Goal: Task Accomplishment & Management: Complete application form

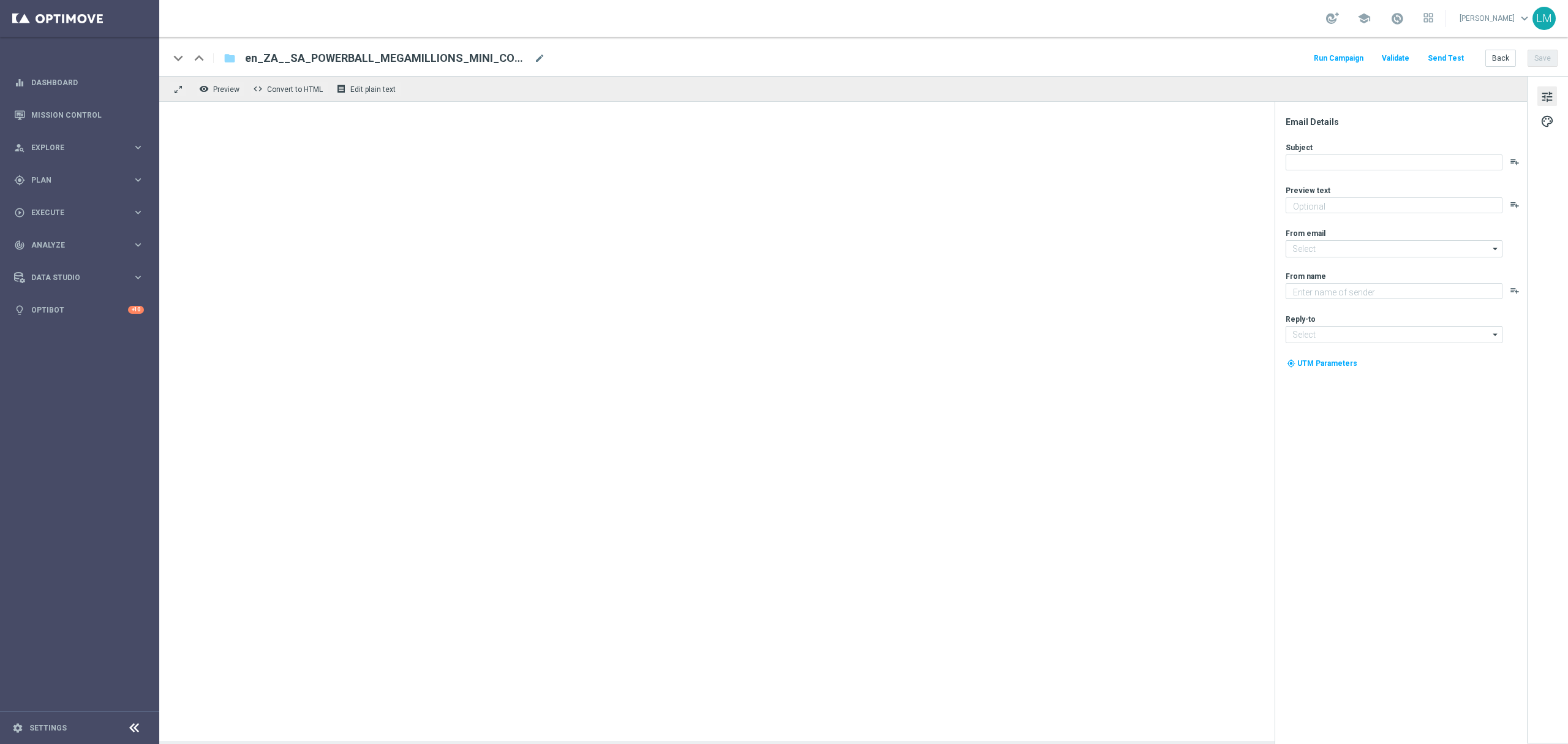
type textarea "South Africa goes MEGA!"
type textarea "Lottoland"
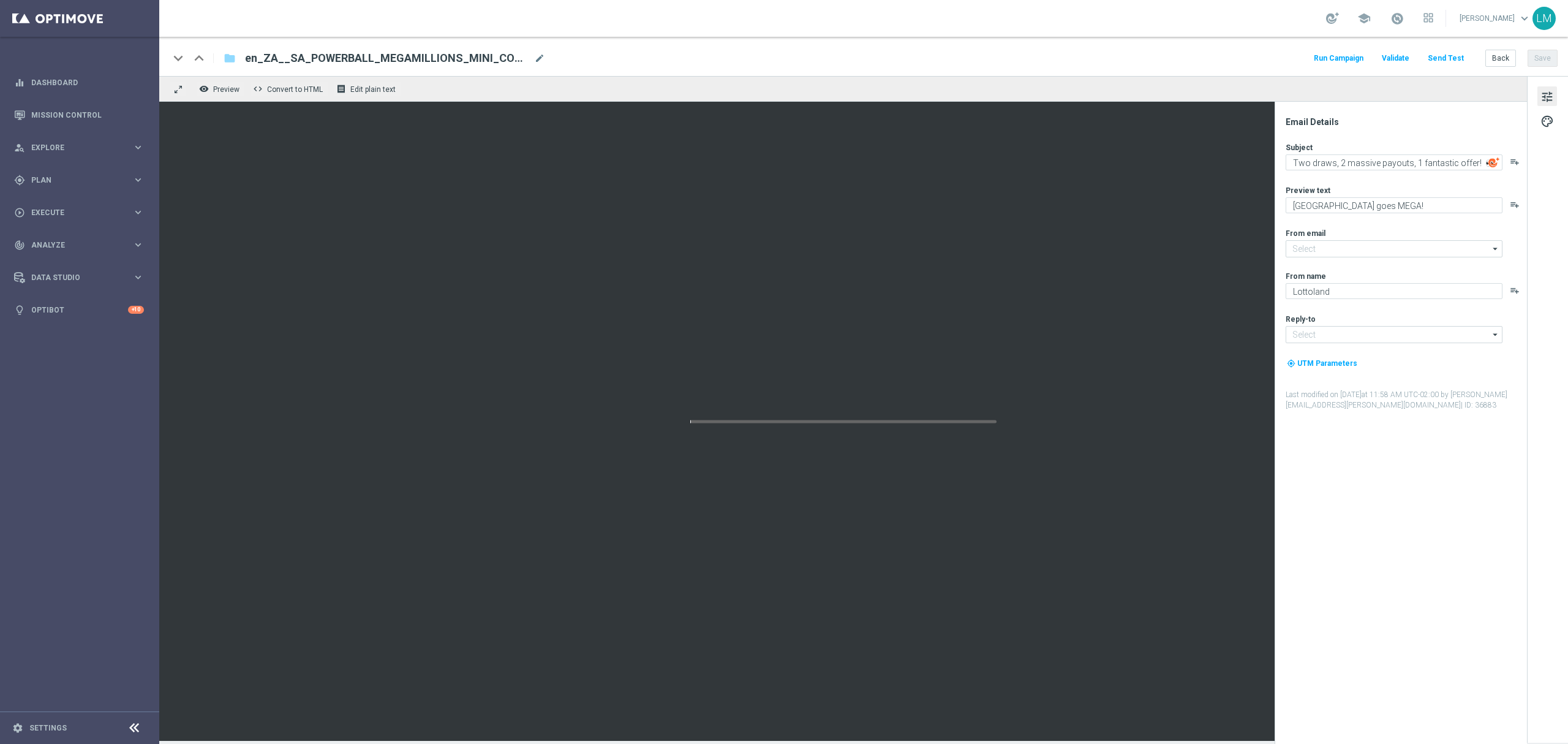
type input "[EMAIL_ADDRESS][DOMAIN_NAME]"
click at [1497, 63] on button "Back" at bounding box center [1499, 58] width 30 height 17
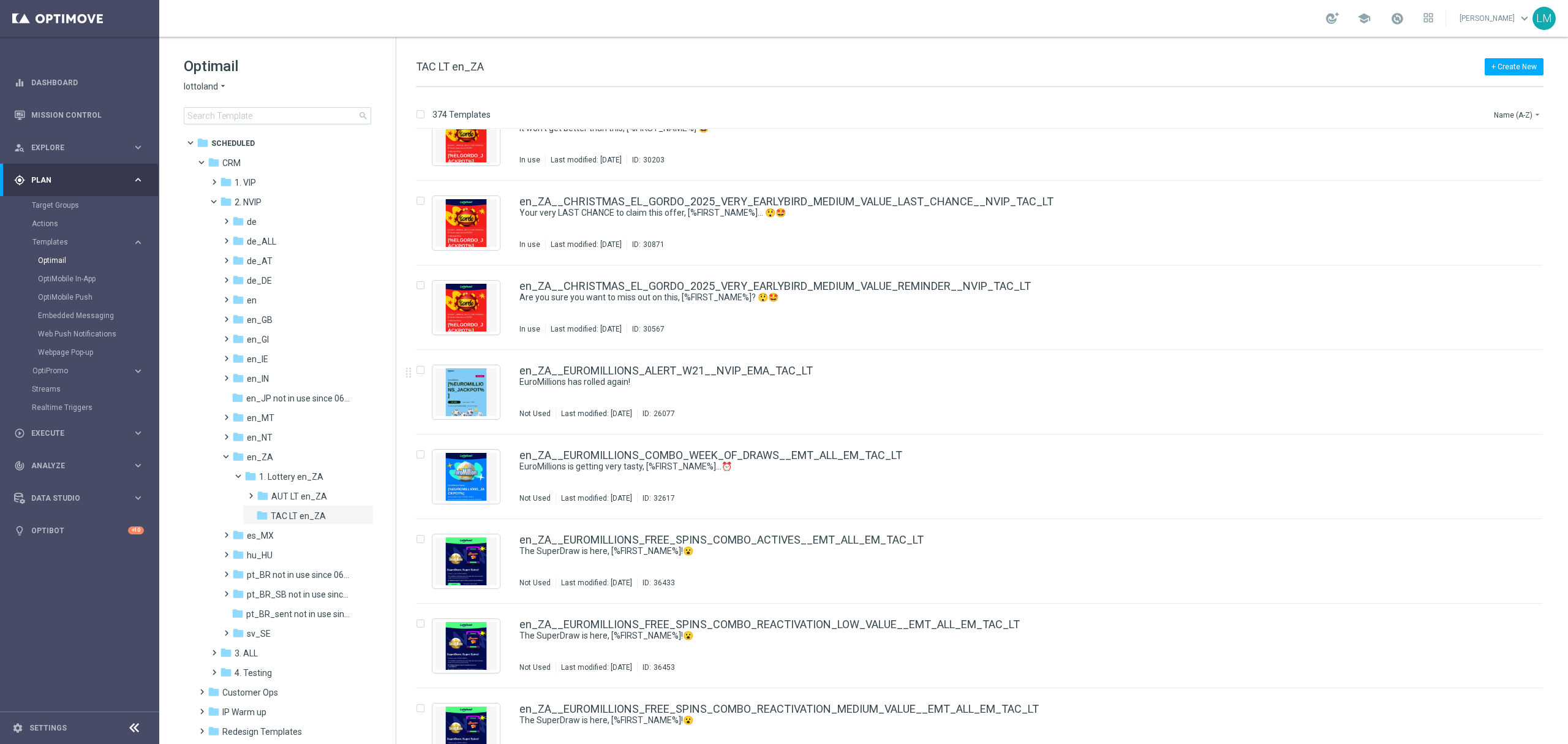
scroll to position [1551, 0]
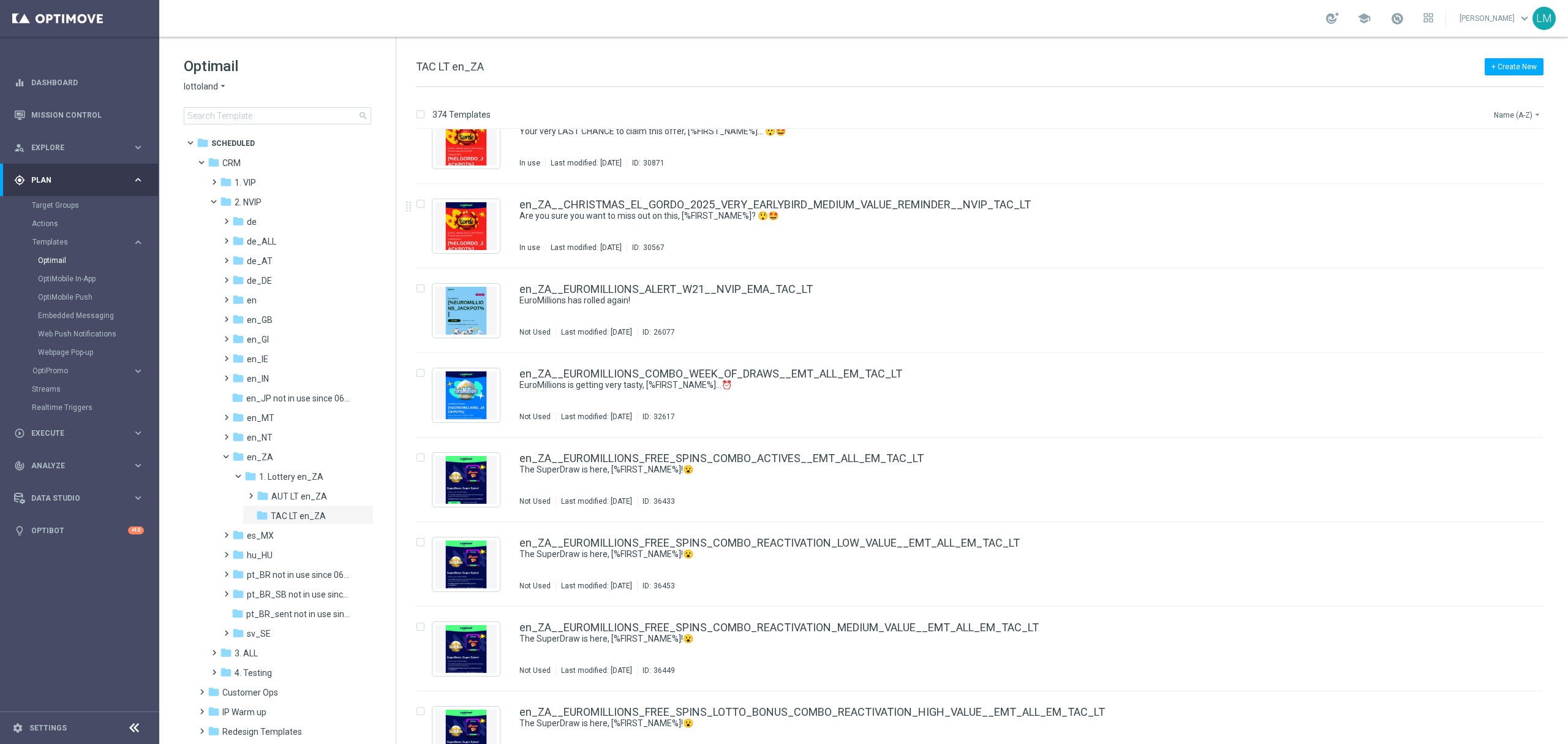
click at [1495, 121] on button "Name (A-Z) arrow_drop_down" at bounding box center [1518, 114] width 51 height 15
click at [1485, 167] on span "Date Modified (Newest)" at bounding box center [1496, 169] width 82 height 9
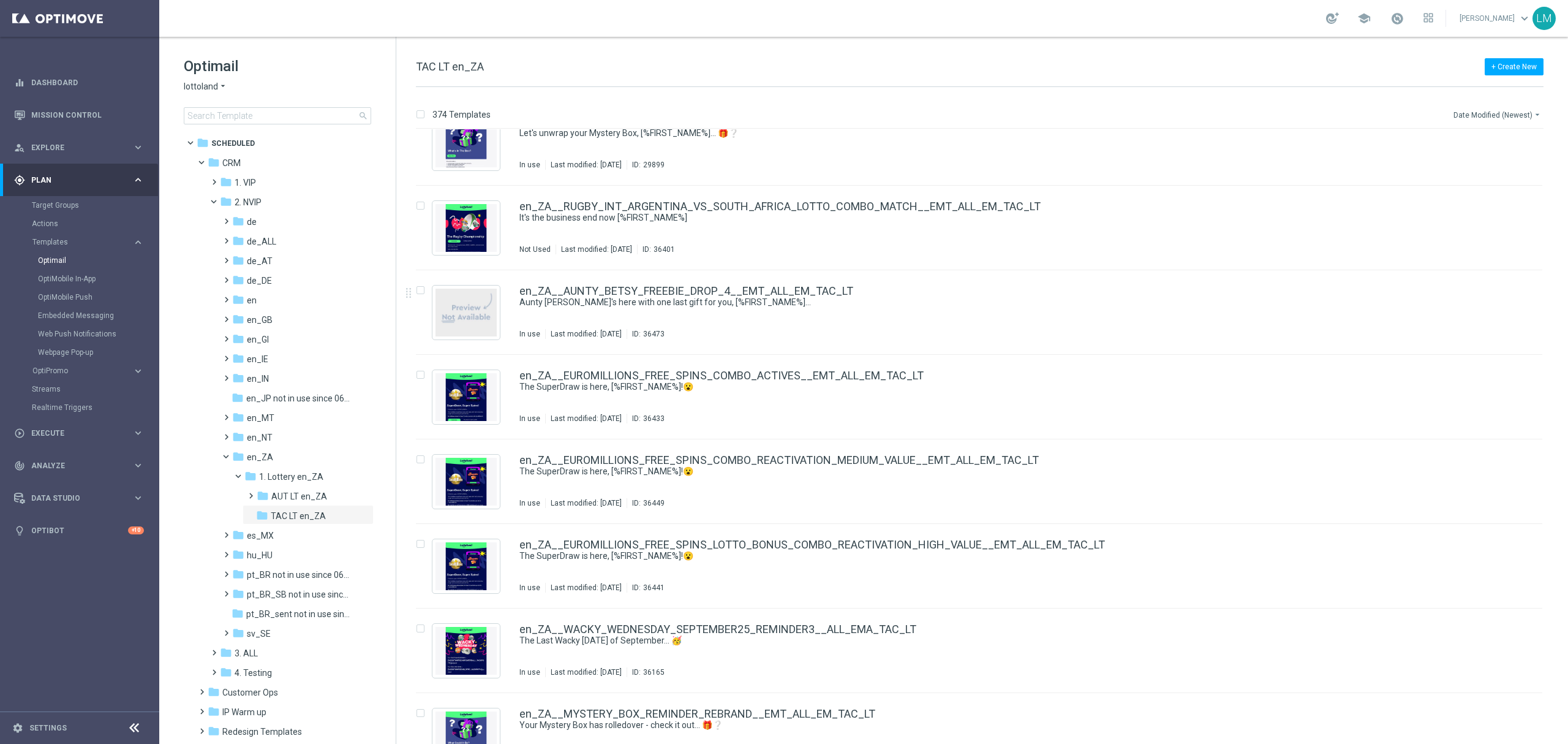
scroll to position [898, 0]
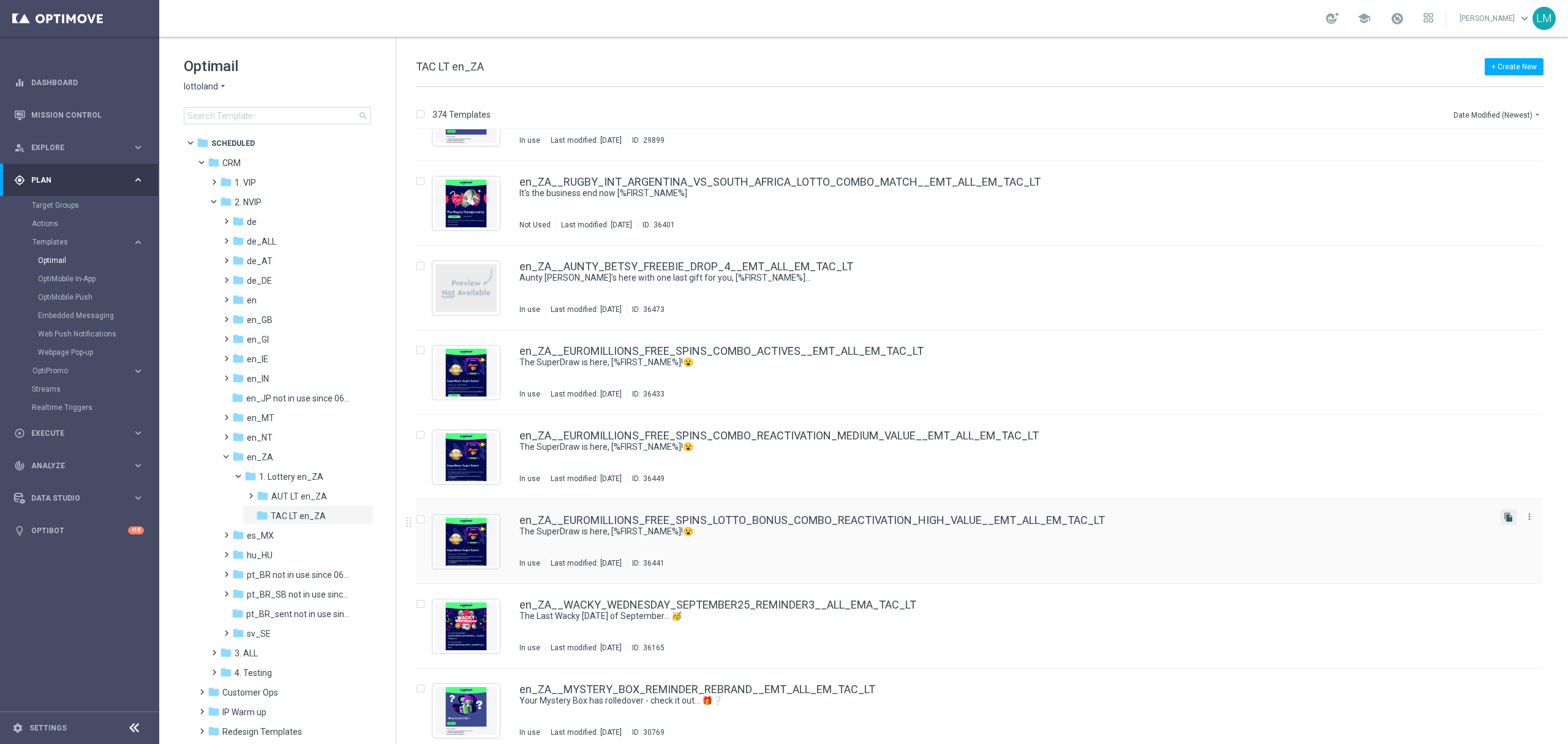
click at [1504, 520] on icon "file_copy" at bounding box center [1508, 516] width 10 height 10
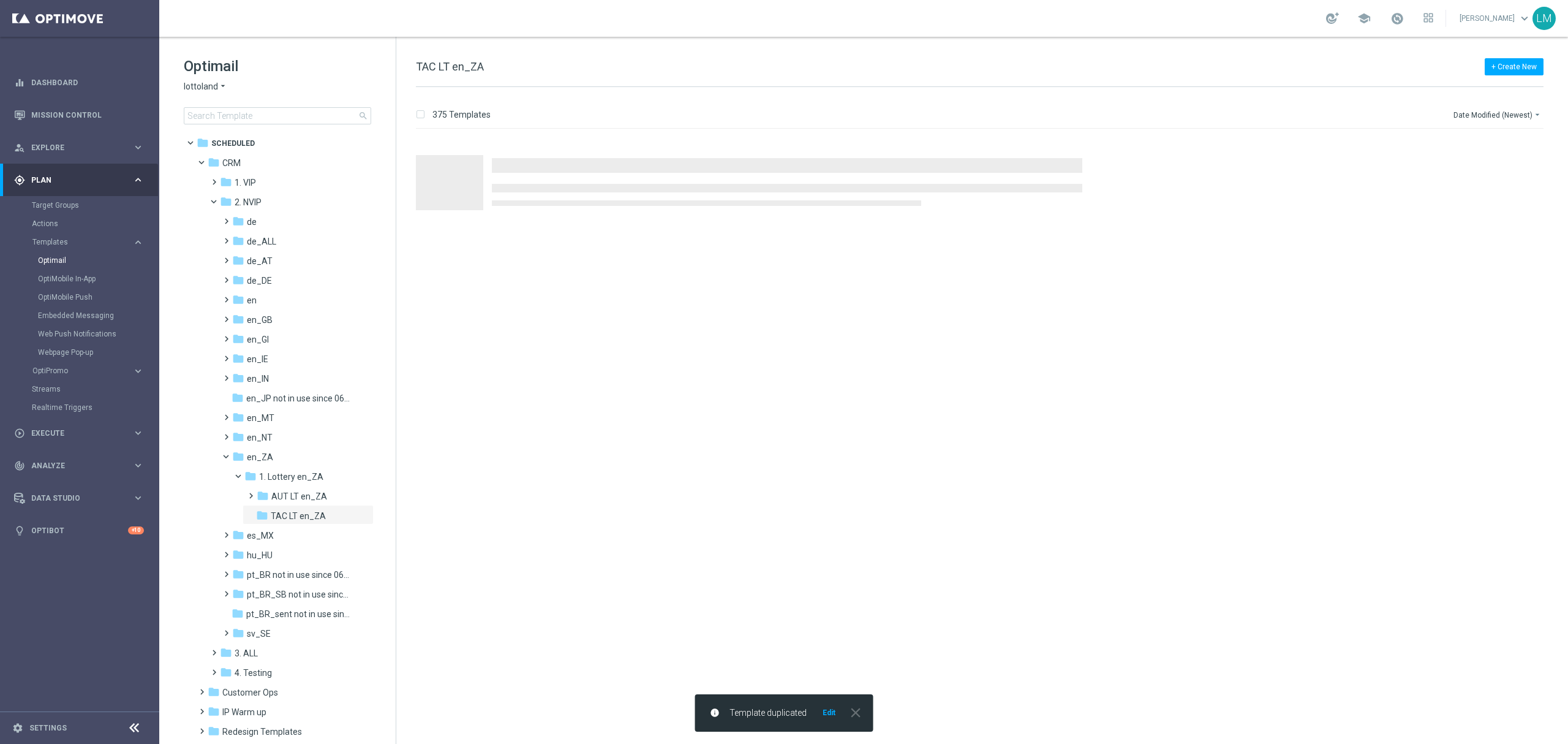
scroll to position [0, 0]
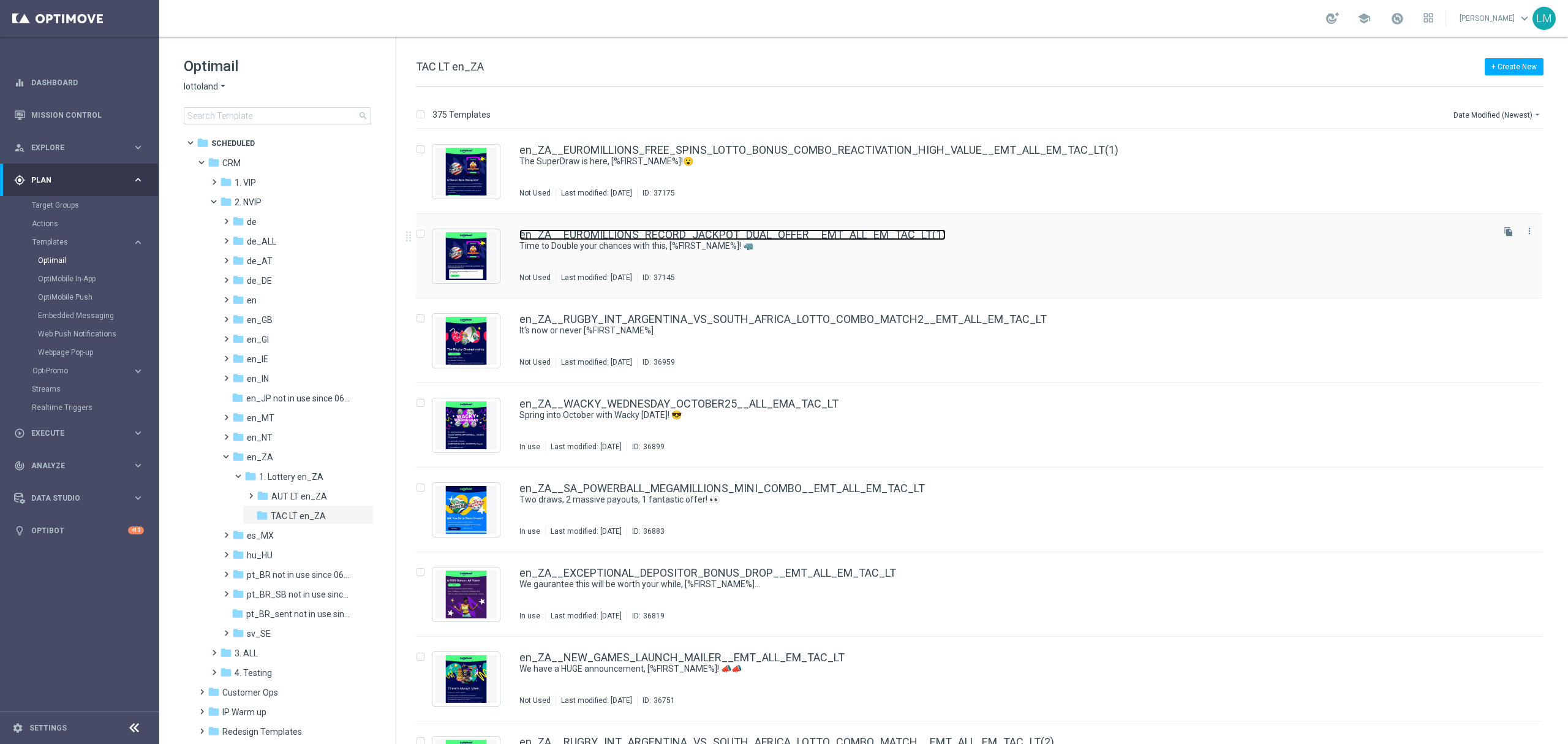
click at [876, 240] on link "en_ZA__EUROMILLIONS_RECORD_JACKPOT_DUAL_OFFER__EMT_ALL_EM_TAC_LT(1)" at bounding box center [732, 235] width 427 height 11
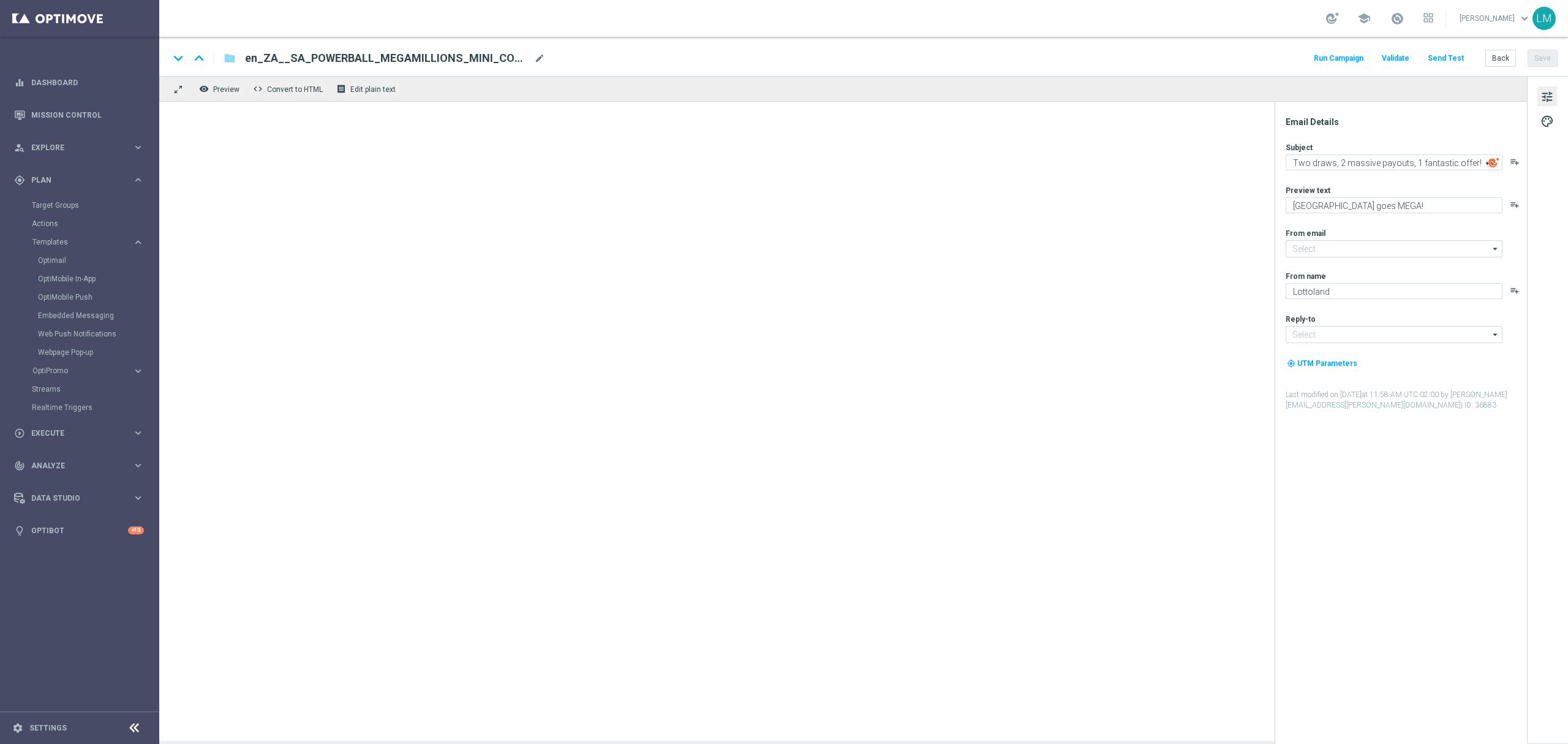
type input "[EMAIL_ADDRESS][DOMAIN_NAME]"
type textarea "Time to Double your chances with this, [%FIRST_NAME%]! 🦏"
type textarea "Now this is what we call a Power Play..."
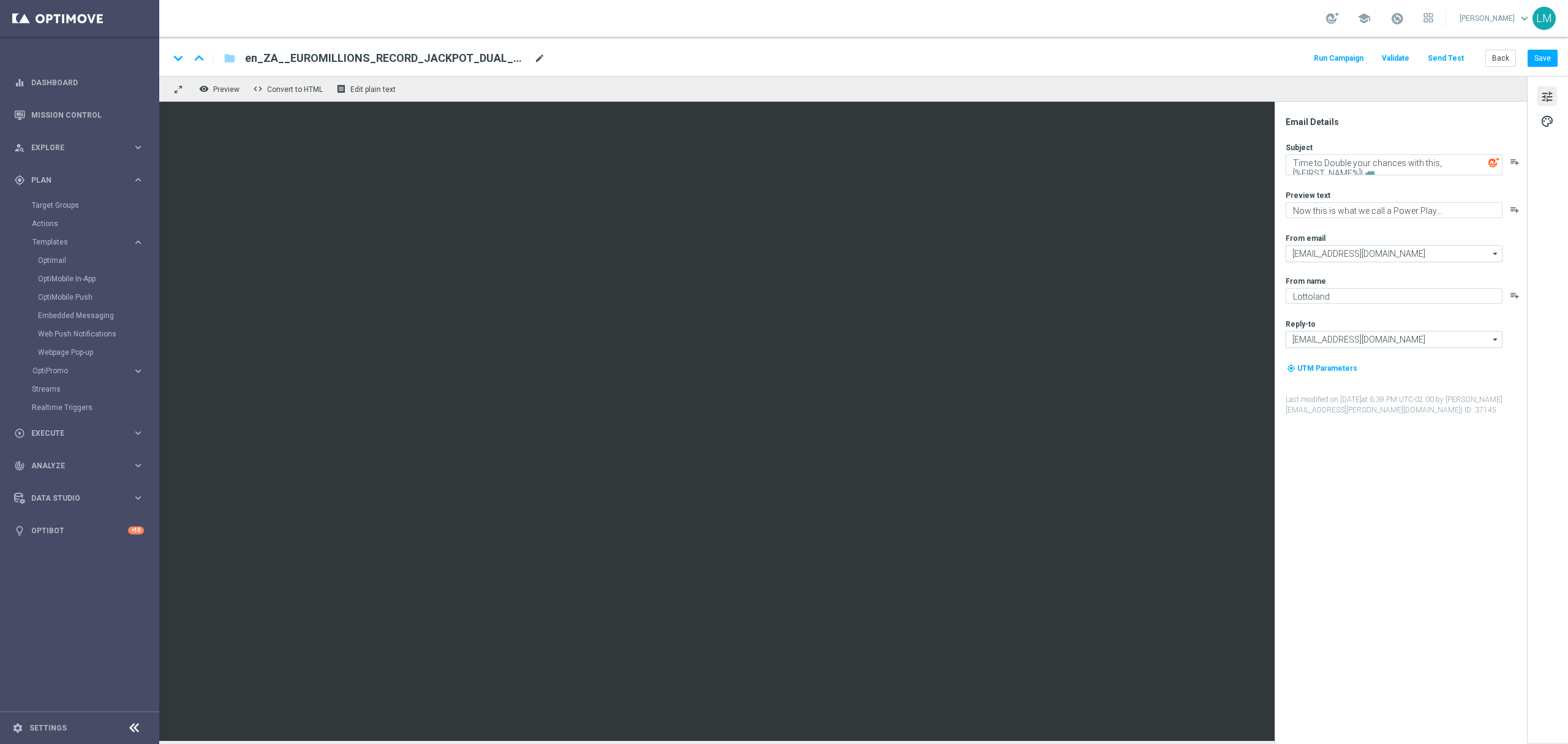
click at [540, 60] on span "mode_edit" at bounding box center [539, 58] width 11 height 11
paste input "POWERBALL_GREAT_RHINO_FREE_SPINS_DUAL_OFFER__EMT_ALL_EM_TAC_LT"
type input "en_ZA__POWERBALL_GREAT_RHINO_FREE_SPINS_DUAL_OFFER__EMT_ALL_EM_TAC_LT"
click at [556, 67] on div "keyboard_arrow_down keyboard_arrow_up folder en_ZA__POWERBALL_GREAT_RHINO_FREE_…" at bounding box center [863, 56] width 1408 height 39
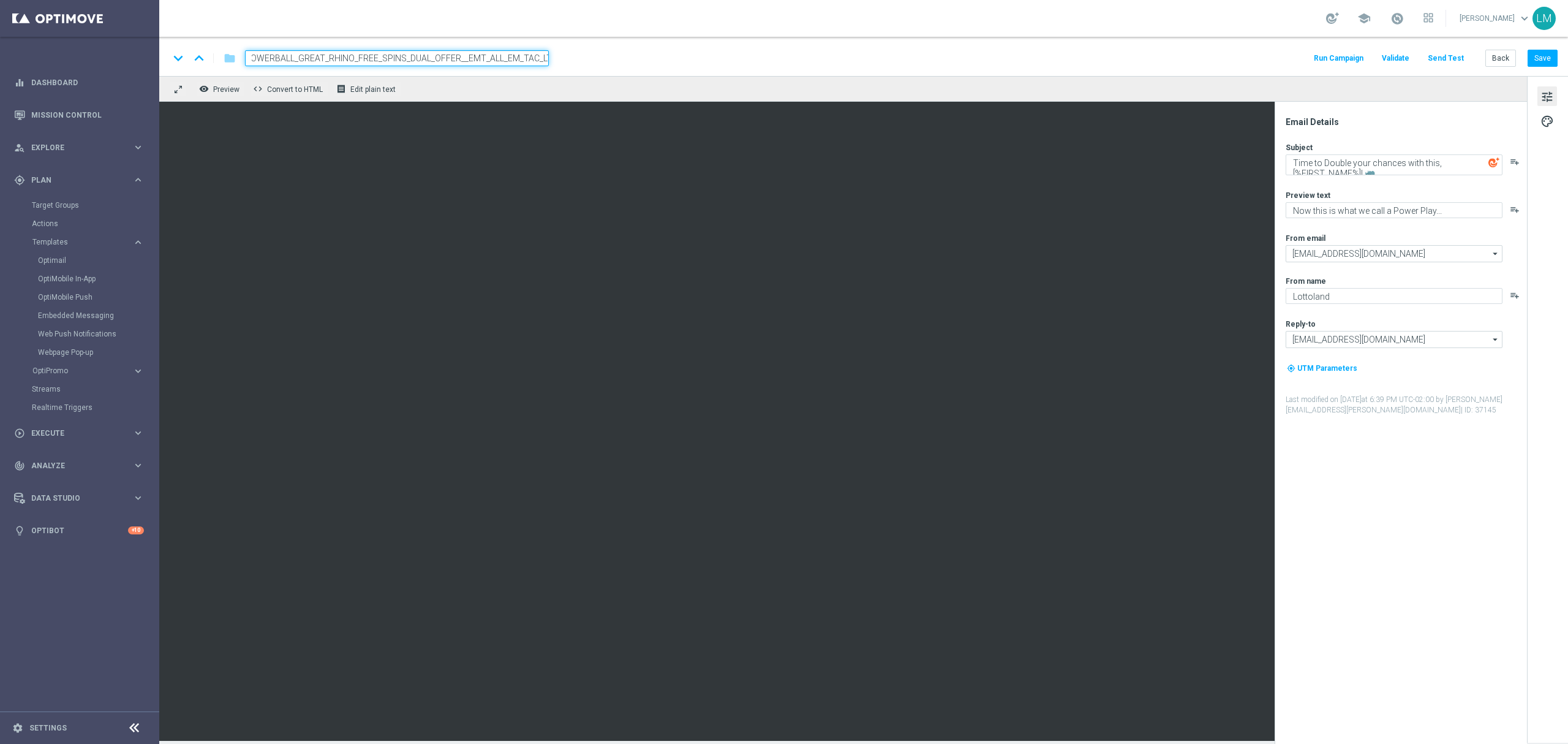
scroll to position [0, 0]
click at [632, 89] on div "remove_red_eye Preview code Convert to HTML receipt Edit plain text" at bounding box center [843, 89] width 1367 height 26
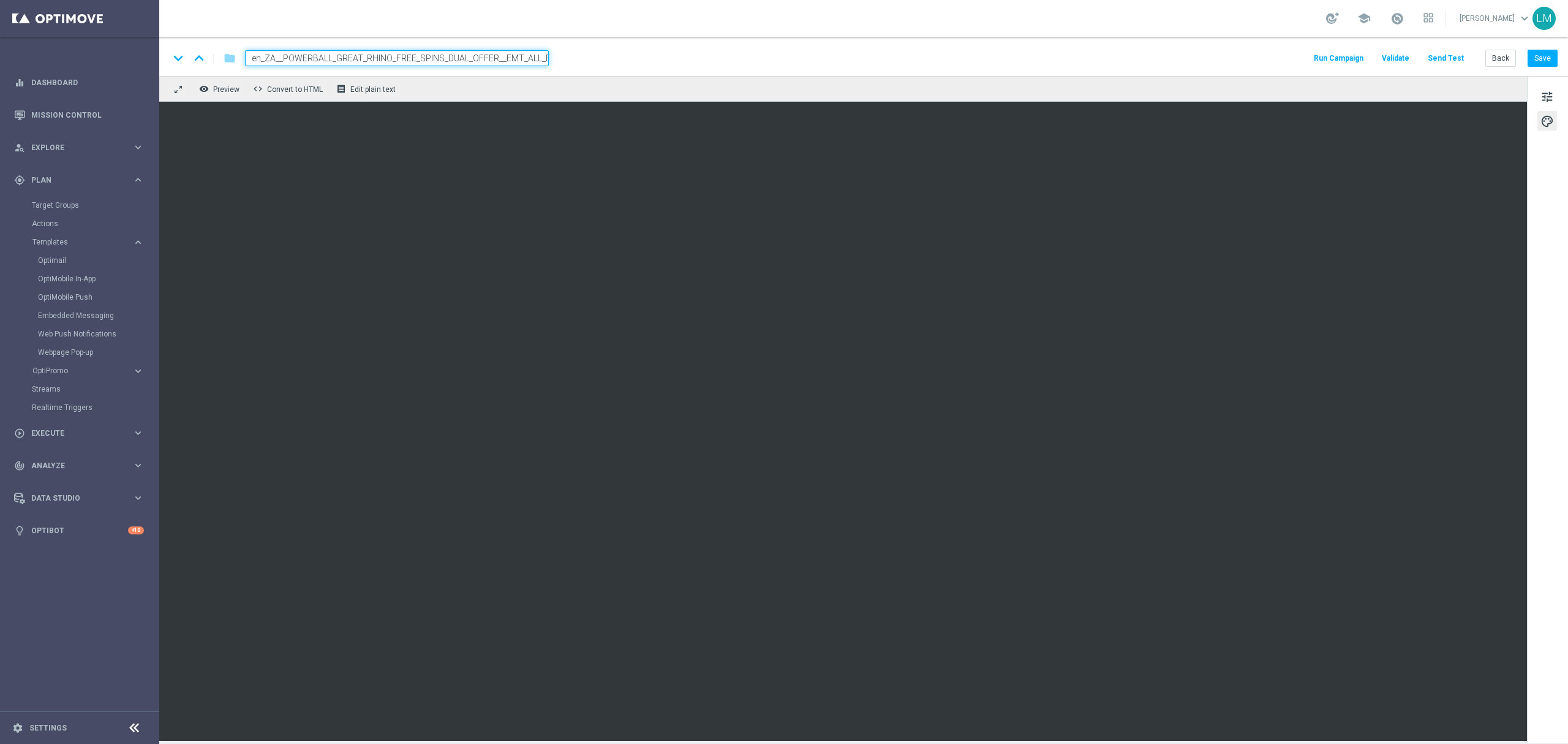
click at [466, 81] on div "remove_red_eye Preview code Convert to HTML receipt Edit plain text" at bounding box center [843, 89] width 1367 height 26
click at [476, 59] on input "en_ZA__POWERBALL_GREAT_RHINO_FREE_SPINS_DUAL_OFFER__EMT_ALL_EM_TAC_LT" at bounding box center [397, 58] width 304 height 16
click at [476, 77] on div "remove_red_eye Preview code Convert to HTML receipt Edit plain text" at bounding box center [843, 89] width 1367 height 26
click at [1549, 56] on button "Save" at bounding box center [1542, 58] width 30 height 17
click at [1452, 59] on button "Send Test" at bounding box center [1446, 58] width 40 height 17
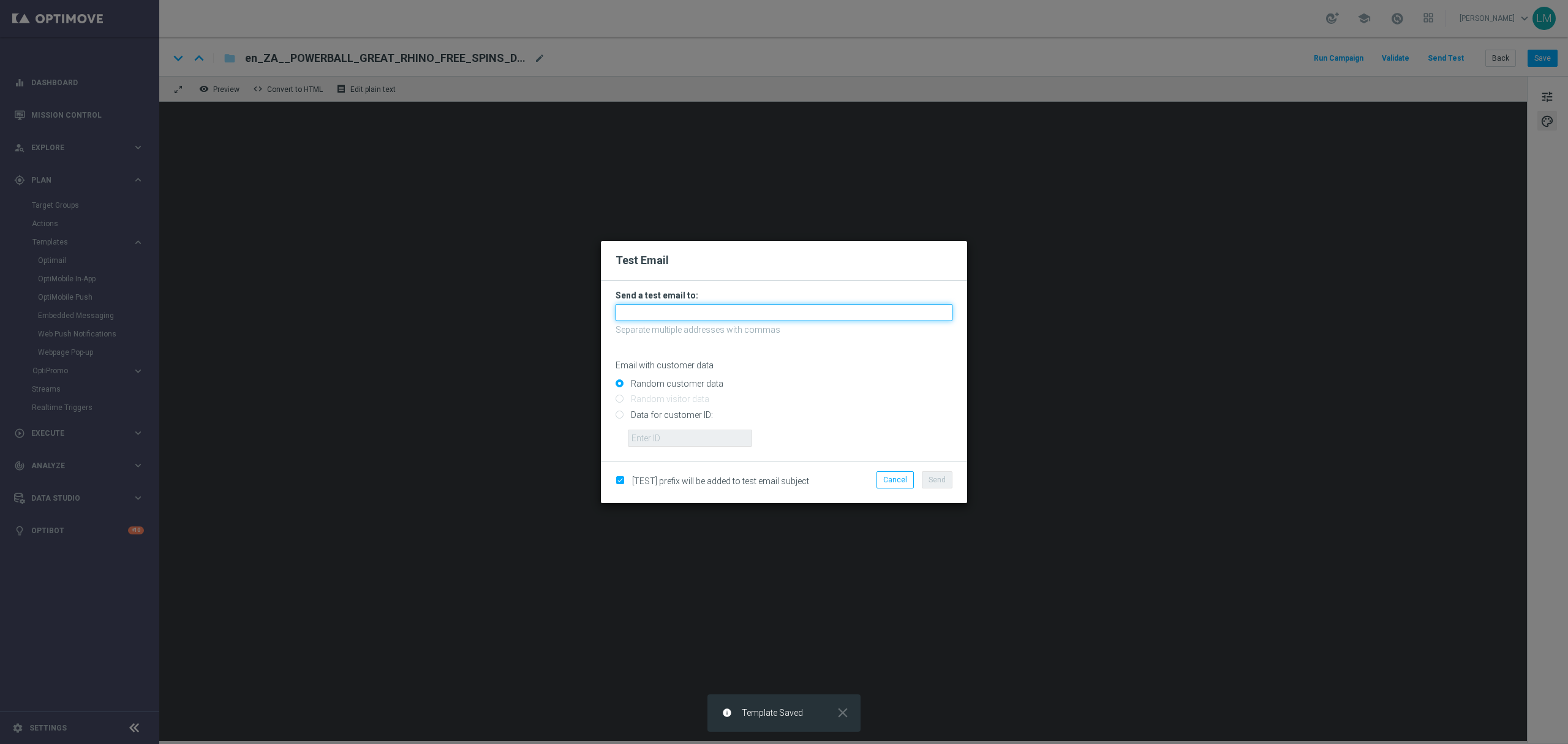
click at [748, 306] on input "text" at bounding box center [784, 313] width 337 height 17
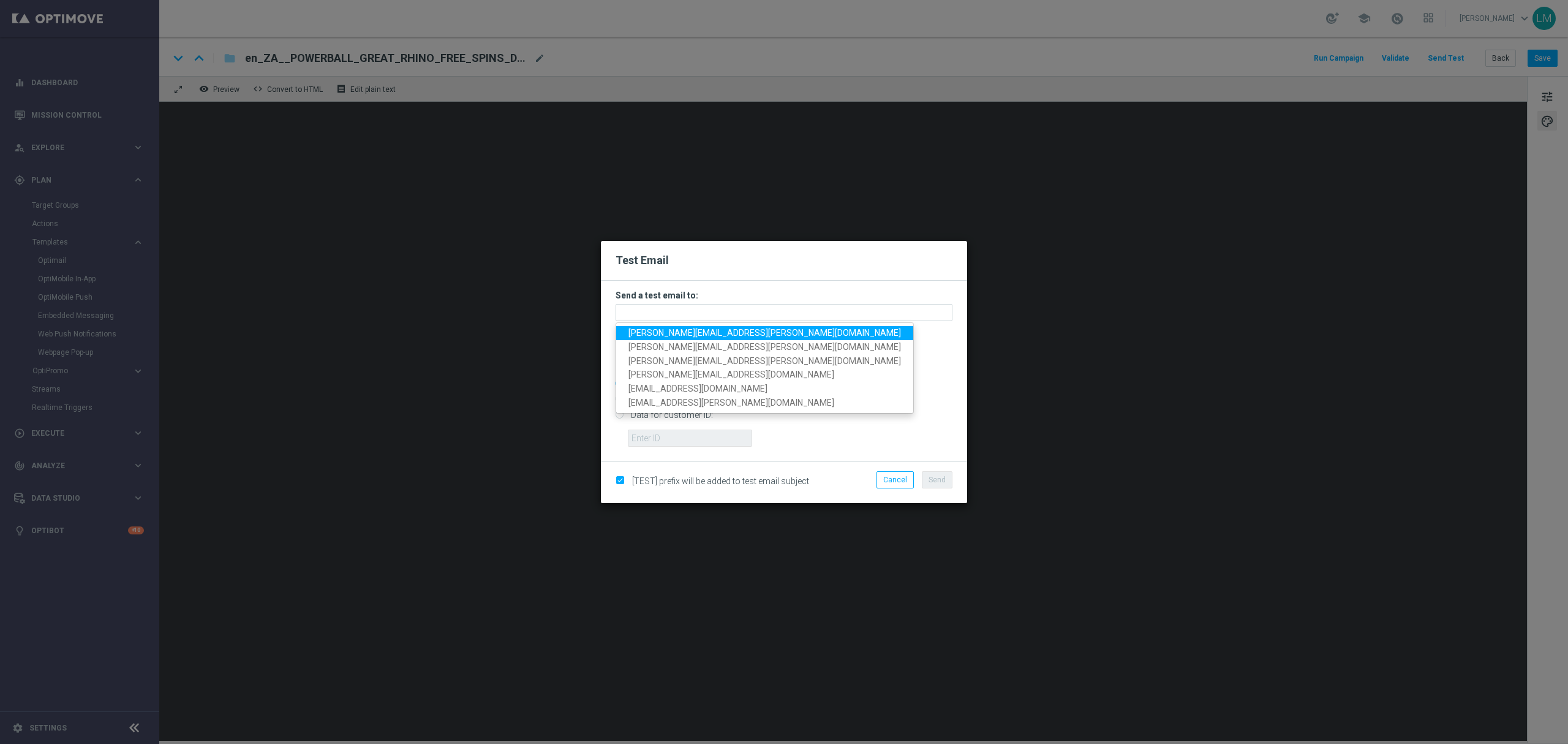
click at [672, 332] on span "leslie.martinez@lottoland.com" at bounding box center [764, 332] width 273 height 10
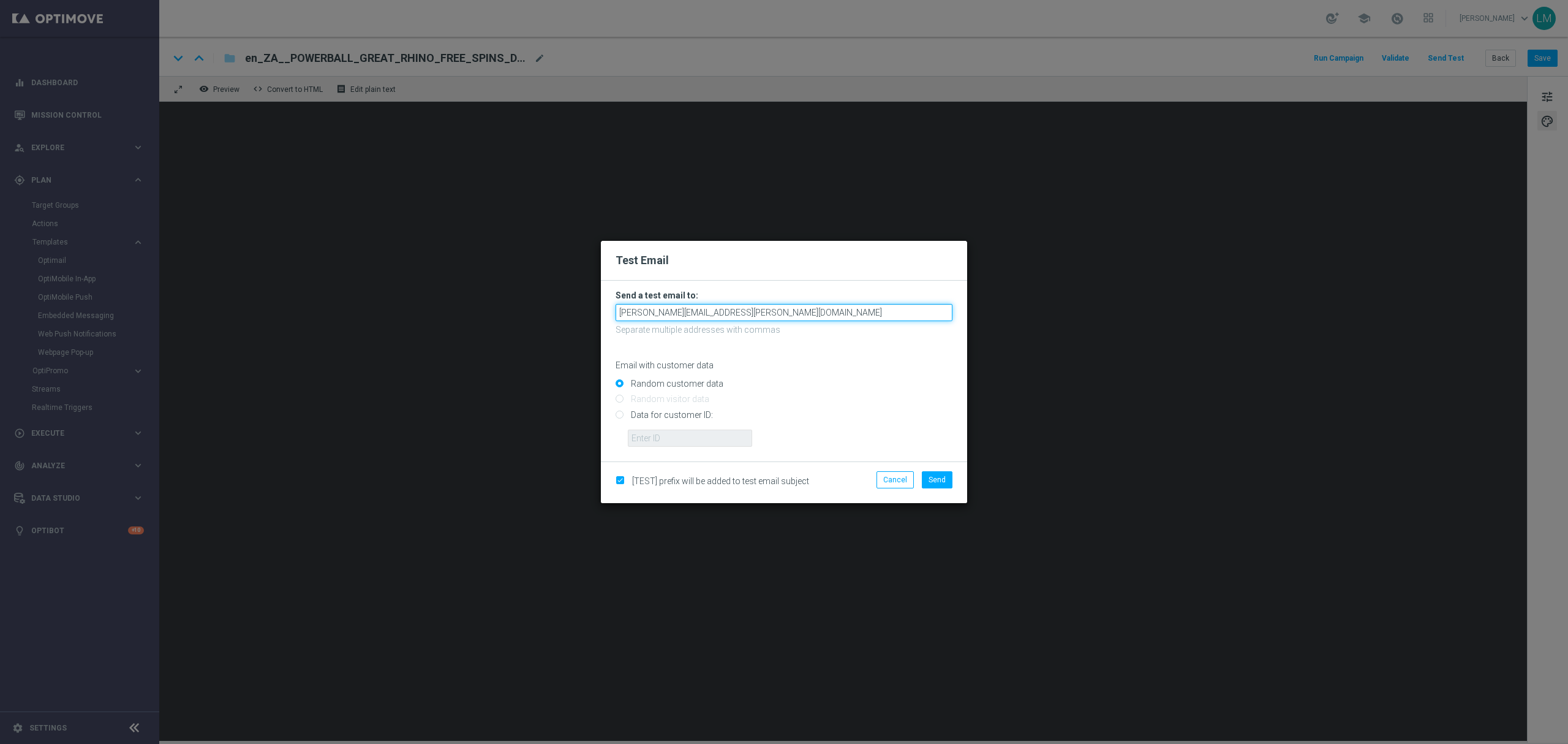
click at [751, 314] on input "leslie.martinez@lottoland.com" at bounding box center [784, 313] width 337 height 17
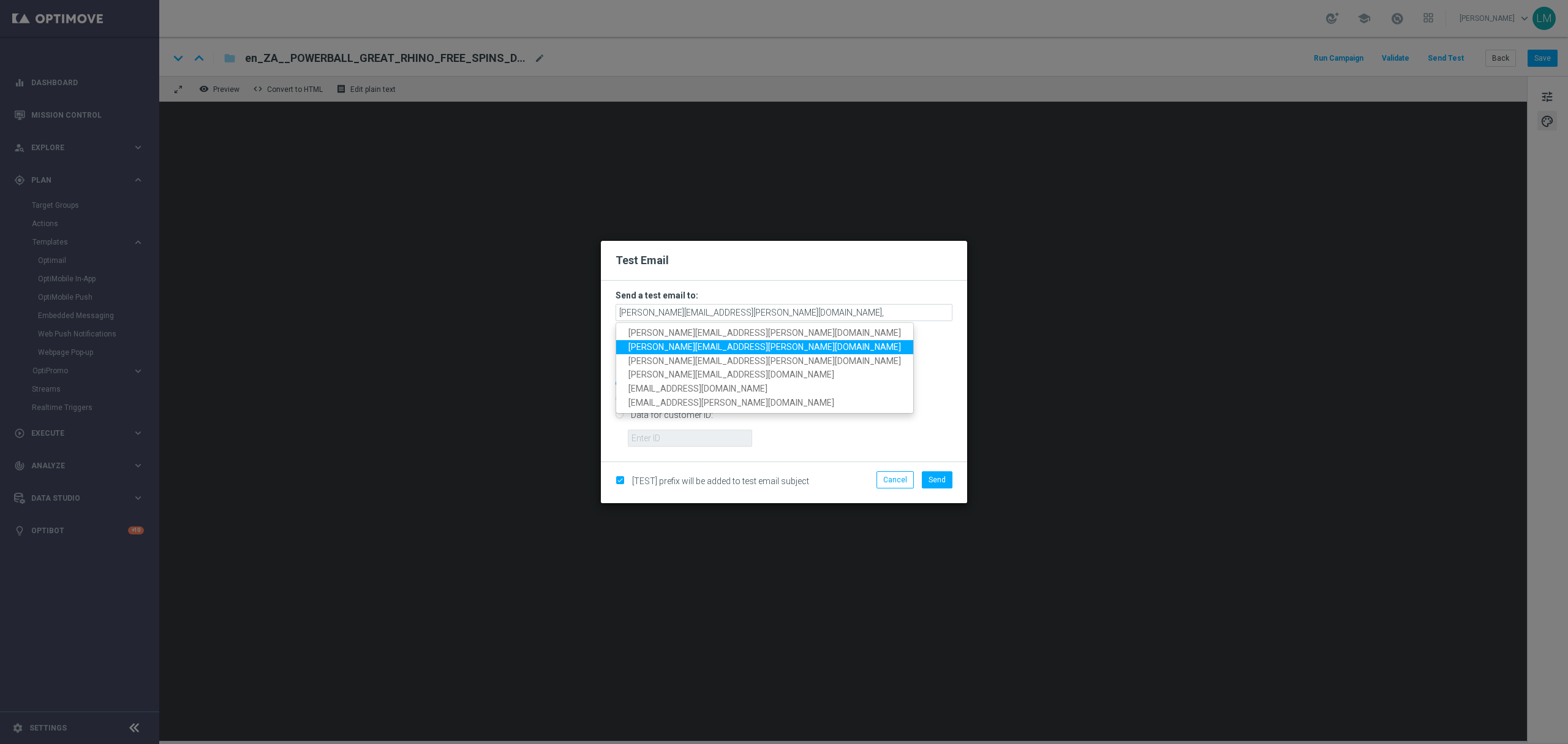
click at [726, 342] on span "ricky.hubbard@lottoland.com" at bounding box center [764, 346] width 273 height 10
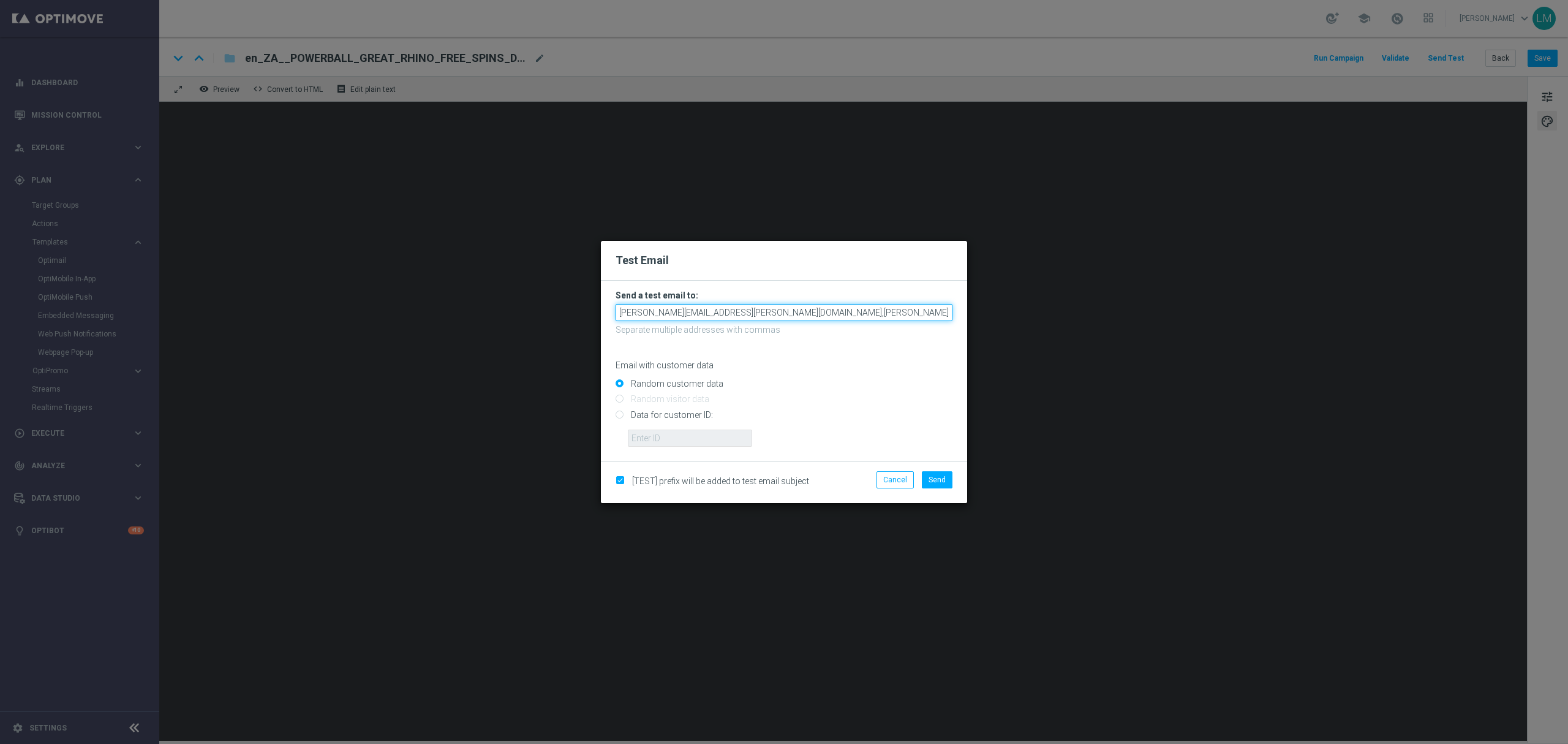
click at [872, 305] on input "leslie.martinez@lottoland.com,ricky.hubbard@lottoland.com" at bounding box center [784, 313] width 337 height 17
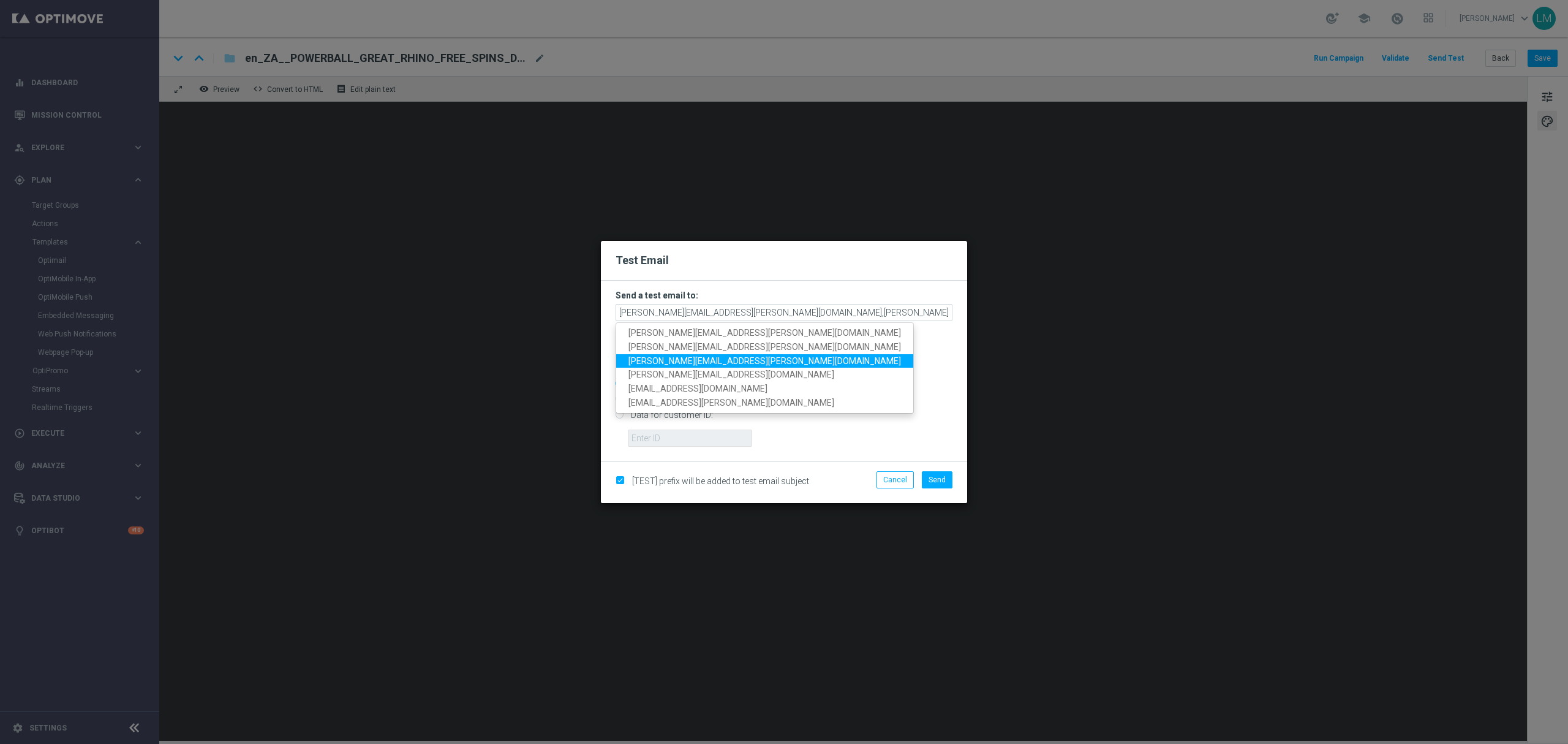
click at [715, 362] on span "millie.purcell@lottoland.com" at bounding box center [764, 360] width 273 height 10
type input "leslie.martinez@lottoland.com,ricky.hubbard@lottoland.com,millie.purcell@lottol…"
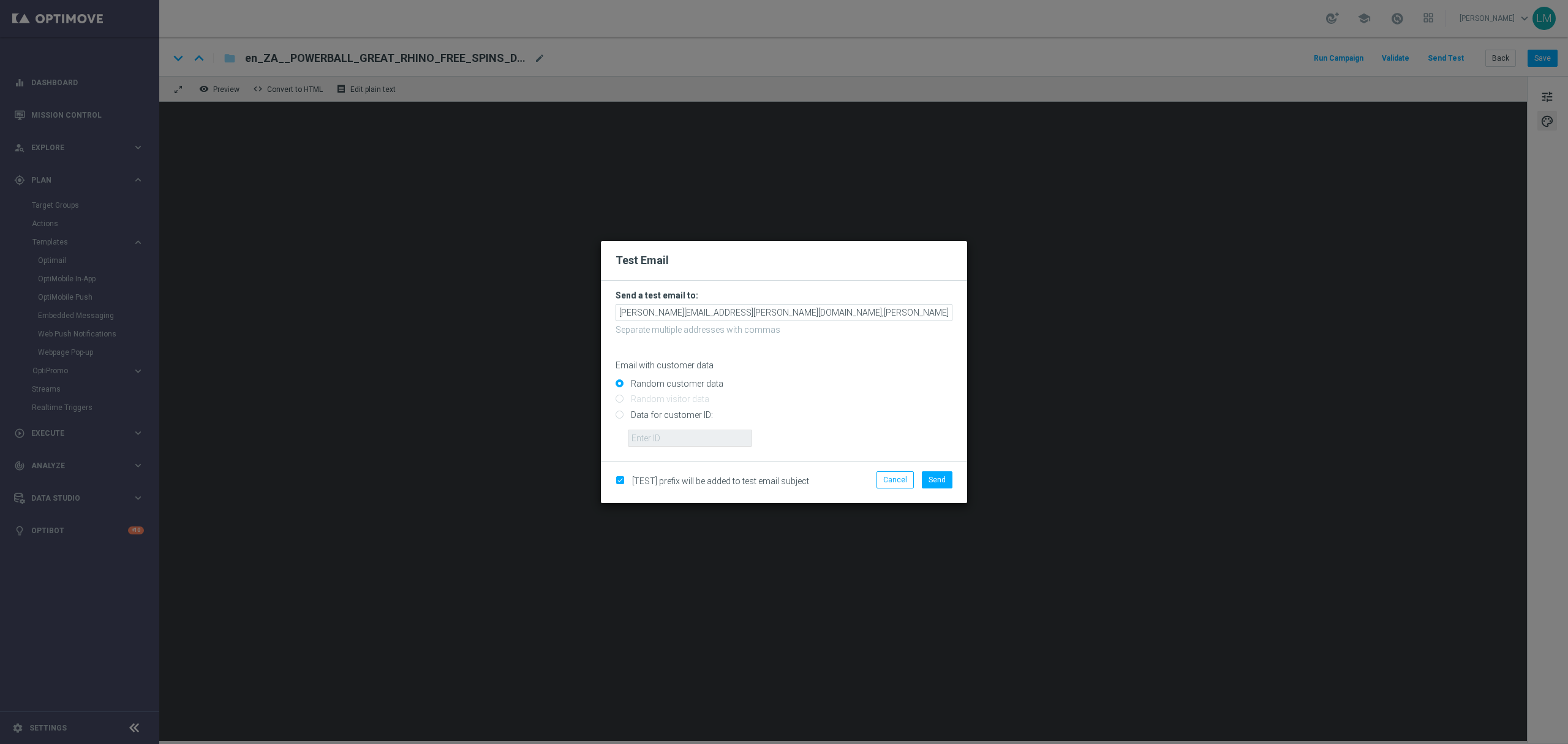
click at [679, 427] on input "Data for customer ID:" at bounding box center [784, 420] width 337 height 17
radio input "true"
drag, startPoint x: 682, startPoint y: 439, endPoint x: 685, endPoint y: 446, distance: 7.6
click at [682, 439] on input "text" at bounding box center [690, 438] width 124 height 17
type input "10505907"
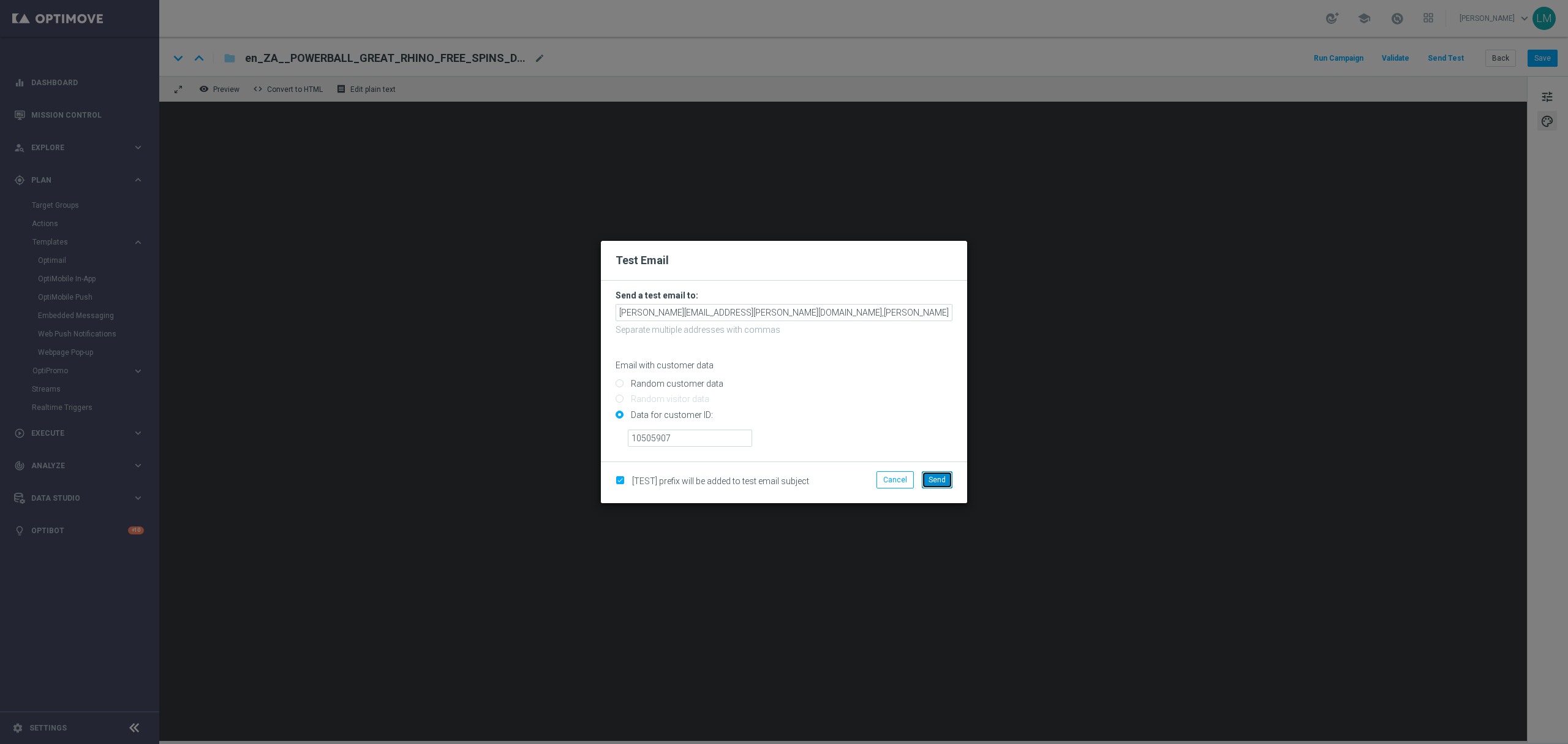
click at [939, 476] on span "Send" at bounding box center [937, 480] width 17 height 9
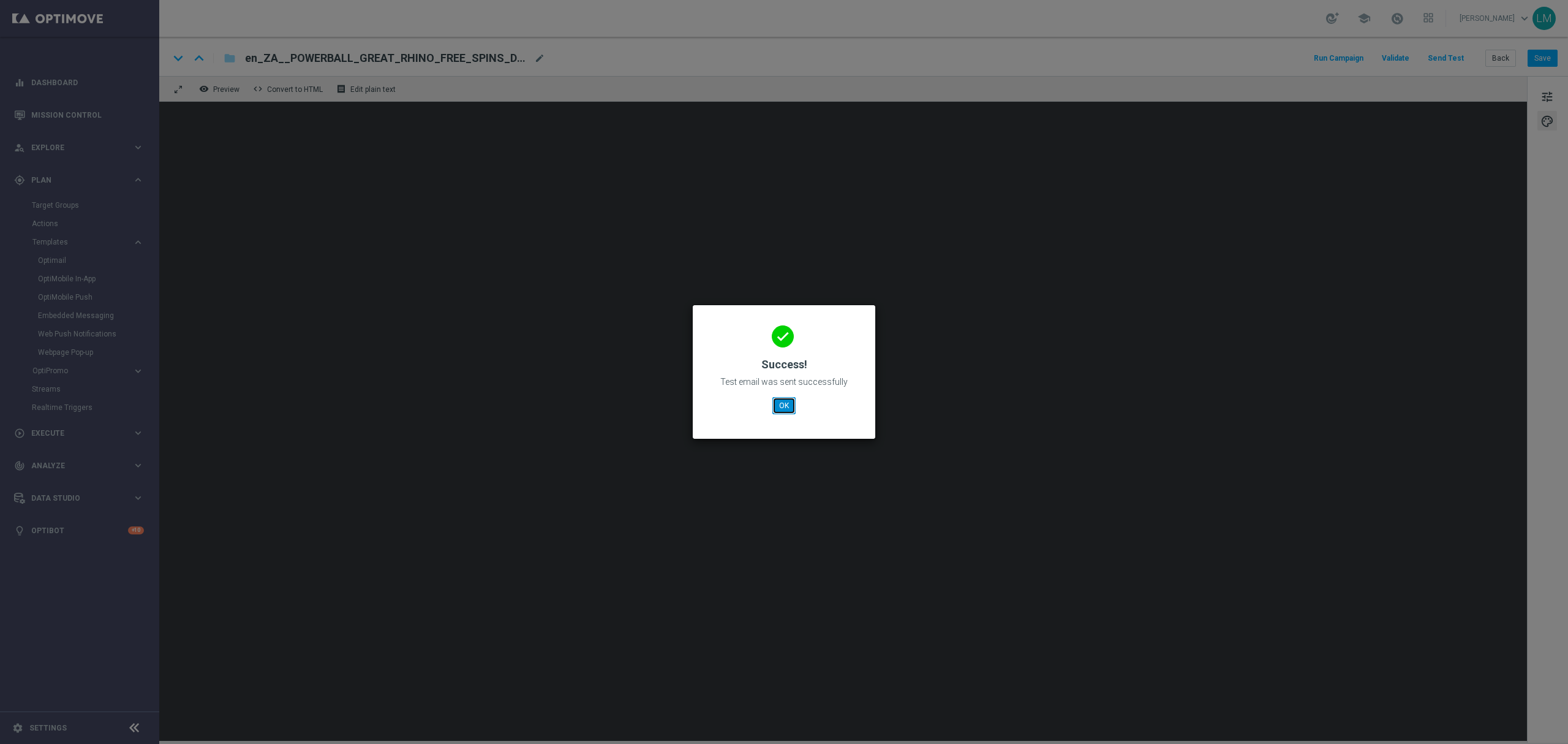
click at [773, 406] on button "OK" at bounding box center [784, 406] width 23 height 17
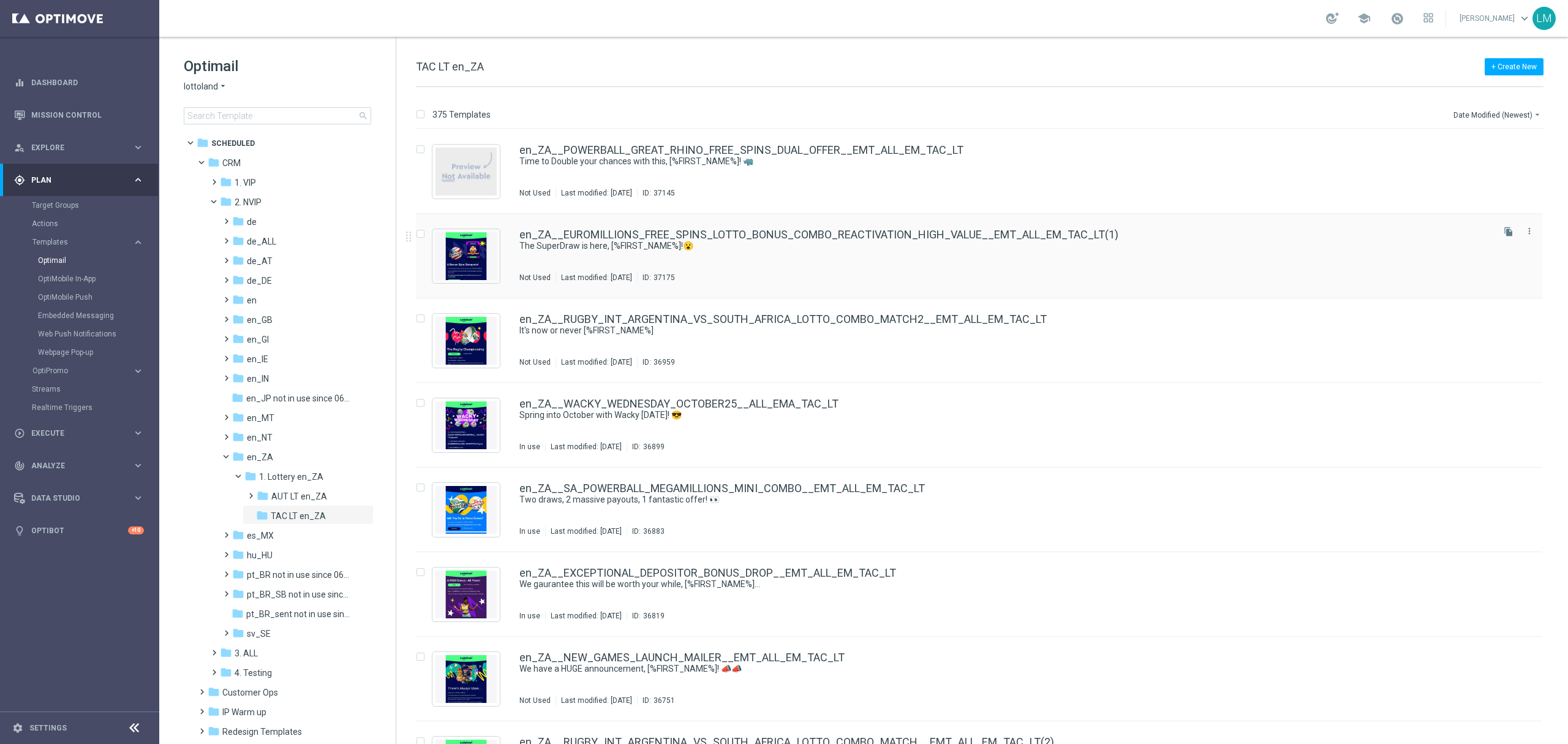
click at [808, 227] on div "en_ZA__EUROMILLIONS_FREE_SPINS_LOTTO_BONUS_COMBO_REACTIVATION_HIGH_VALUE__EMT_A…" at bounding box center [979, 256] width 1126 height 84
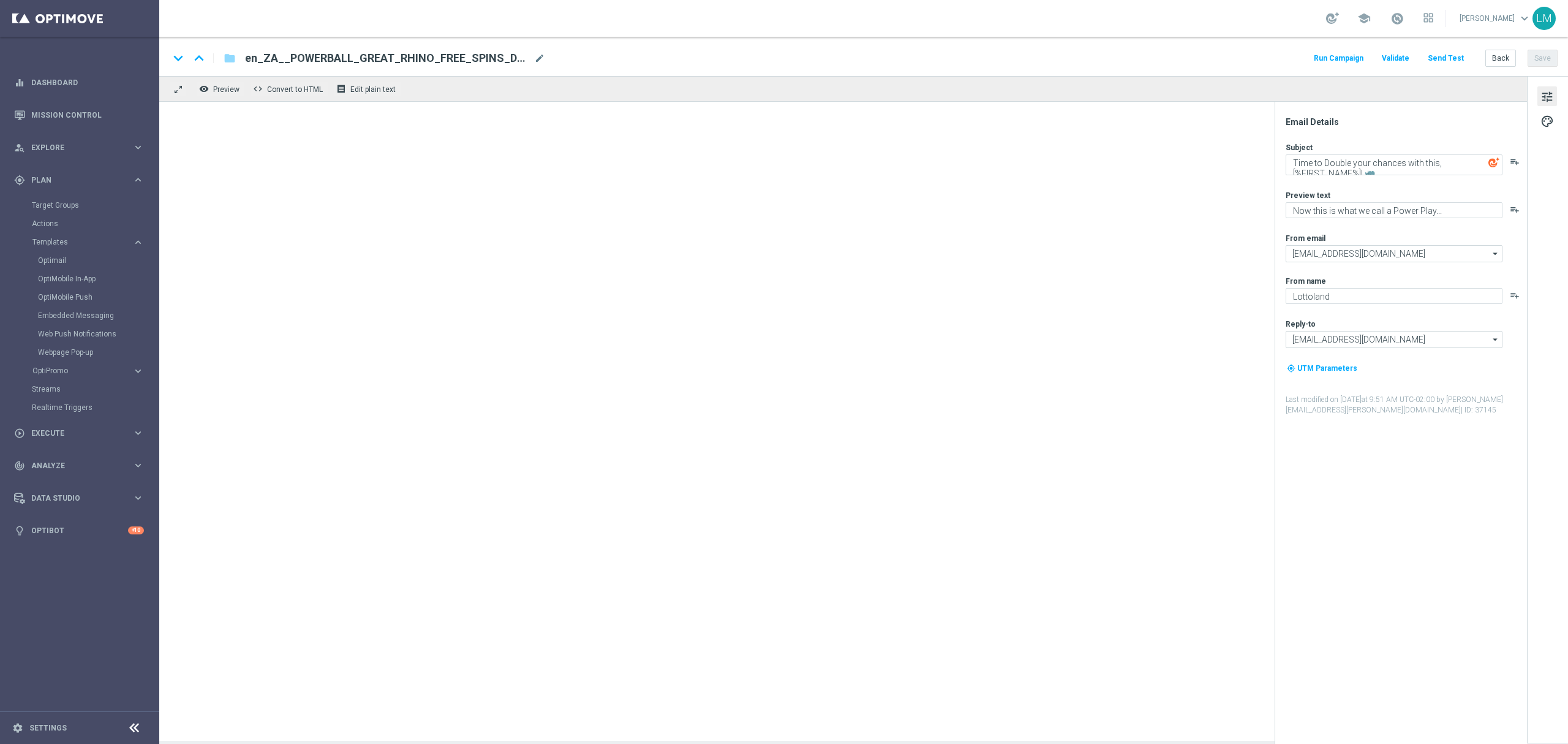
type textarea "The SuperDraw is here, [%FIRST_NAME%]!😮"
type textarea "And it comes with Bonus Spins. and Lotto Bonus.."
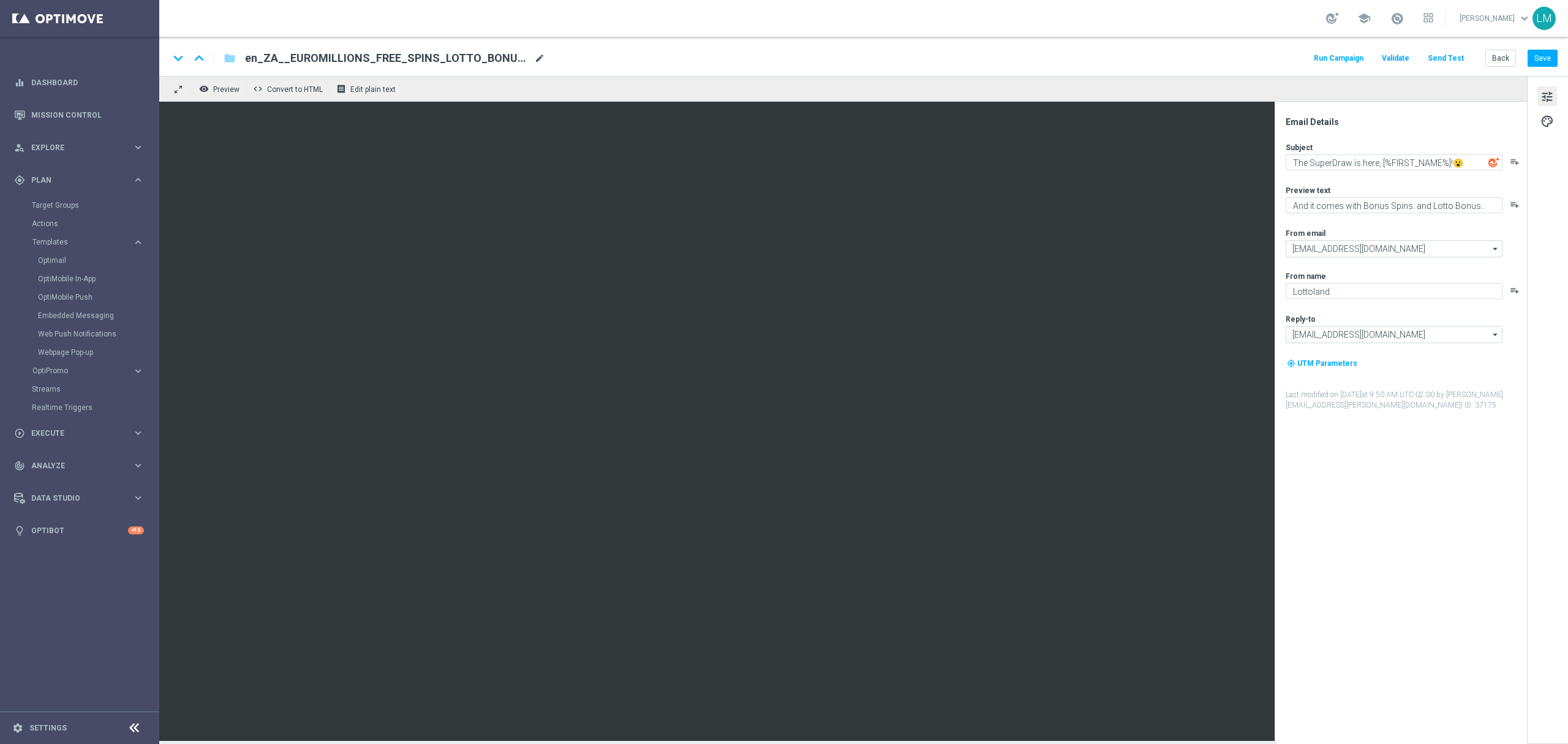
click at [539, 56] on span "mode_edit" at bounding box center [539, 58] width 11 height 11
paste input "POWERBALL_GREAT_RHINO_FREE_SPINS_COMBO_REACTIVATION_DORMANTS_HIGH_VALUE__EMT_AL…"
type input "en_ZA__POWERBALL_GREAT_RHINO_FREE_SPINS_COMBO_REACTIVATION_DORMANTS_HIGH_VALUE_…"
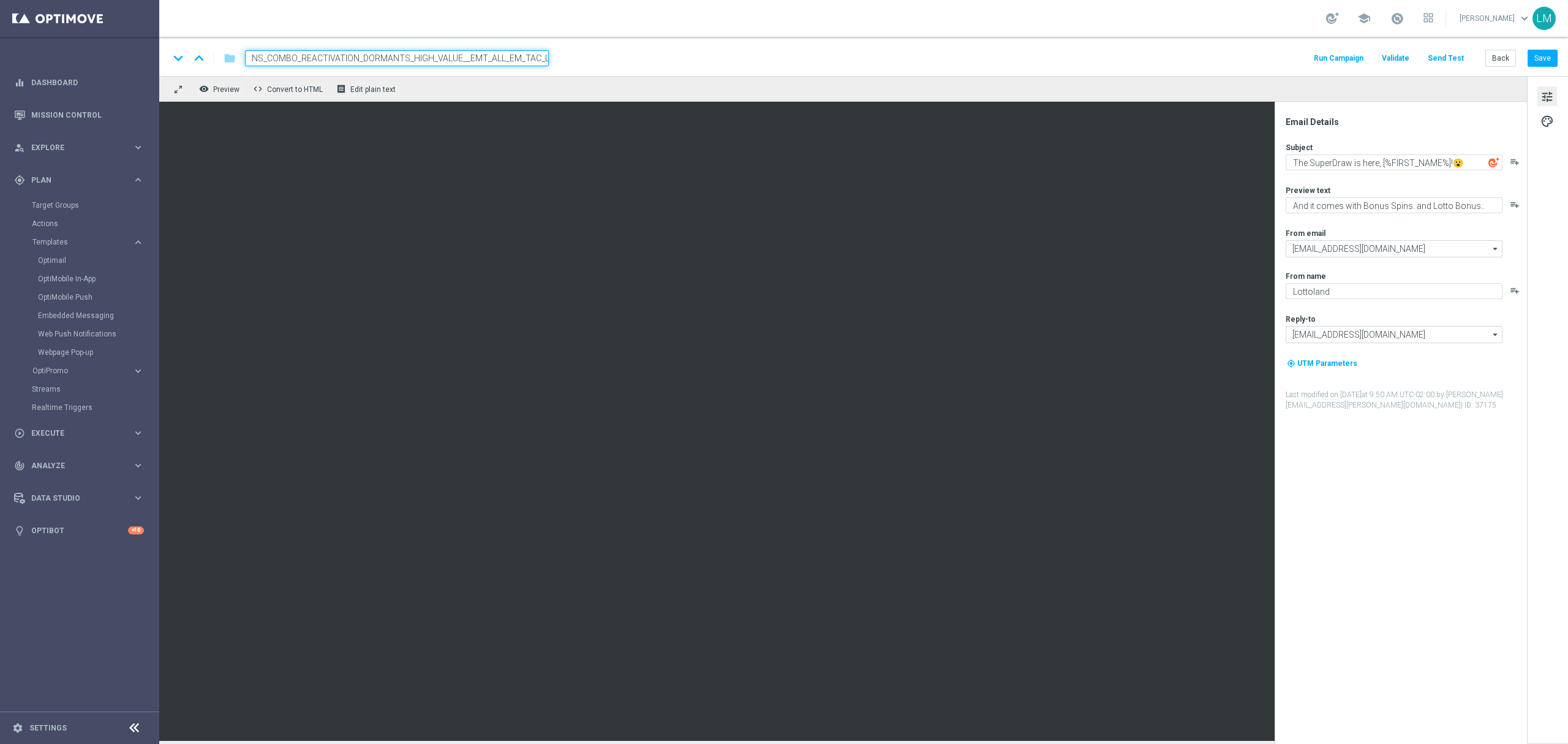
click at [545, 76] on div "remove_red_eye Preview code Convert to HTML receipt Edit plain text" at bounding box center [843, 89] width 1367 height 26
click at [539, 60] on input "en_ZA__POWERBALL_GREAT_RHINO_FREE_SPINS_COMBO_REACTIVATION_DORMANTS_HIGH_VALUE_…" at bounding box center [397, 58] width 304 height 16
click at [538, 80] on div "remove_red_eye Preview code Convert to HTML receipt Edit plain text" at bounding box center [843, 89] width 1367 height 26
click at [535, 93] on div "remove_red_eye Preview code Convert to HTML receipt Edit plain text" at bounding box center [843, 89] width 1367 height 26
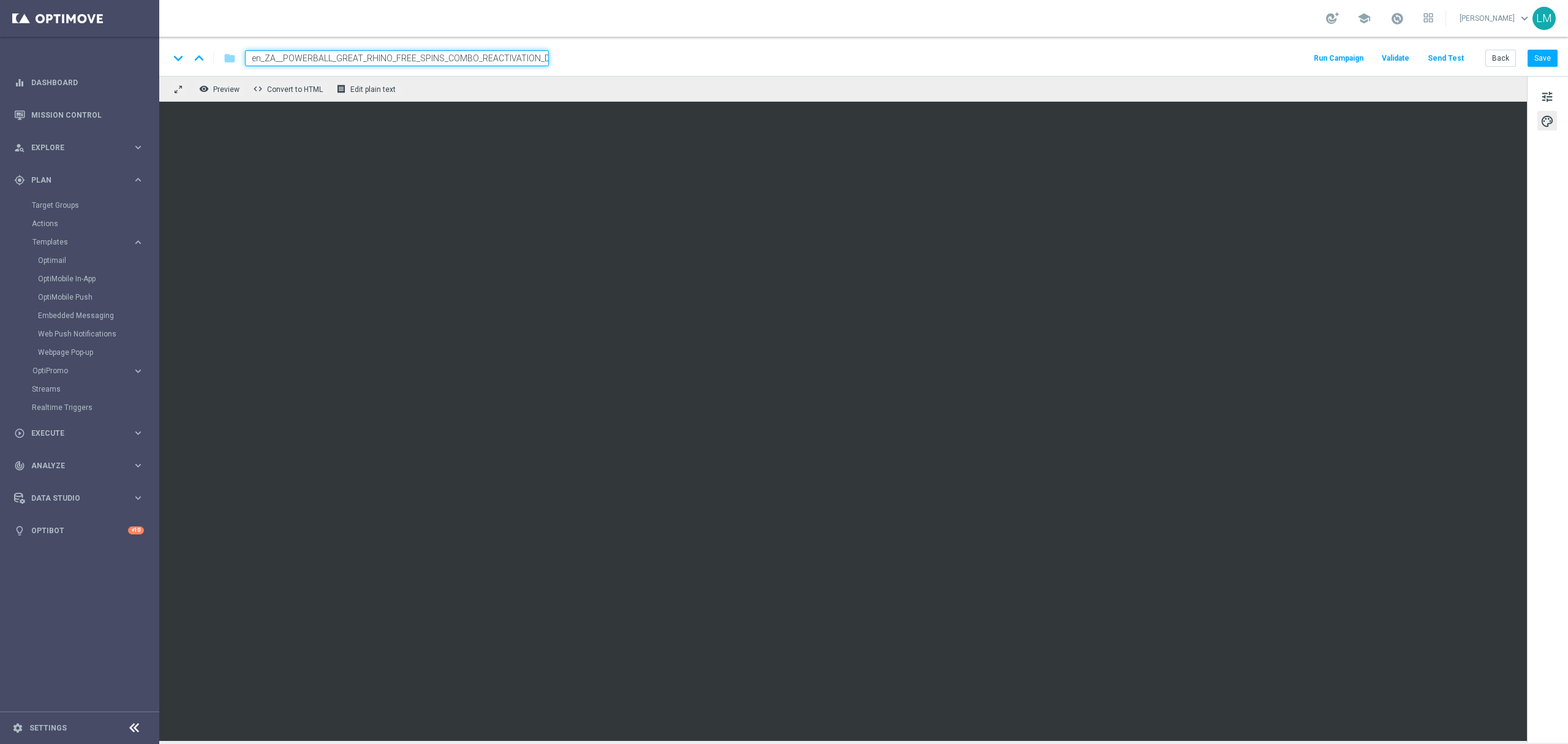
click at [526, 93] on div "remove_red_eye Preview code Convert to HTML receipt Edit plain text" at bounding box center [843, 89] width 1367 height 26
click at [522, 61] on input "en_ZA__POWERBALL_GREAT_RHINO_FREE_SPINS_COMBO_REACTIVATION_DORMANTS_HIGH_VALUE_…" at bounding box center [397, 58] width 304 height 16
click at [522, 96] on div "remove_red_eye Preview code Convert to HTML receipt Edit plain text" at bounding box center [843, 89] width 1367 height 26
click at [1545, 101] on span "tune" at bounding box center [1547, 96] width 14 height 16
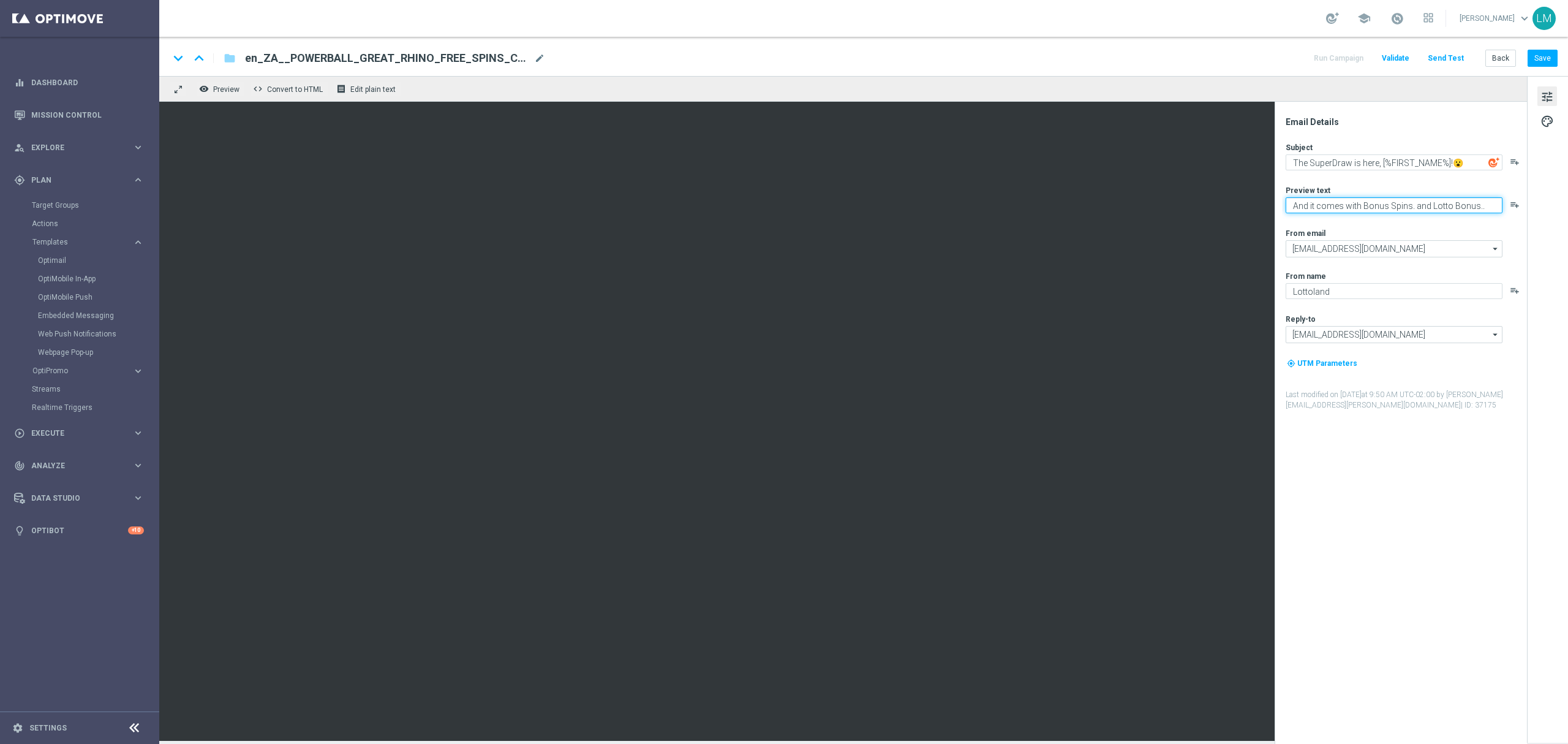
click at [1364, 210] on textarea "And it comes with Bonus Spins. and Lotto Bonus.." at bounding box center [1394, 205] width 217 height 16
paste textarea "Now this is what we call a Power Play."
type textarea "Now this is what we call a Power Play..."
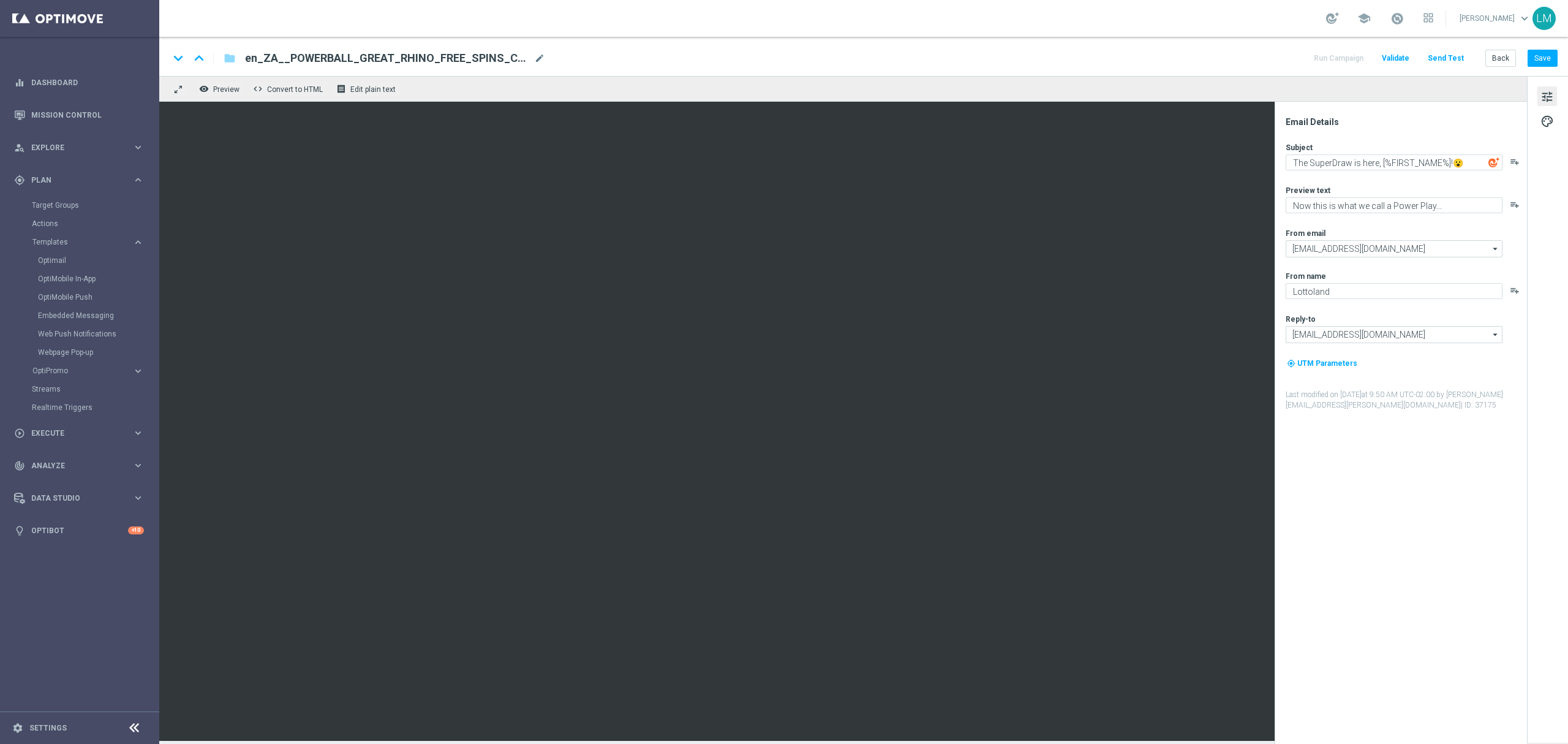
click at [1366, 228] on div "From email" at bounding box center [1406, 232] width 240 height 10
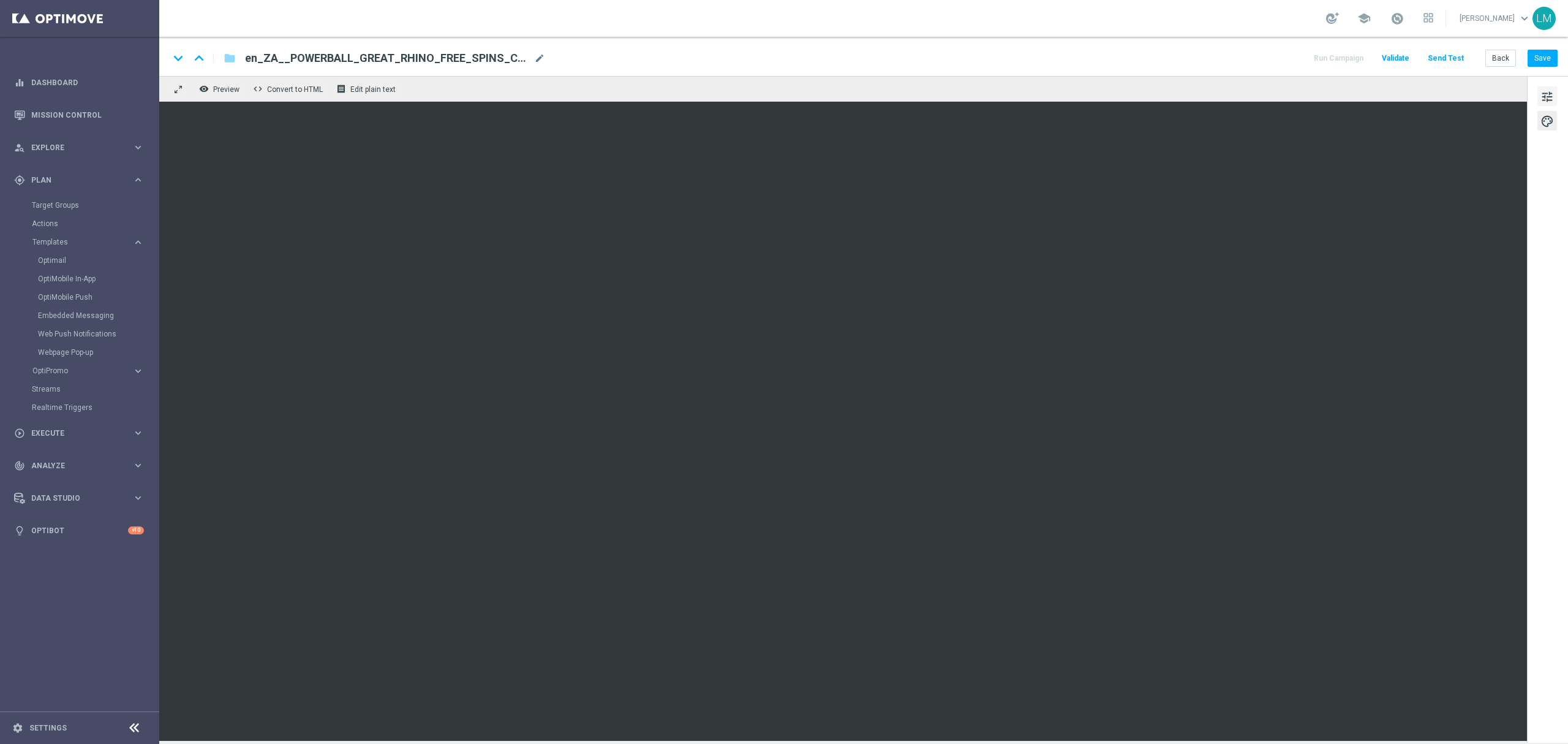
click at [1538, 98] on button "tune" at bounding box center [1546, 96] width 20 height 20
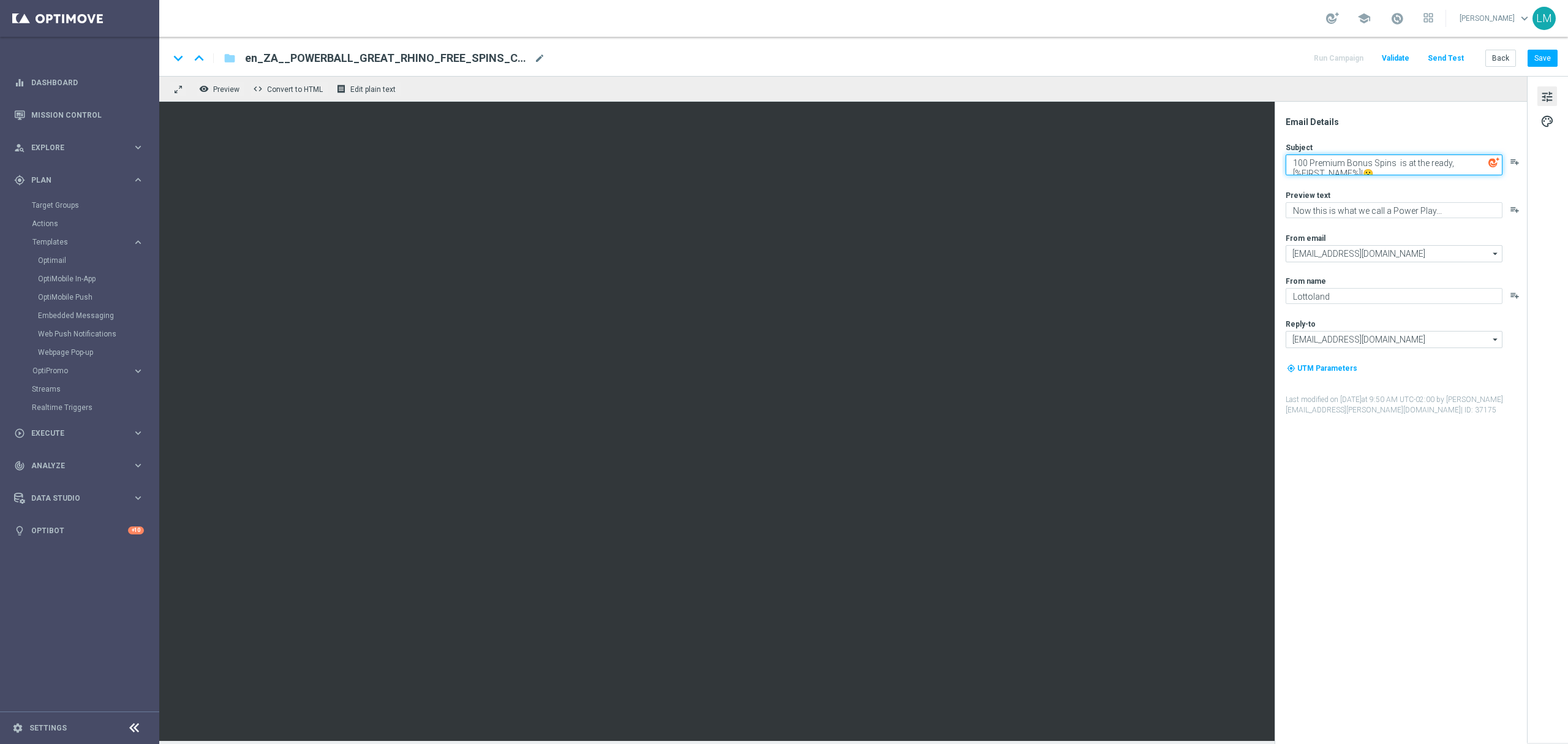
click at [1393, 161] on textarea "100 Premium Bonus Spins is at the ready, [%FIRST_NAME%]!😮" at bounding box center [1394, 165] width 217 height 21
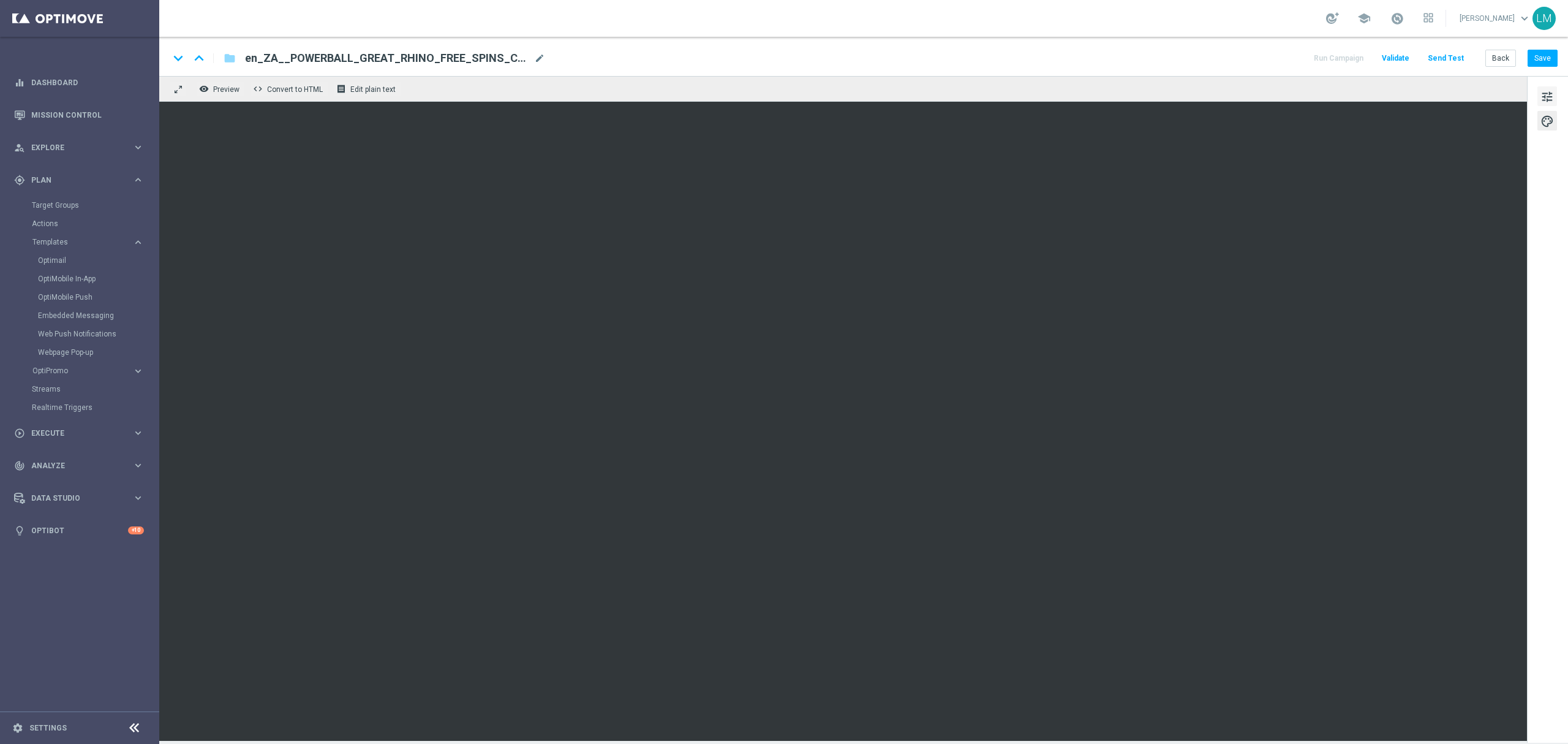
click at [1548, 90] on span "tune" at bounding box center [1547, 96] width 14 height 16
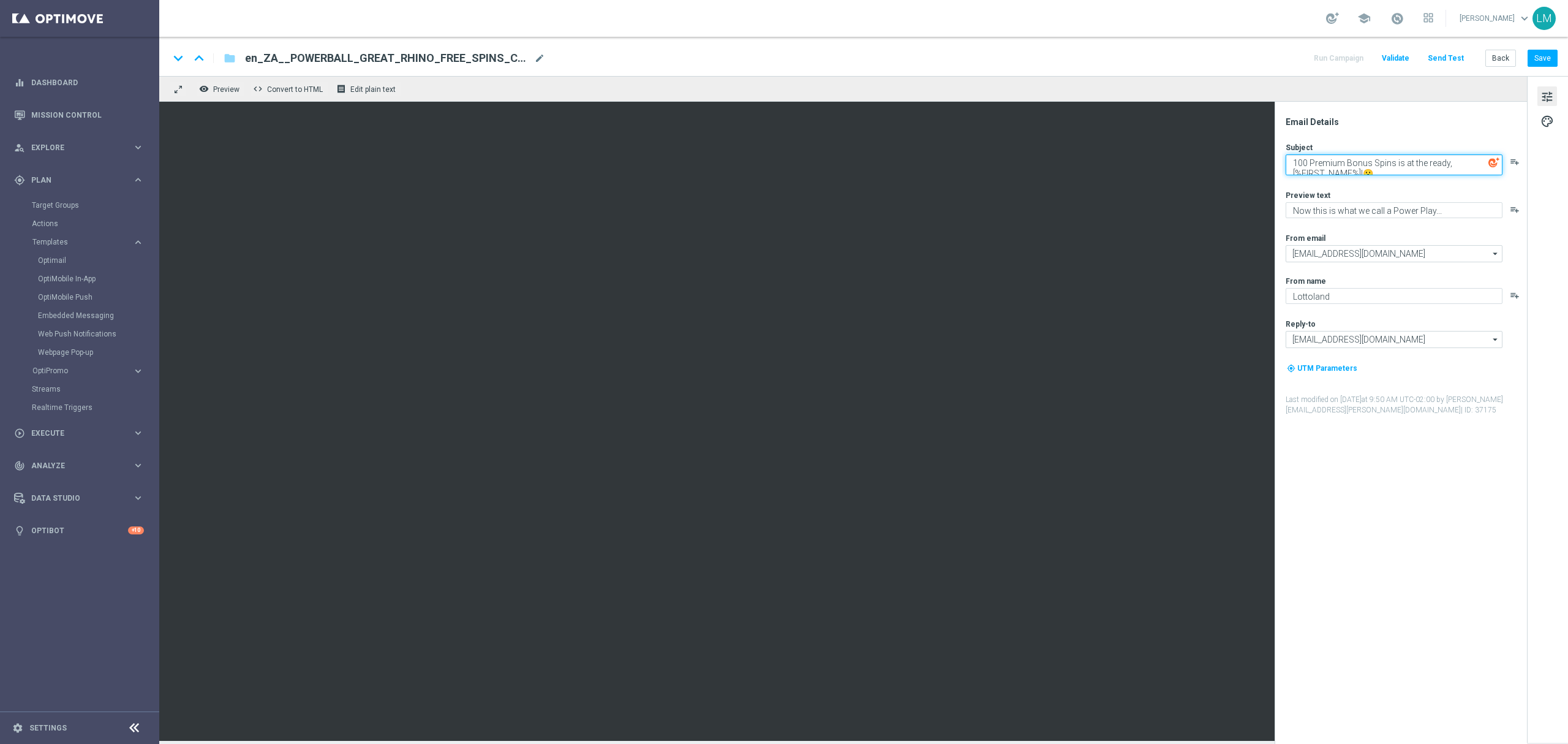
drag, startPoint x: 1393, startPoint y: 172, endPoint x: 1363, endPoint y: 169, distance: 30.1
click at [1363, 169] on textarea "100 Premium Bonus Spins is at the ready, [%FIRST_NAME%]!😮" at bounding box center [1394, 165] width 217 height 21
paste textarea
type textarea "100 Premium Bonus Spins is at the ready, [%FIRST_NAME%]!🦏"
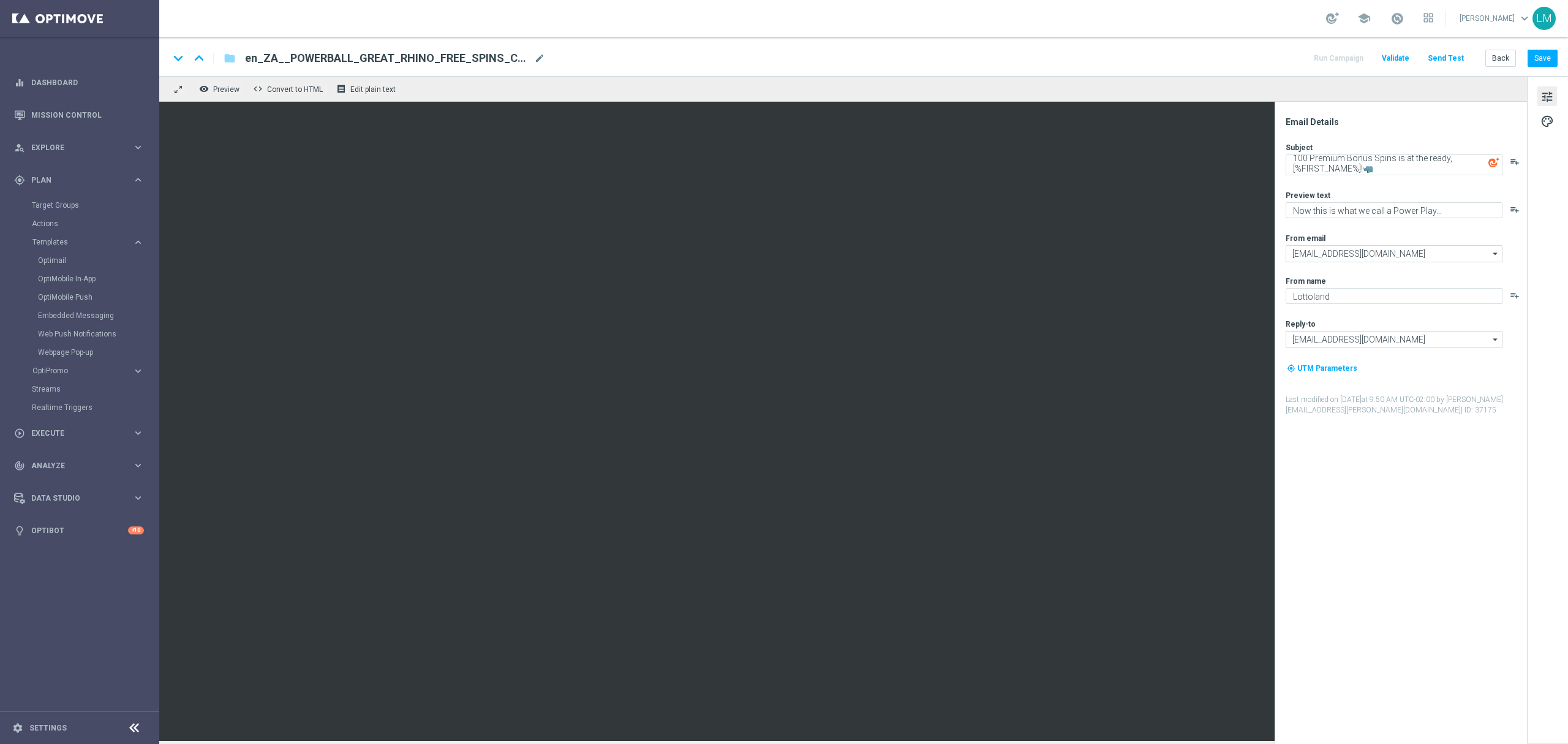
click at [1407, 189] on div "Subject 100 Premium Bonus Spins is at the ready, [%FIRST_NAME%]!🦏 playlist_add …" at bounding box center [1406, 279] width 240 height 273
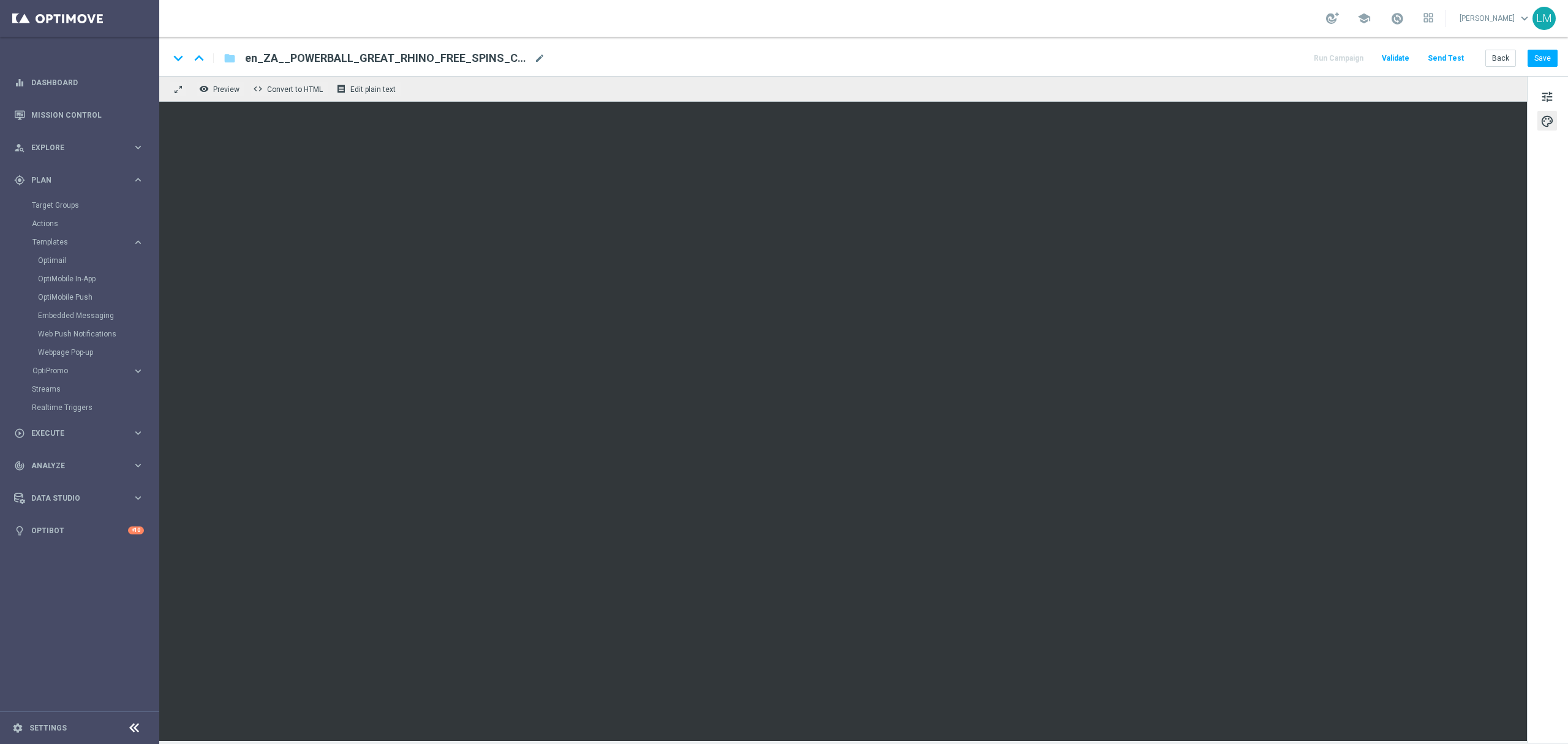
click at [1444, 71] on div "keyboard_arrow_down keyboard_arrow_up folder en_ZA__POWERBALL_GREAT_RHINO_FREE_…" at bounding box center [863, 56] width 1408 height 39
click at [1451, 57] on button "Send Test" at bounding box center [1446, 58] width 40 height 17
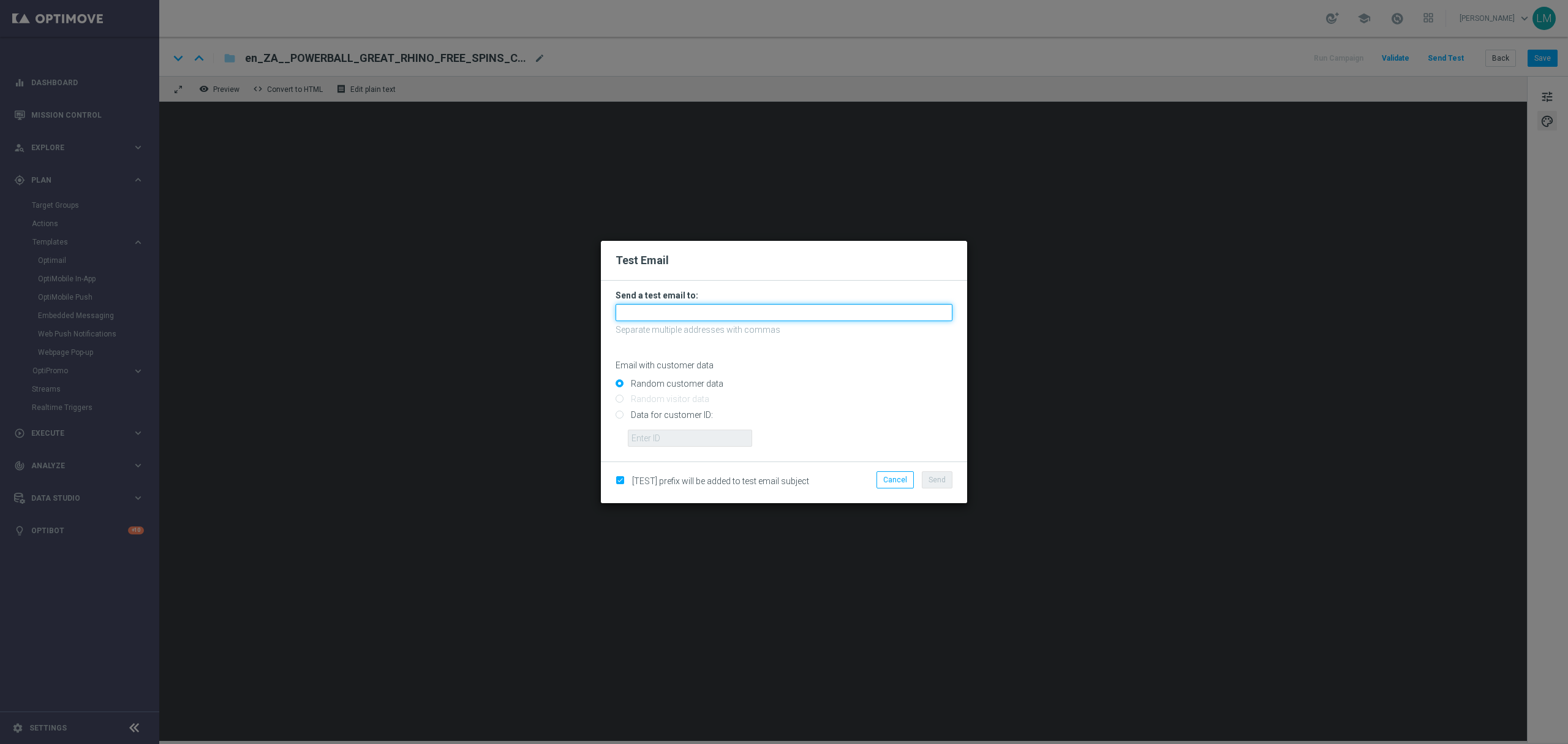
click at [678, 310] on input "text" at bounding box center [784, 313] width 337 height 17
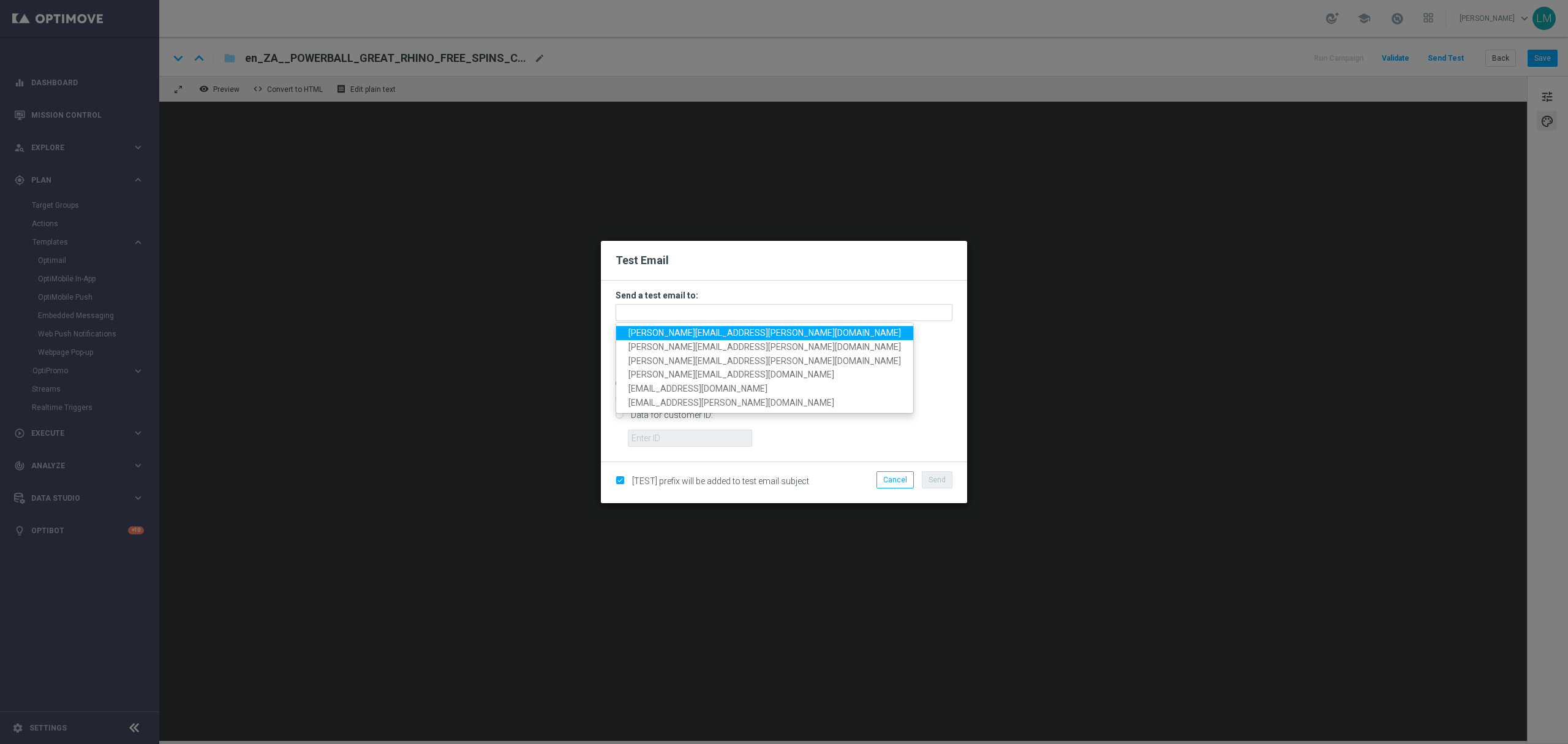
click at [676, 334] on span "leslie.martinez@lottoland.com" at bounding box center [764, 332] width 273 height 10
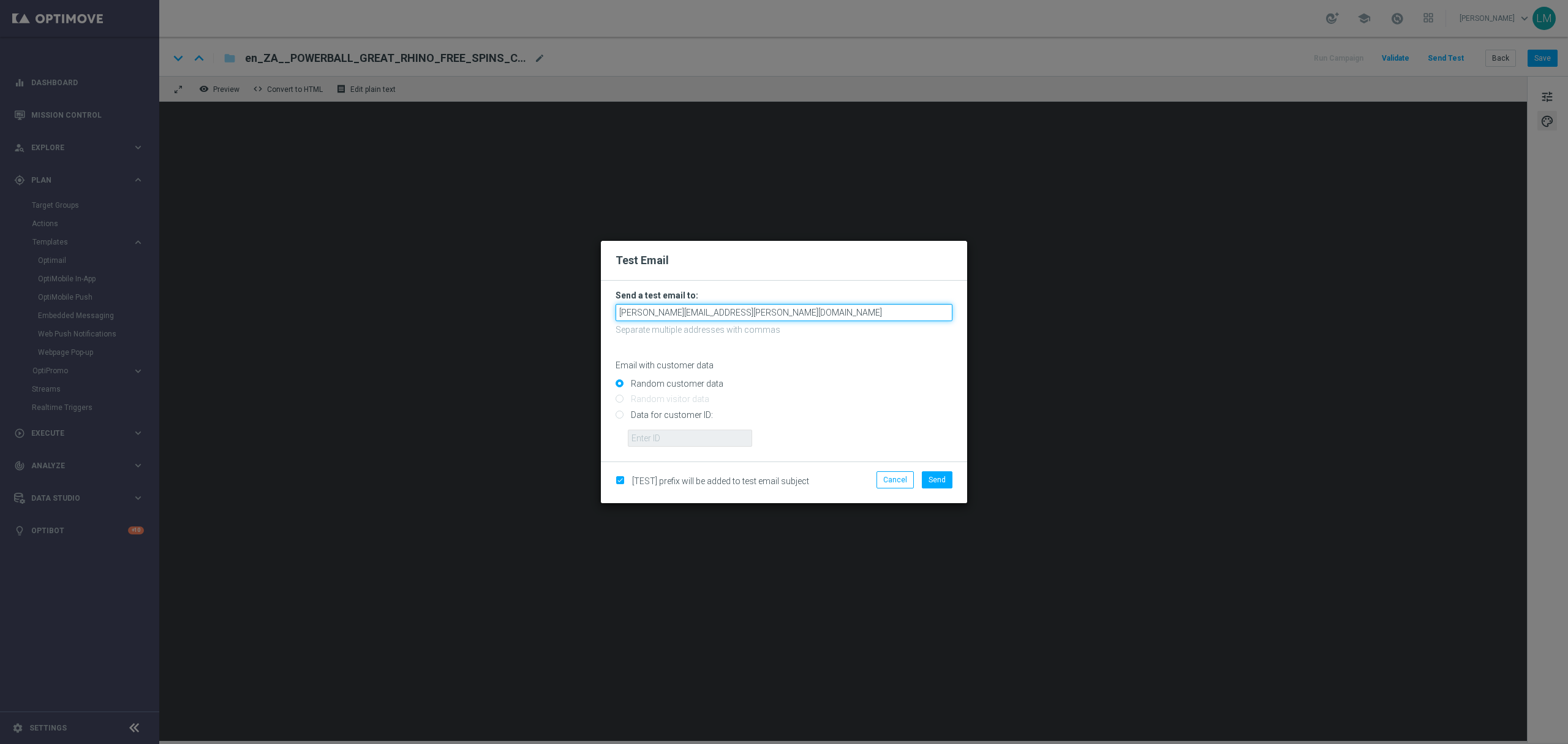
click at [771, 315] on input "leslie.martinez@lottoland.com" at bounding box center [784, 313] width 337 height 17
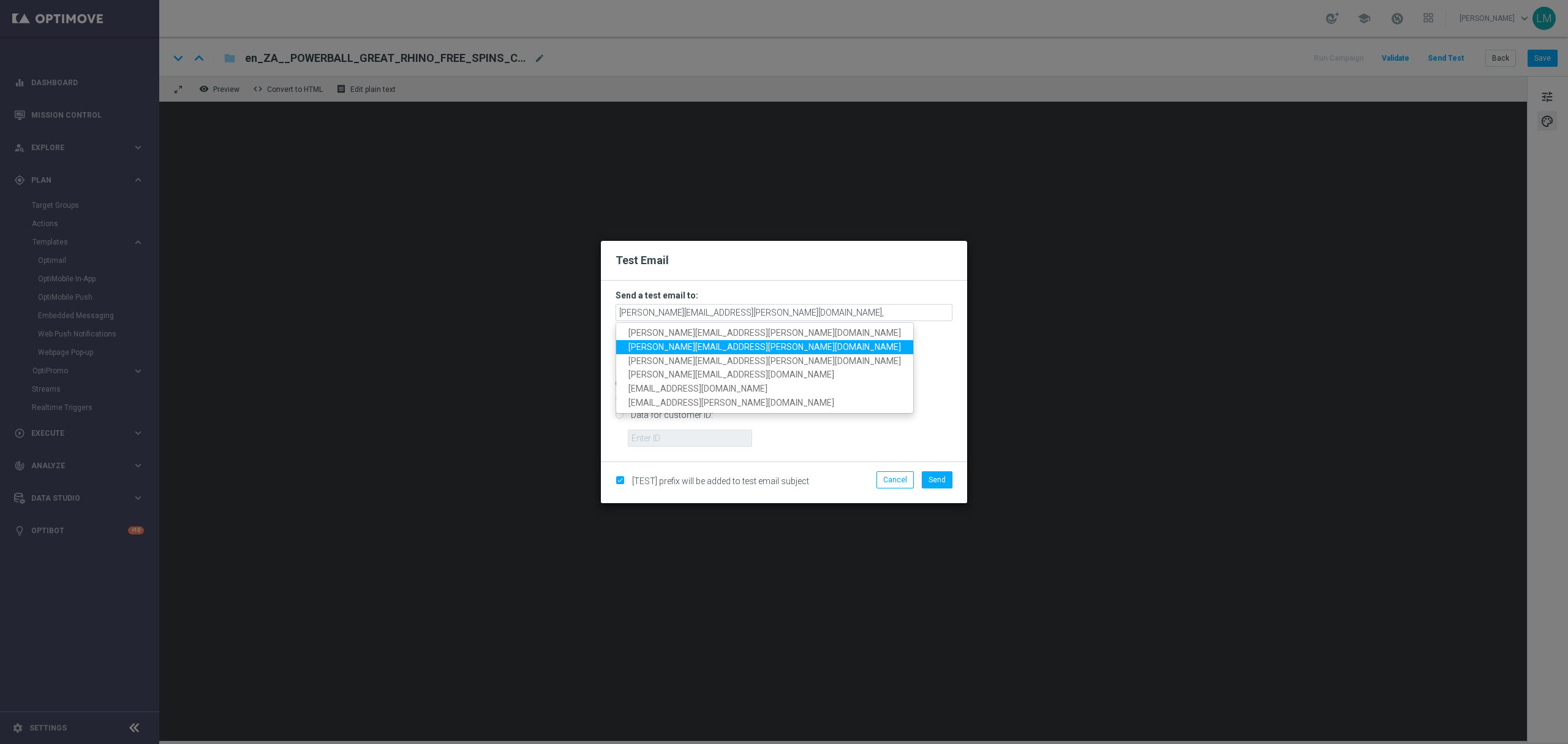
click at [738, 343] on span "ricky.hubbard@lottoland.com" at bounding box center [764, 346] width 273 height 10
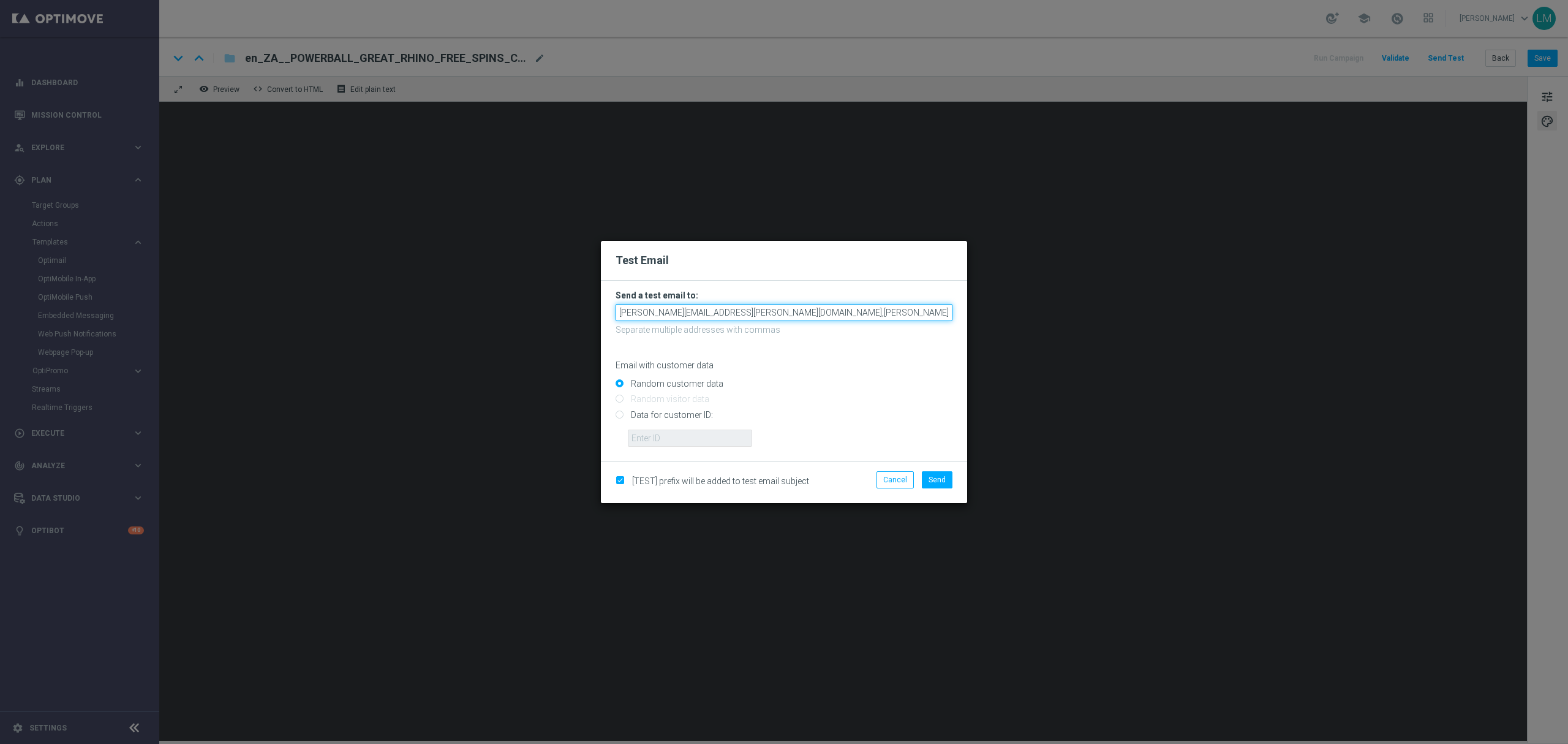
click at [855, 309] on input "leslie.martinez@lottoland.com,ricky.hubbard@lottoland.com" at bounding box center [784, 313] width 337 height 17
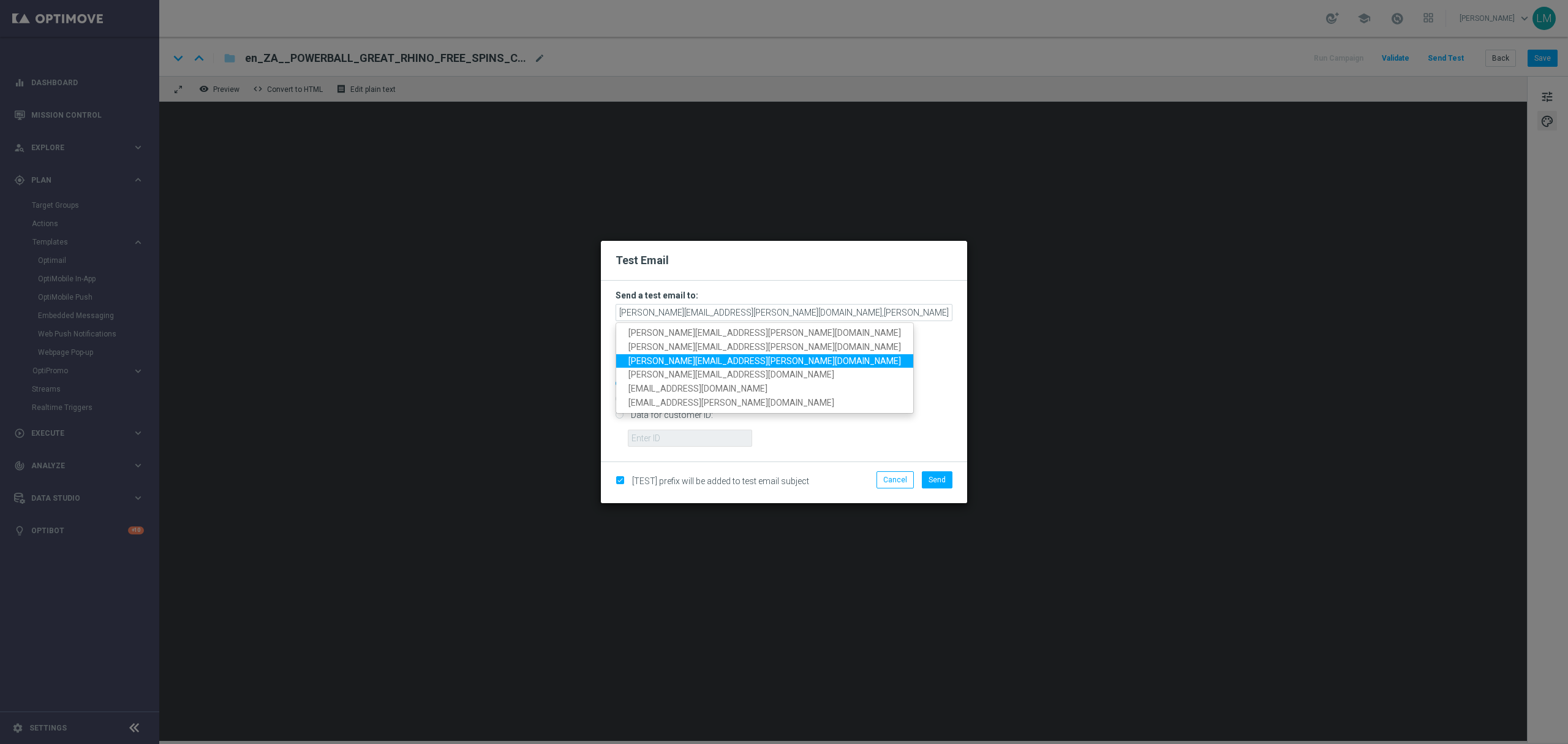
click at [711, 362] on span "millie.purcell@lottoland.com" at bounding box center [764, 360] width 273 height 10
type input "leslie.martinez@lottoland.com,ricky.hubbard@lottoland.com,millie.purcell@lottol…"
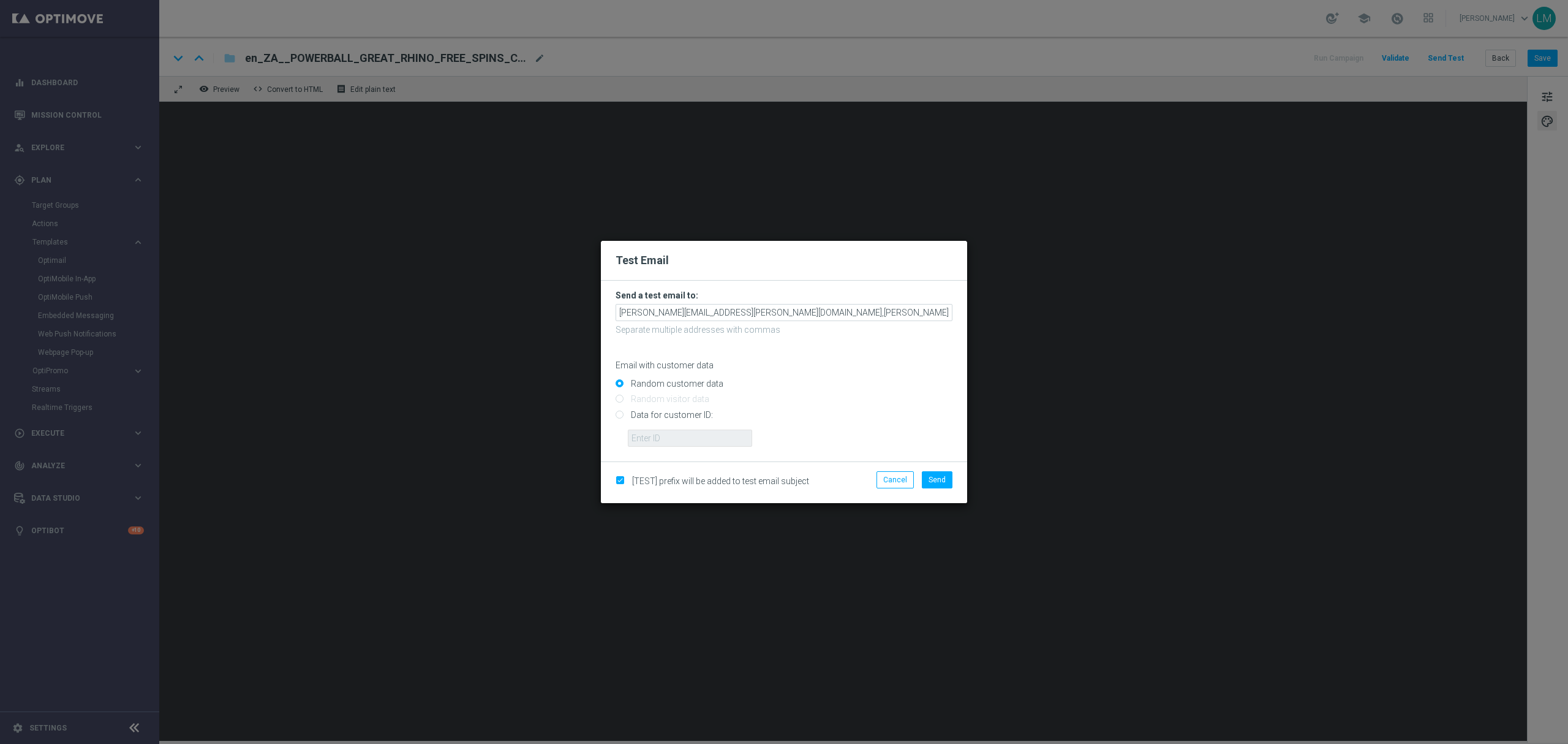
click at [684, 420] on input "Data for customer ID:" at bounding box center [784, 420] width 337 height 17
radio input "true"
click at [679, 432] on input "text" at bounding box center [690, 438] width 124 height 17
type input "10505907"
click at [930, 472] on button "Send" at bounding box center [936, 480] width 30 height 17
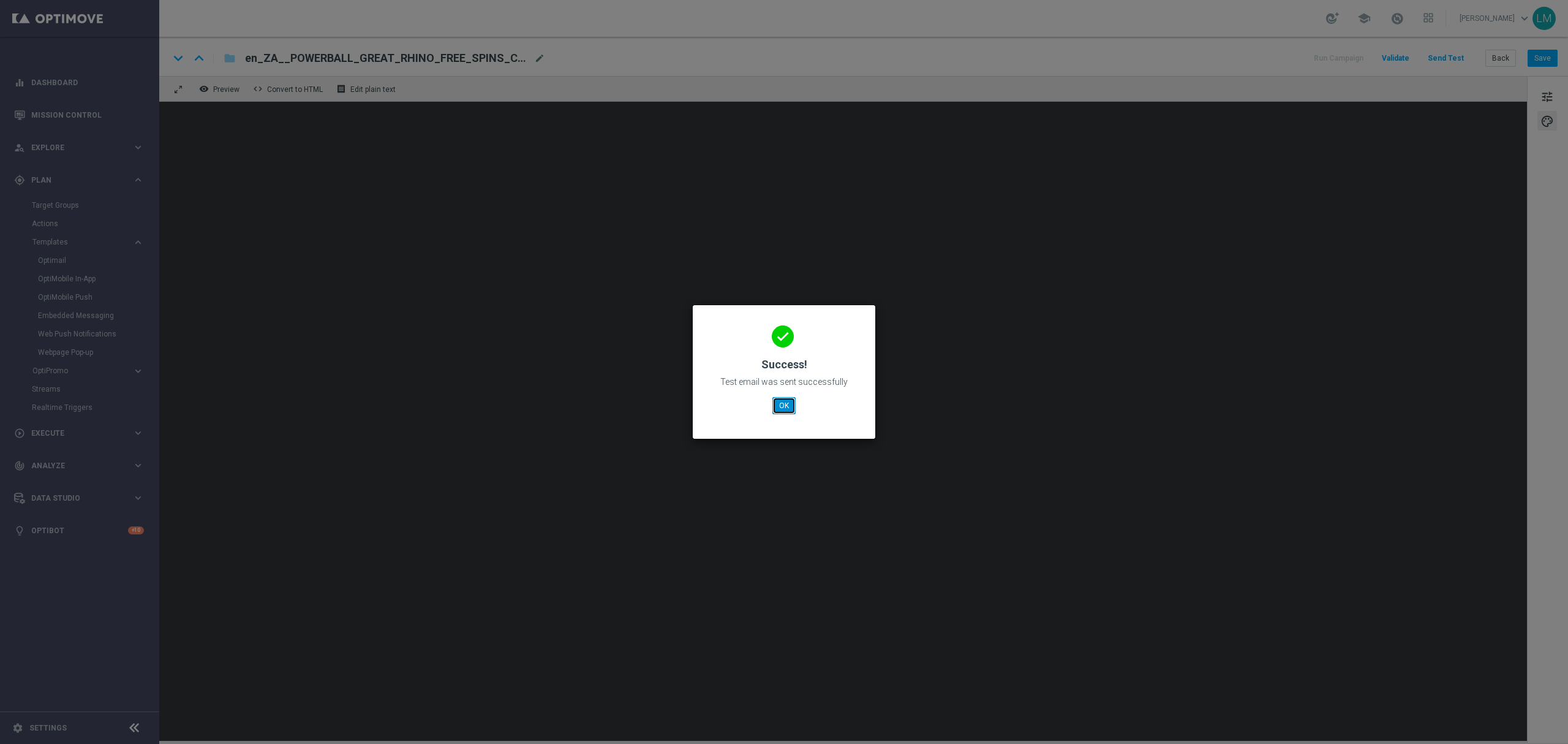
click at [781, 410] on button "OK" at bounding box center [784, 406] width 23 height 17
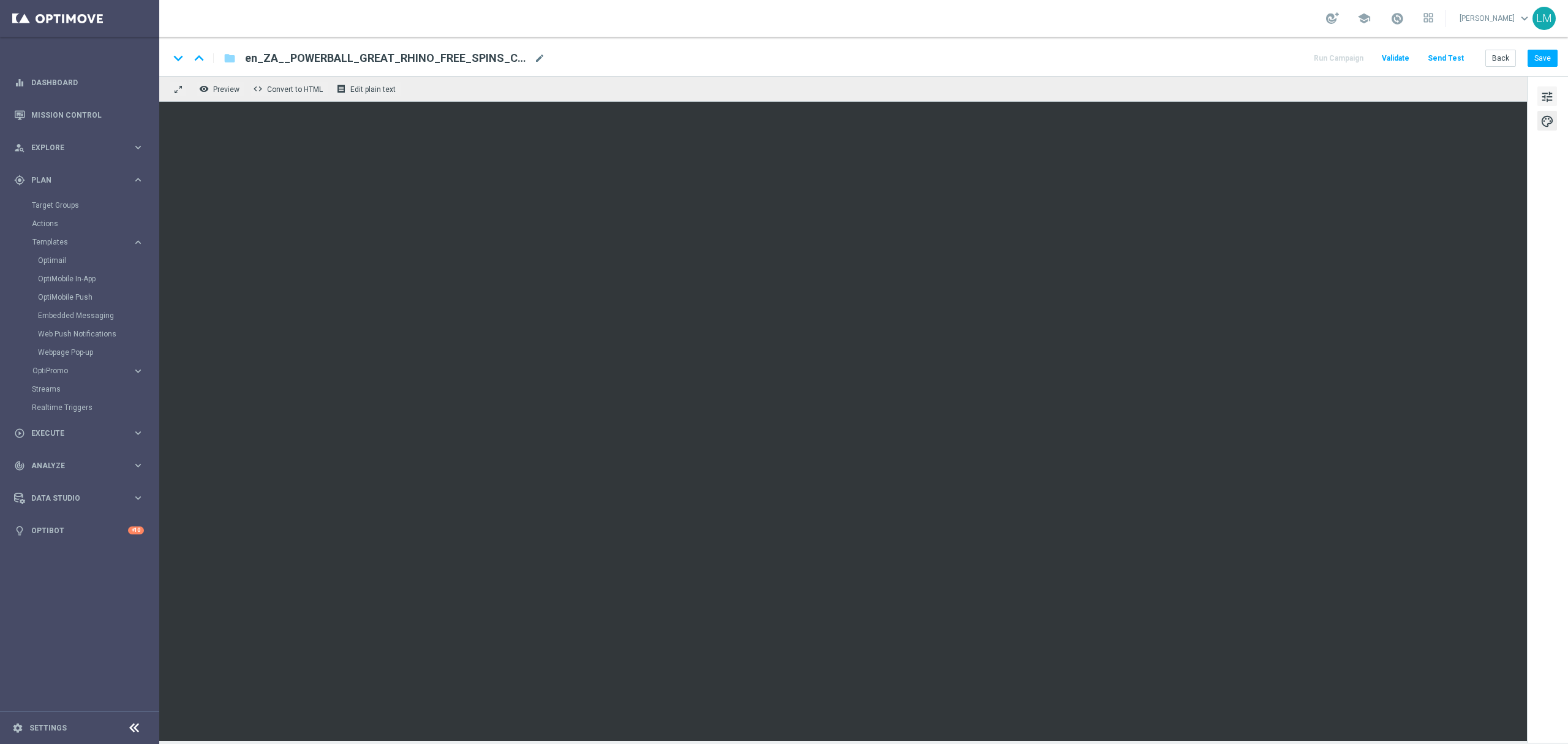
click at [1542, 95] on span "tune" at bounding box center [1547, 96] width 14 height 16
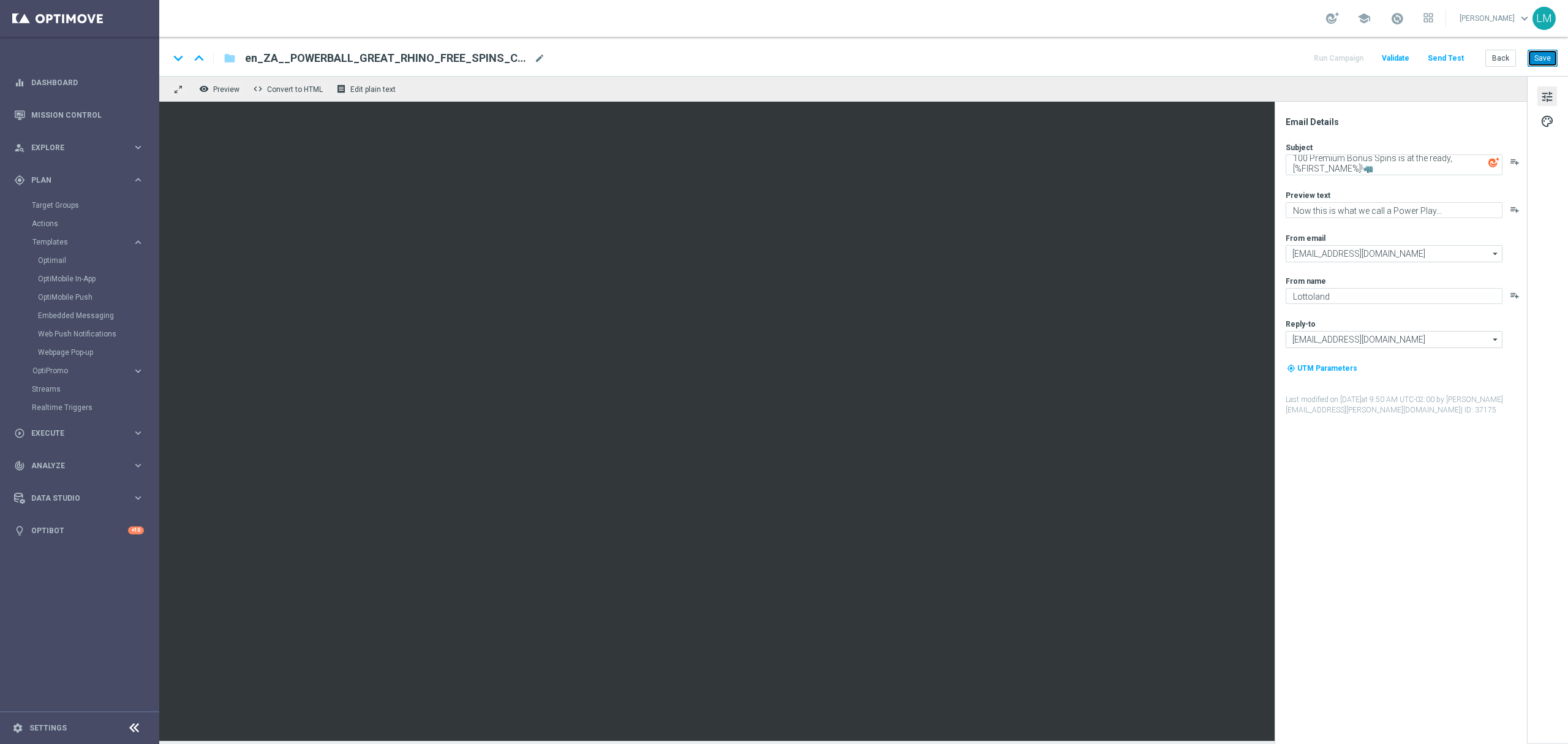
click at [1546, 59] on button "Save" at bounding box center [1542, 58] width 30 height 17
click at [1379, 165] on textarea "100 Premium Bonus Spins is at the ready, [%FIRST_NAME%]!🦏" at bounding box center [1394, 165] width 217 height 21
click at [1395, 159] on textarea "100 Premium Bonus Spins is at the ready, [%FIRST_NAME%]!🦏" at bounding box center [1394, 165] width 217 height 21
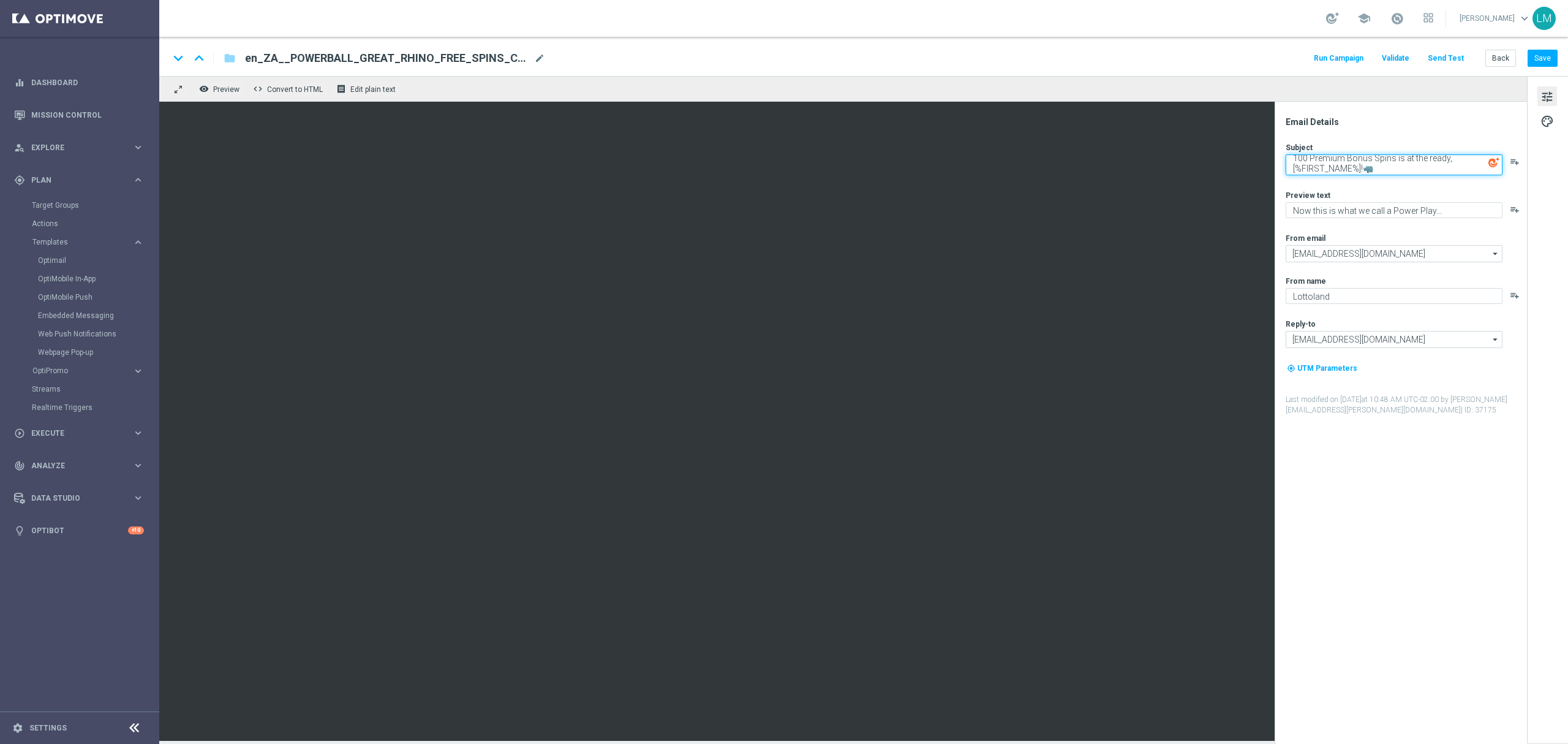
click at [1399, 163] on textarea "100 Premium Bonus Spins is at the ready, [%FIRST_NAME%]!🦏" at bounding box center [1394, 165] width 217 height 21
type textarea "100 Premium Bonus Spins at the ready, [%FIRST_NAME%]!🦏"
click at [1447, 126] on div "Email Details" at bounding box center [1406, 122] width 240 height 11
click at [1545, 59] on button "Save" at bounding box center [1542, 58] width 30 height 17
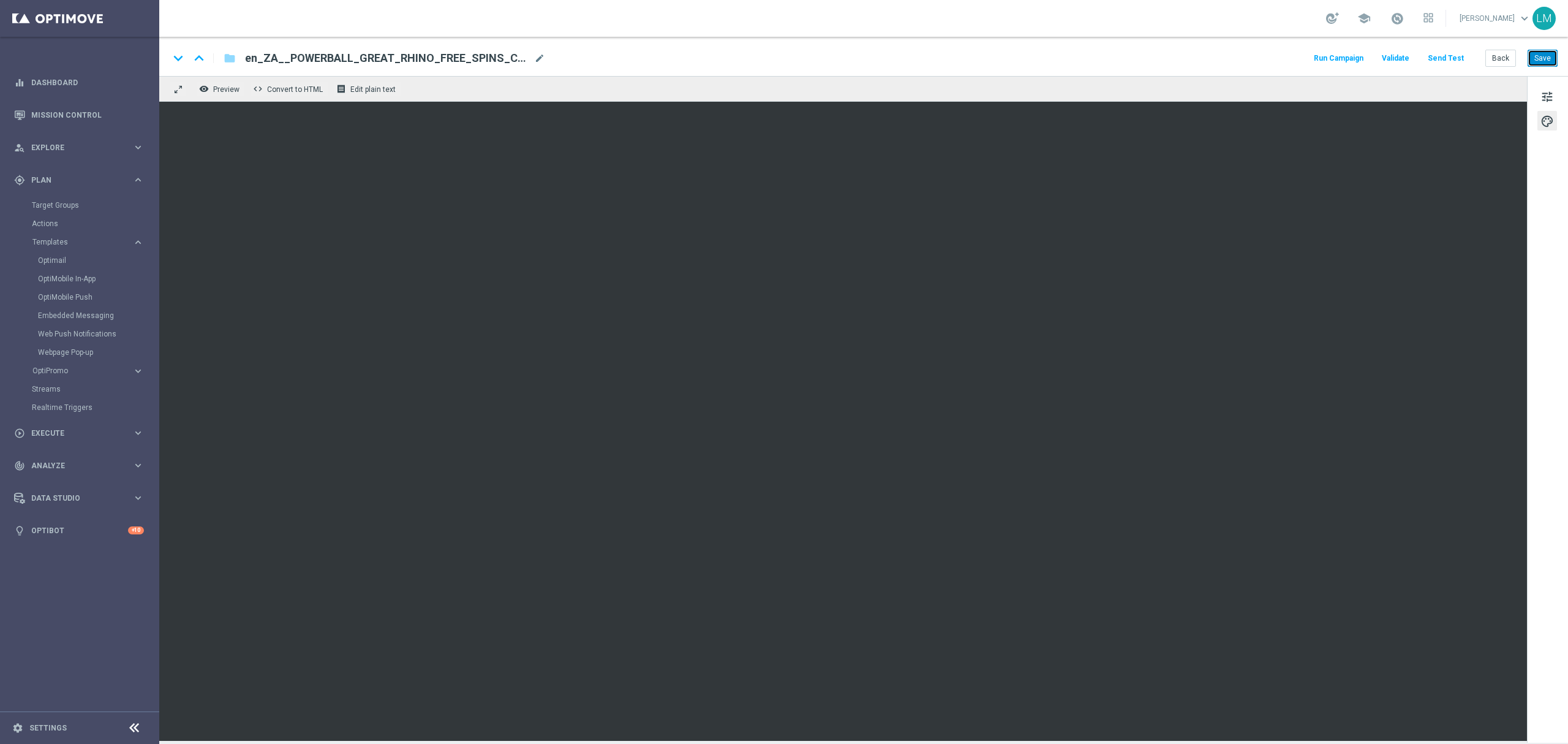
click at [1530, 54] on button "Save" at bounding box center [1542, 58] width 30 height 17
click at [1512, 60] on button "Back" at bounding box center [1499, 58] width 30 height 17
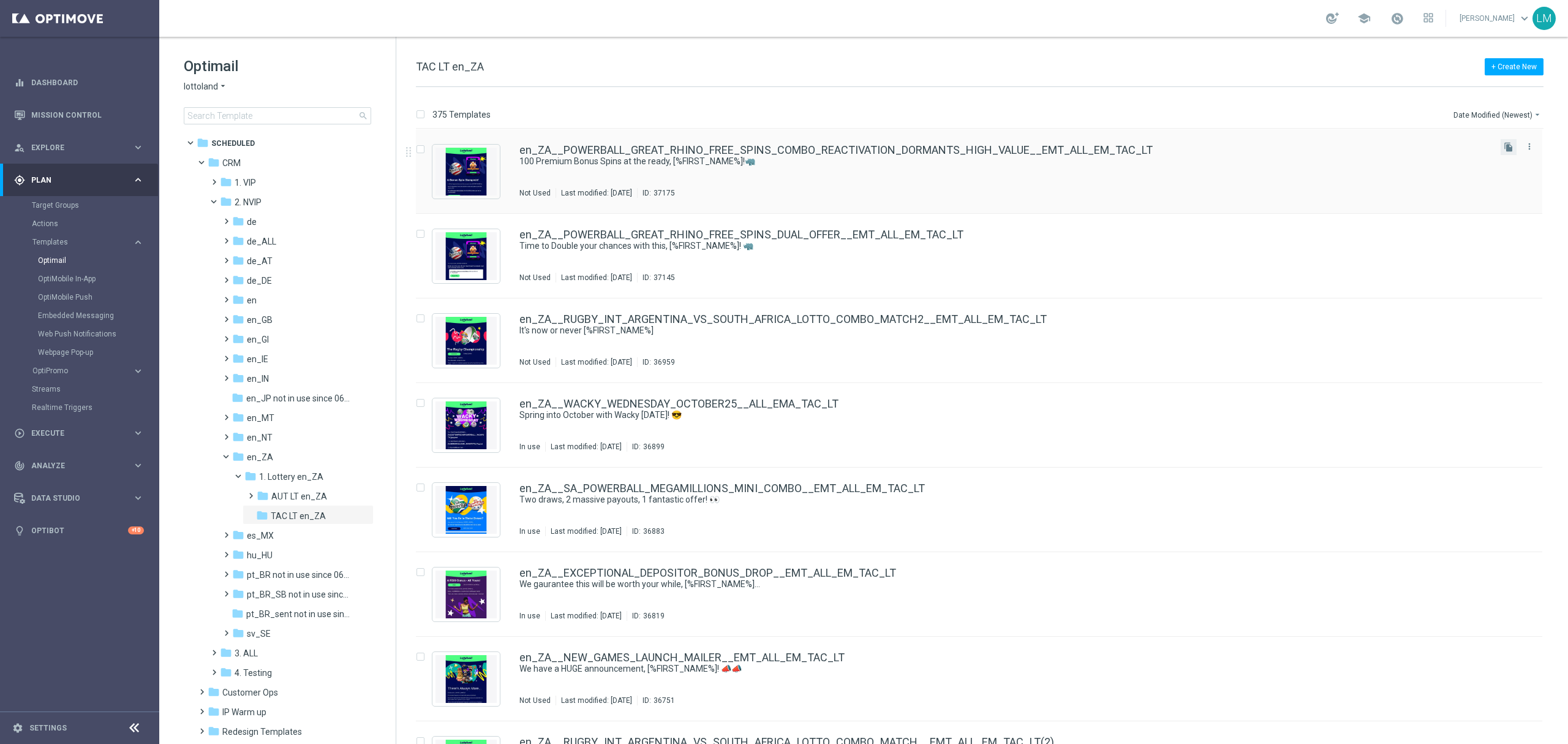
click at [1500, 147] on button "file_copy" at bounding box center [1508, 147] width 16 height 16
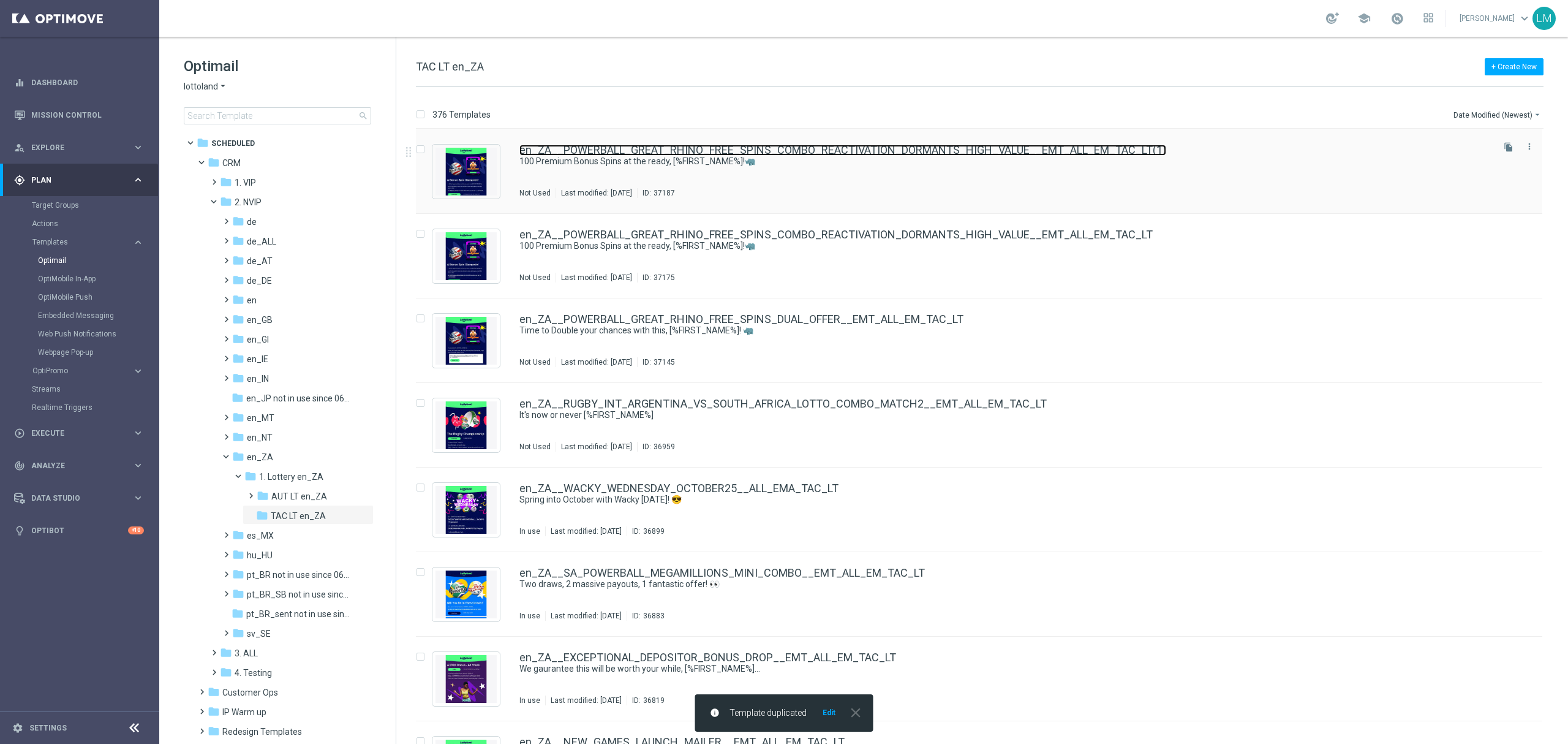
click at [1027, 147] on link "en_ZA__POWERBALL_GREAT_RHINO_FREE_SPINS_COMBO_REACTIVATION_DORMANTS_HIGH_VALUE_…" at bounding box center [843, 149] width 646 height 11
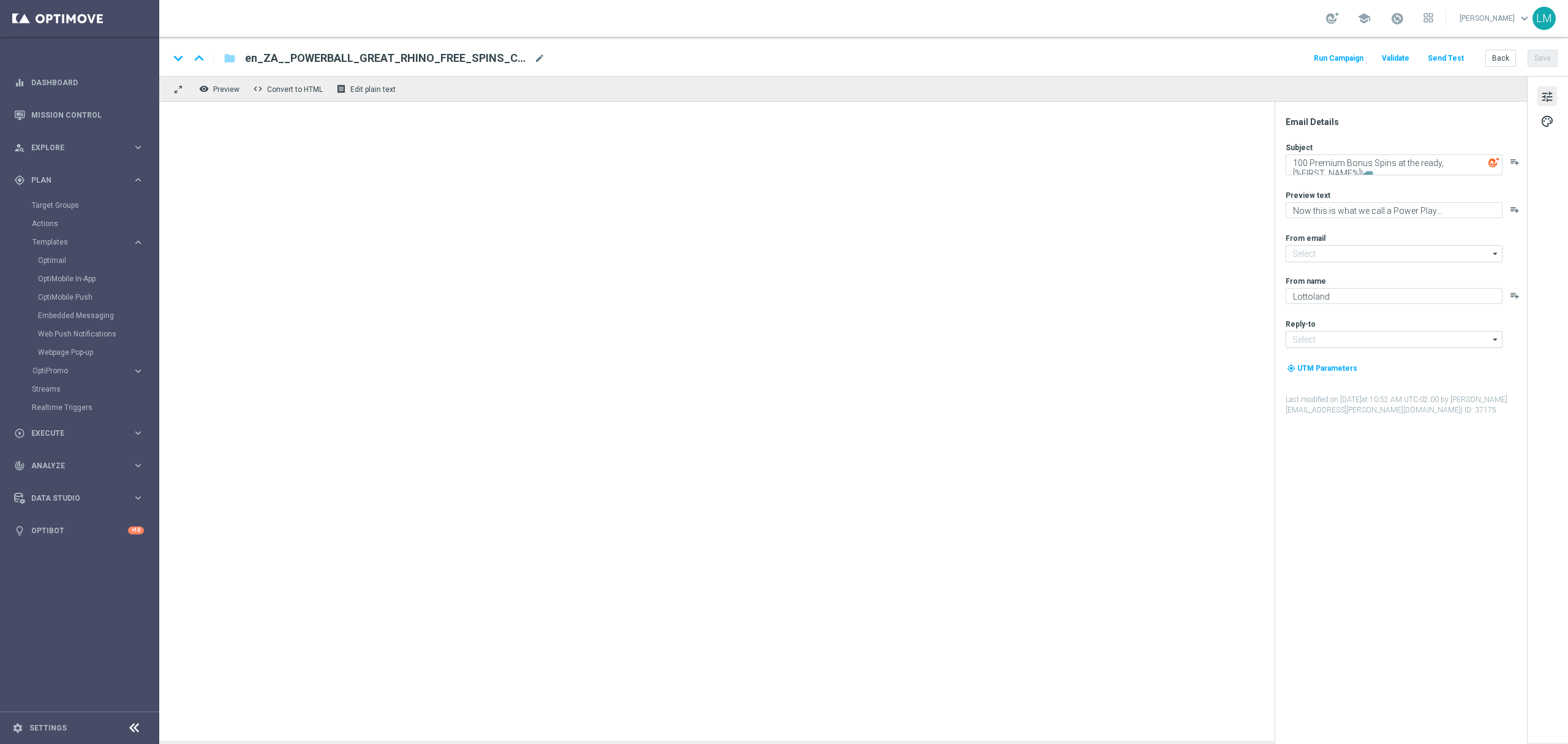
type input "[EMAIL_ADDRESS][DOMAIN_NAME]"
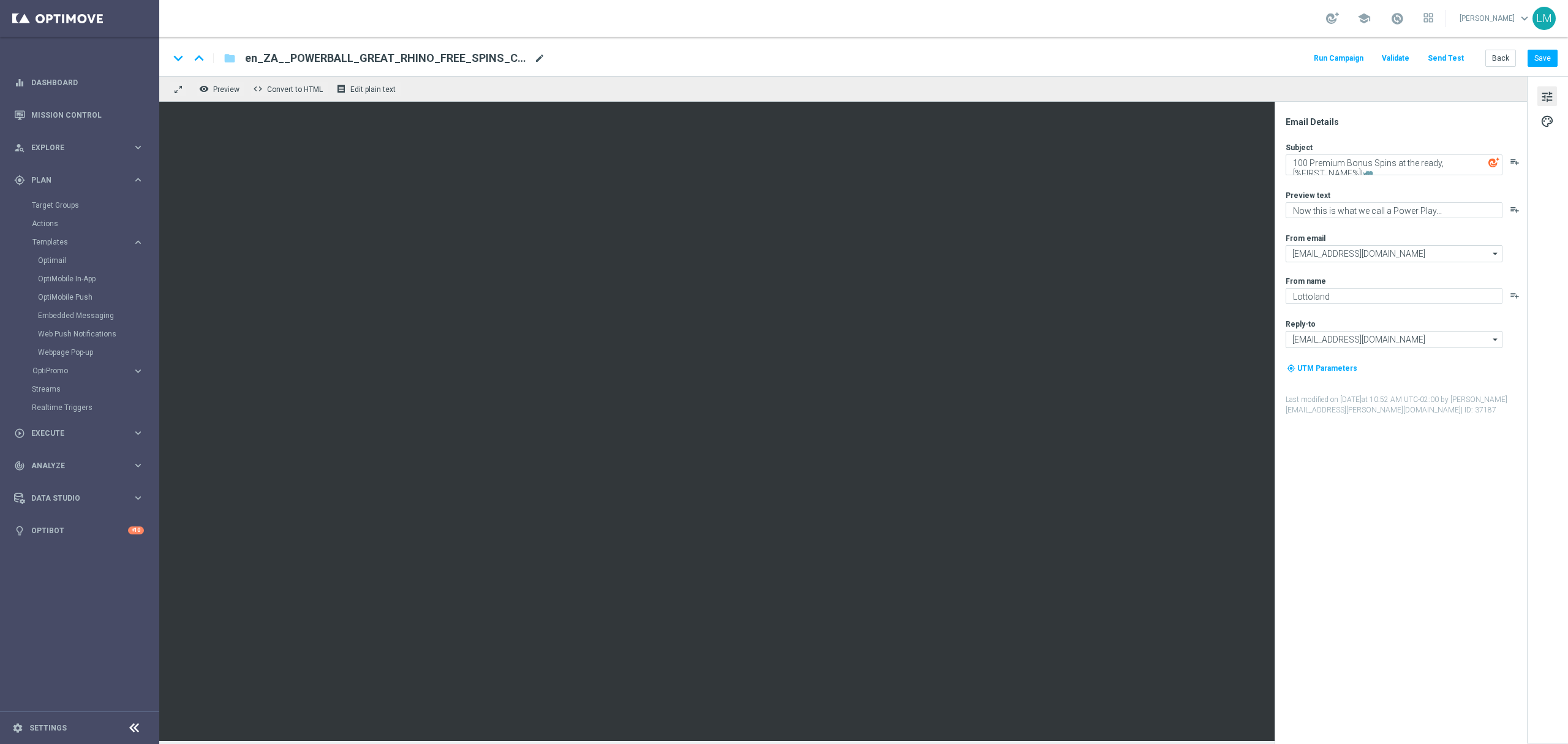
click at [539, 55] on span "mode_edit" at bounding box center [539, 58] width 11 height 11
paste input "REGULAR__EMT_ALL_EM_TAC_LT"
type input "en_ZA__POWERBALL_GREAT_RHINO_FREE_SPINS_COMBO_REACTIVATION_DORMANTS_REGULAR__EM…"
click at [572, 74] on div "keyboard_arrow_down keyboard_arrow_up folder en_ZA__POWERBALL_GREAT_RHINO_FREE_…" at bounding box center [863, 56] width 1408 height 39
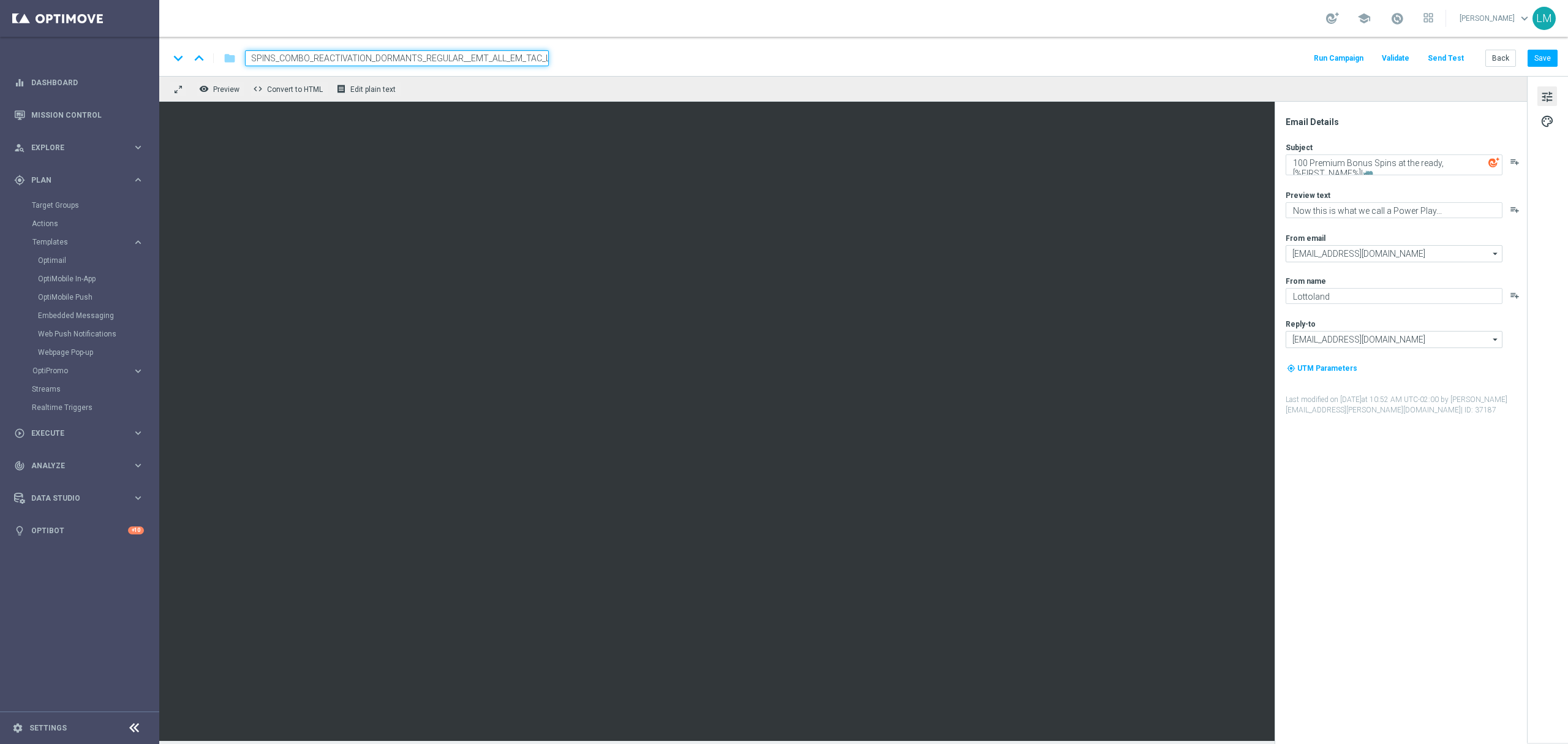
scroll to position [0, 0]
click at [542, 64] on input "en_ZA__POWERBALL_GREAT_RHINO_FREE_SPINS_COMBO_REACTIVATION_DORMANTS_REGULAR__EM…" at bounding box center [397, 58] width 304 height 16
click at [534, 83] on div "remove_red_eye Preview code Convert to HTML receipt Edit plain text" at bounding box center [843, 89] width 1367 height 26
click at [526, 60] on input "en_ZA__POWERBALL_GREAT_RHINO_FREE_SPINS_COMBO_REACTIVATION_DORMANTS_REGULAR__EM…" at bounding box center [397, 58] width 304 height 16
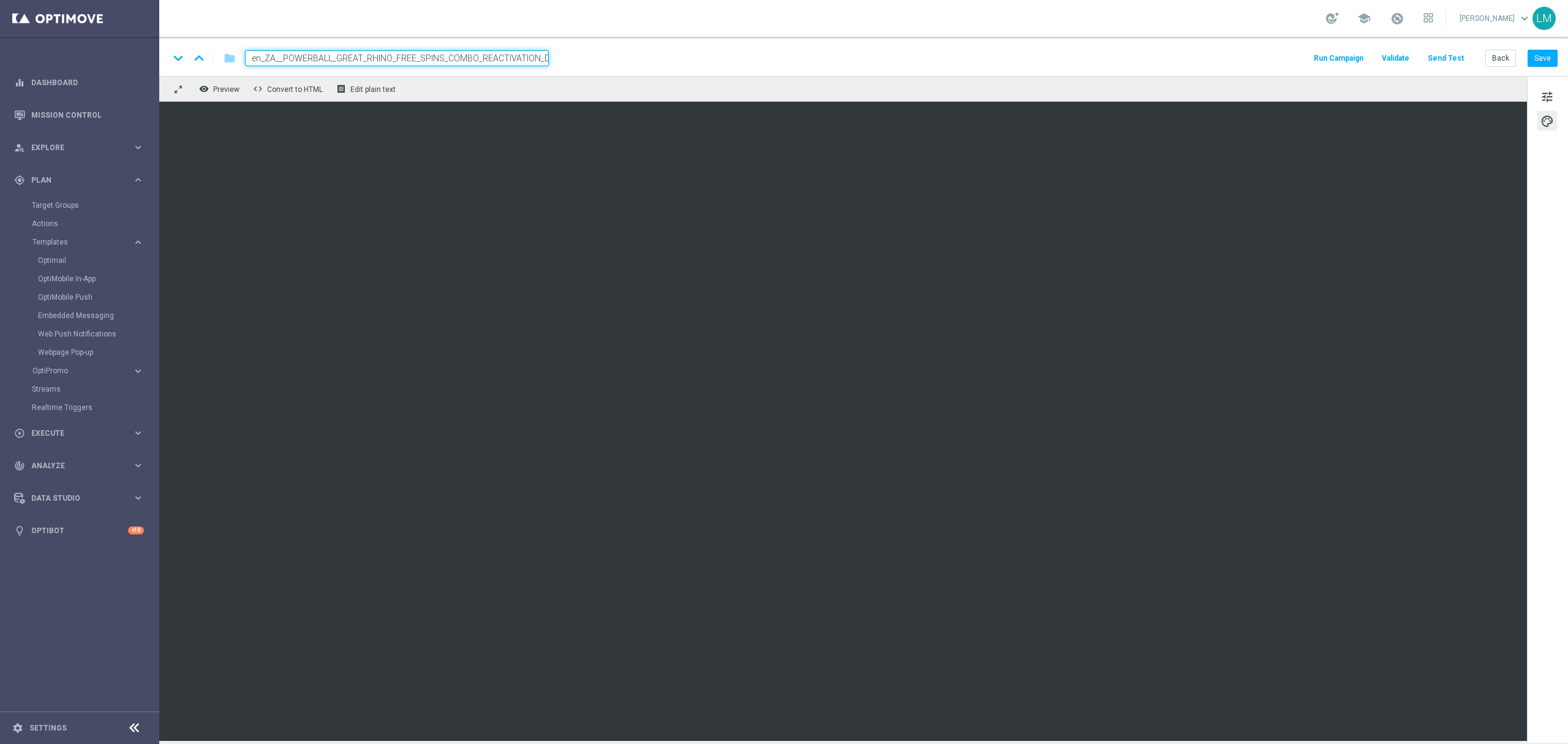
click at [519, 98] on div "remove_red_eye Preview code Convert to HTML receipt Edit plain text" at bounding box center [843, 89] width 1367 height 26
click at [513, 57] on input "en_ZA__POWERBALL_GREAT_RHINO_FREE_SPINS_COMBO_REACTIVATION_DORMANTS_REGULAR__EM…" at bounding box center [397, 58] width 304 height 16
click at [519, 89] on div "remove_red_eye Preview code Convert to HTML receipt Edit plain text" at bounding box center [843, 89] width 1367 height 26
click at [1549, 60] on button "Save" at bounding box center [1542, 58] width 30 height 17
click at [1538, 98] on button "tune" at bounding box center [1546, 96] width 20 height 20
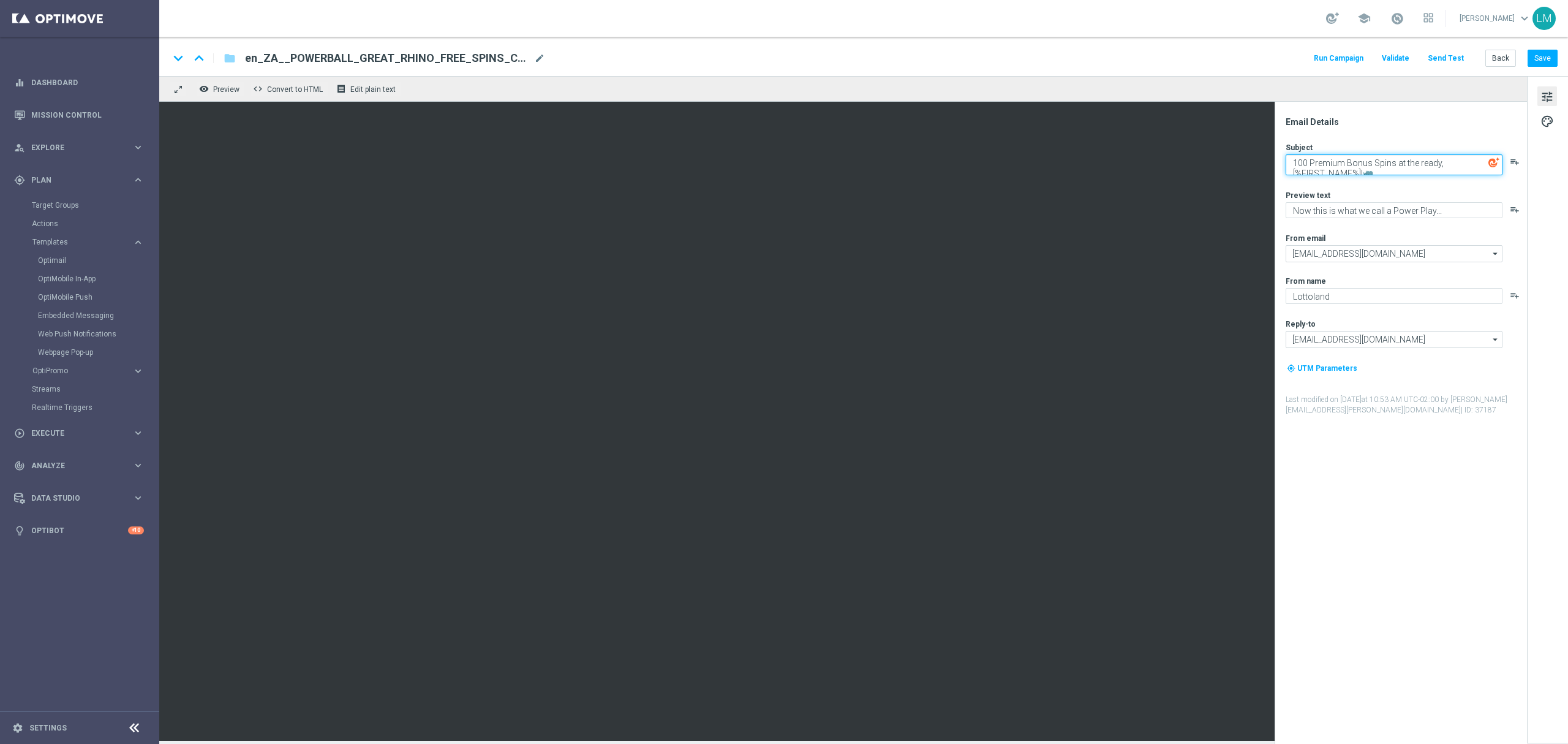
click at [1356, 163] on textarea "100 Premium Bonus Spins at the ready, [%FIRST_NAME%]!🦏" at bounding box center [1394, 165] width 217 height 21
paste textarea "50"
type textarea "50 Bonus Spins at the ready, [%FIRST_NAME%]!🦏"
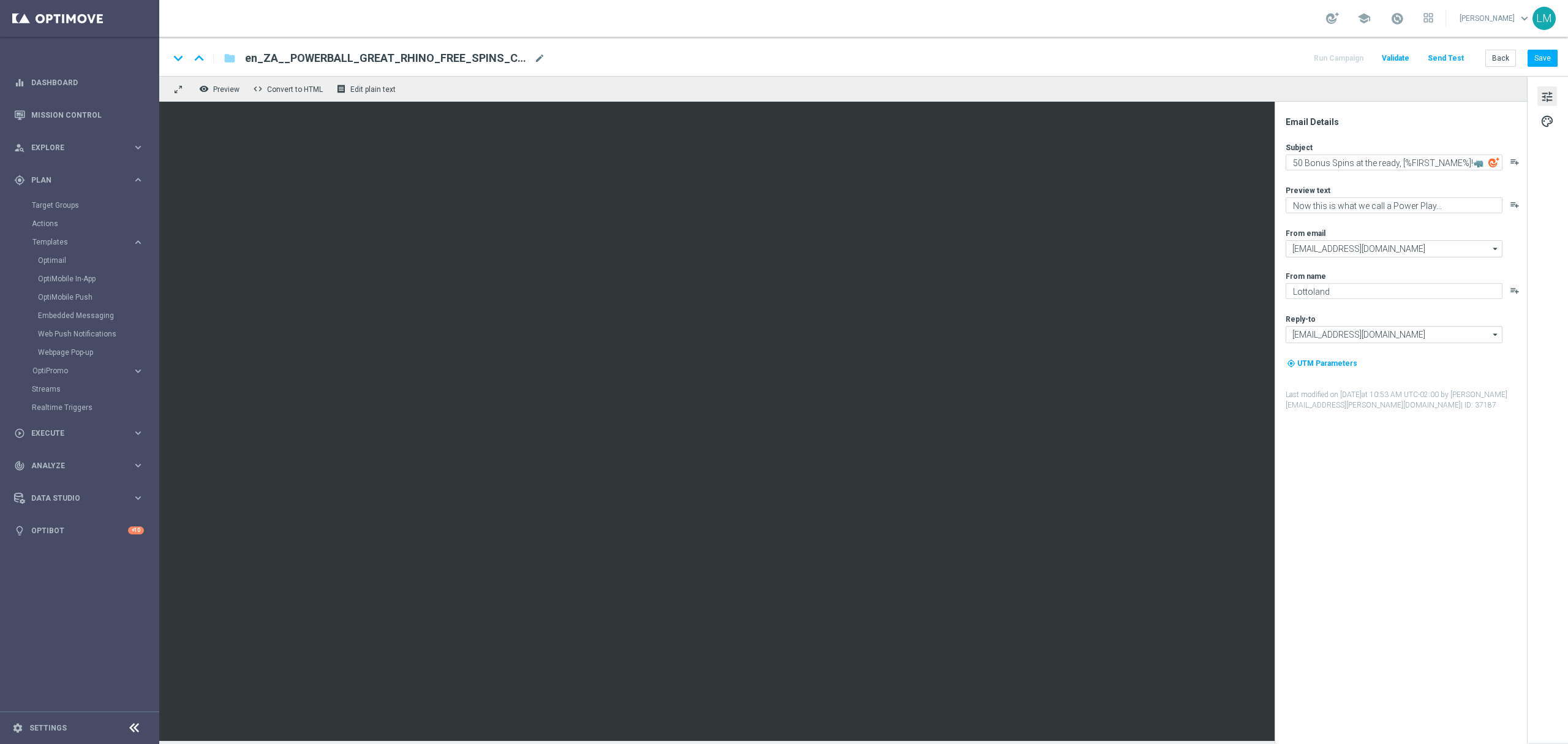
click at [1384, 183] on div "Subject 50 Bonus Spins at the ready, [%FIRST_NAME%]!🦏 playlist_add Preview text…" at bounding box center [1406, 276] width 240 height 269
click at [1545, 59] on button "Save" at bounding box center [1542, 58] width 30 height 17
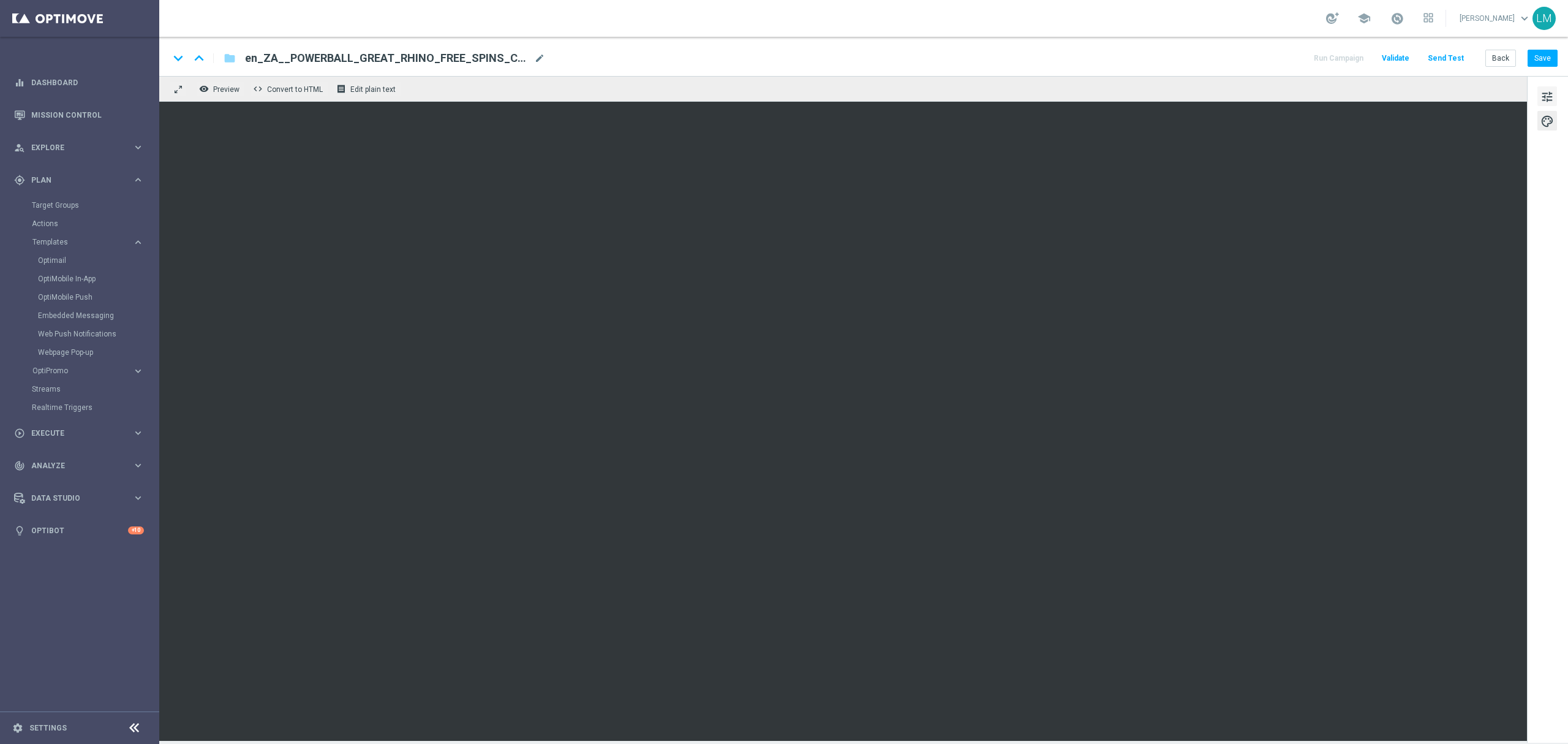
click at [1549, 102] on span "tune" at bounding box center [1547, 96] width 14 height 16
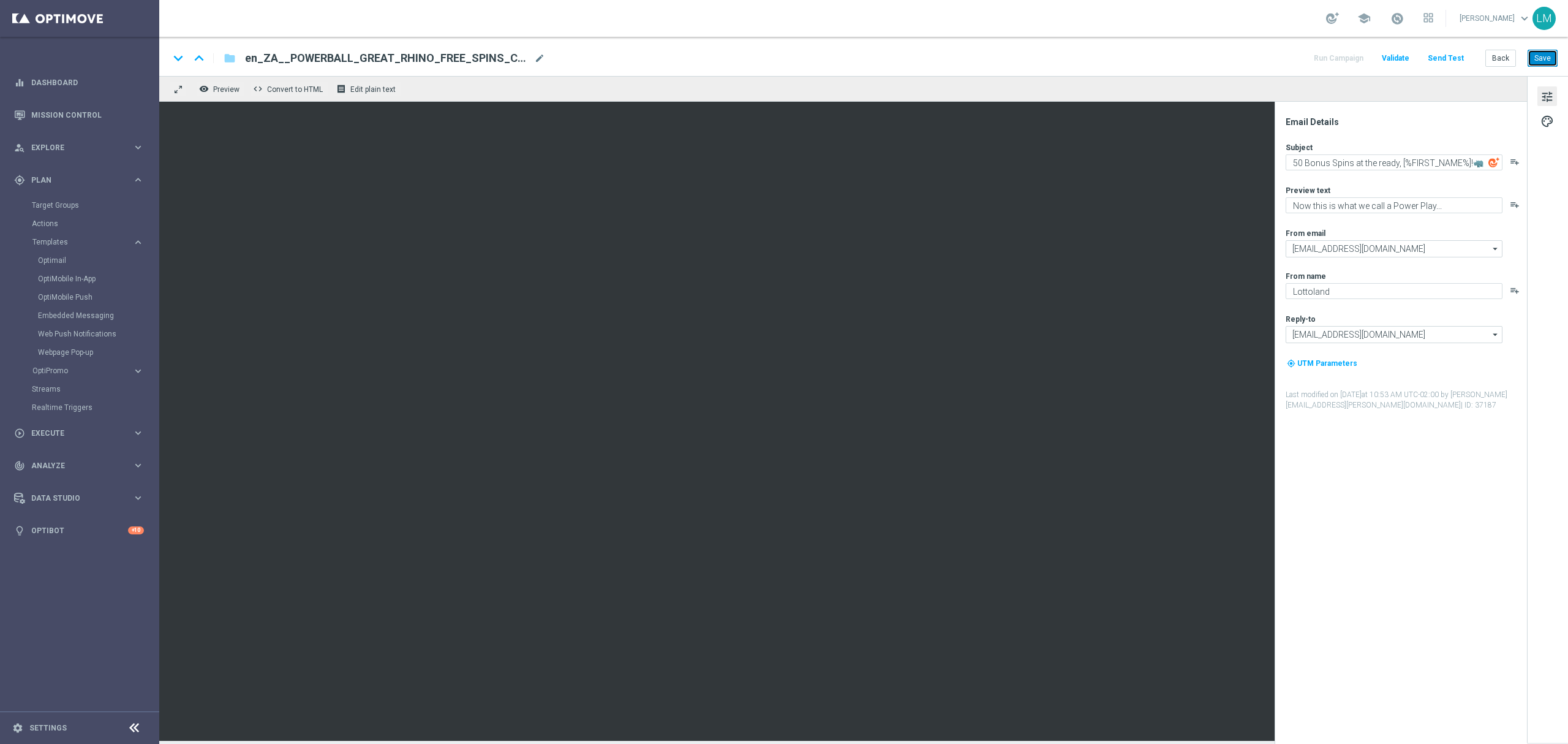
click at [1545, 63] on button "Save" at bounding box center [1542, 58] width 30 height 17
click at [1446, 63] on button "Send Test" at bounding box center [1446, 58] width 40 height 17
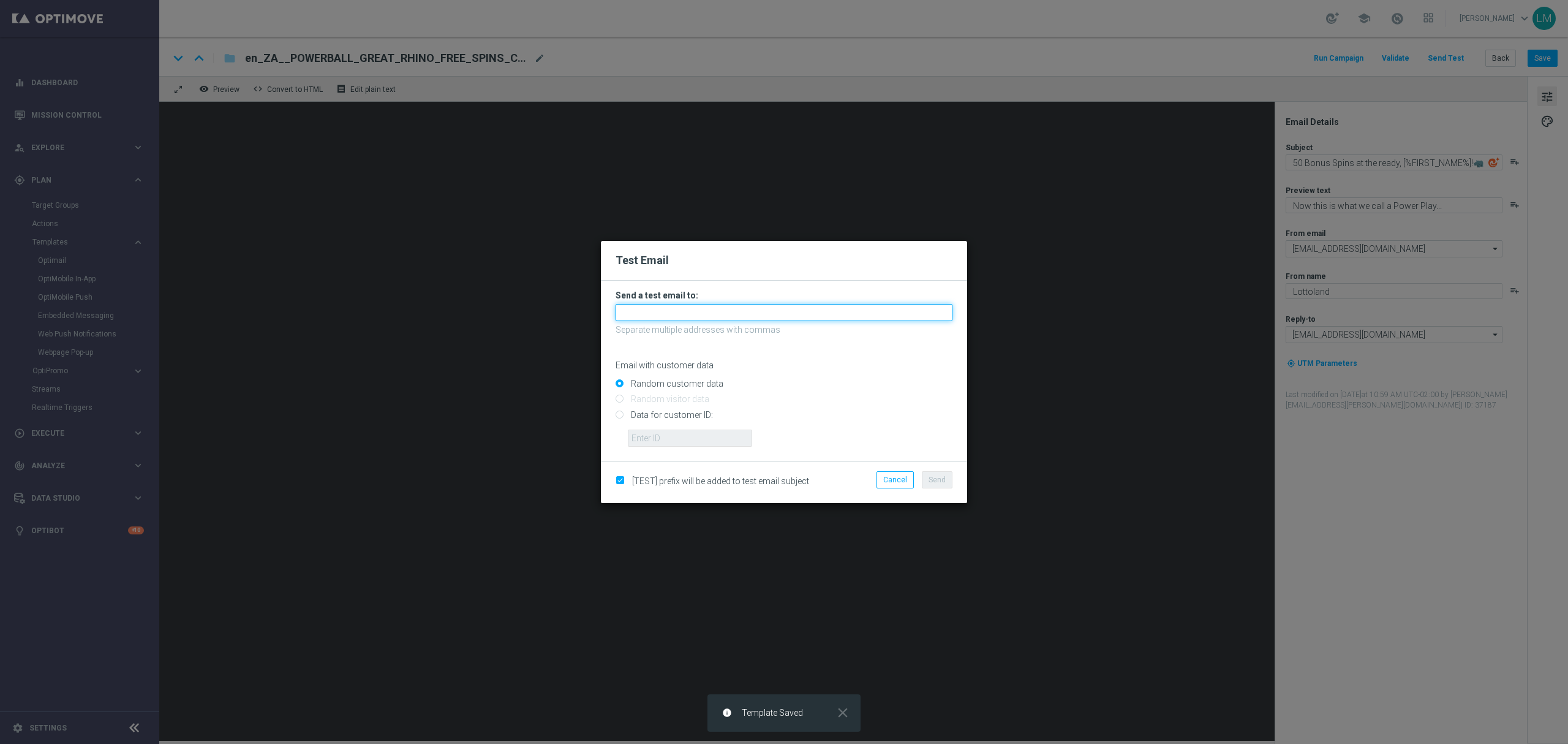
click at [717, 304] on input "text" at bounding box center [784, 313] width 337 height 17
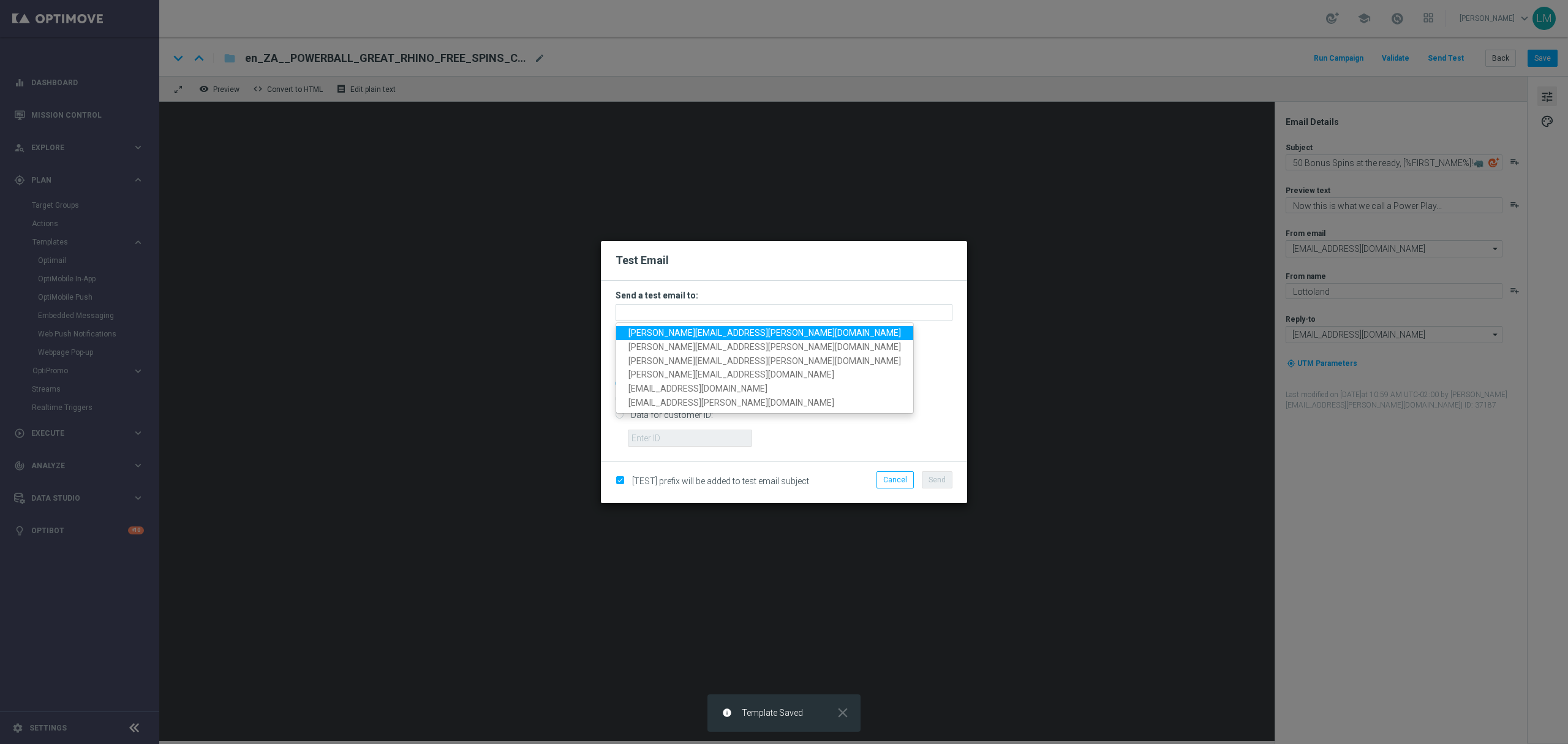
click at [684, 329] on span "leslie.martinez@lottoland.com" at bounding box center [764, 332] width 273 height 10
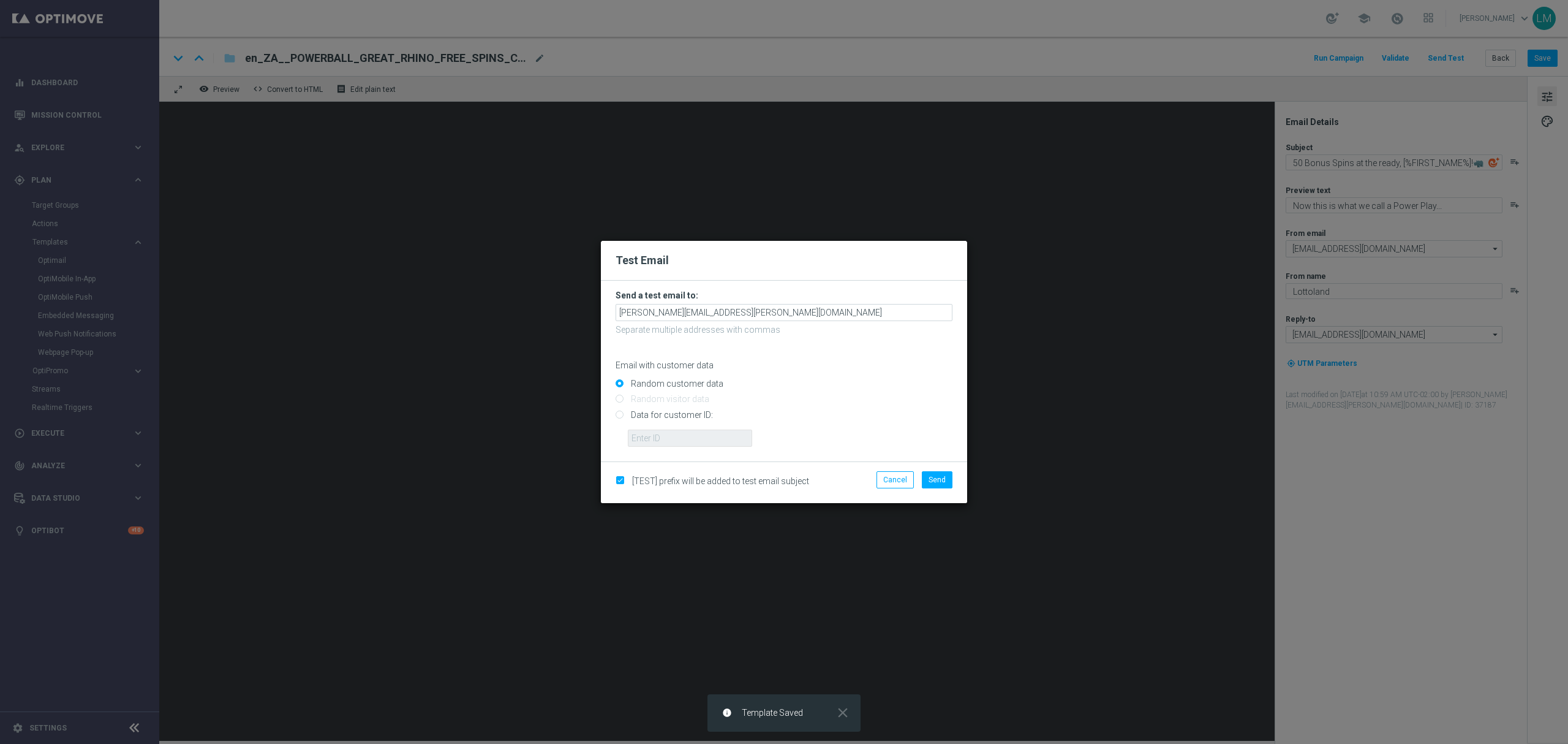
click at [777, 298] on h3 "Send a test email to:" at bounding box center [784, 295] width 337 height 11
click at [773, 306] on input "leslie.martinez@lottoland.com" at bounding box center [784, 313] width 337 height 17
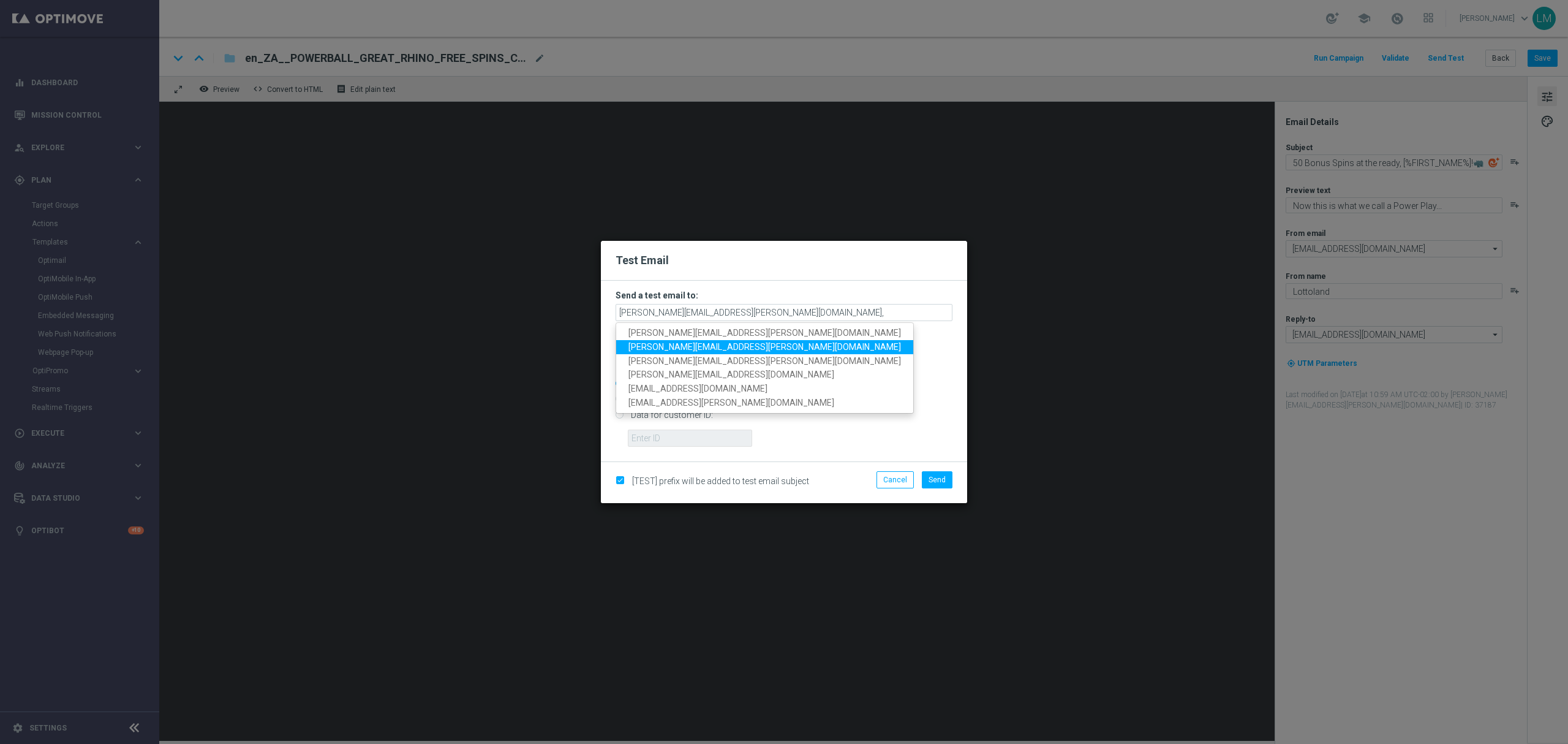
click at [701, 351] on span "ricky.hubbard@lottoland.com" at bounding box center [764, 346] width 273 height 10
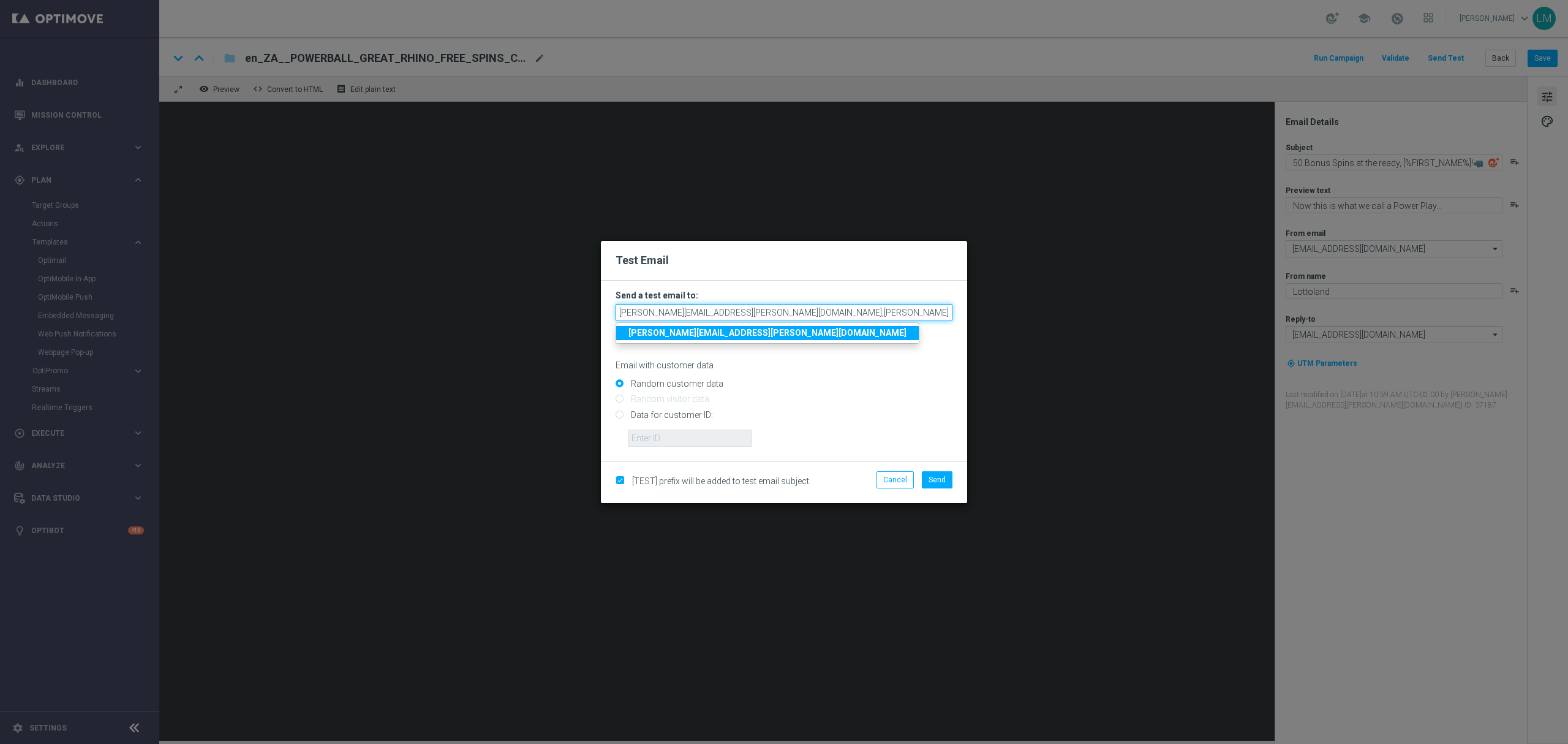
click at [863, 315] on input "leslie.martinez@lottoland.com,ricky.hubbard@lottoland.com" at bounding box center [784, 313] width 337 height 17
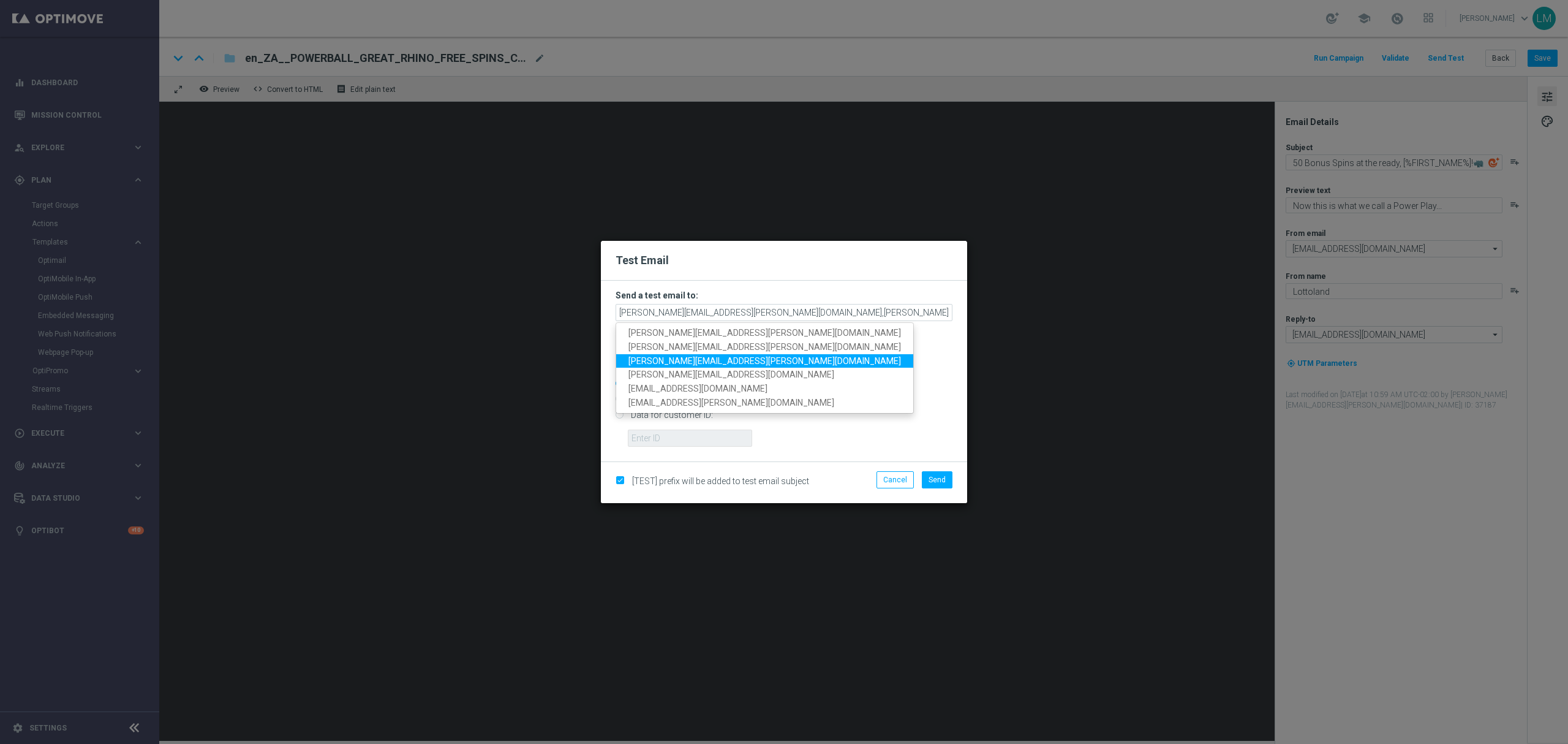
click at [687, 355] on span "millie.purcell@lottoland.com" at bounding box center [764, 360] width 273 height 10
type input "leslie.martinez@lottoland.com,ricky.hubbard@lottoland.com,millie.purcell@lottol…"
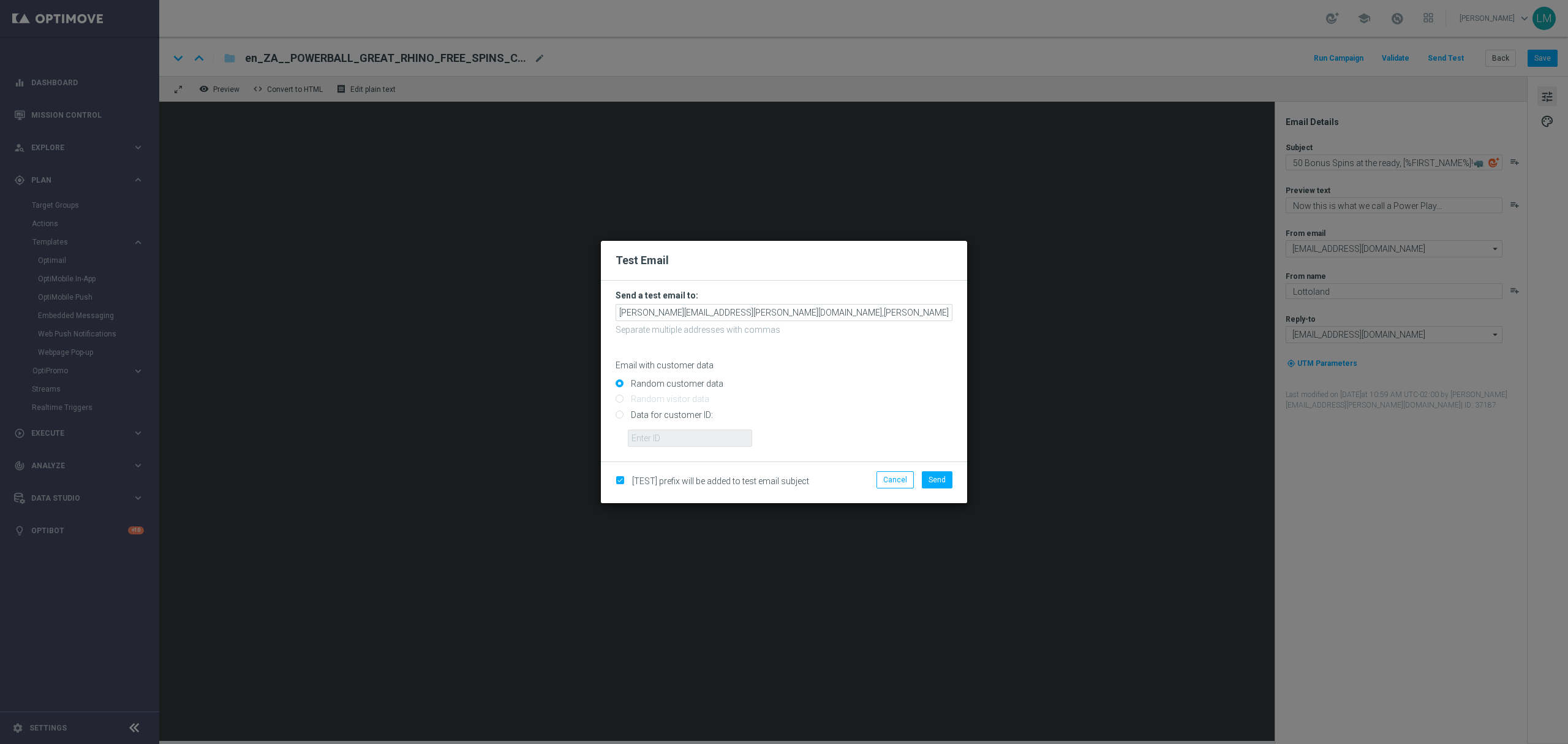
click at [677, 415] on input "Data for customer ID:" at bounding box center [784, 420] width 337 height 17
radio input "true"
click at [677, 439] on input "text" at bounding box center [690, 438] width 124 height 17
type input "10505907"
click at [944, 487] on button "Send" at bounding box center [936, 480] width 30 height 17
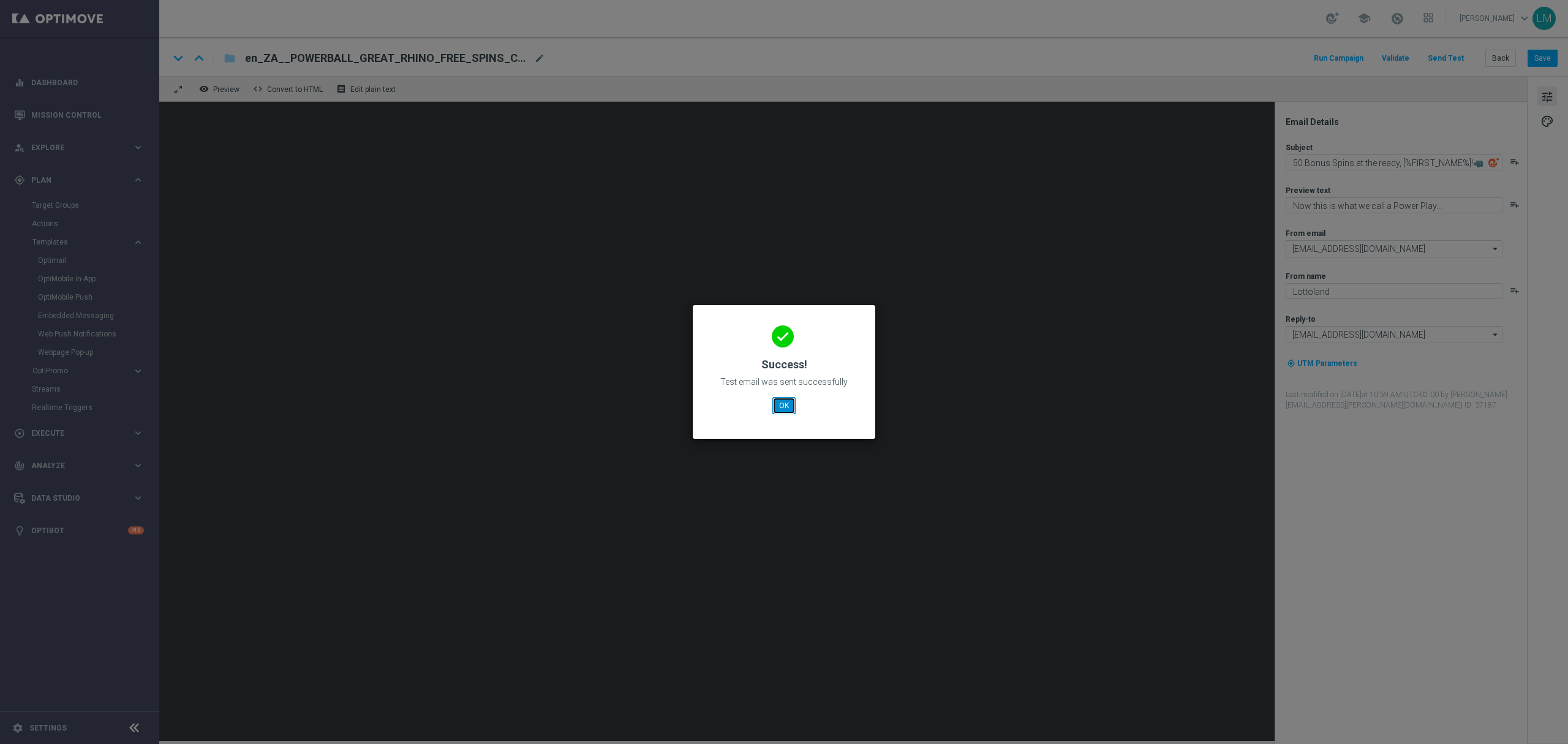
click at [790, 401] on button "OK" at bounding box center [784, 406] width 23 height 17
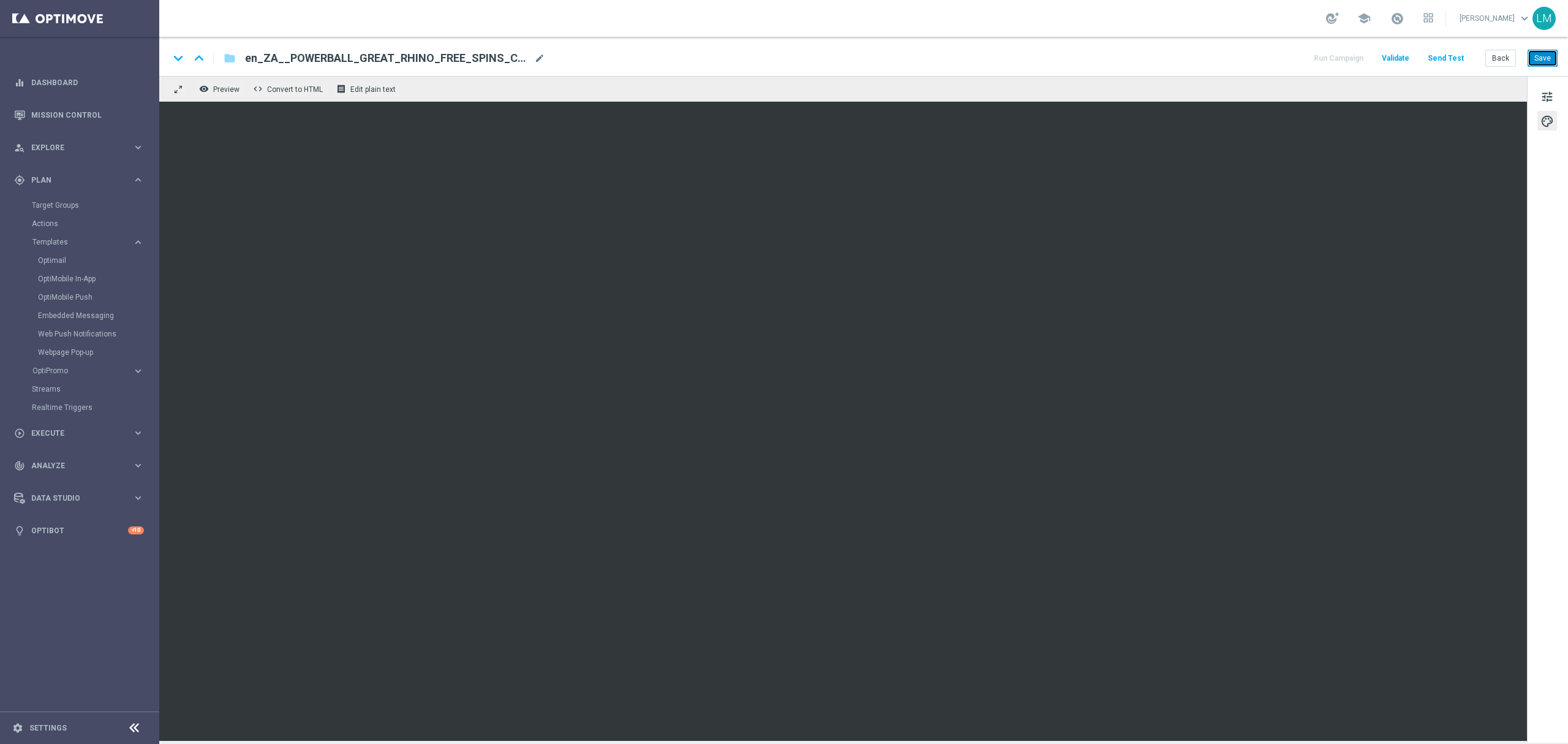
click at [1548, 64] on button "Save" at bounding box center [1542, 58] width 30 height 17
click at [1538, 57] on button "Save" at bounding box center [1542, 58] width 30 height 17
click at [1538, 55] on button "Save" at bounding box center [1542, 58] width 30 height 17
click at [1539, 57] on button "Save" at bounding box center [1542, 58] width 30 height 17
click at [1541, 91] on span "tune" at bounding box center [1547, 96] width 14 height 16
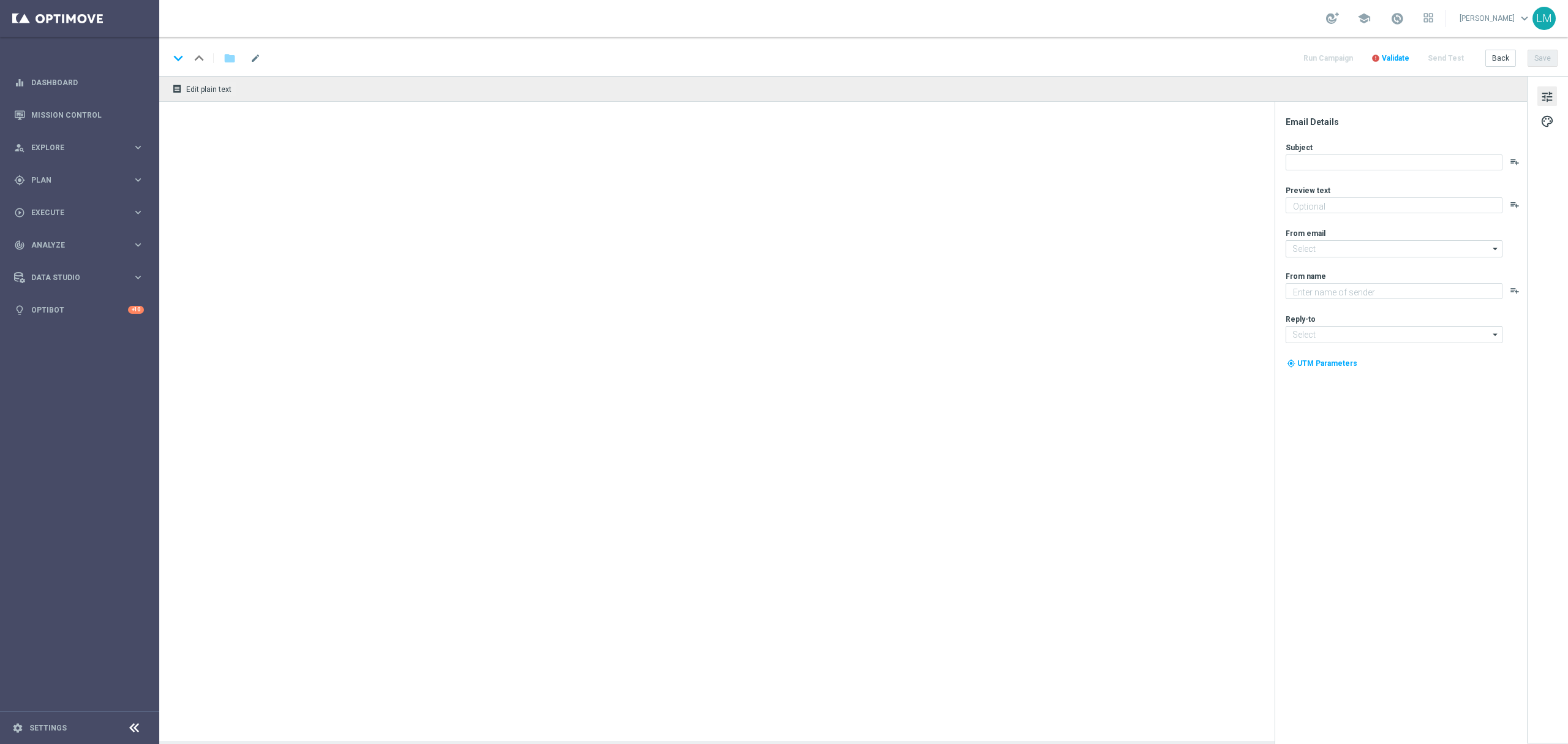
type textarea "Now this is what we call a Power Play..."
type textarea "Lottoland"
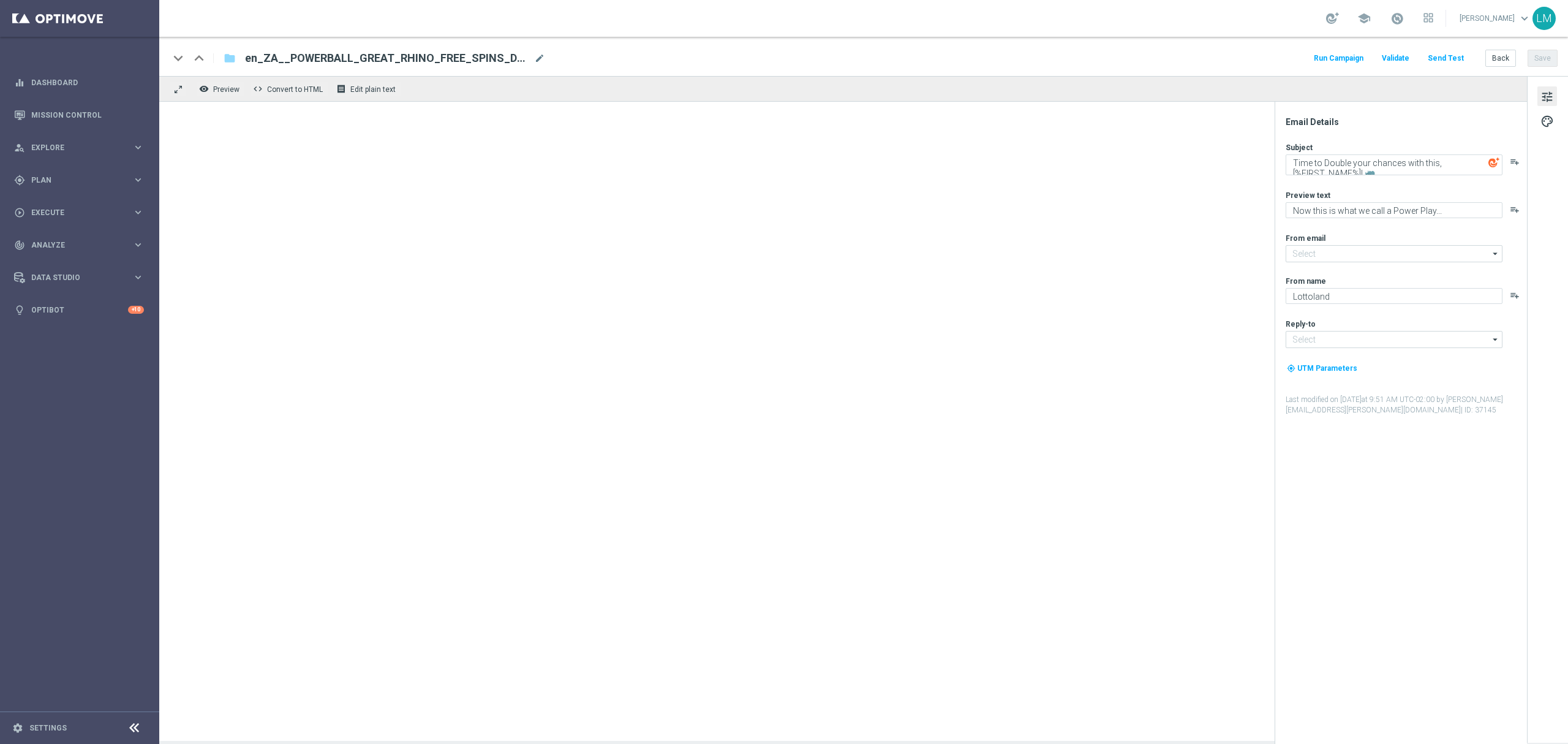
type input "[EMAIL_ADDRESS][DOMAIN_NAME]"
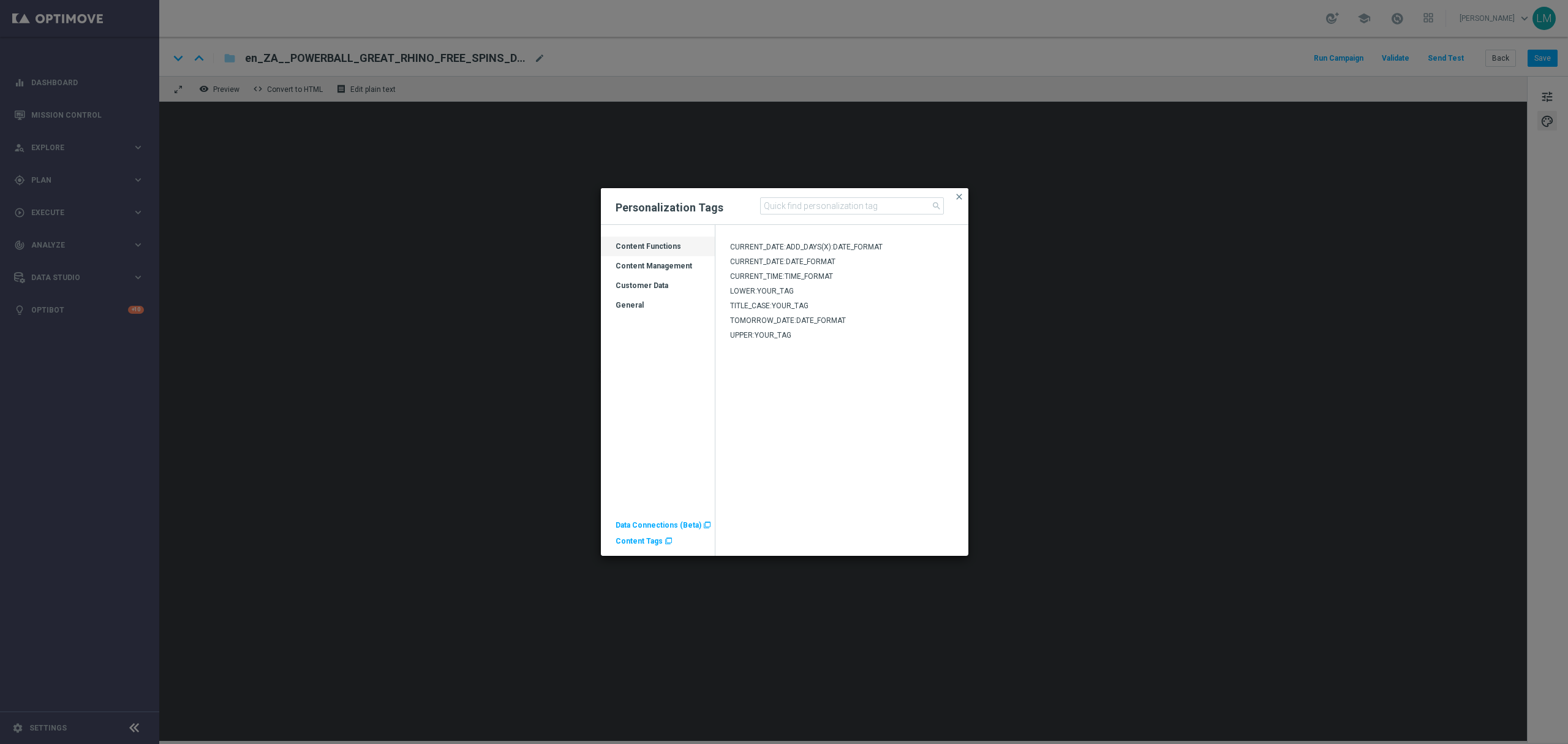
click at [639, 288] on div "Customer Data" at bounding box center [657, 290] width 114 height 20
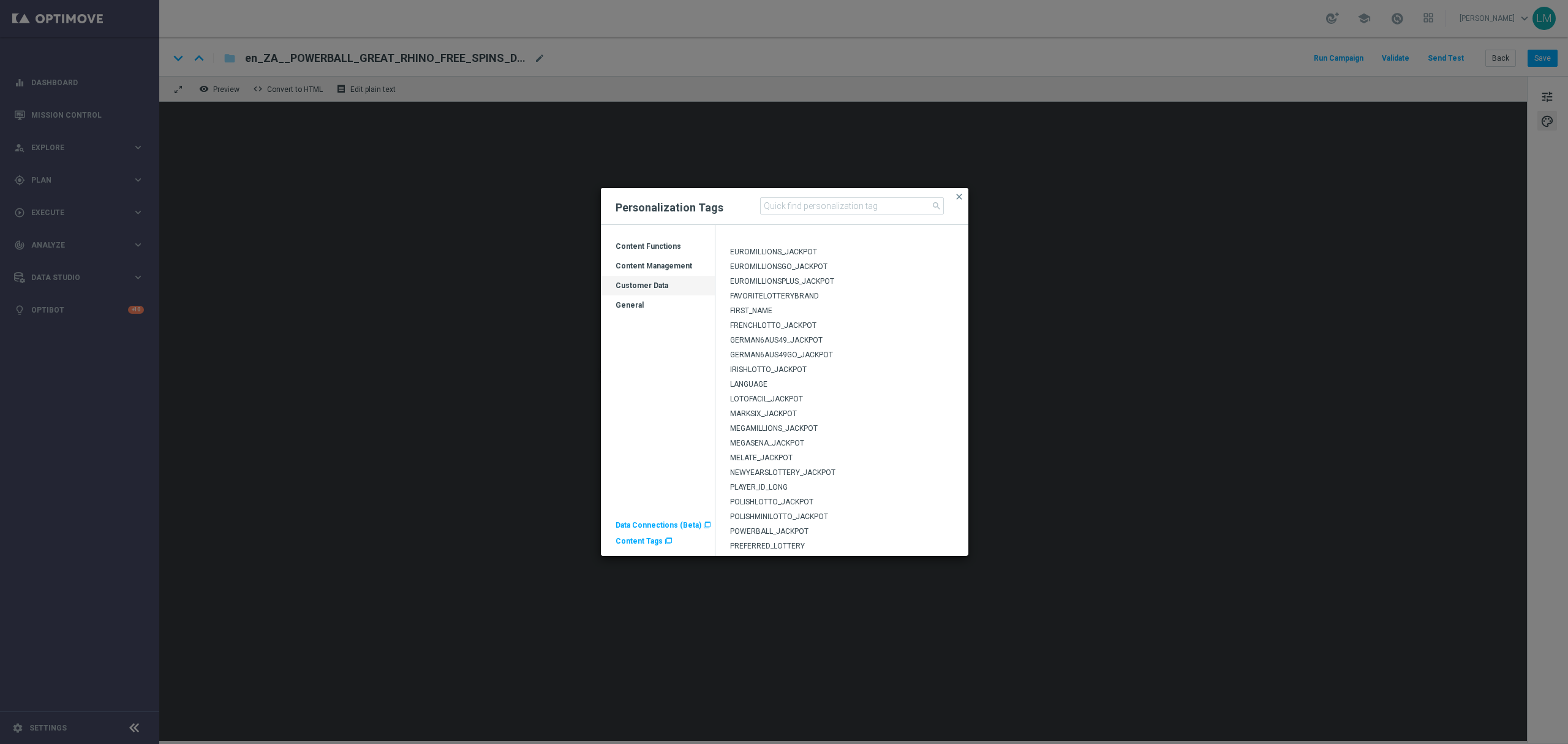
scroll to position [346, 0]
click at [784, 373] on span "POWERBALL_JACKPOT" at bounding box center [769, 371] width 78 height 9
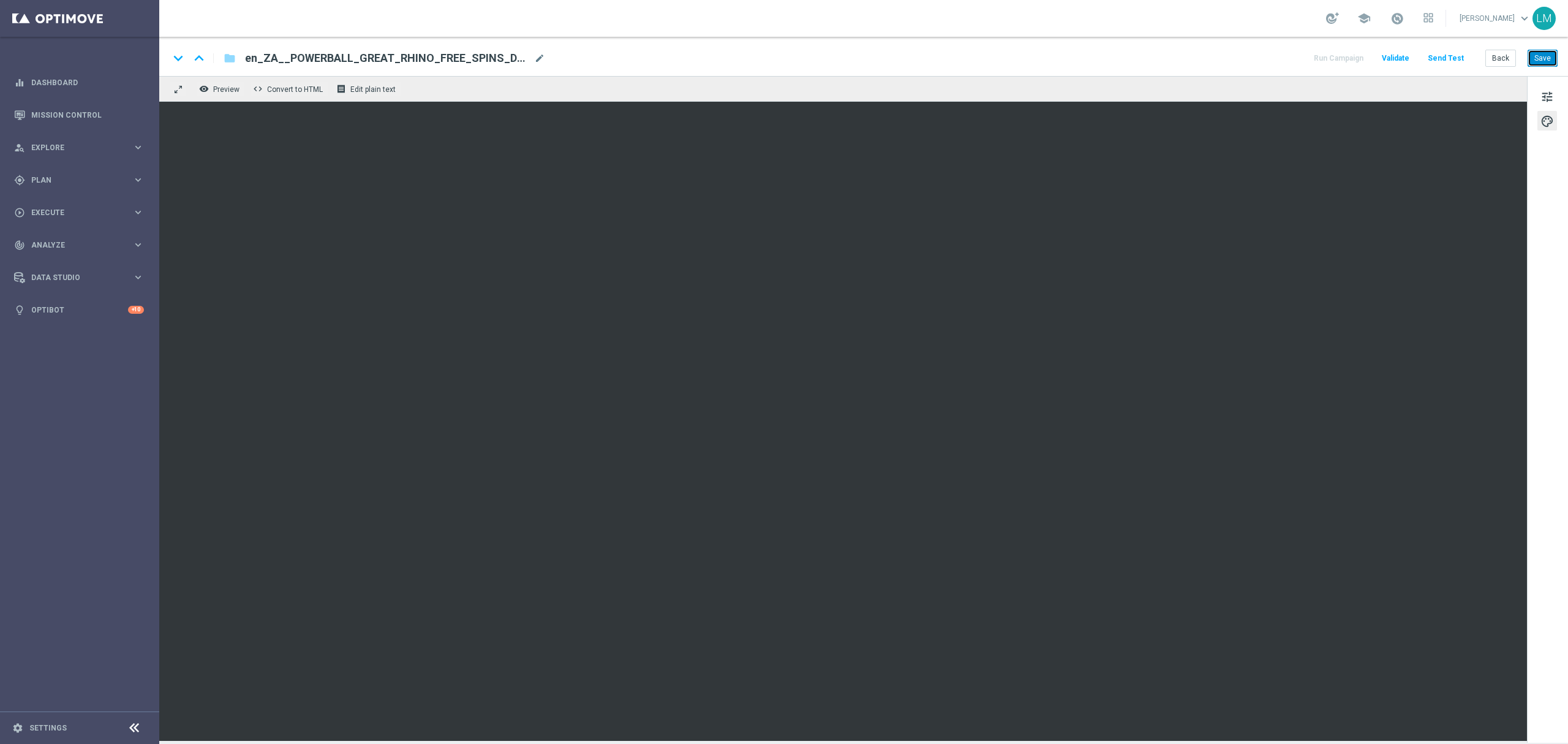
click at [1553, 55] on button "Save" at bounding box center [1542, 58] width 30 height 17
click at [1546, 55] on button "Save" at bounding box center [1542, 58] width 30 height 17
click at [1440, 59] on button "Send Test" at bounding box center [1446, 58] width 40 height 17
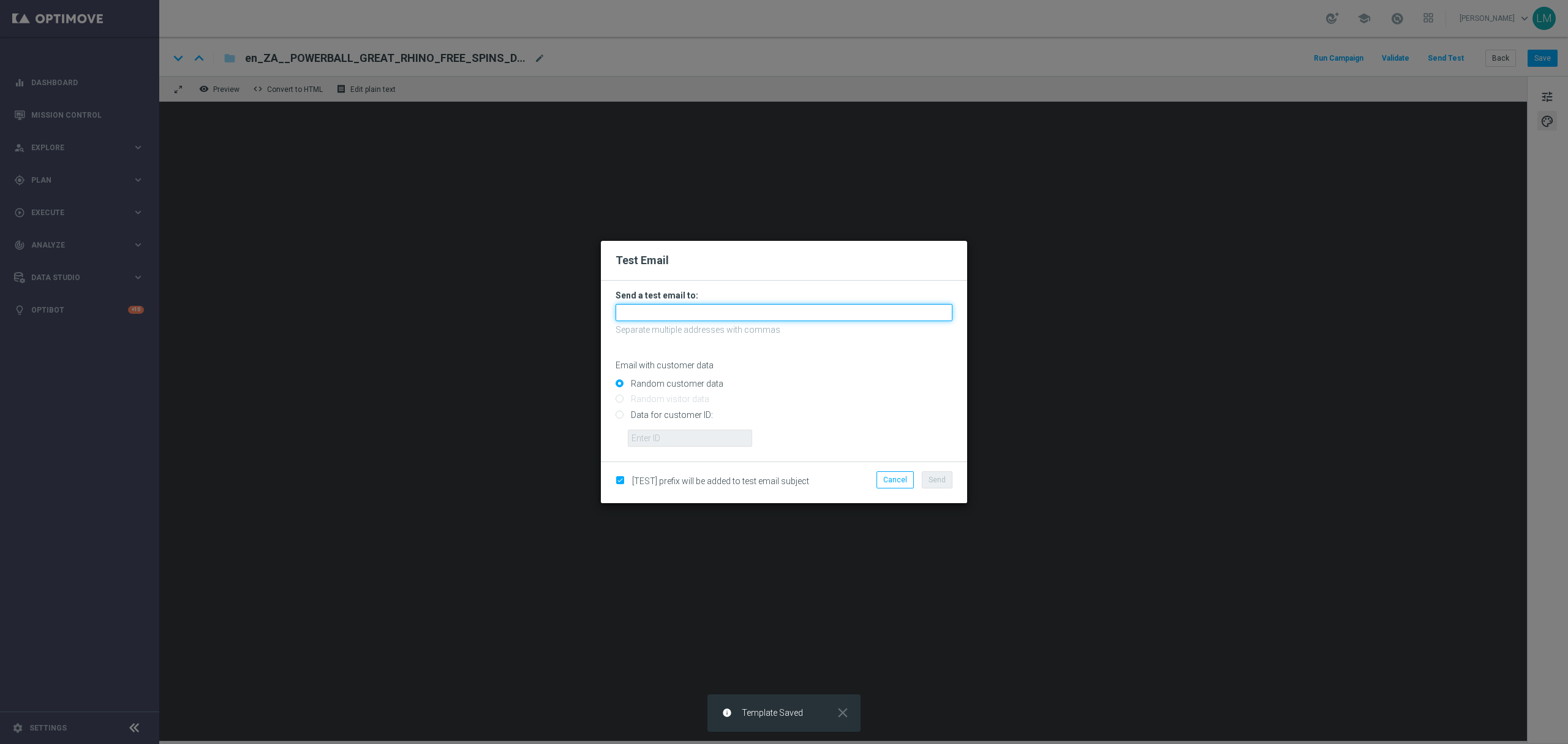
click at [770, 312] on input "text" at bounding box center [784, 313] width 337 height 17
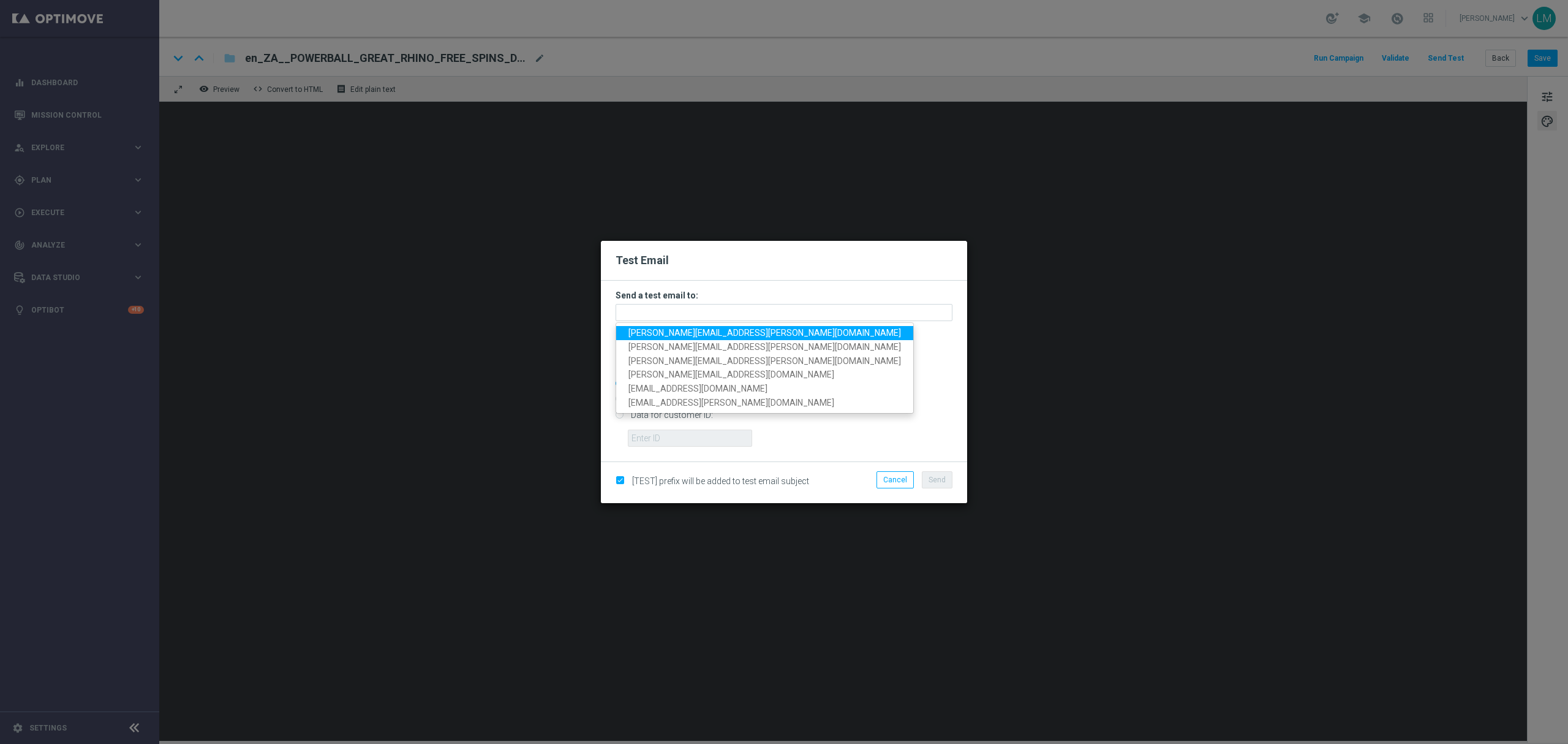
click at [744, 331] on span "leslie.martinez@lottoland.com" at bounding box center [764, 332] width 273 height 10
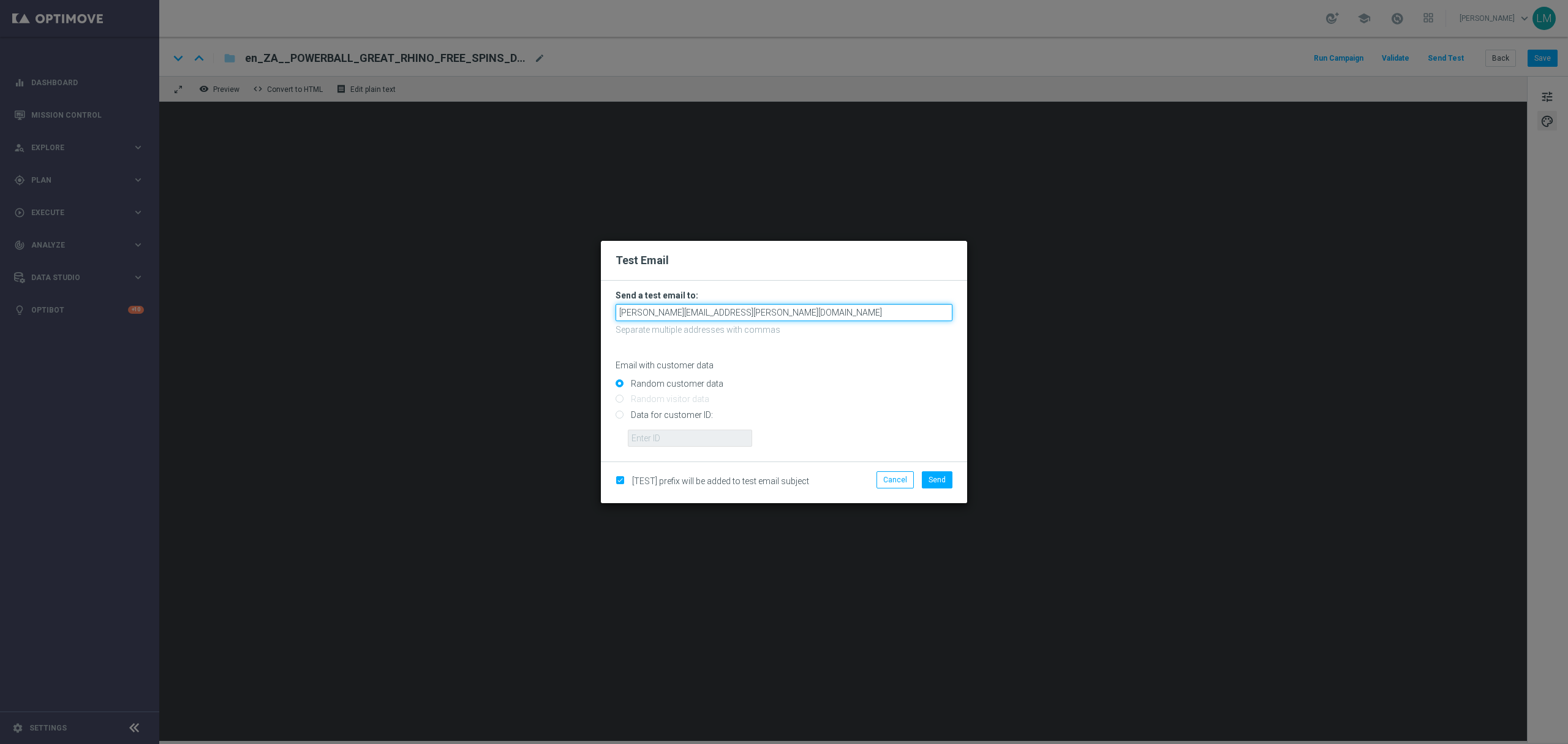
click at [771, 310] on input "leslie.martinez@lottoland.com" at bounding box center [784, 313] width 337 height 17
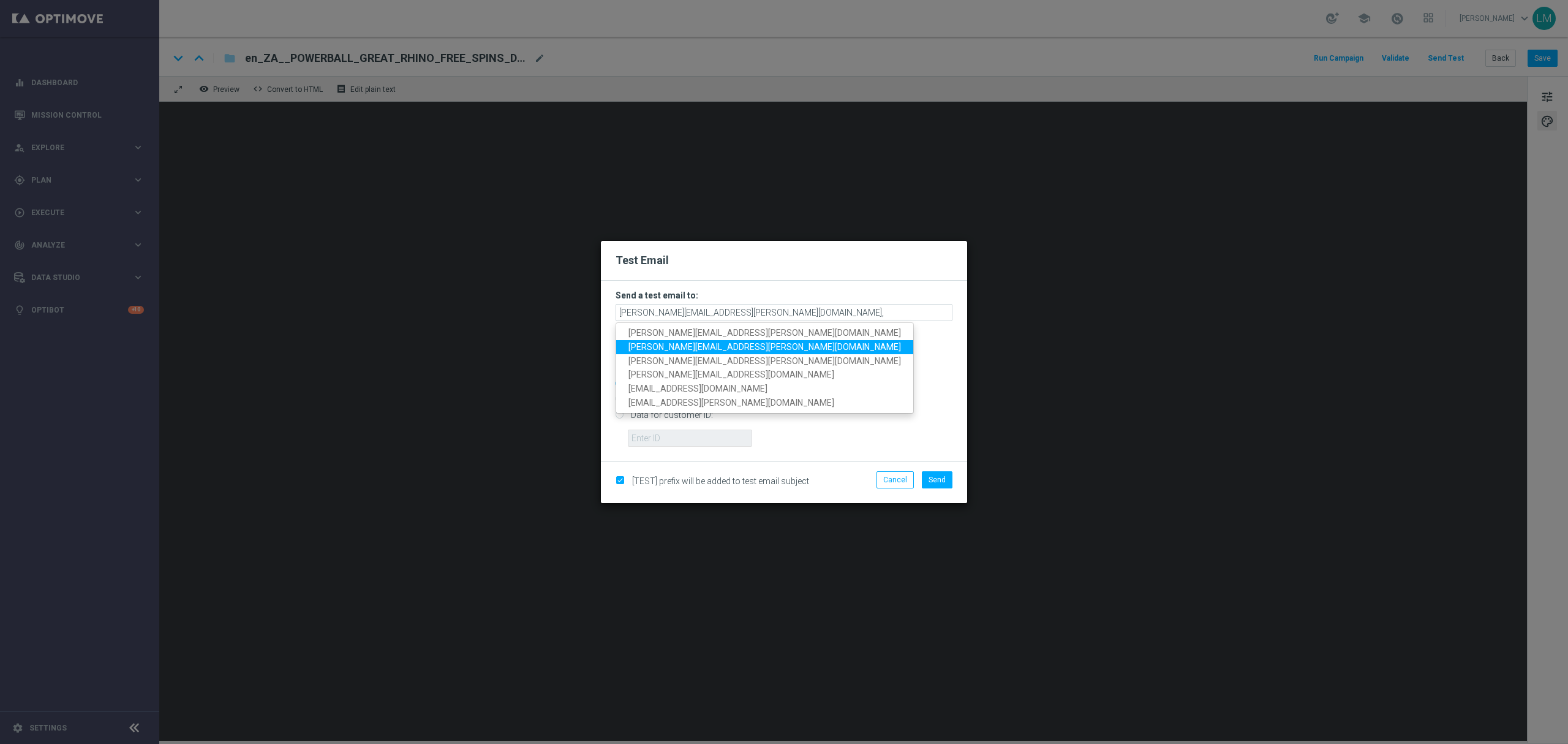
click at [694, 350] on span "ricky.hubbard@lottoland.com" at bounding box center [764, 346] width 273 height 10
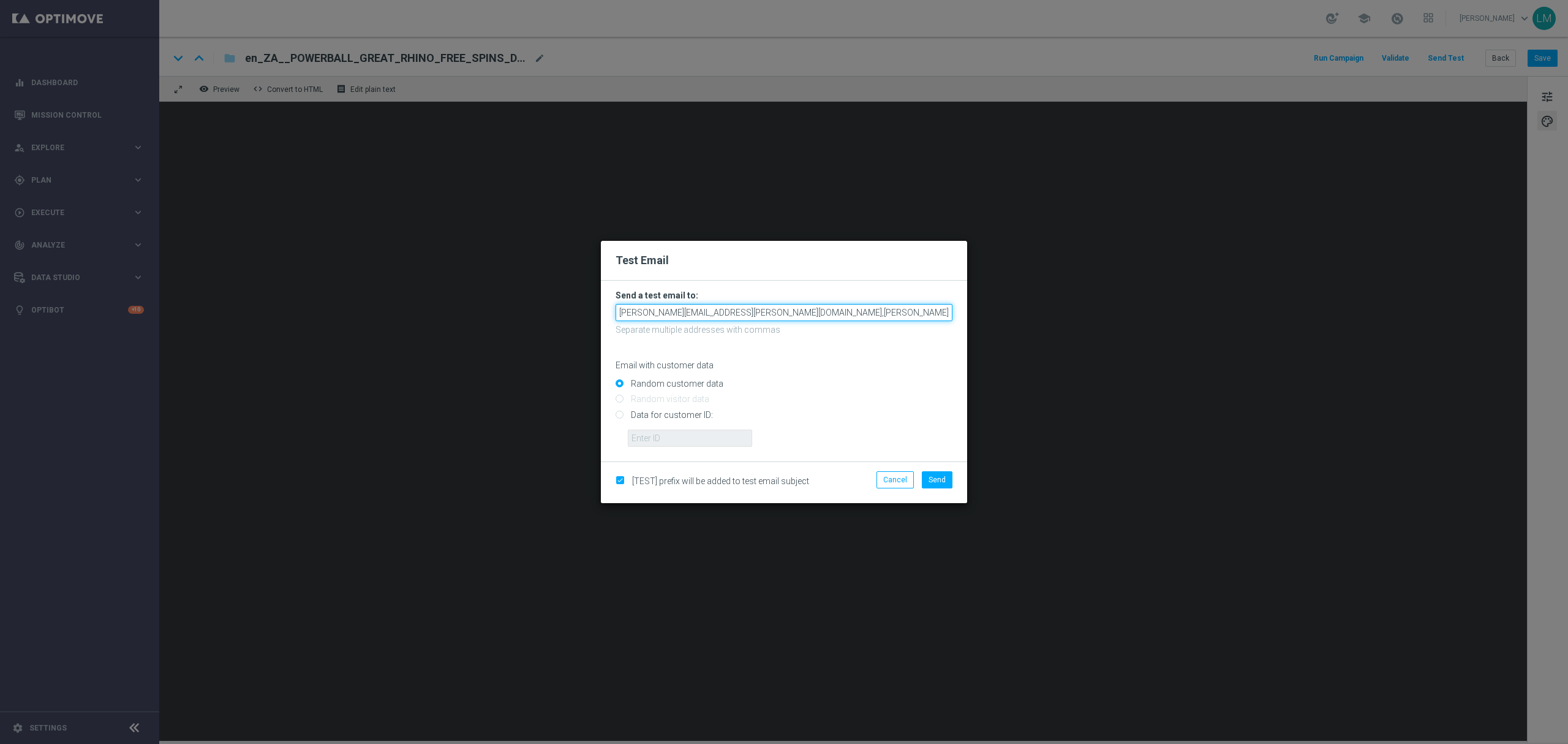
click at [862, 315] on input "leslie.martinez@lottoland.com,ricky.hubbard@lottoland.com" at bounding box center [784, 313] width 337 height 17
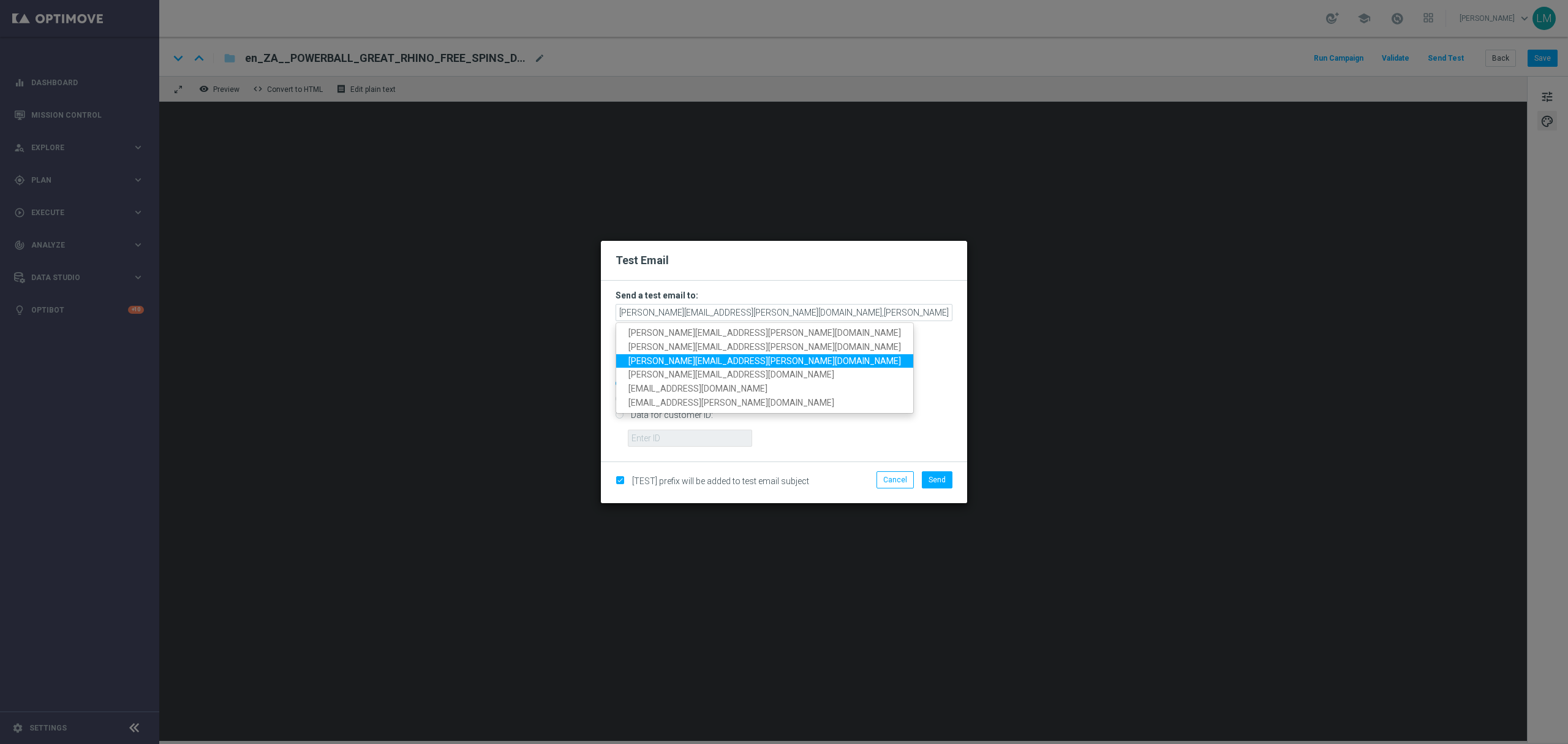
click at [702, 355] on span "millie.purcell@lottoland.com" at bounding box center [764, 360] width 273 height 10
type input "leslie.martinez@lottoland.com,ricky.hubbard@lottoland.com,millie.purcell@lottol…"
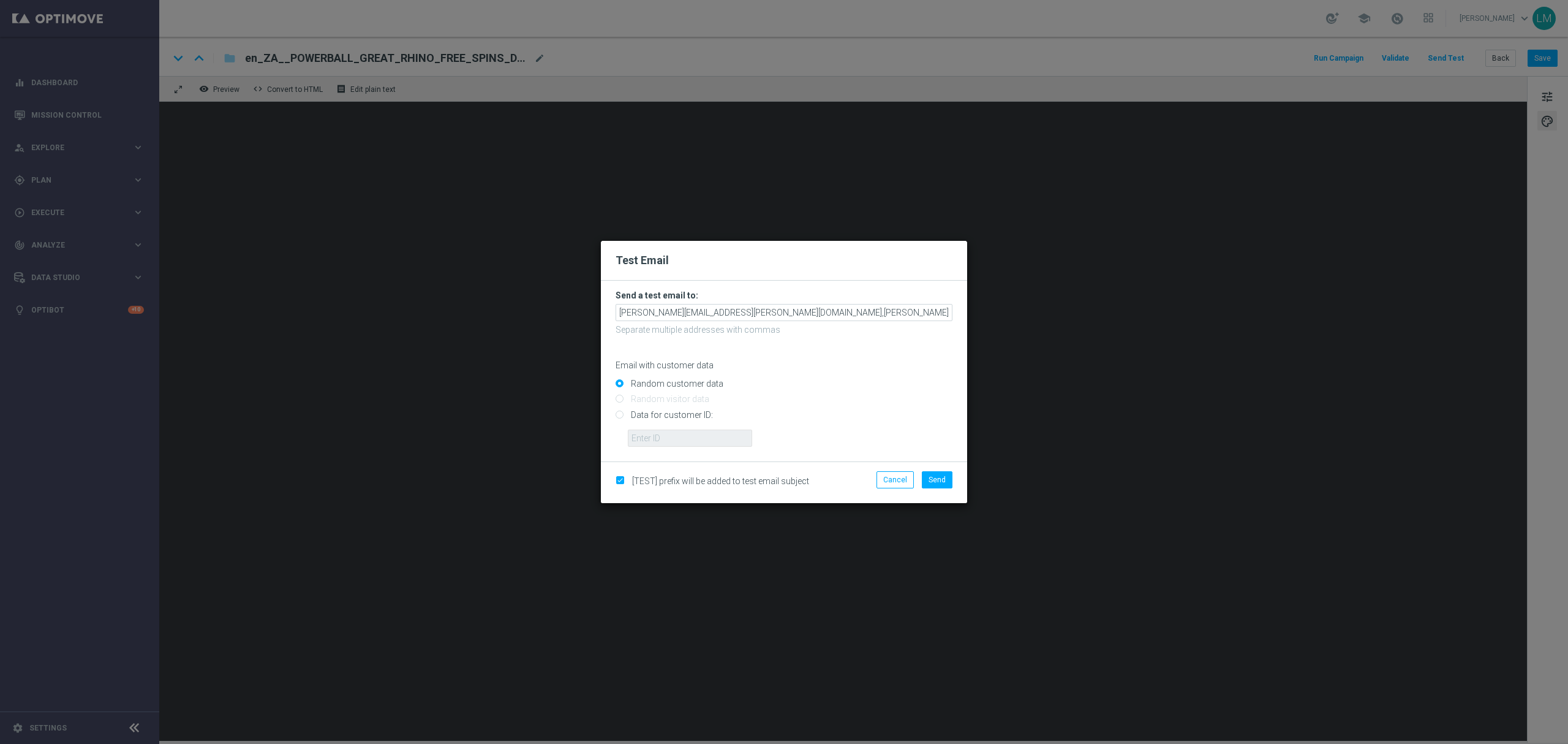
click at [685, 415] on input "Data for customer ID:" at bounding box center [784, 420] width 337 height 17
radio input "true"
drag, startPoint x: 685, startPoint y: 437, endPoint x: 691, endPoint y: 446, distance: 10.8
click at [685, 437] on input "text" at bounding box center [690, 438] width 124 height 17
type input "10505907"
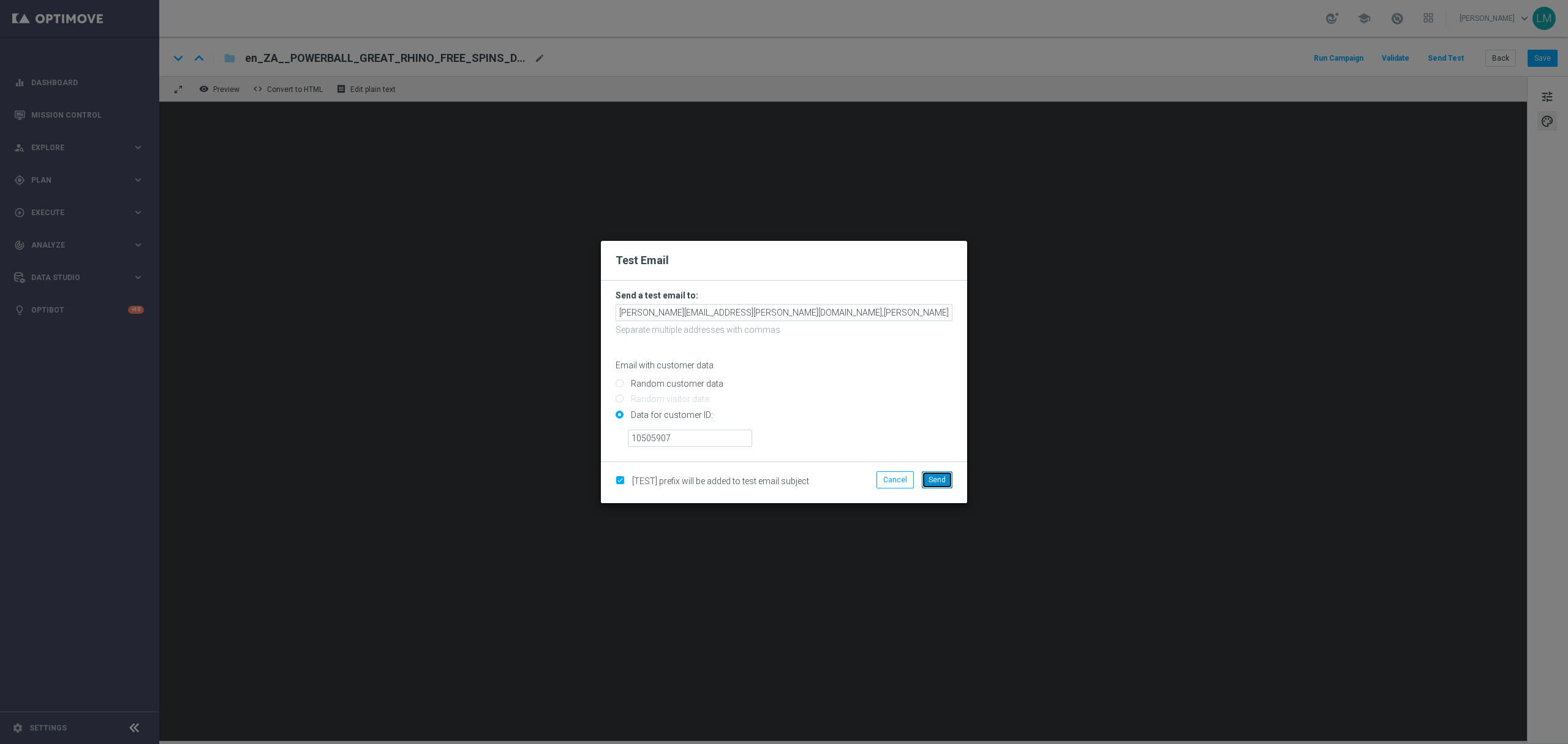
click at [929, 478] on span "Send" at bounding box center [937, 480] width 17 height 9
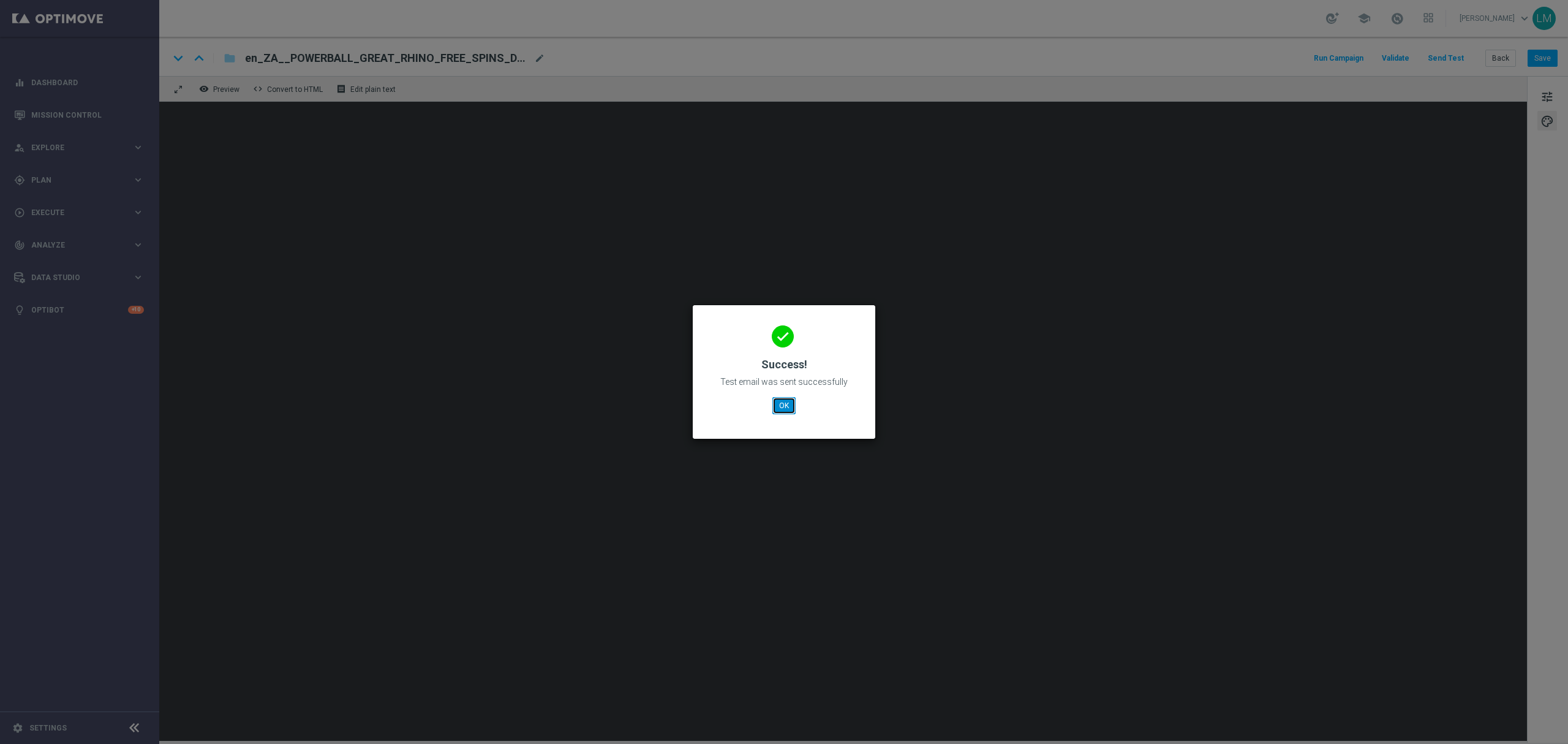
click at [786, 404] on button "OK" at bounding box center [784, 406] width 23 height 17
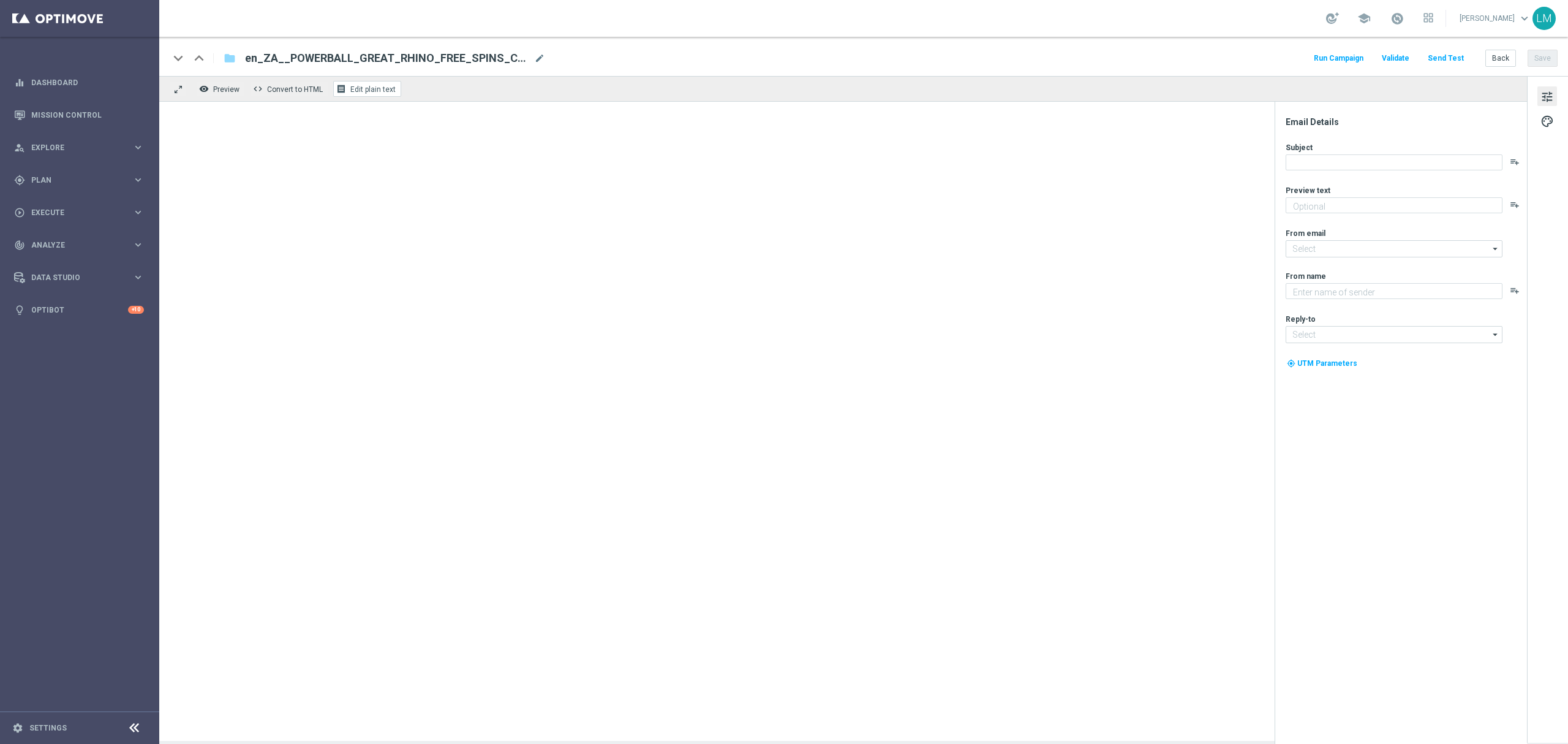
type textarea "Now this is what we call a Power Play..."
type input "[EMAIL_ADDRESS][DOMAIN_NAME]"
type textarea "Lottoland"
type input "[EMAIL_ADDRESS][DOMAIN_NAME]"
type textarea "Now this is what we call a Power Play..."
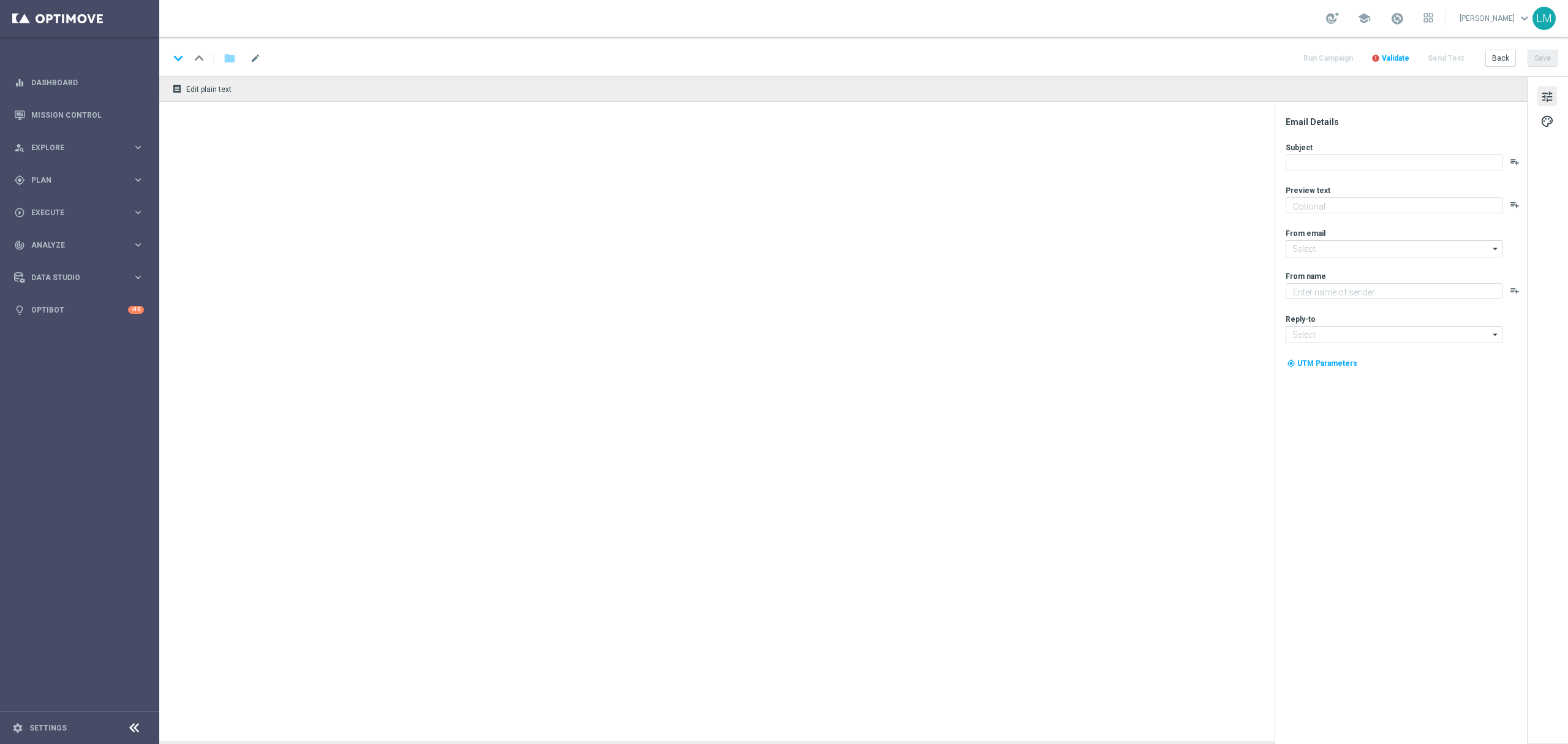
type textarea "Lottoland"
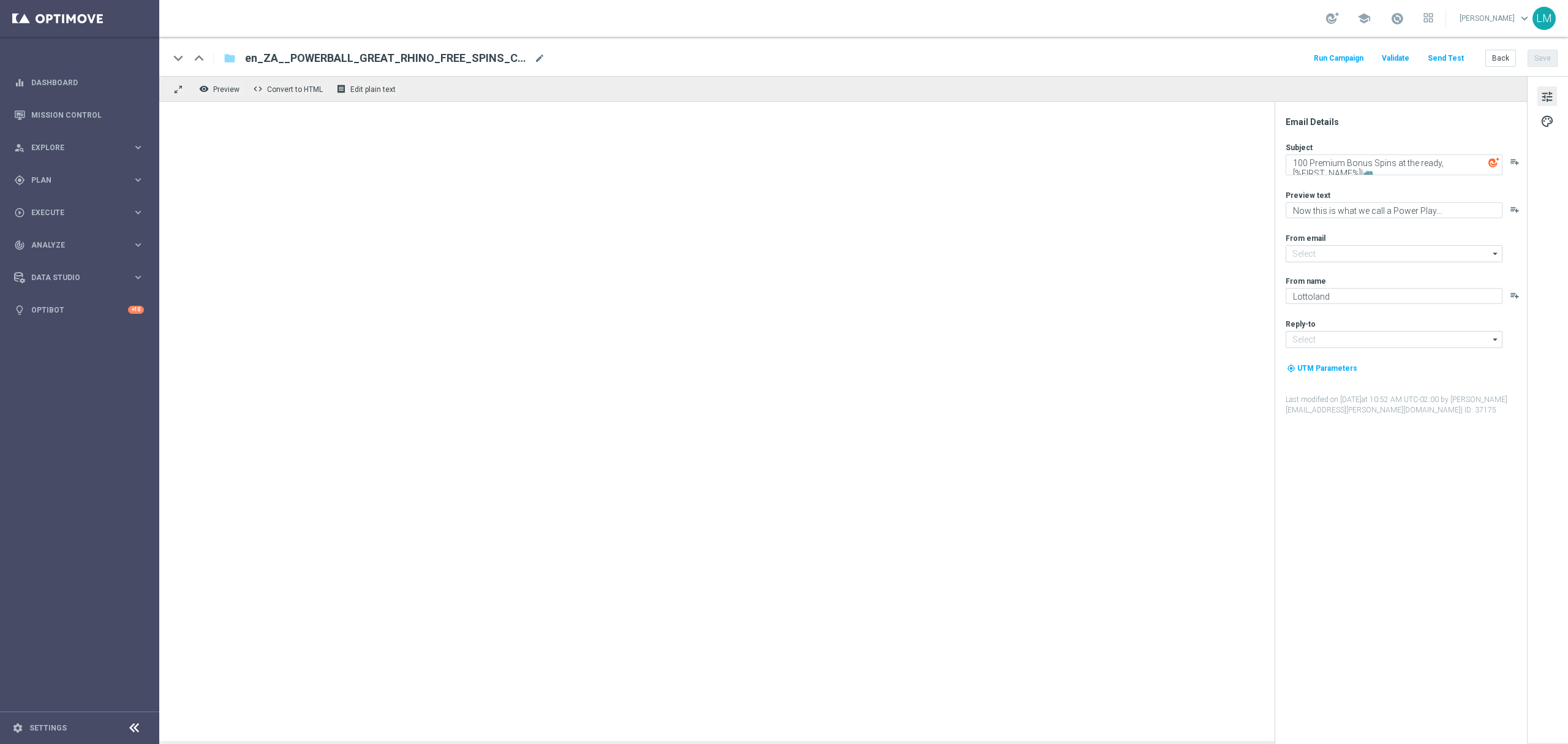
type input "[EMAIL_ADDRESS][DOMAIN_NAME]"
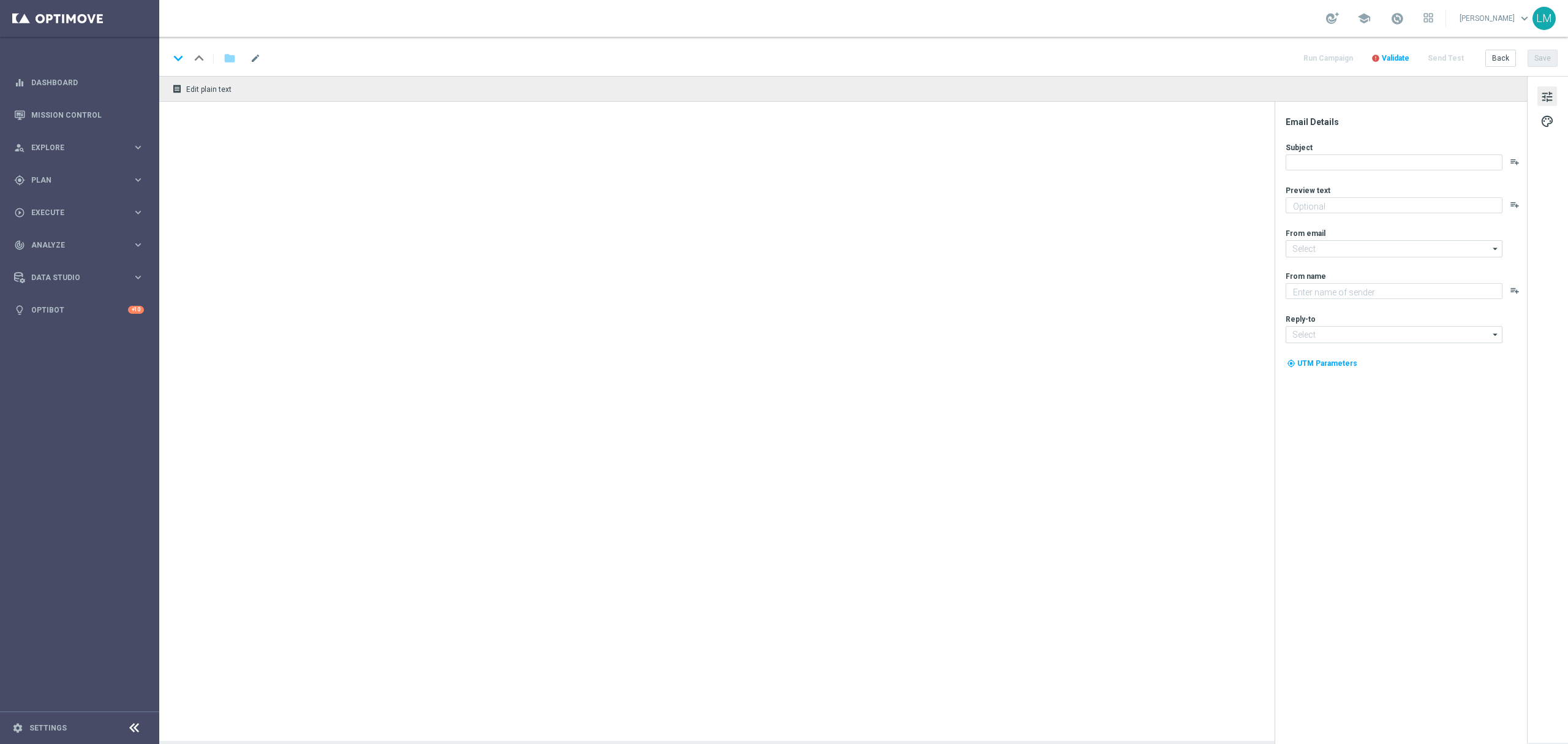
type textarea "Now this is what we call a Power Play..."
type input "[EMAIL_ADDRESS][DOMAIN_NAME]"
type textarea "Lottoland"
type input "[EMAIL_ADDRESS][DOMAIN_NAME]"
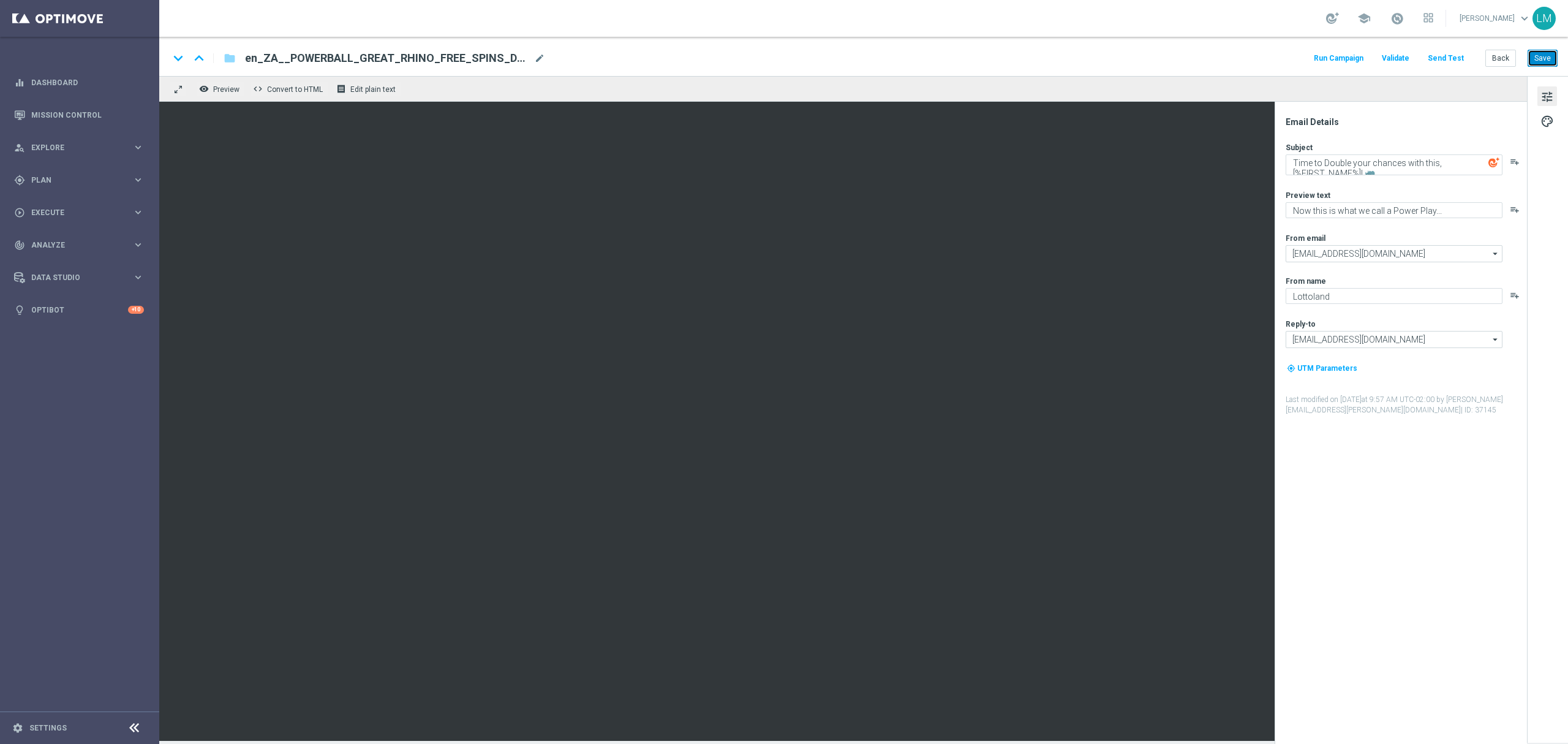
click at [1553, 57] on button "Save" at bounding box center [1542, 58] width 30 height 17
click at [50, 113] on link "Mission Control" at bounding box center [88, 114] width 113 height 32
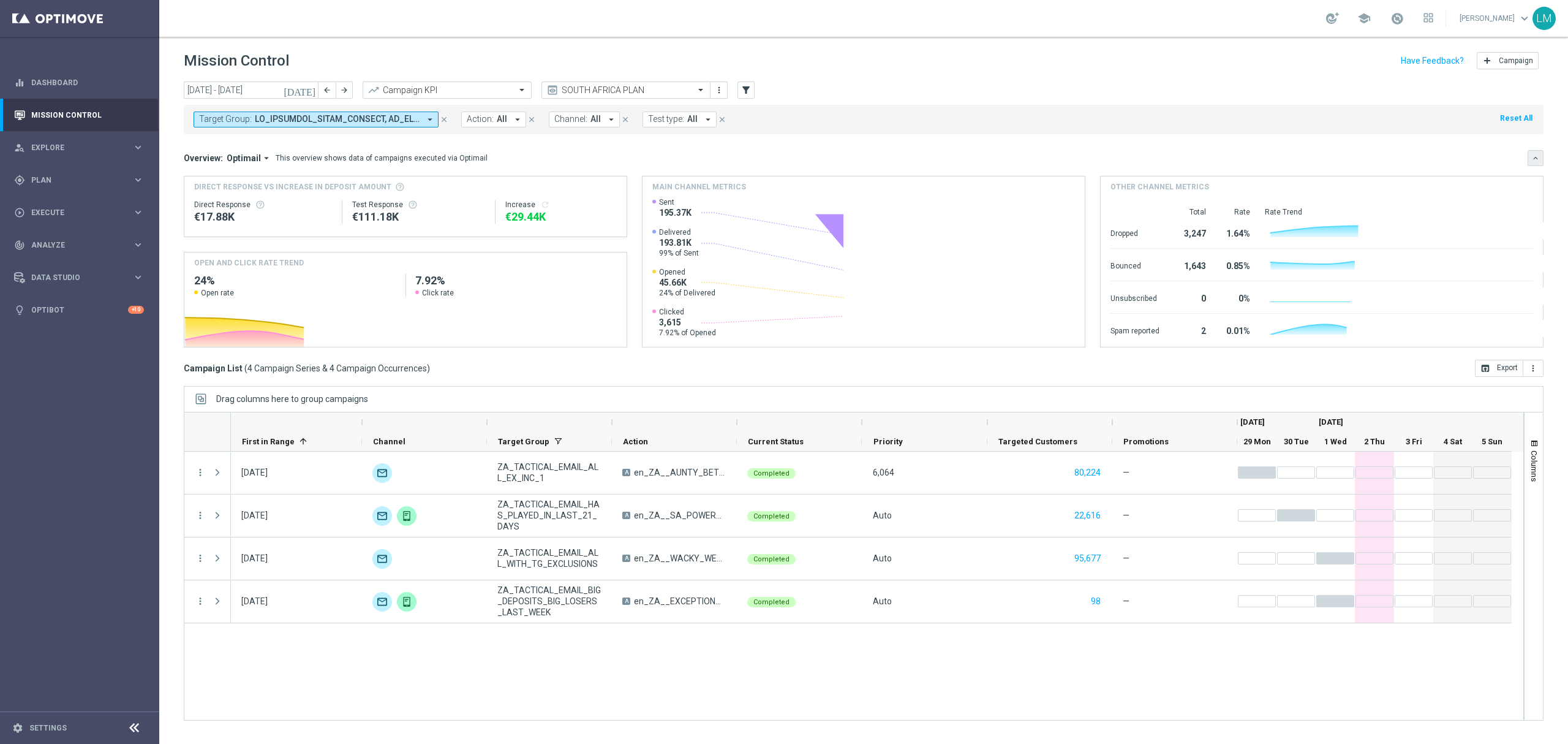
click at [1534, 160] on icon "keyboard_arrow_down" at bounding box center [1535, 158] width 9 height 9
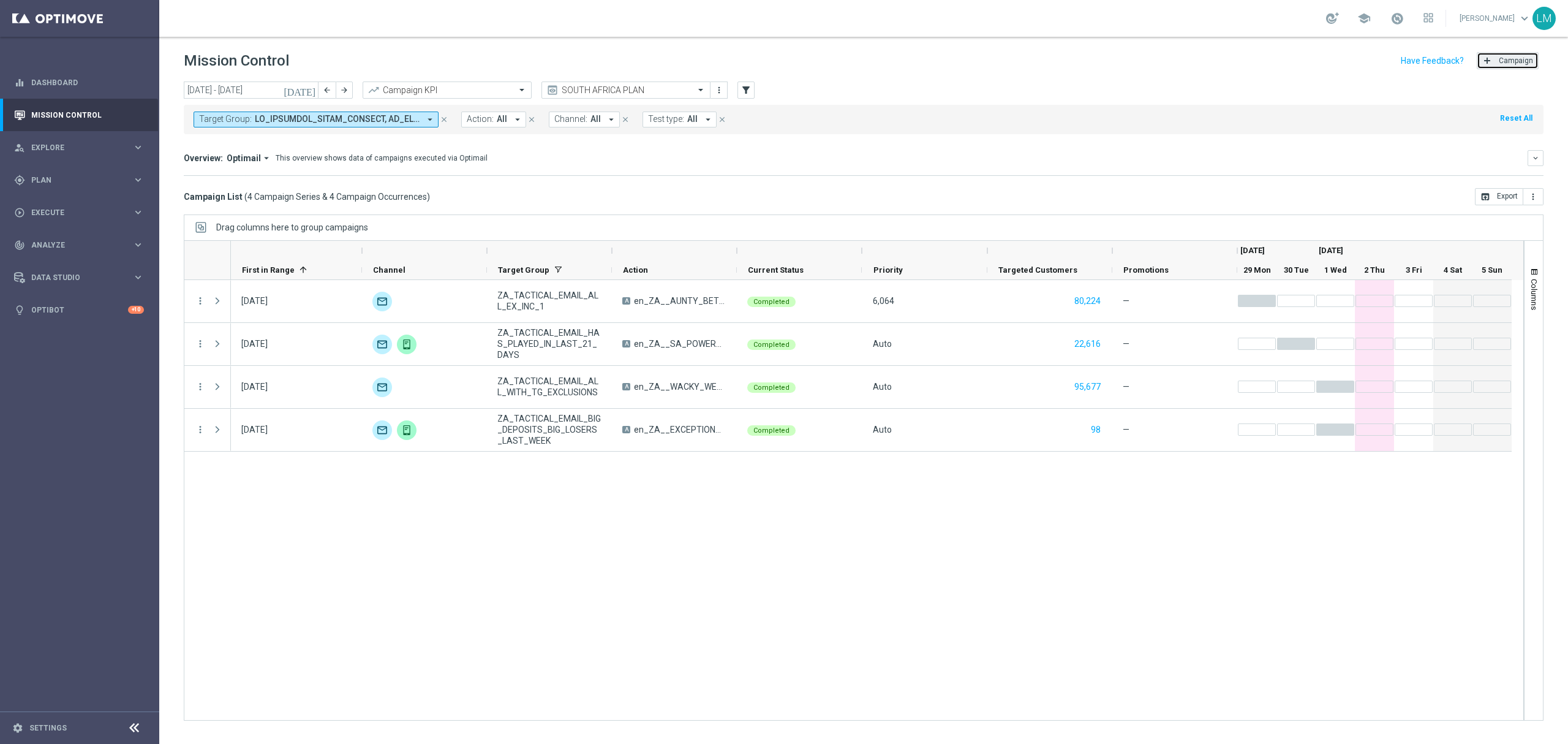
click at [1518, 57] on span "Campaign" at bounding box center [1515, 61] width 34 height 9
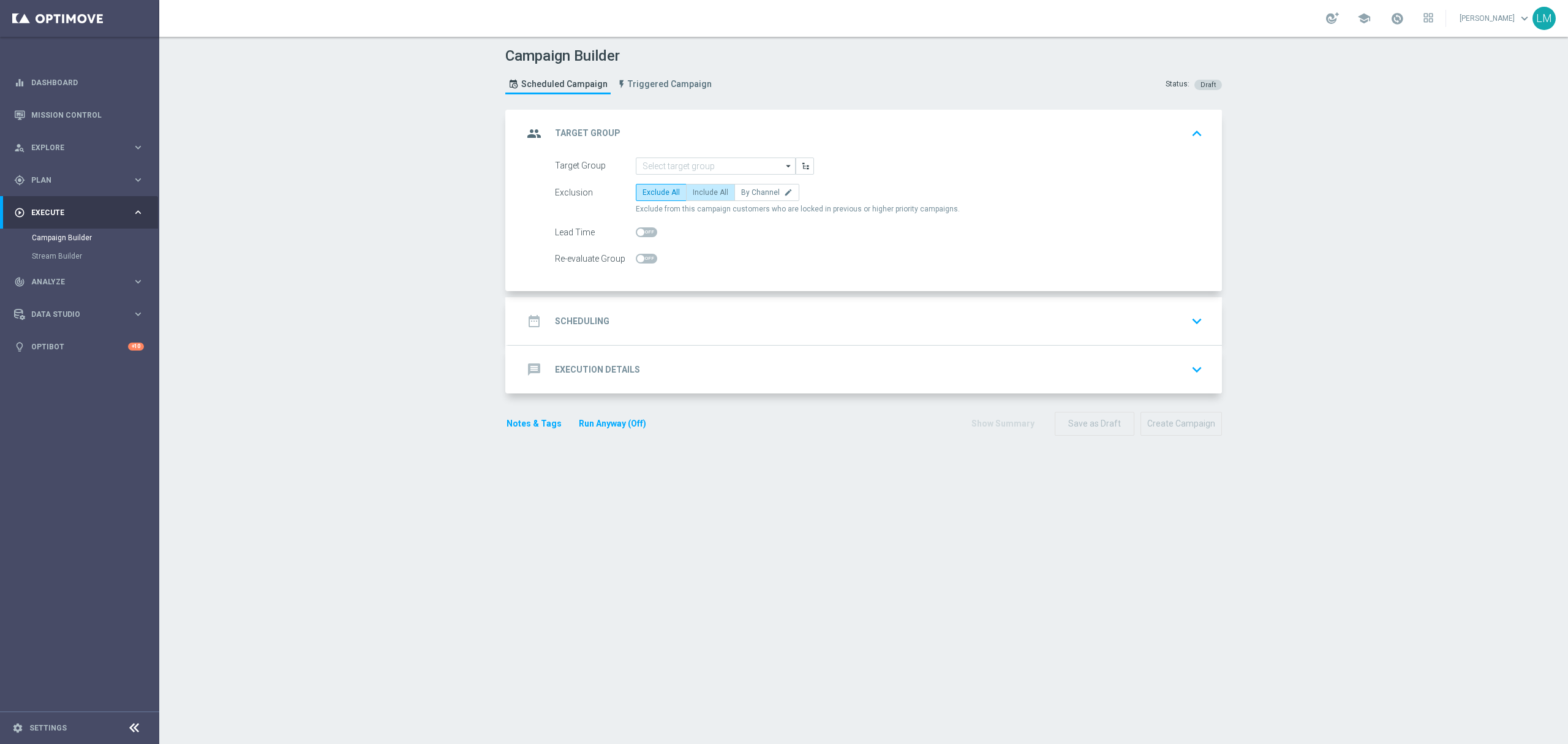
click at [692, 194] on span "Include All" at bounding box center [710, 192] width 36 height 9
click at [692, 194] on input "Include All" at bounding box center [696, 194] width 8 height 8
radio input "true"
click at [702, 169] on input at bounding box center [716, 166] width 160 height 17
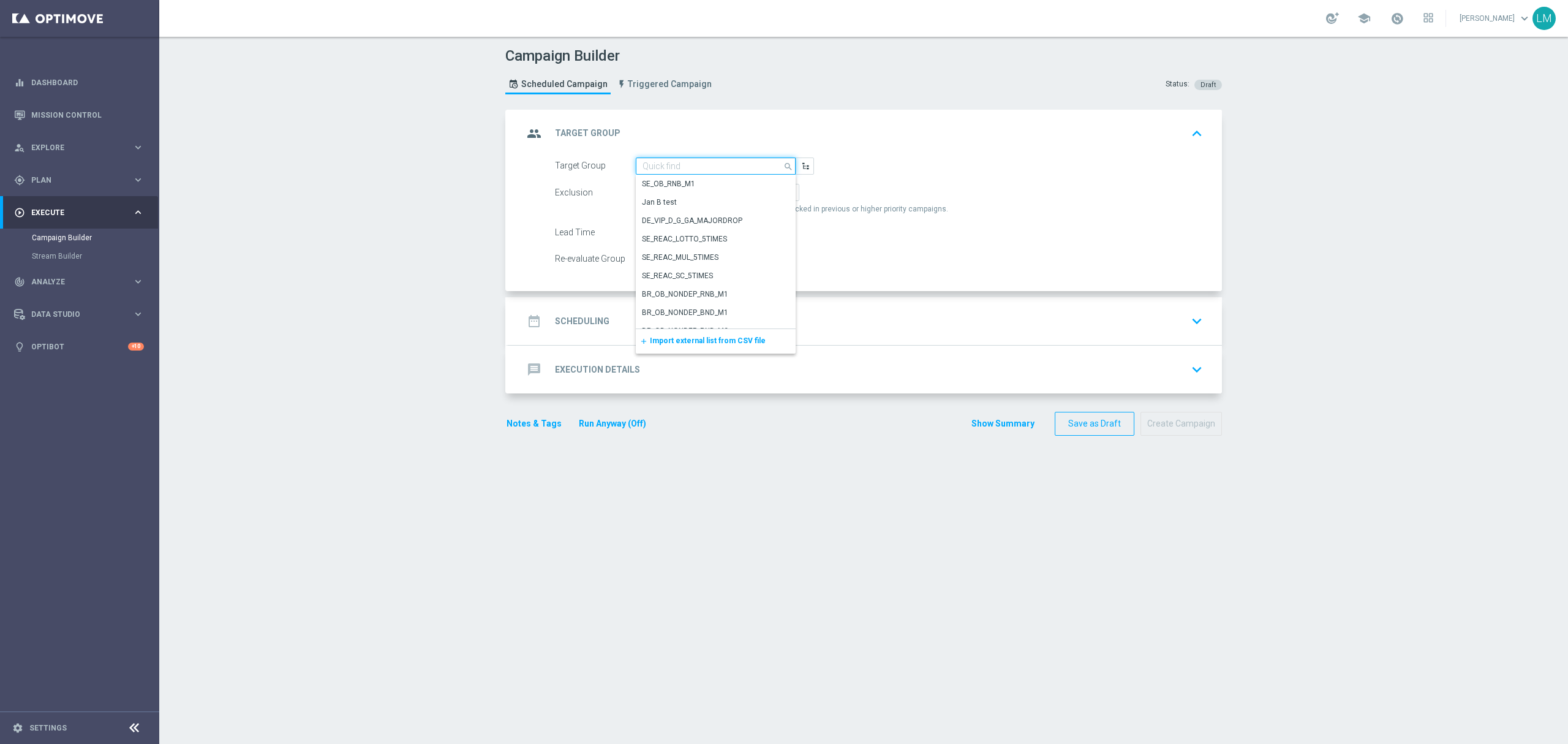
paste input "ZA_TACTICAL_EMAIL_HAS_PLAYED_IN_LAST_21_DAYS"
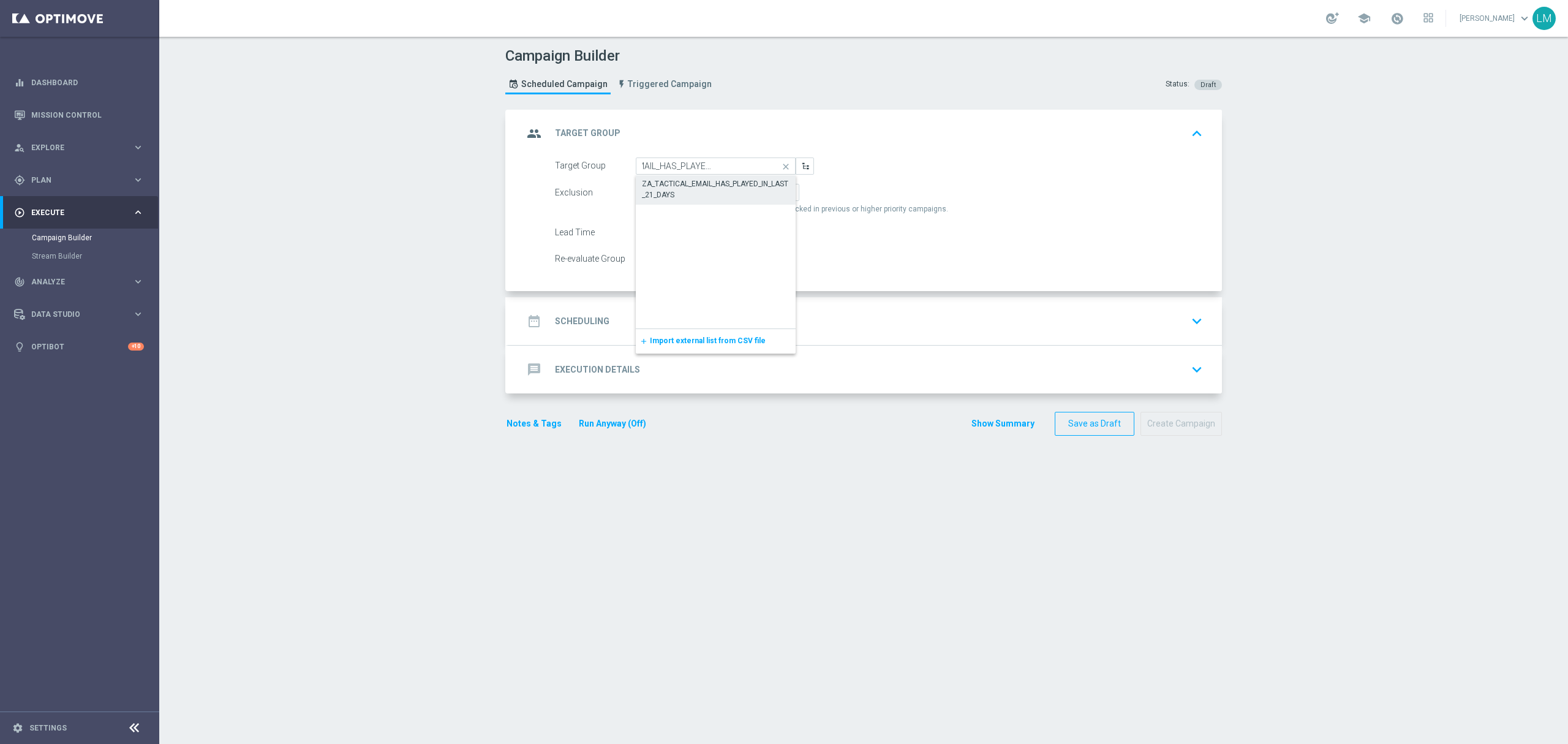
click at [696, 186] on div "ZA_TACTICAL_EMAIL_HAS_PLAYED_IN_LAST_21_DAYS" at bounding box center [716, 189] width 149 height 22
type input "ZA_TACTICAL_EMAIL_HAS_PLAYED_IN_LAST_21_DAYS"
click at [697, 308] on div "date_range Scheduling keyboard_arrow_down" at bounding box center [864, 321] width 713 height 48
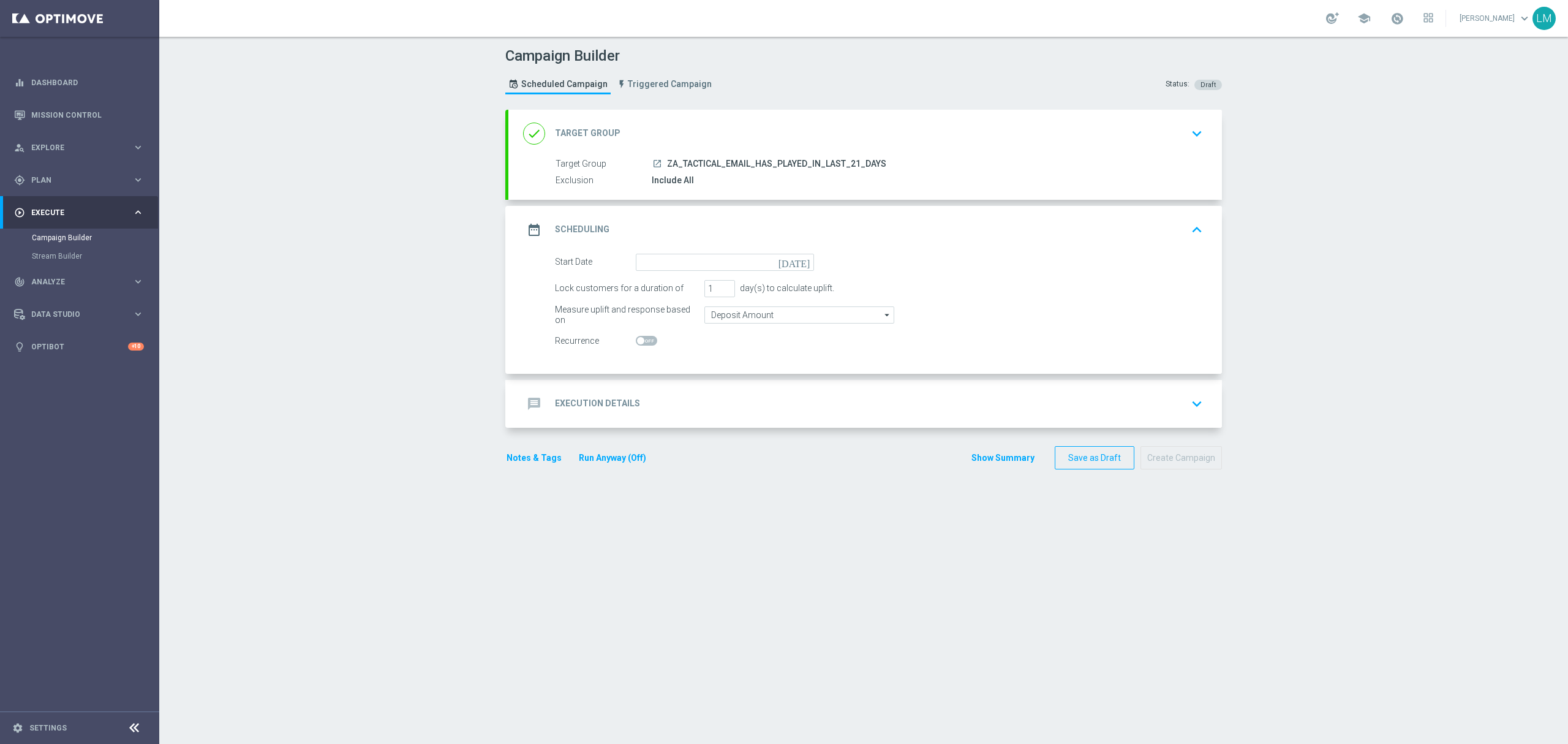
click at [794, 260] on icon "[DATE]" at bounding box center [797, 261] width 36 height 14
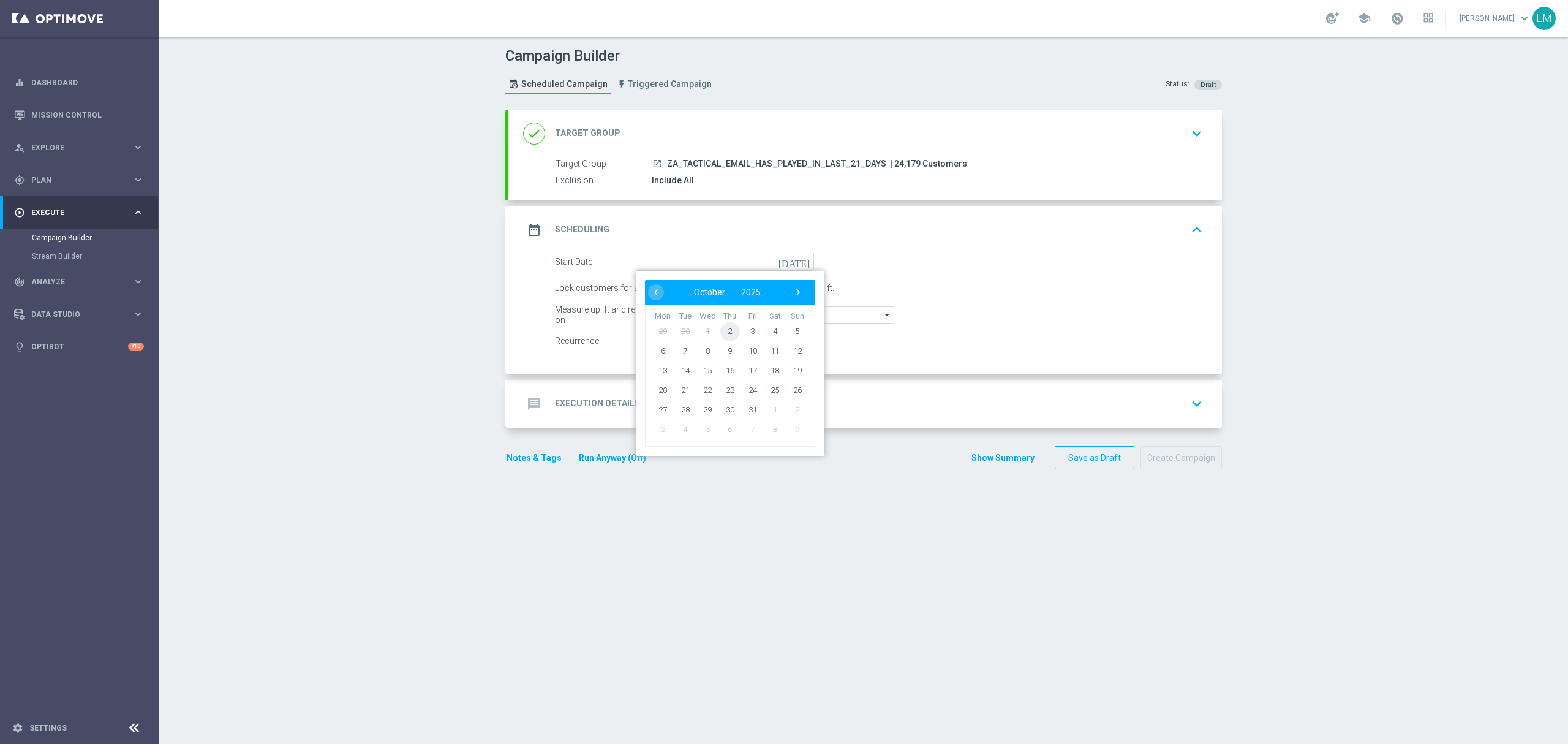
click at [731, 329] on span "2" at bounding box center [730, 330] width 20 height 20
type input "[DATE]"
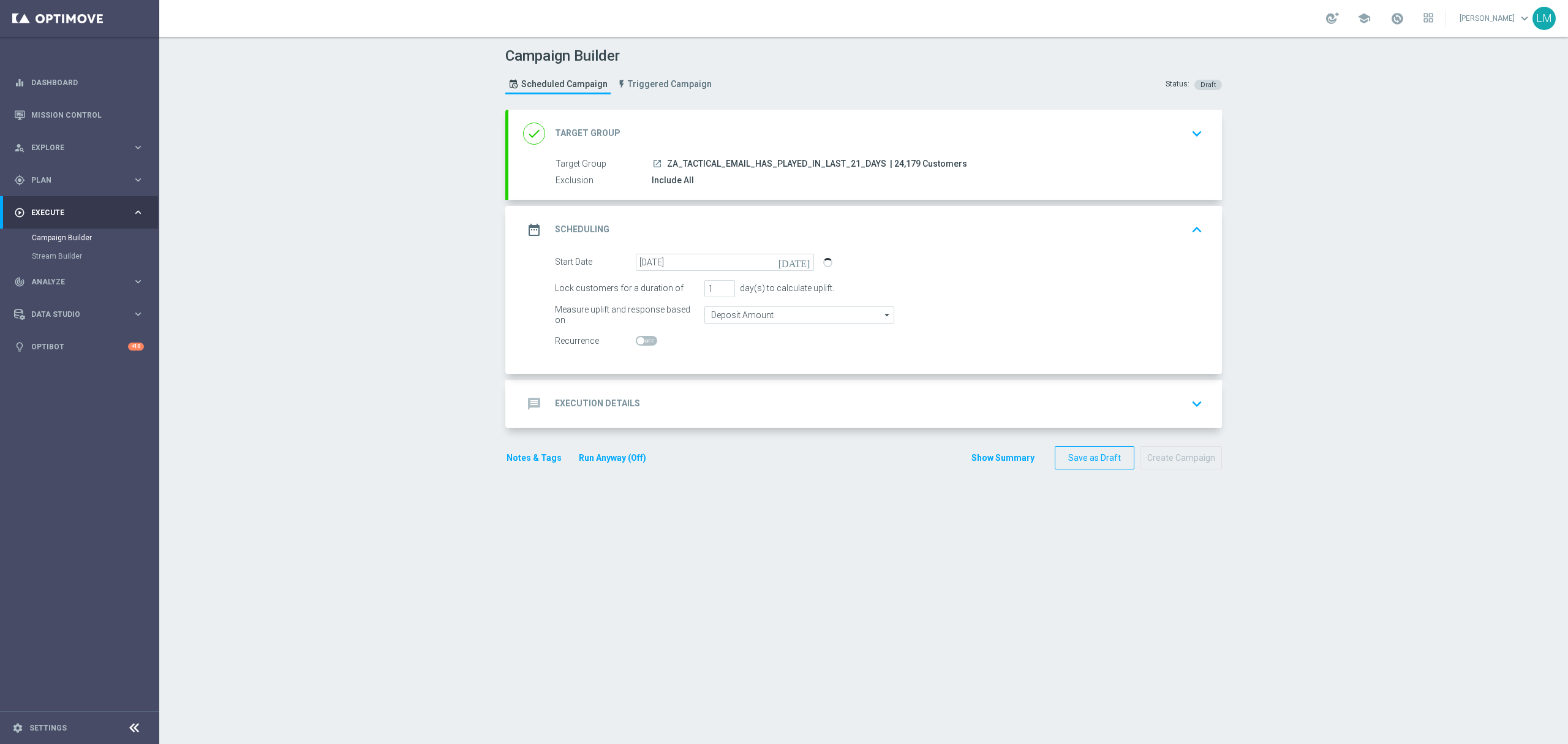
click at [728, 402] on div "message Execution Details keyboard_arrow_down" at bounding box center [864, 403] width 684 height 23
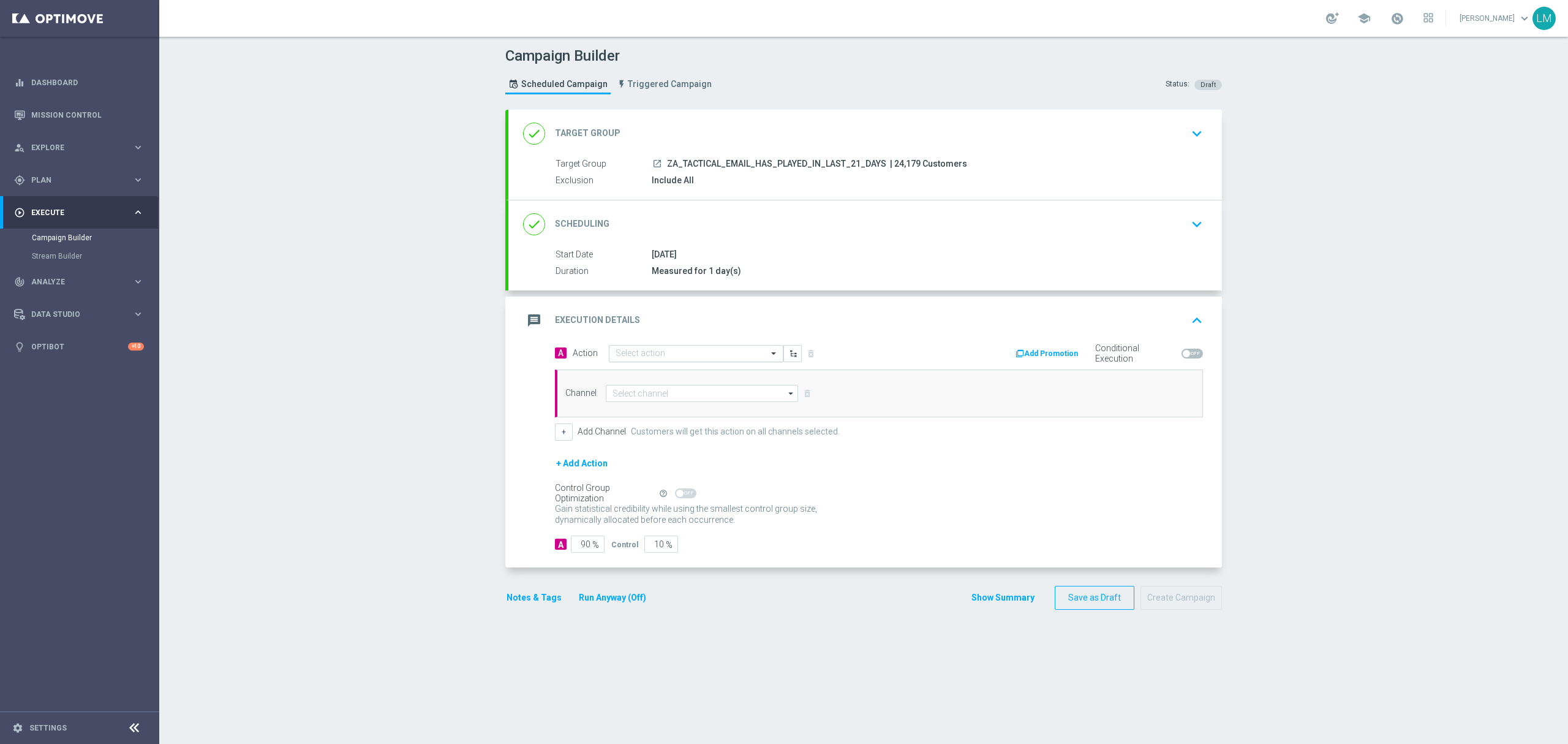
click at [654, 355] on input "text" at bounding box center [683, 354] width 136 height 10
paste input "en_ZA__POWERBALL_GREAT_RHINO_FREE_SPINS_DUAL_OFFER__EMT_ALL_EM_TAC_LT"
type input "en_ZA__POWERBALL_GREAT_RHINO_FREE_SPINS_DUAL_OFFER__EMT_ALL_EM_TAC_LT"
click at [657, 394] on span "Create new action" at bounding box center [658, 391] width 64 height 9
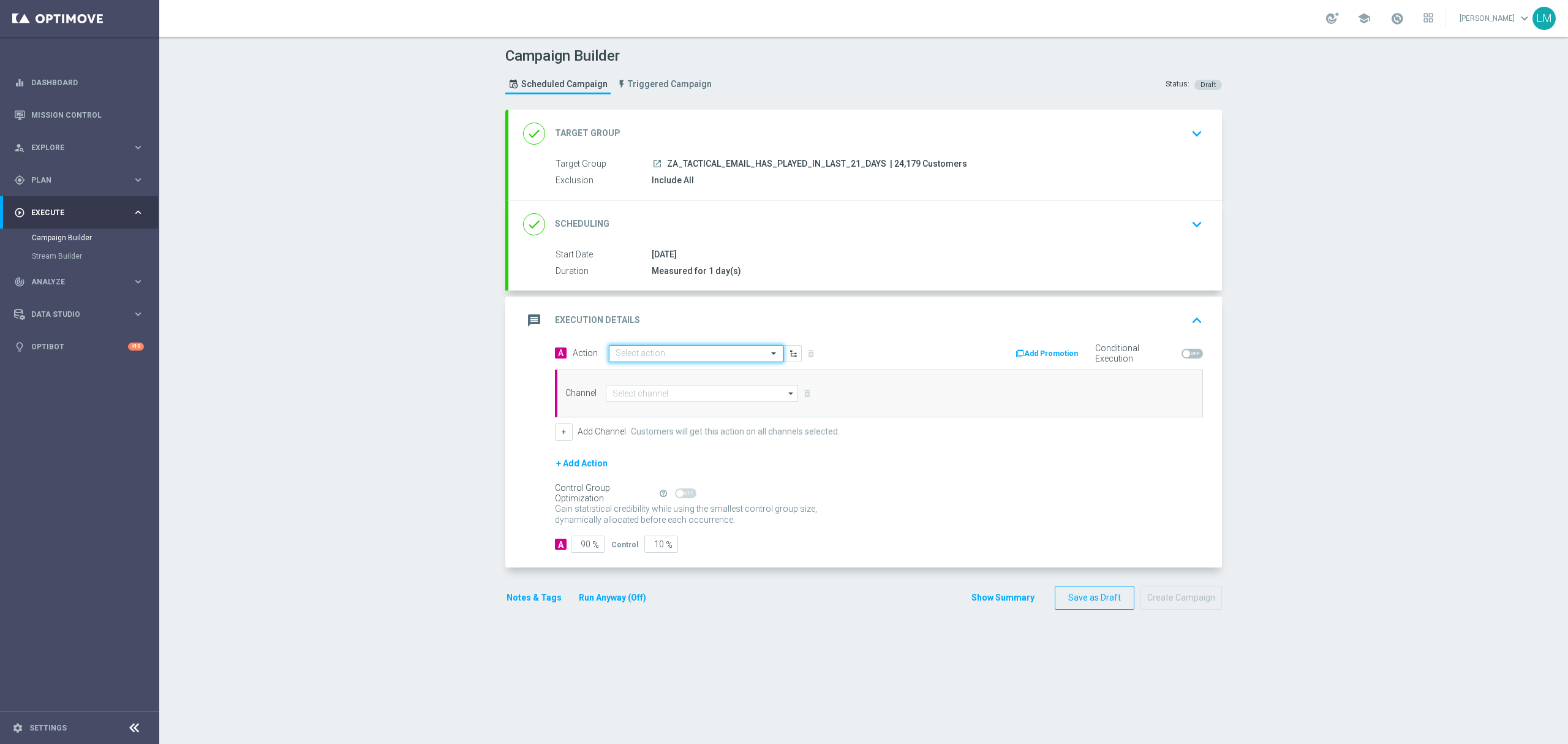
scroll to position [0, 0]
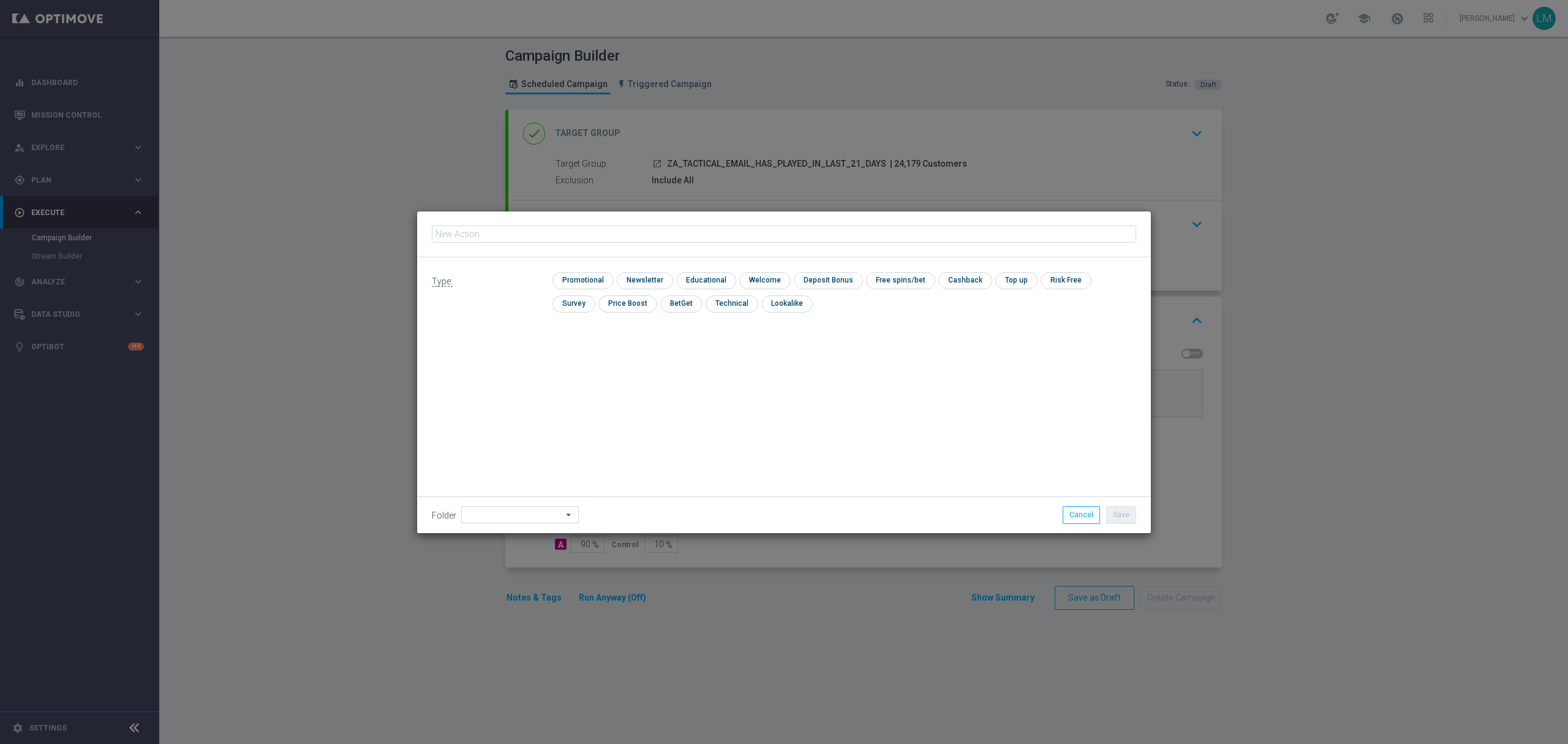
type input "en_ZA__POWERBALL_GREAT_RHINO_FREE_SPINS_DUAL_OFFER__EMT_ALL_EM_TAC_LT"
click at [579, 276] on input "checkbox" at bounding box center [581, 280] width 58 height 17
checkbox input "true"
click at [1117, 518] on button "Save" at bounding box center [1121, 515] width 30 height 17
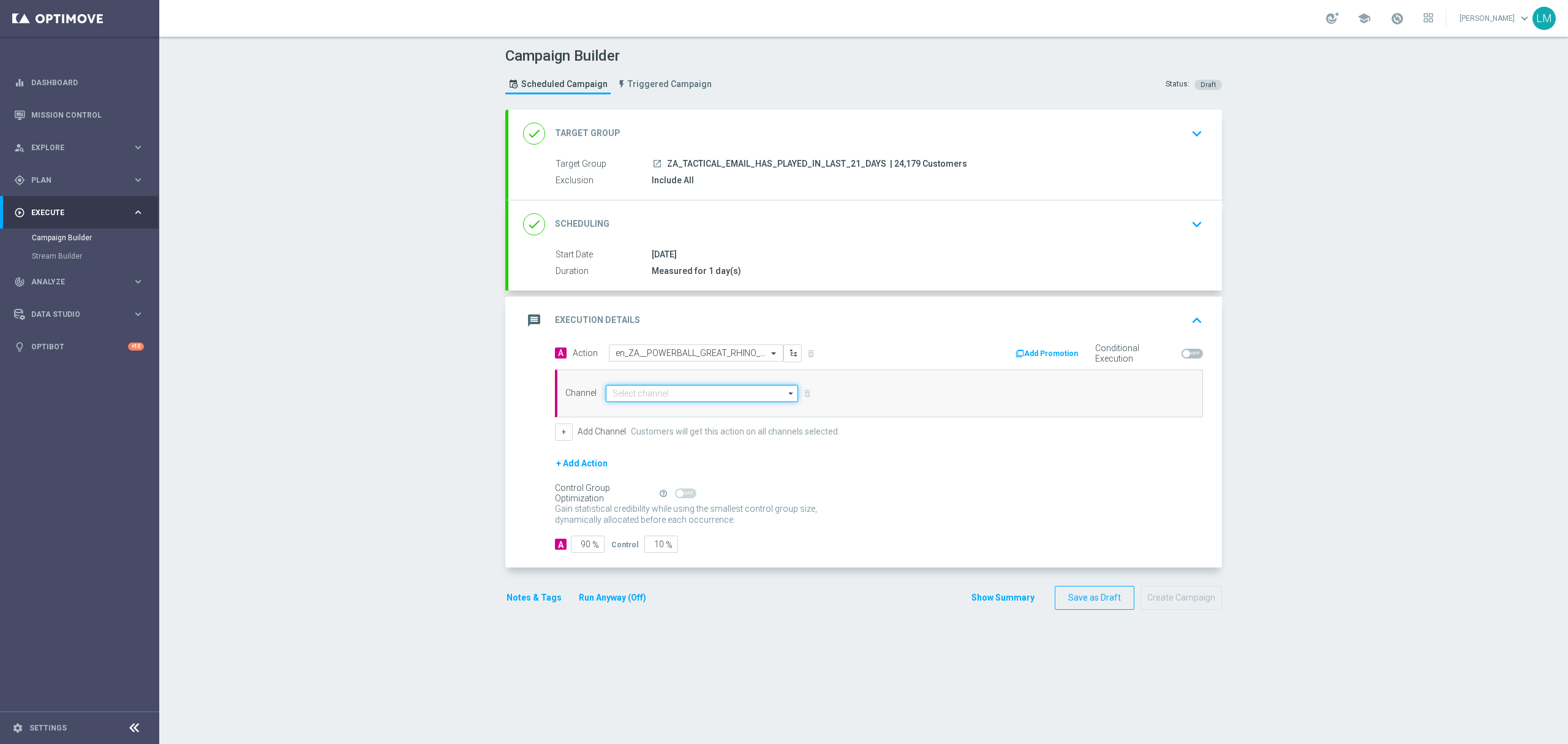
click at [660, 397] on input at bounding box center [701, 394] width 192 height 17
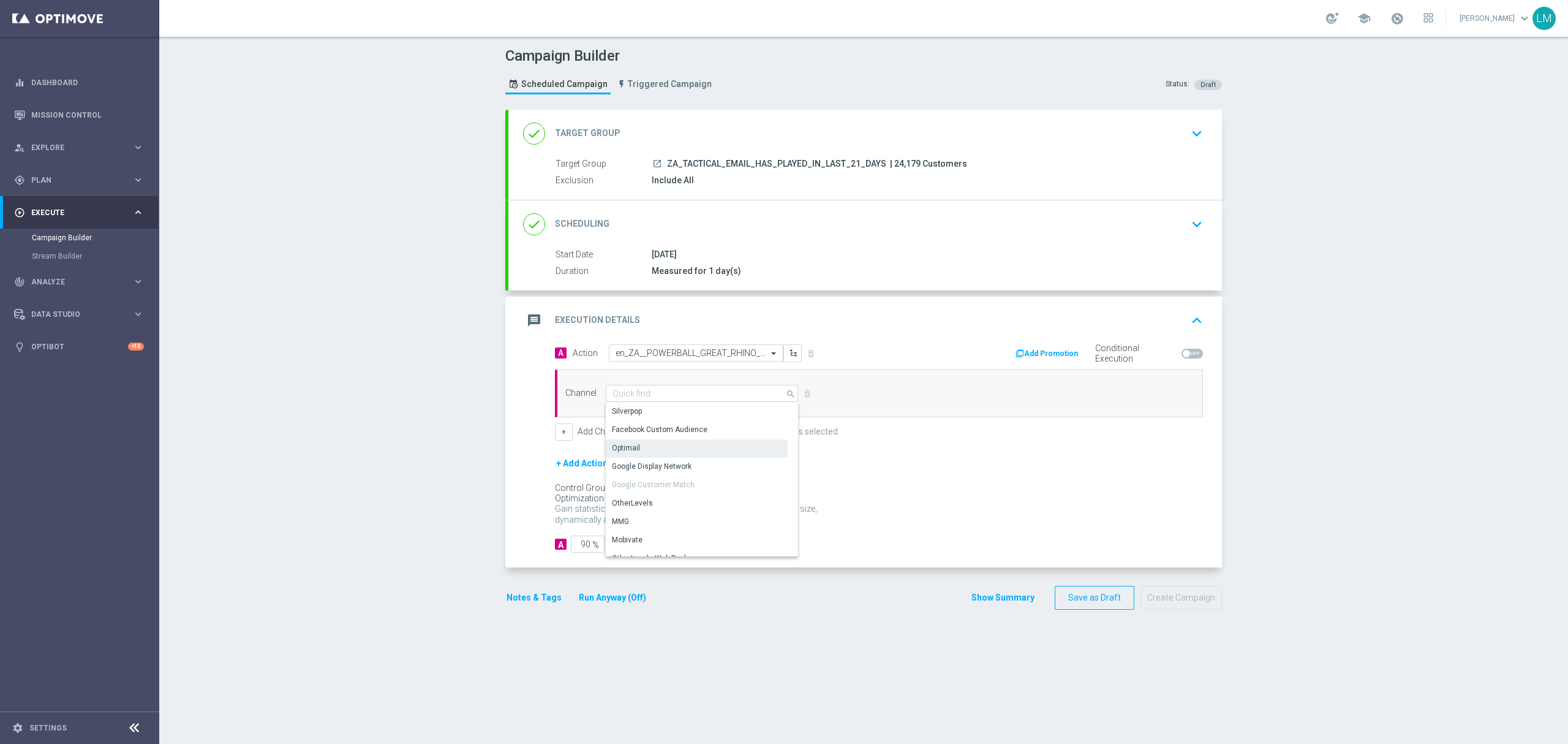
click at [648, 442] on div "Optimail" at bounding box center [696, 448] width 182 height 17
type input "Optimail"
click at [651, 553] on input "10" at bounding box center [661, 544] width 34 height 17
type input "5"
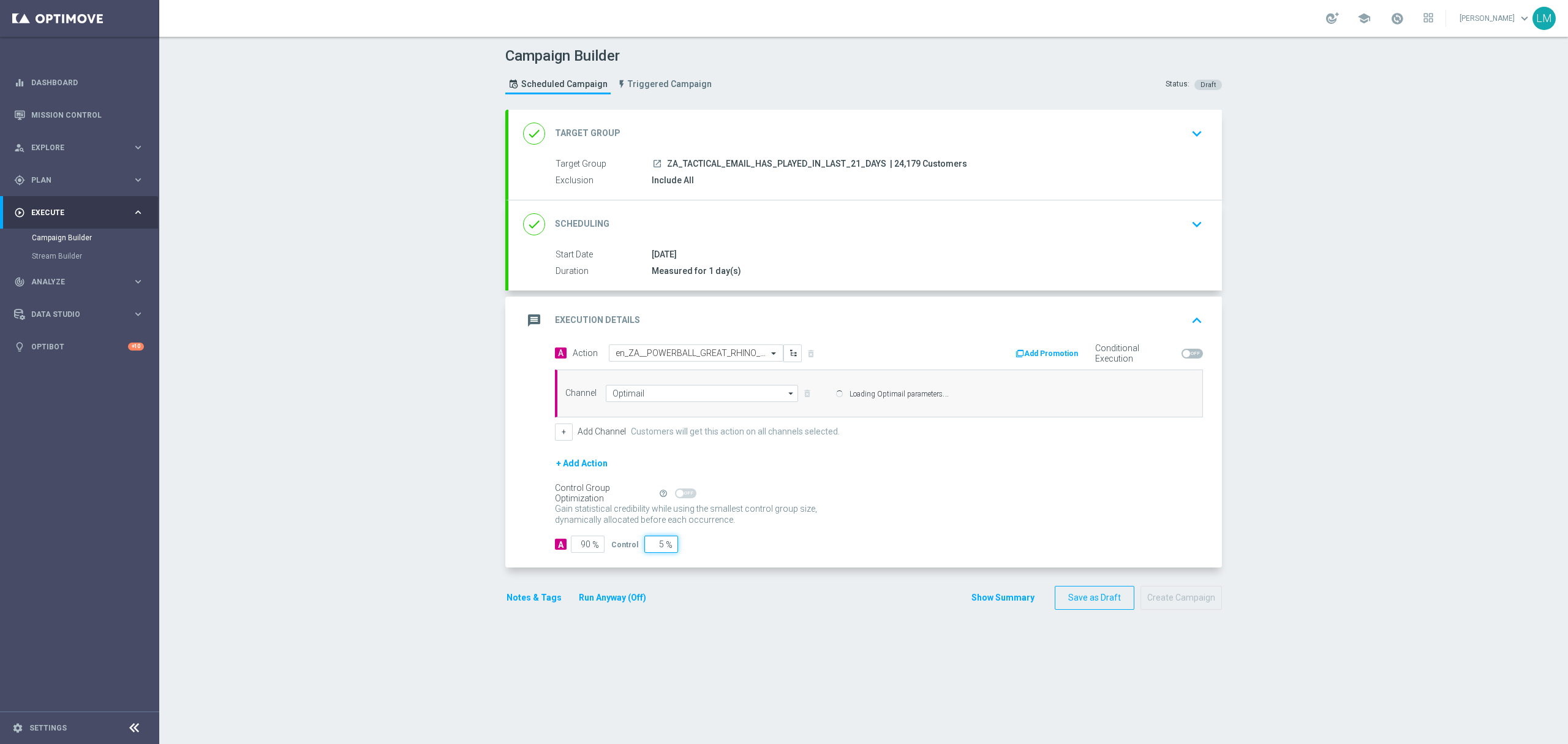
type input "95"
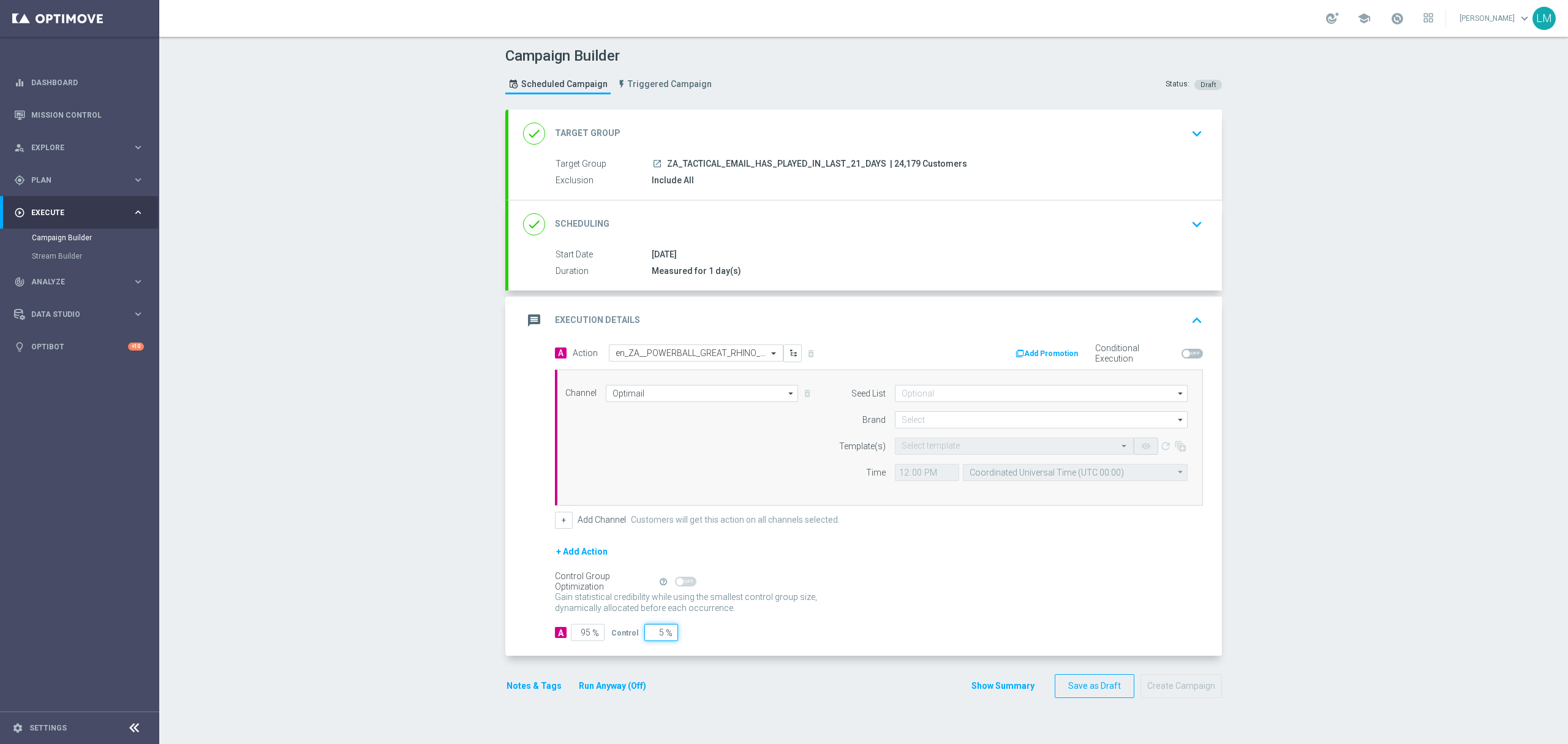
type input "5"
click at [849, 510] on div "A Action Select action en_ZA__POWERBALL_GREAT_RHINO_FREE_SPINS_DUAL_OFFER__EMT_…" at bounding box center [878, 436] width 666 height 184
click at [917, 422] on input at bounding box center [1041, 420] width 293 height 17
click at [912, 448] on div "lottoland" at bounding box center [1042, 456] width 294 height 17
type input "lottoland"
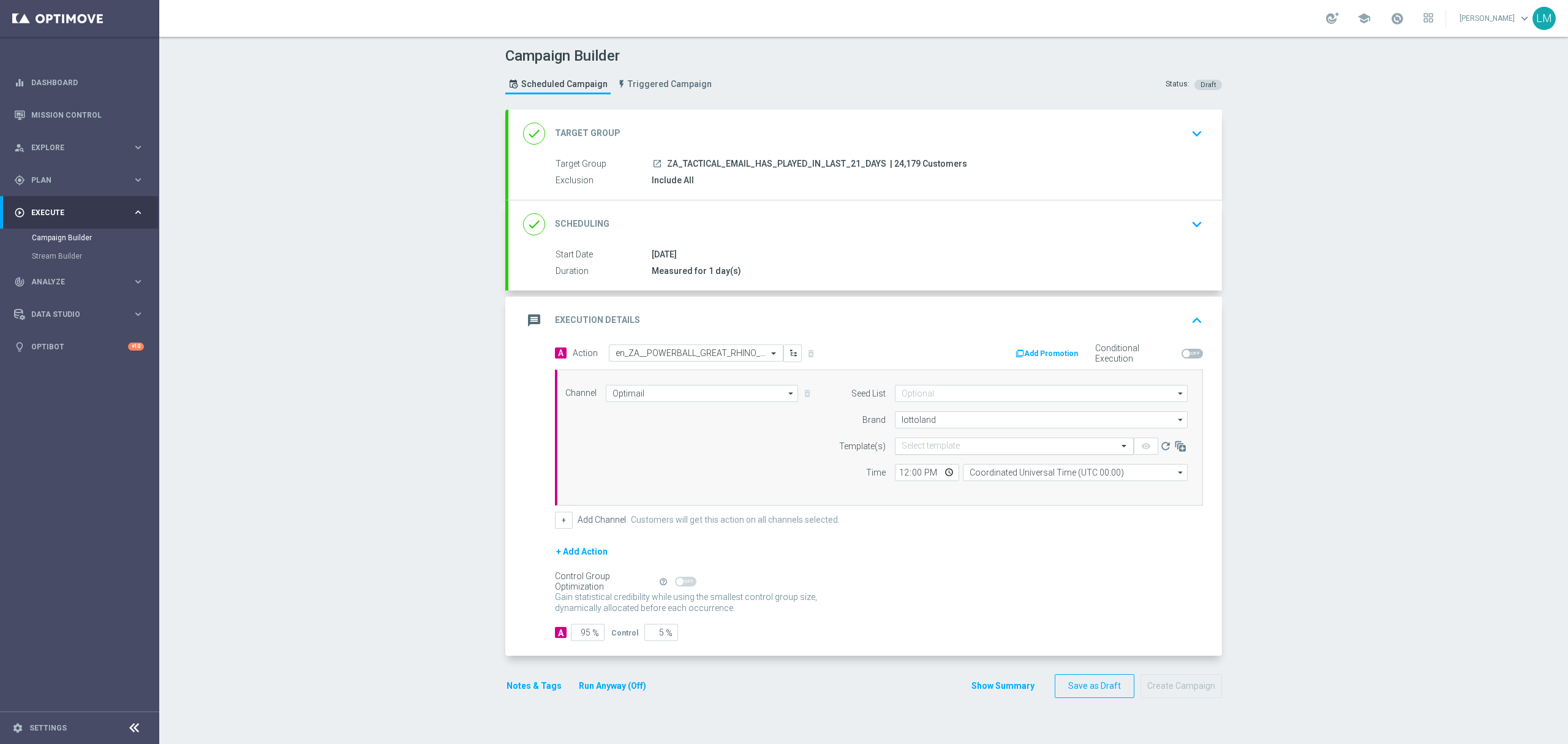
click at [946, 449] on input "text" at bounding box center [1002, 447] width 201 height 10
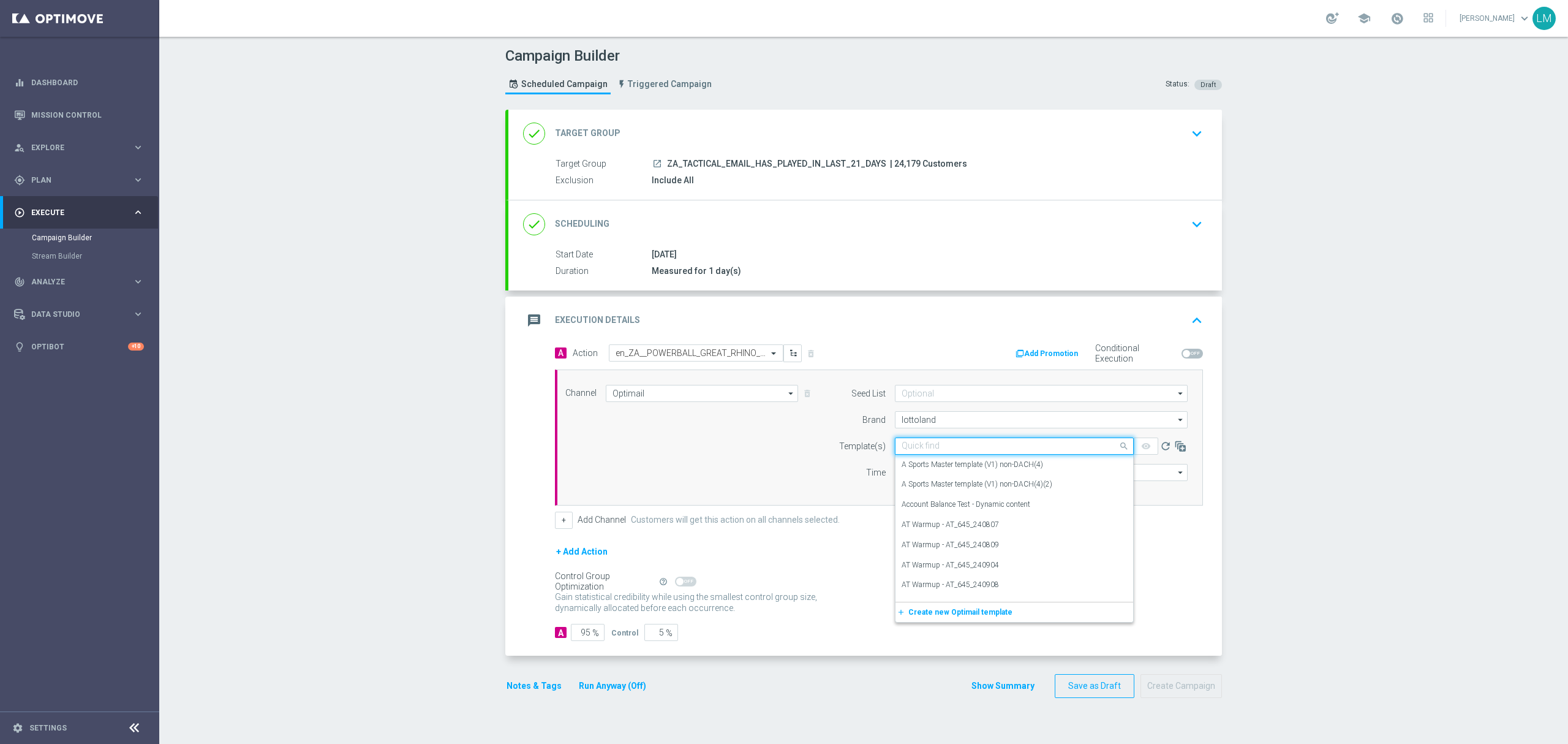
paste input "en_ZA__POWERBALL_GREAT_RHINO_FREE_SPINS_DUAL_OFFER__EMT_ALL_EM_TAC_LT"
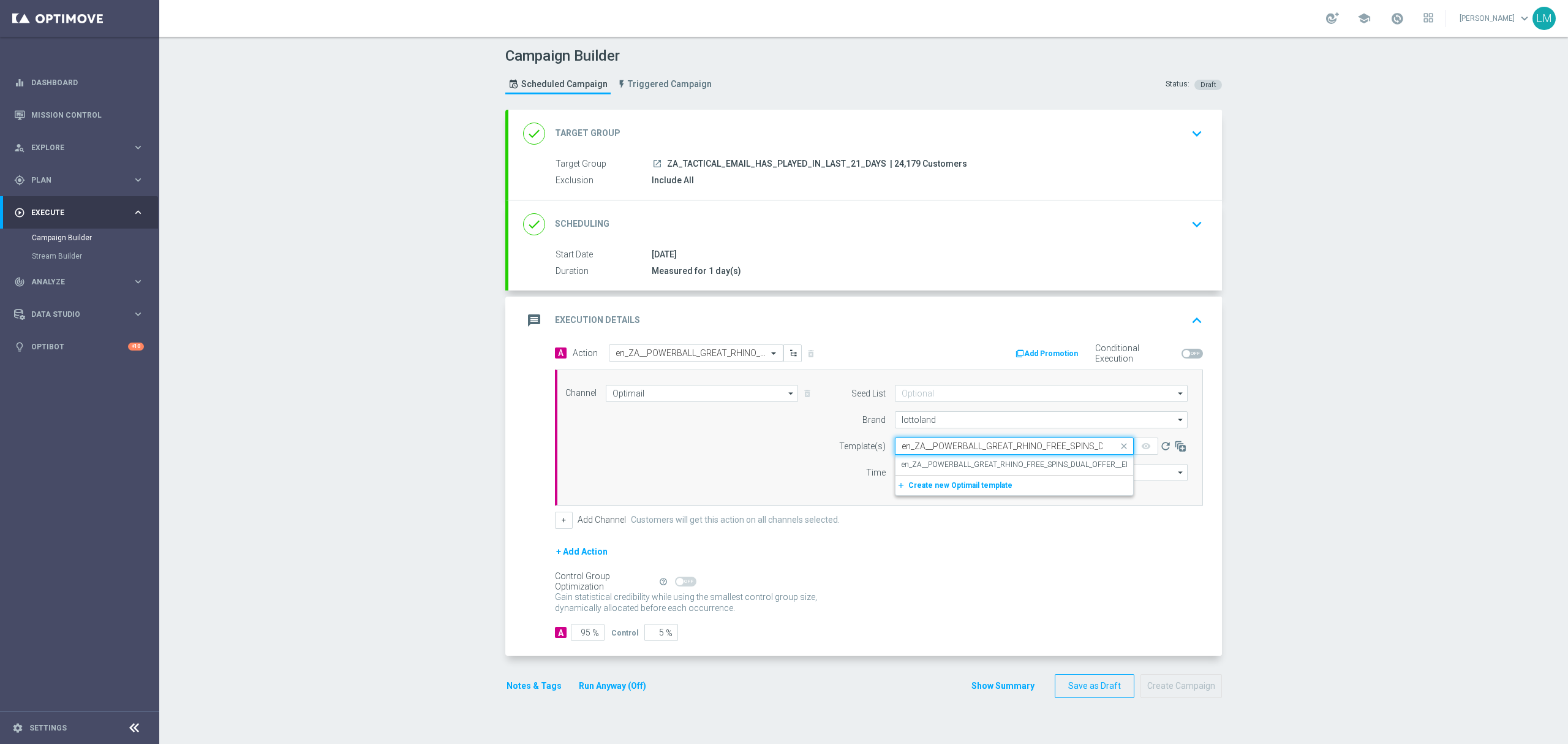
scroll to position [0, 134]
click at [949, 467] on label "en_ZA__POWERBALL_GREAT_RHINO_FREE_SPINS_DUAL_OFFER__EMT_ALL_EM_TAC_LT" at bounding box center [1048, 465] width 292 height 10
type input "en_ZA__POWERBALL_GREAT_RHINO_FREE_SPINS_DUAL_OFFER__EMT_ALL_EM_TAC_LT"
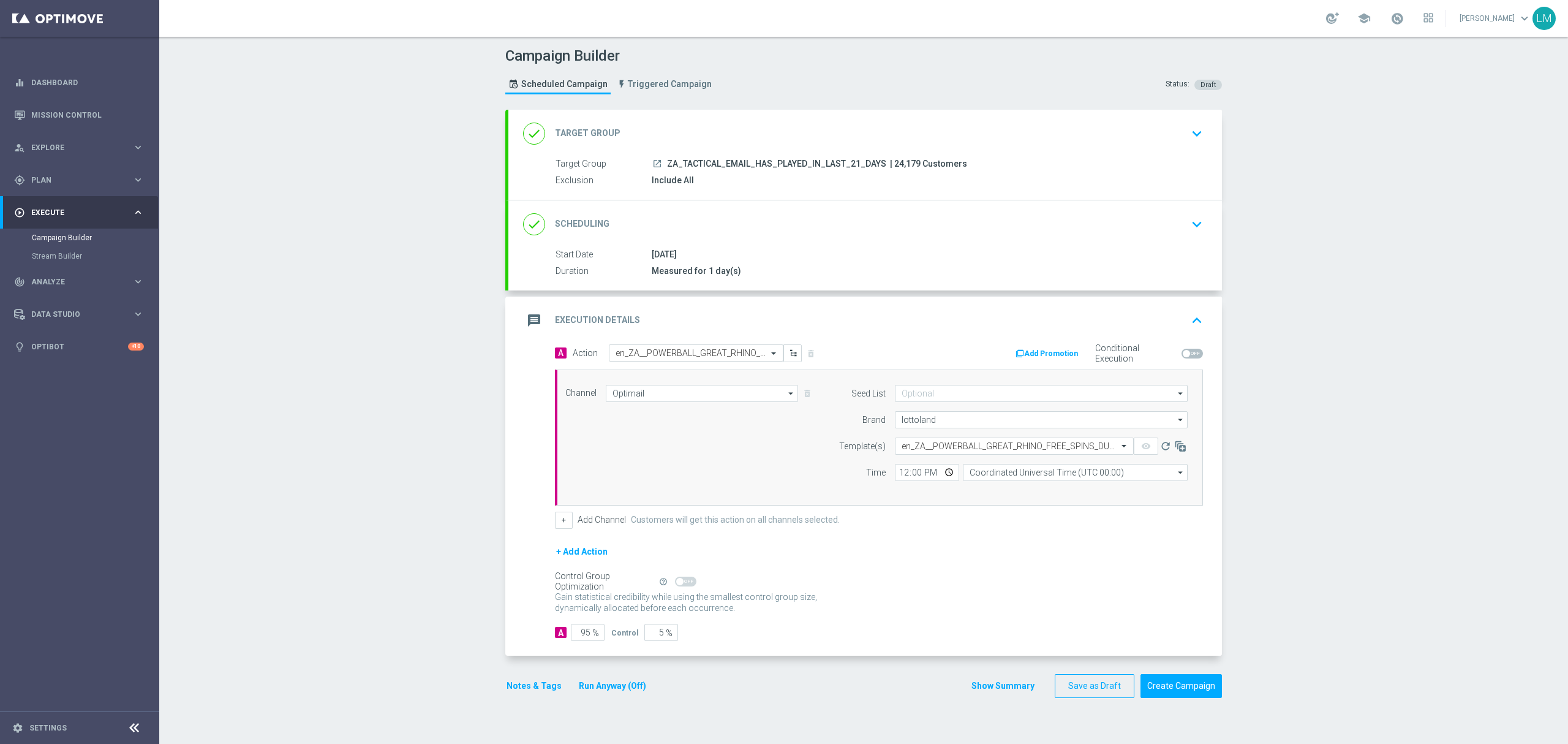
scroll to position [0, 0]
click at [1055, 478] on input "Coordinated Universal Time (UTC 00:00)" at bounding box center [1075, 473] width 225 height 17
click at [1059, 487] on div "Central European Time ([GEOGRAPHIC_DATA]) (UTC +02:00)" at bounding box center [1069, 490] width 200 height 11
type input "Central European Time ([GEOGRAPHIC_DATA]) (UTC +02:00)"
click at [703, 463] on div "Channel Optimail Optimail arrow_drop_down Drag here to set row groups Drag here…" at bounding box center [876, 437] width 640 height 105
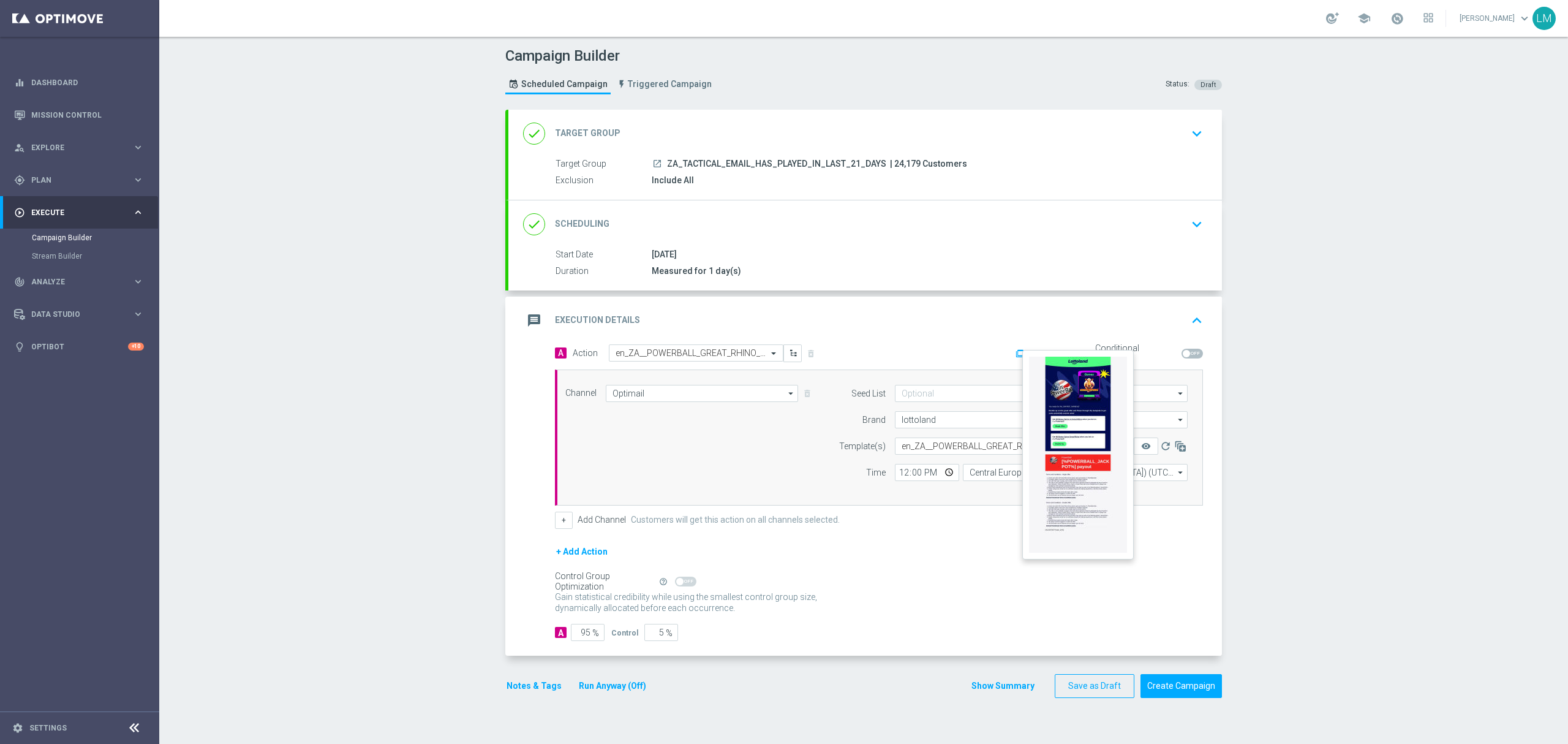
click at [1134, 446] on button "remove_red_eye" at bounding box center [1146, 446] width 24 height 17
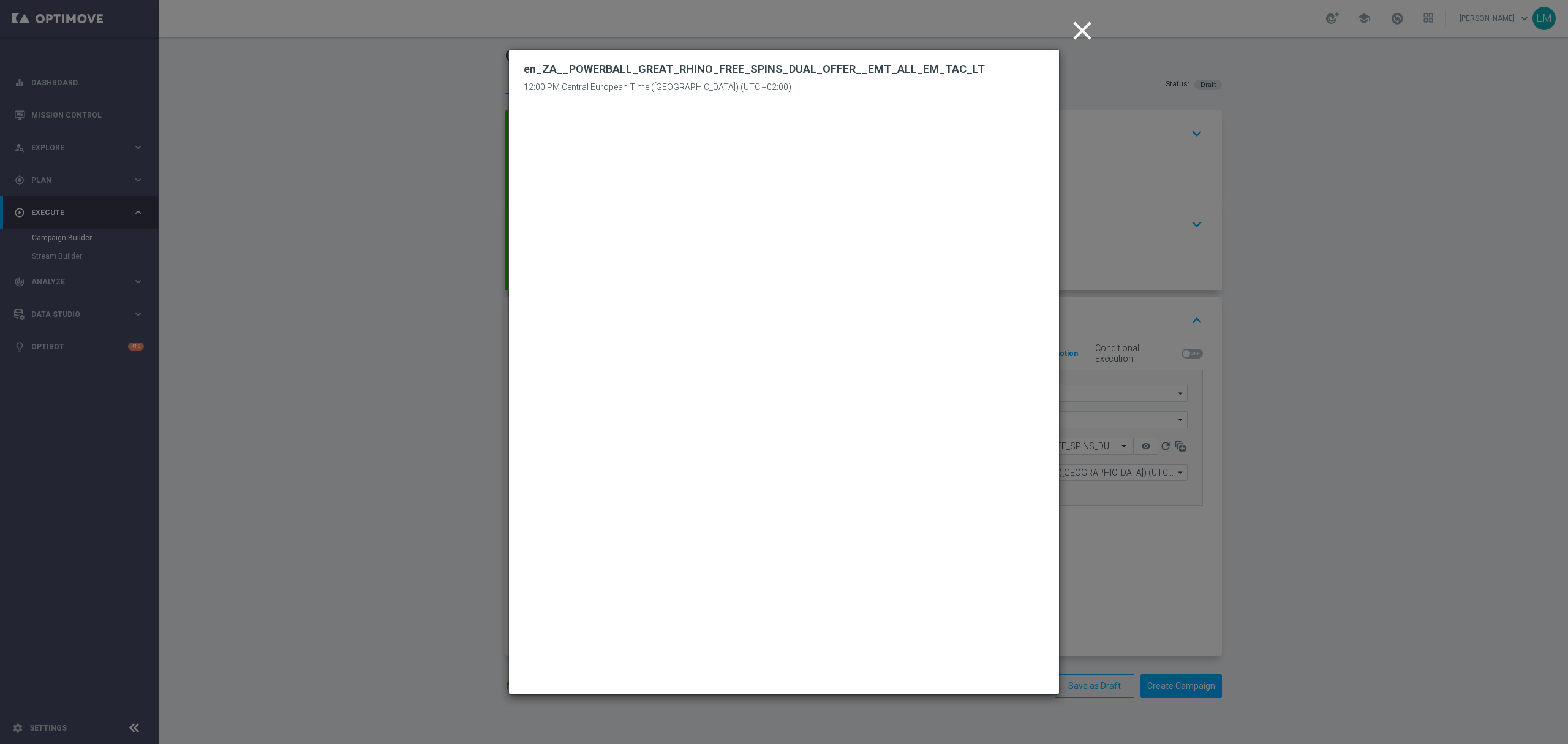
click at [1082, 43] on icon "close" at bounding box center [1082, 30] width 30 height 30
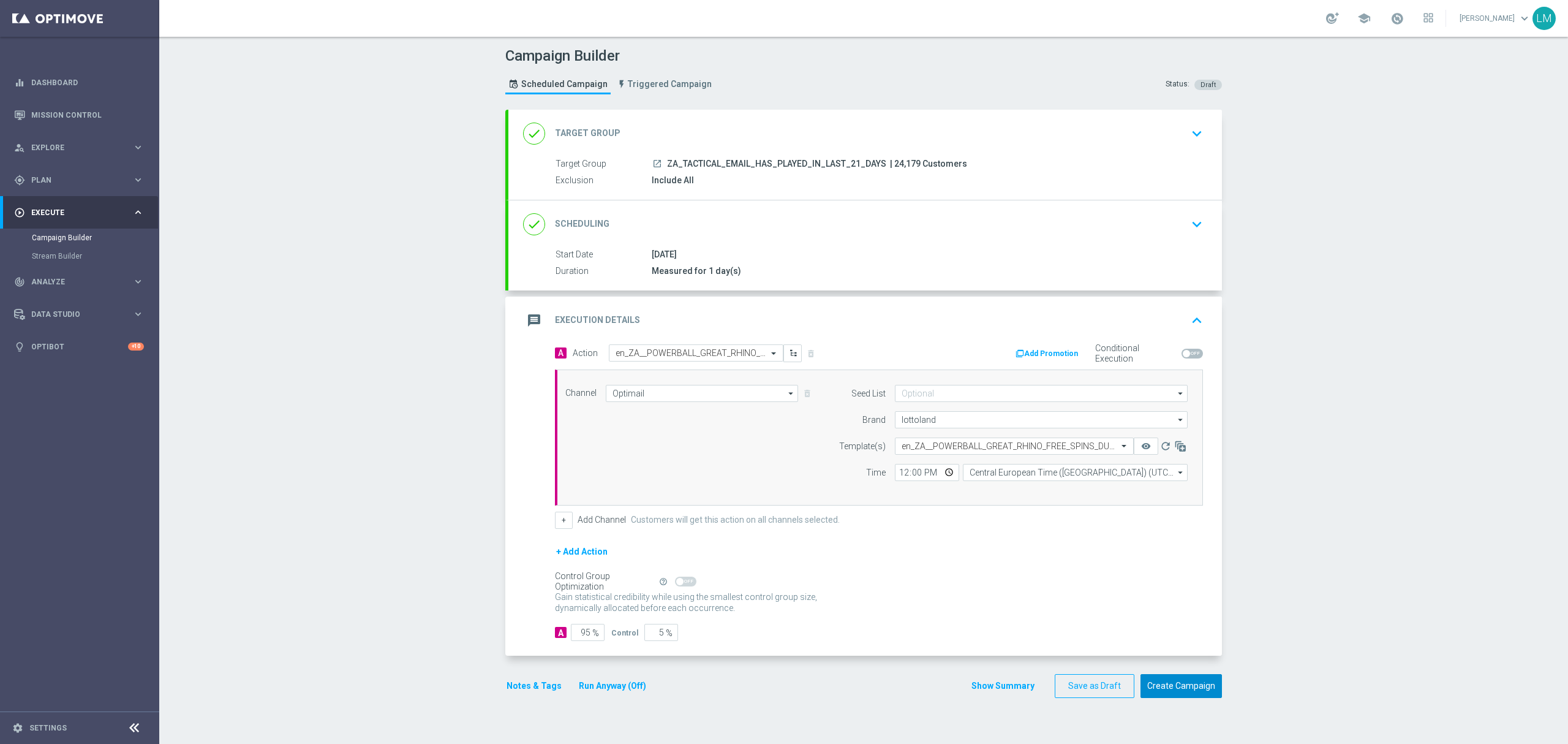
click at [1207, 696] on button "Create Campaign" at bounding box center [1181, 685] width 82 height 23
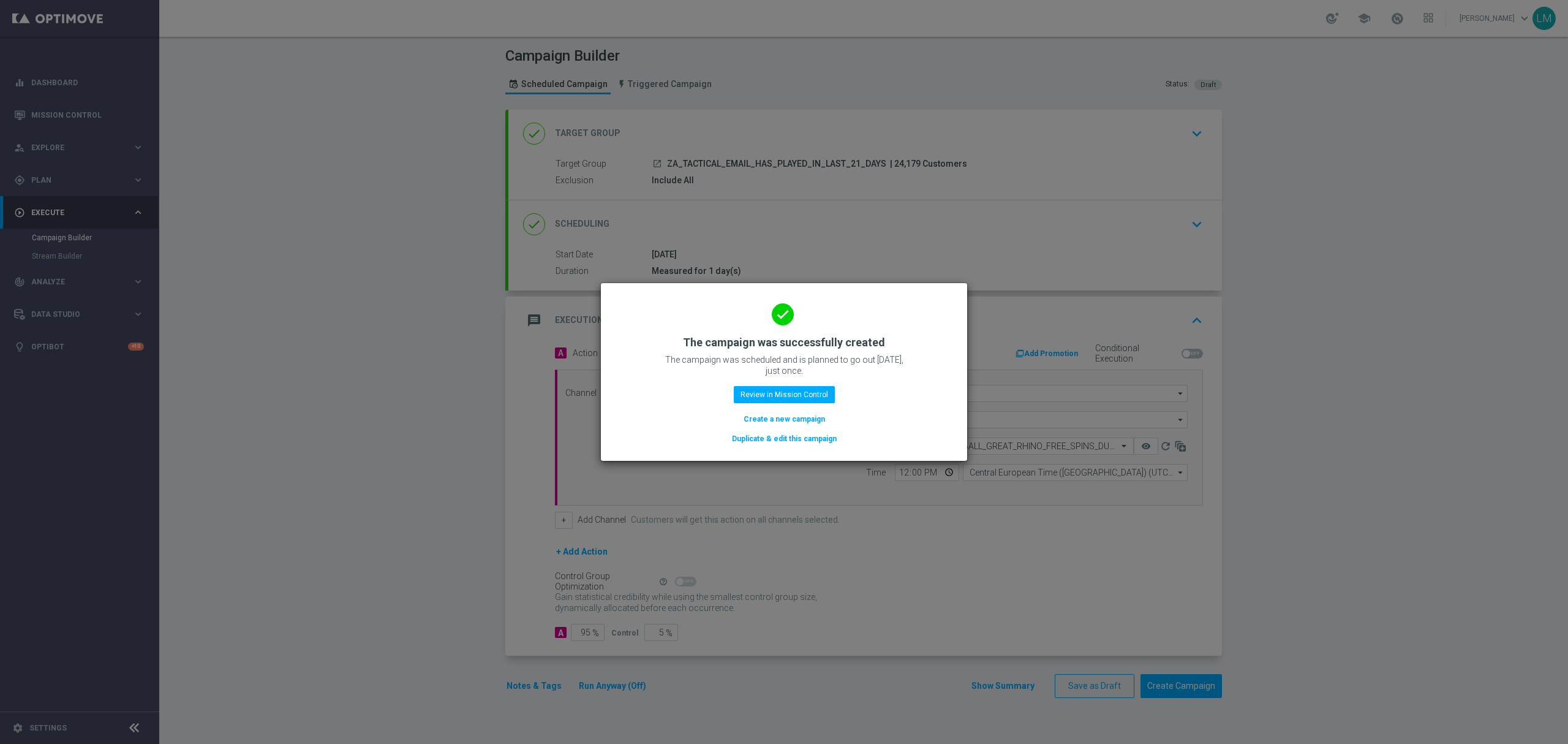
click at [758, 422] on button "Create a new campaign" at bounding box center [784, 419] width 84 height 14
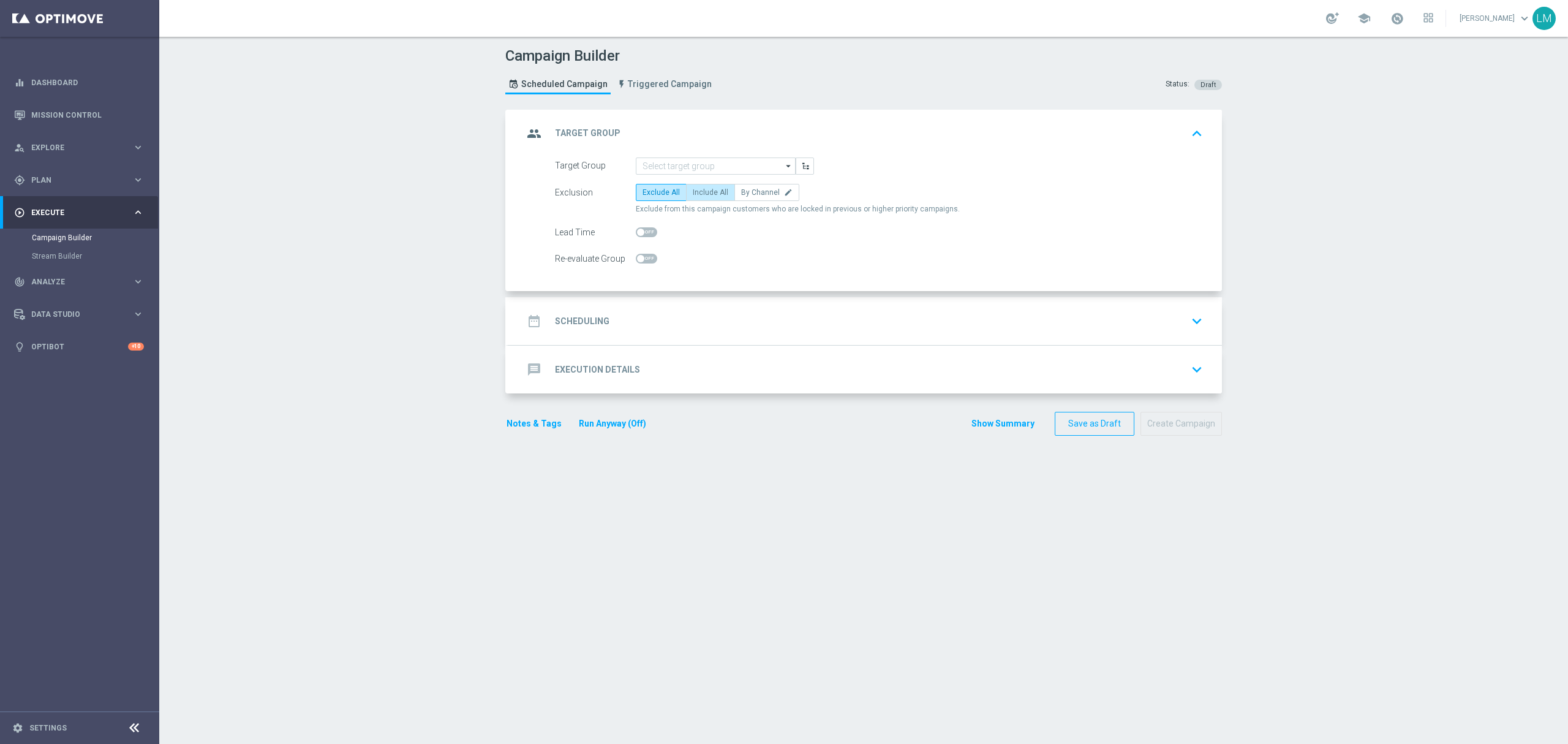
click at [712, 196] on label "Include All" at bounding box center [710, 192] width 49 height 17
click at [700, 196] on input "Include All" at bounding box center [696, 194] width 8 height 8
radio input "true"
click at [669, 180] on form "Target Group arrow_drop_down Drag here to set row groups Drag here to set colum…" at bounding box center [879, 212] width 648 height 110
click at [672, 167] on input at bounding box center [716, 166] width 160 height 17
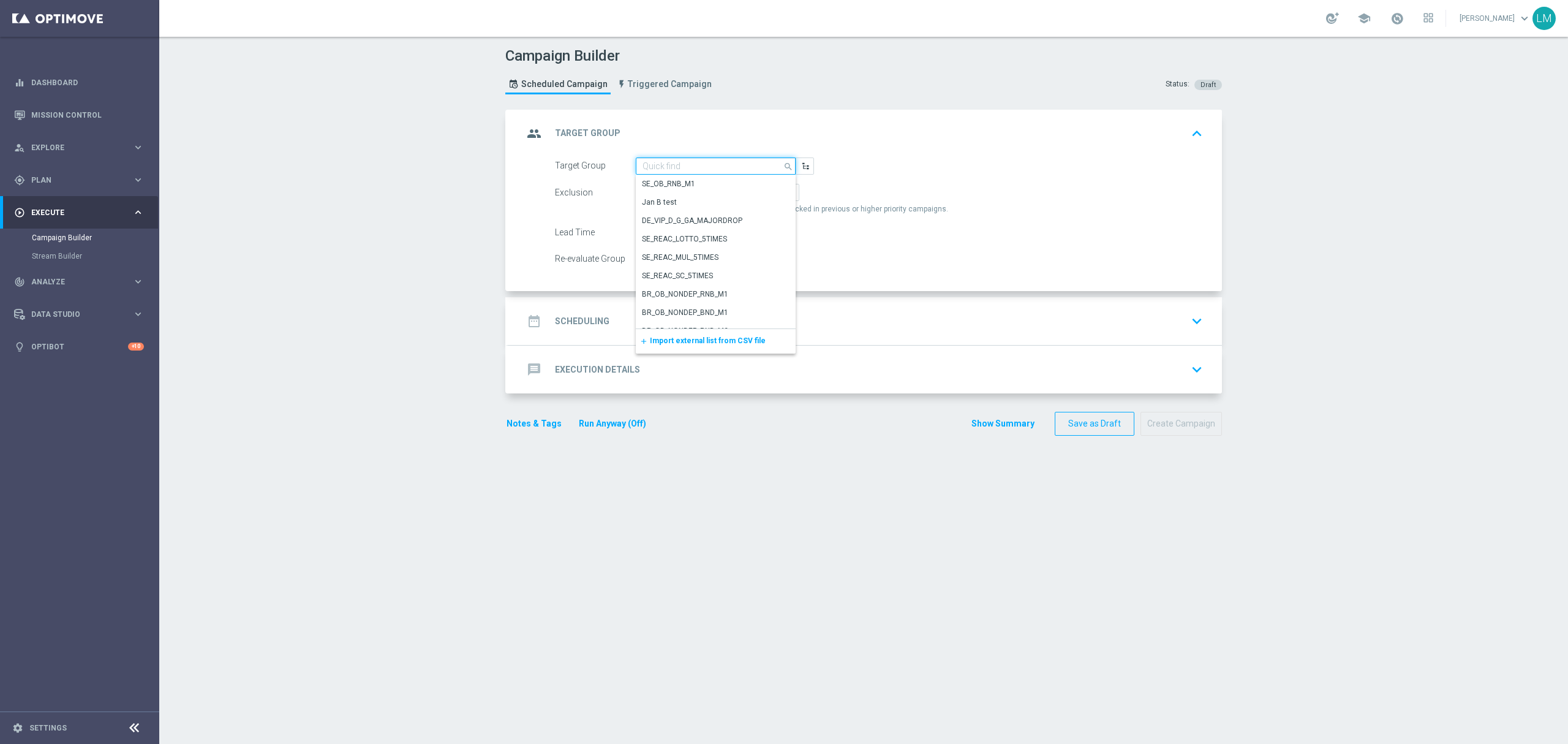
paste input "en_ZA_TGT_ALL_ALL_TAC_MIX__CHURN_TO_DEEP_DORMANT_WITH_DEPOSITS_HIGHER_VALUE"
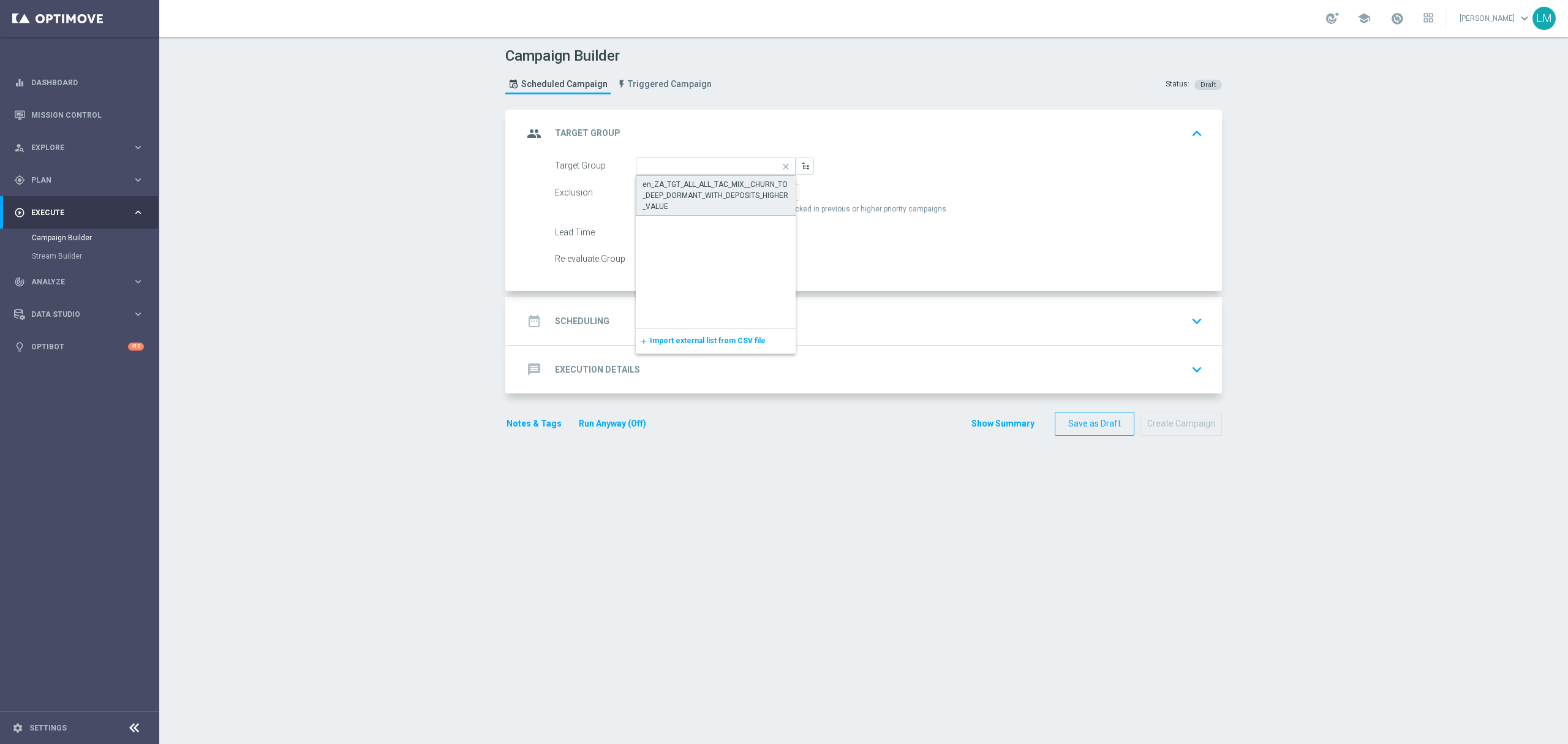
click at [684, 179] on div "en_ZA_TGT_ALL_ALL_TAC_MIX__CHURN_TO_DEEP_DORMANT_WITH_DEPOSITS_HIGHER_VALUE" at bounding box center [715, 196] width 147 height 33
type input "en_ZA_TGT_ALL_ALL_TAC_MIX__CHURN_TO_DEEP_DORMANT_WITH_DEPOSITS_HIGHER_VALUE"
click at [675, 319] on div "date_range Scheduling keyboard_arrow_down" at bounding box center [864, 321] width 684 height 23
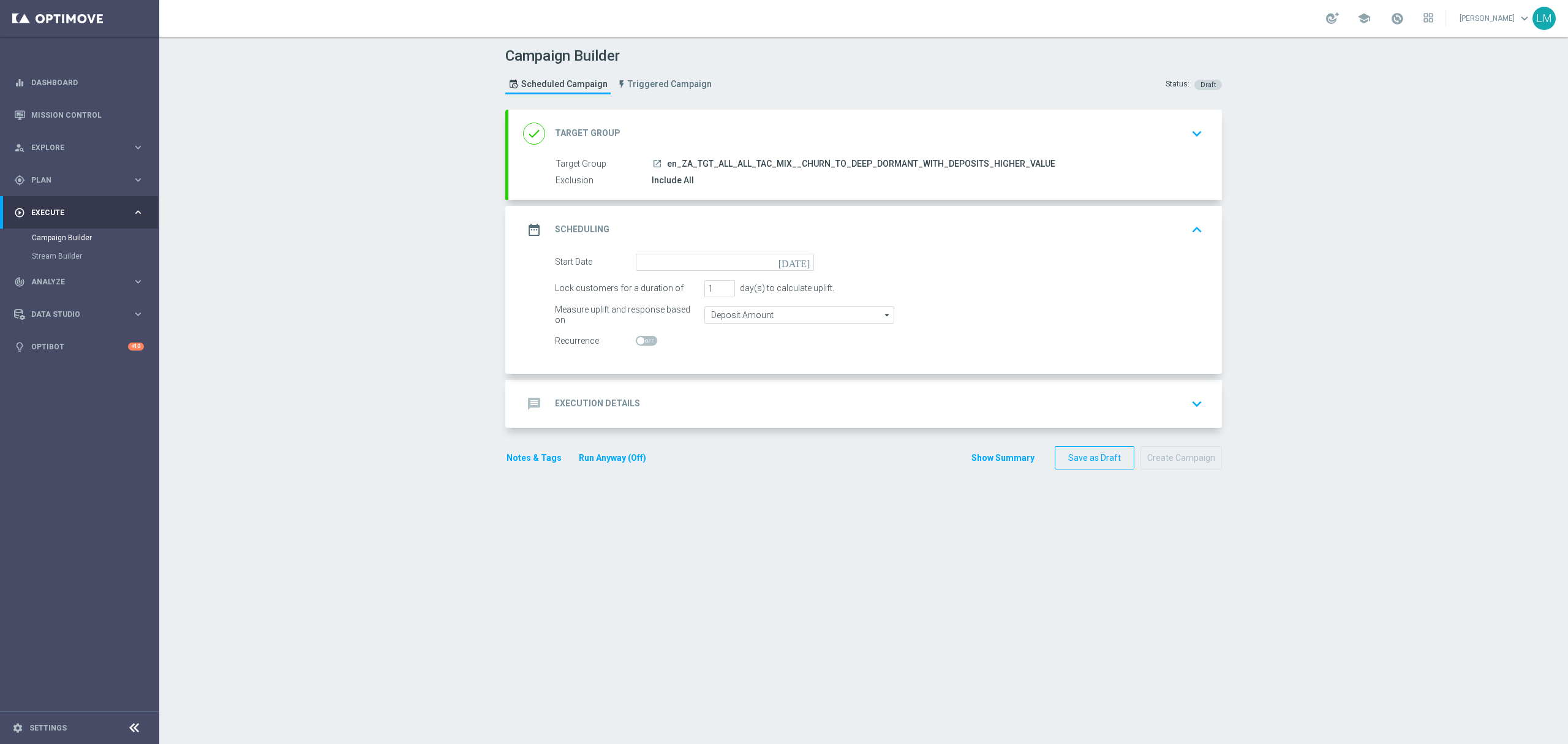
click at [796, 260] on icon "[DATE]" at bounding box center [797, 261] width 36 height 14
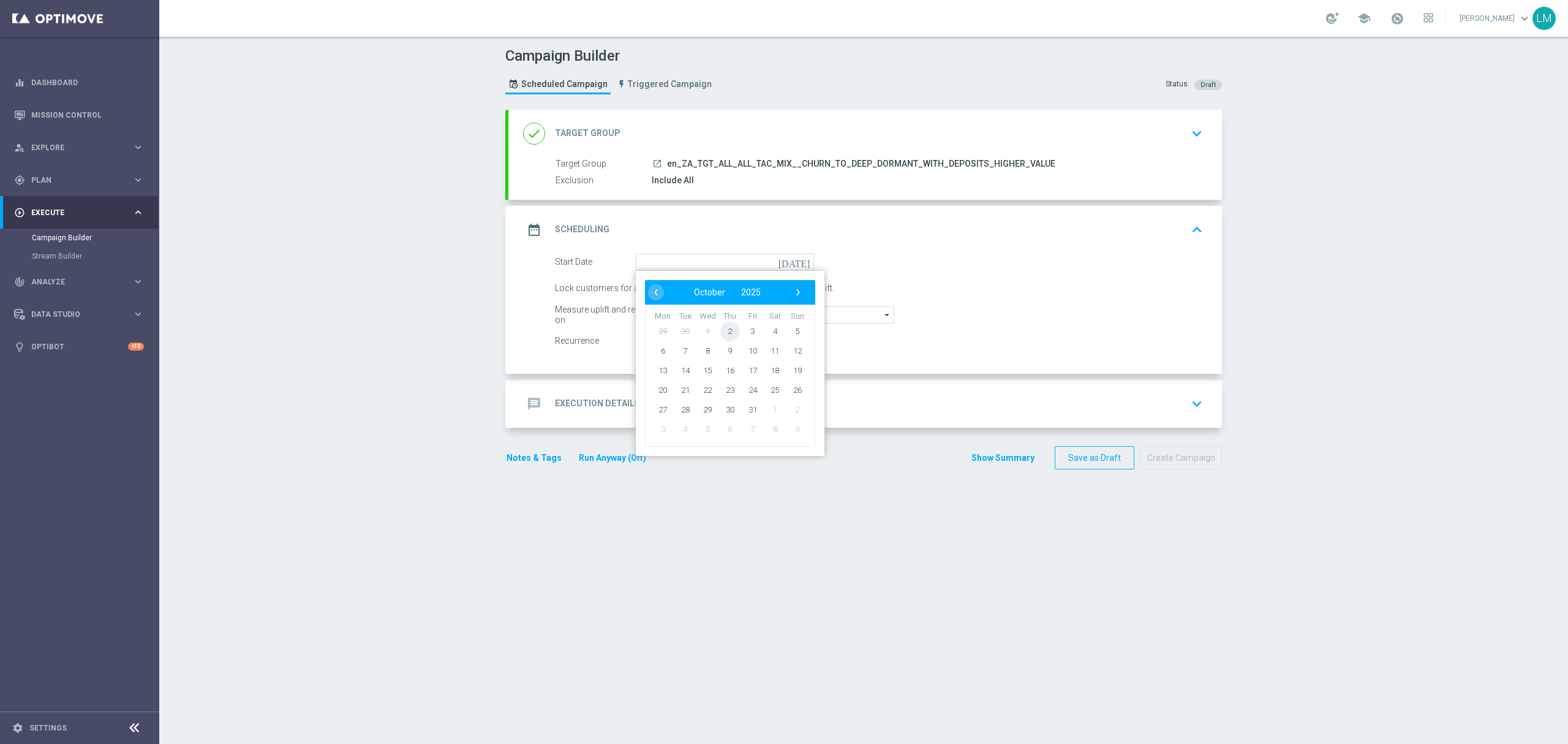
click at [725, 327] on span "2" at bounding box center [730, 330] width 20 height 20
type input "[DATE]"
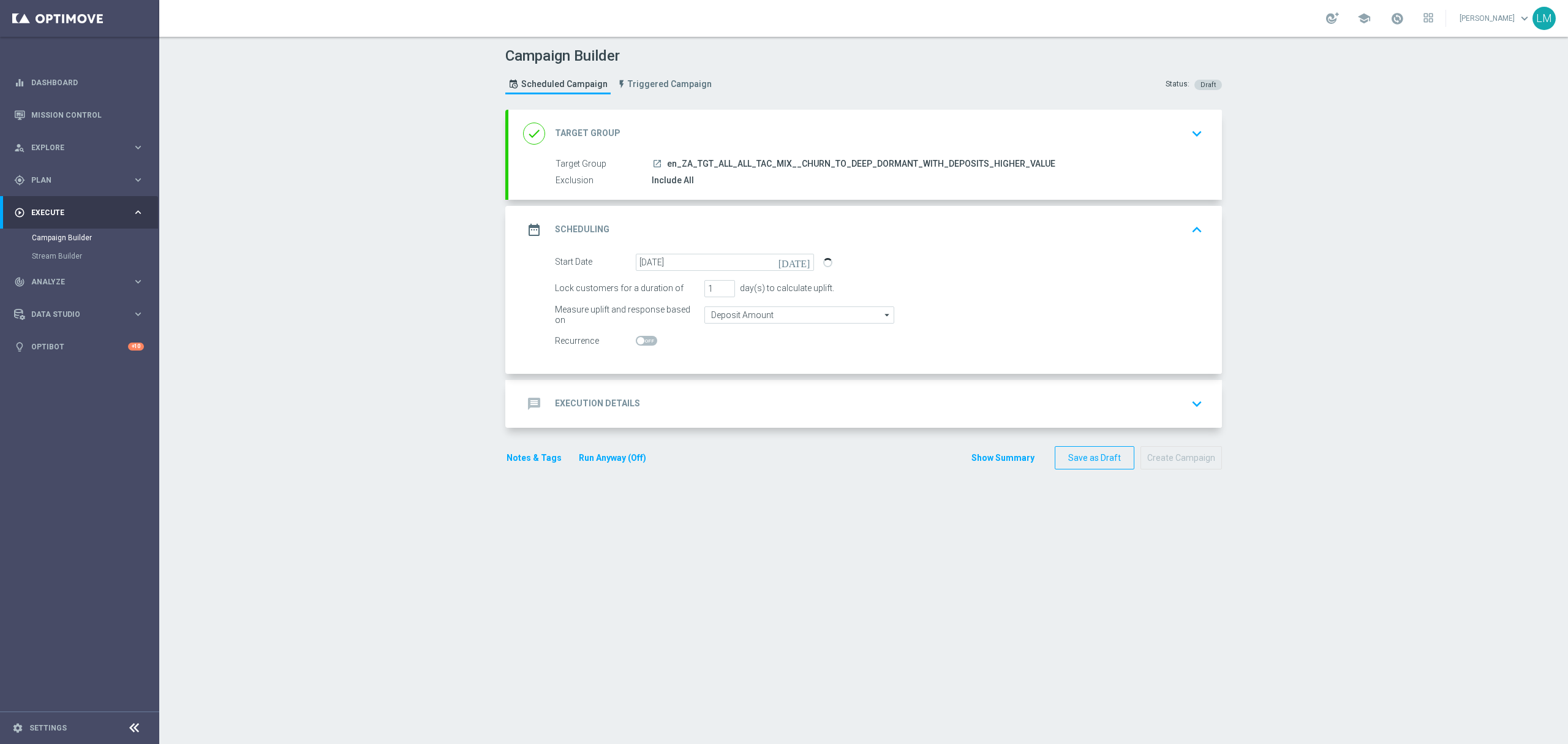
click at [711, 404] on div "message Execution Details keyboard_arrow_down" at bounding box center [864, 403] width 684 height 23
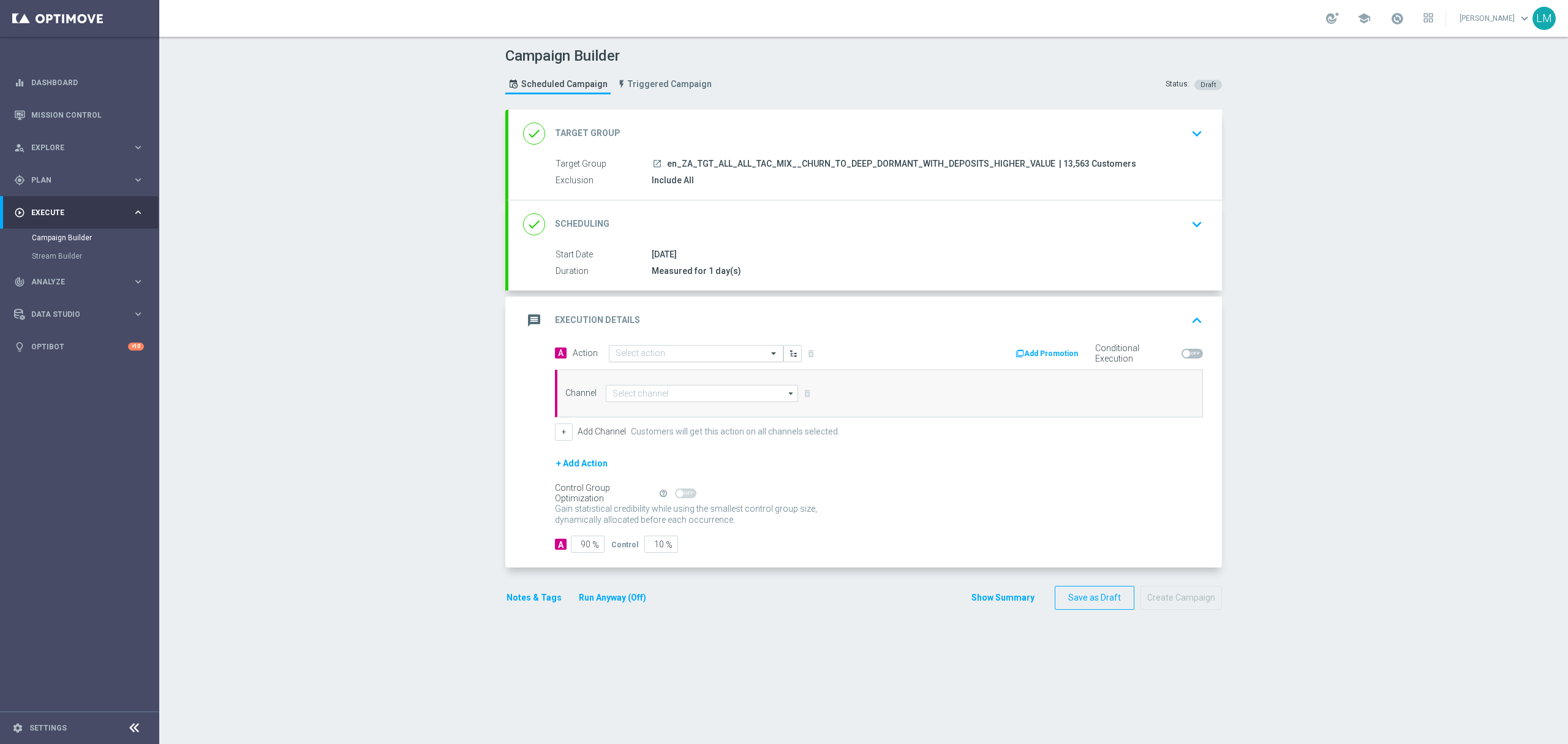
click at [696, 358] on input "text" at bounding box center [683, 354] width 136 height 10
paste input "en_ZA__POWERBALL_GREAT_RHINO_FREE_SPINS_COMBO_REACTIVATION_DORMANTS_HIGH_VALUE_…"
type input "en_ZA__POWERBALL_GREAT_RHINO_FREE_SPINS_COMBO_REACTIVATION_DORMANTS_HIGH_VALUE_…"
click at [673, 385] on button "add_new Create new action" at bounding box center [693, 392] width 169 height 14
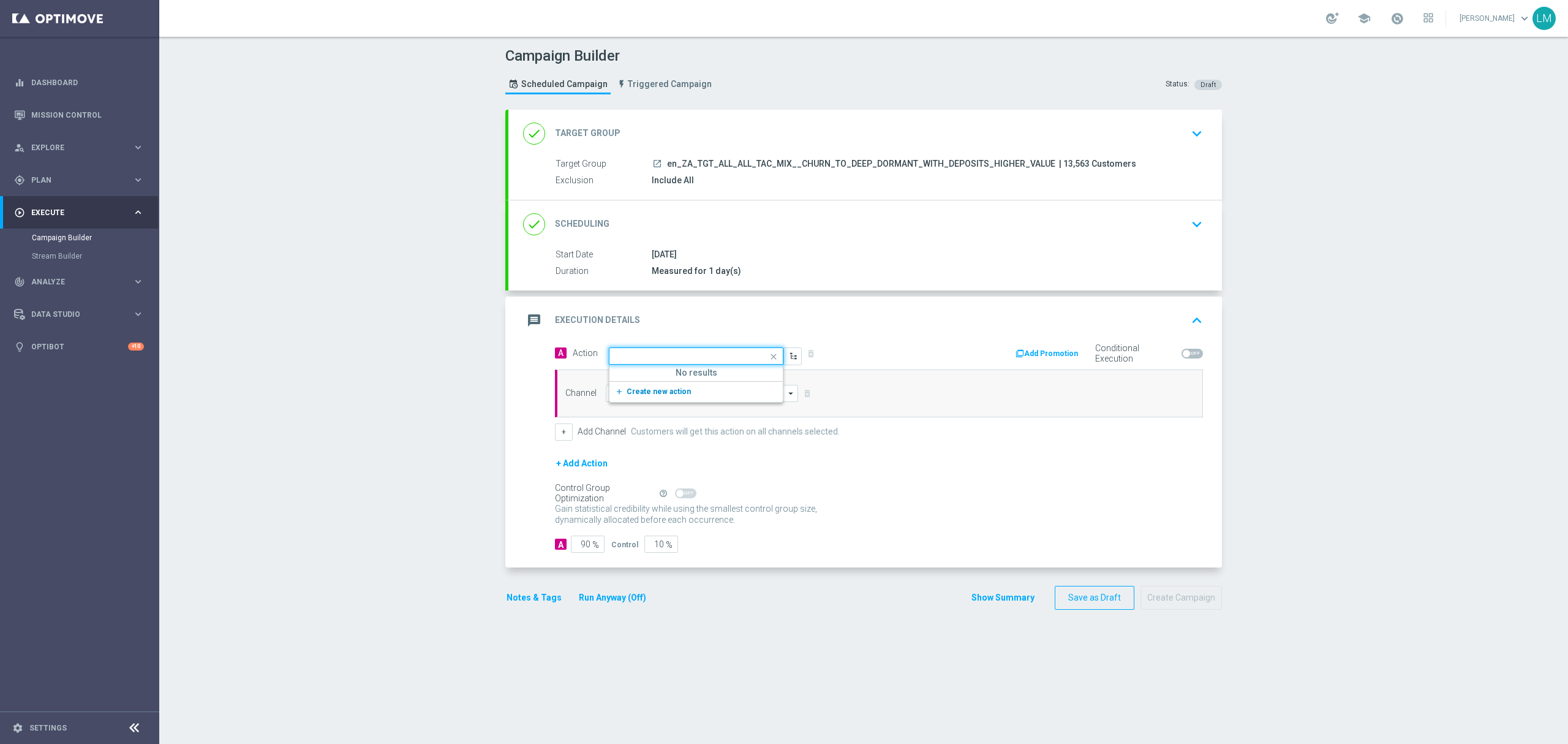
scroll to position [0, 0]
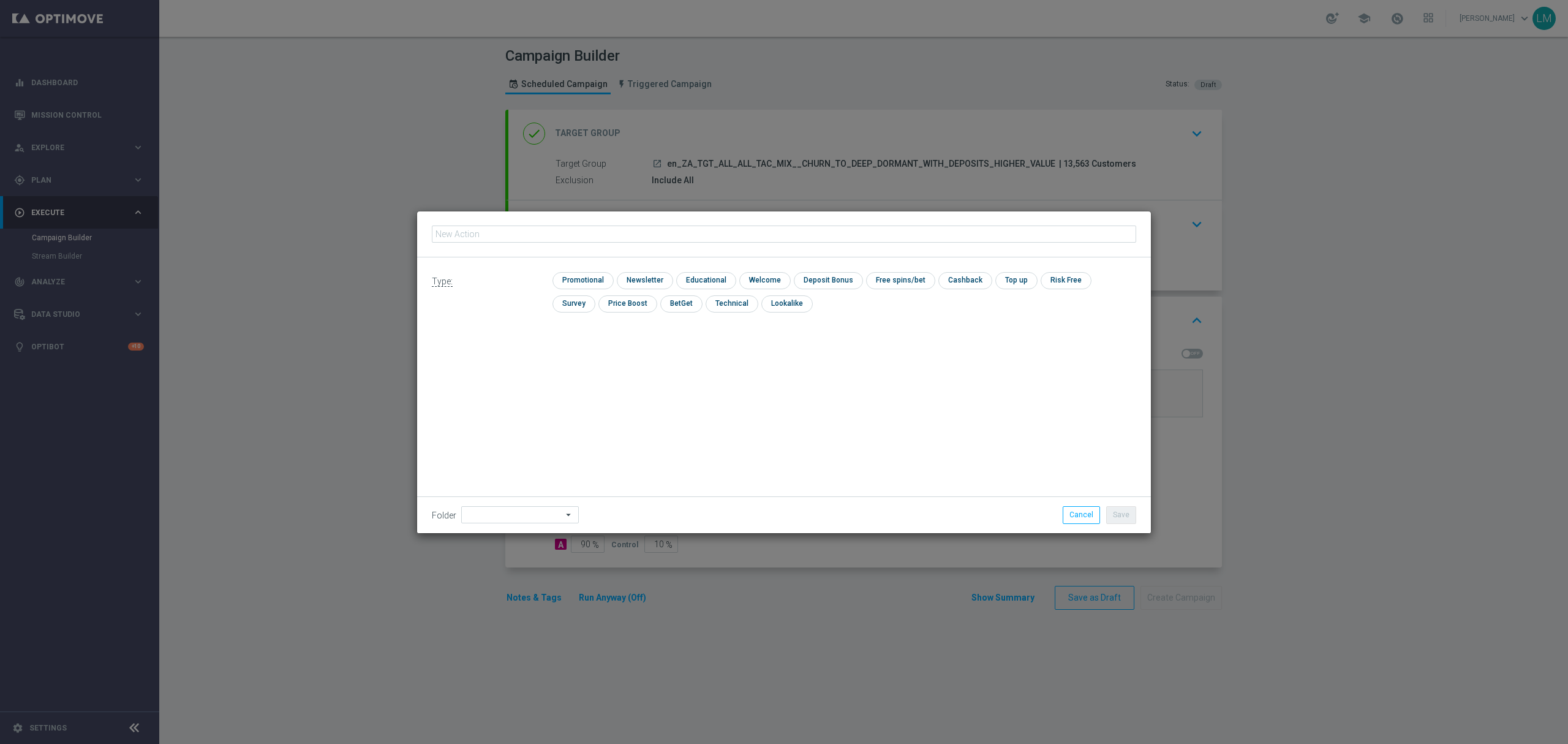
type input "en_ZA__POWERBALL_GREAT_RHINO_FREE_SPINS_COMBO_REACTIVATION_DORMANTS_HIGH_VALUE_…"
click at [592, 284] on input "checkbox" at bounding box center [581, 280] width 58 height 17
checkbox input "true"
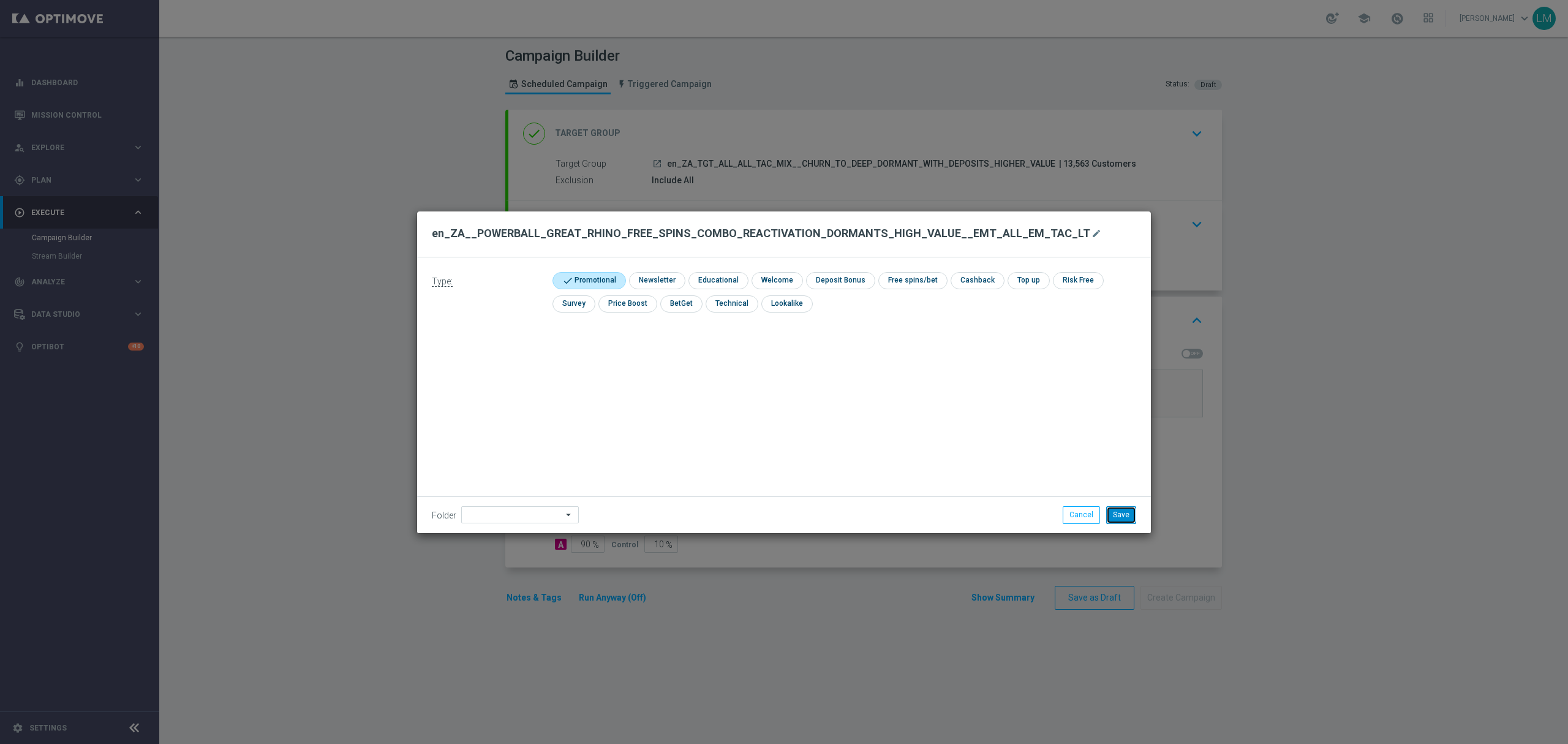
click at [1115, 515] on button "Save" at bounding box center [1121, 515] width 30 height 17
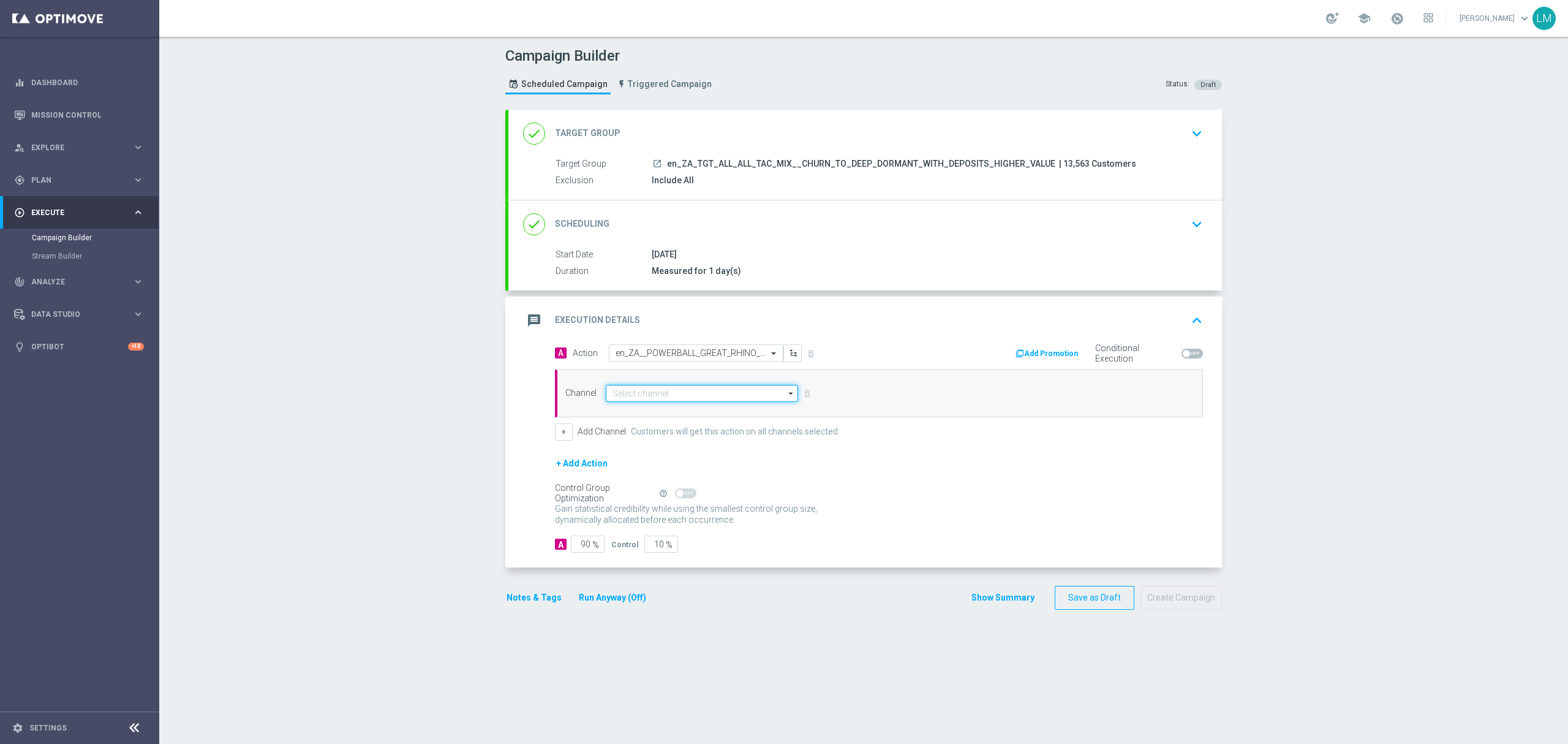
click at [619, 393] on input at bounding box center [701, 394] width 192 height 17
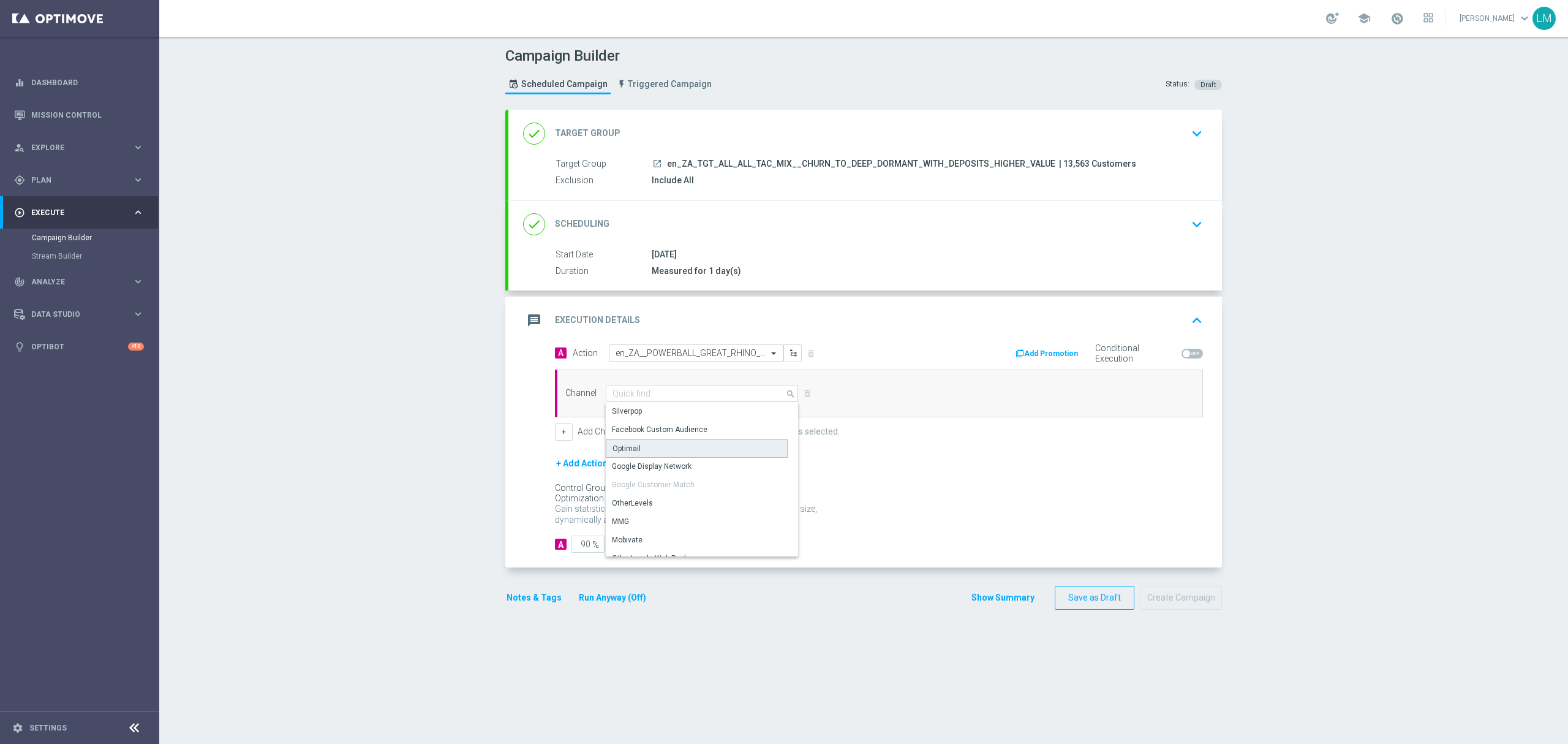
click at [658, 449] on div "Optimail" at bounding box center [696, 448] width 182 height 18
type input "Optimail"
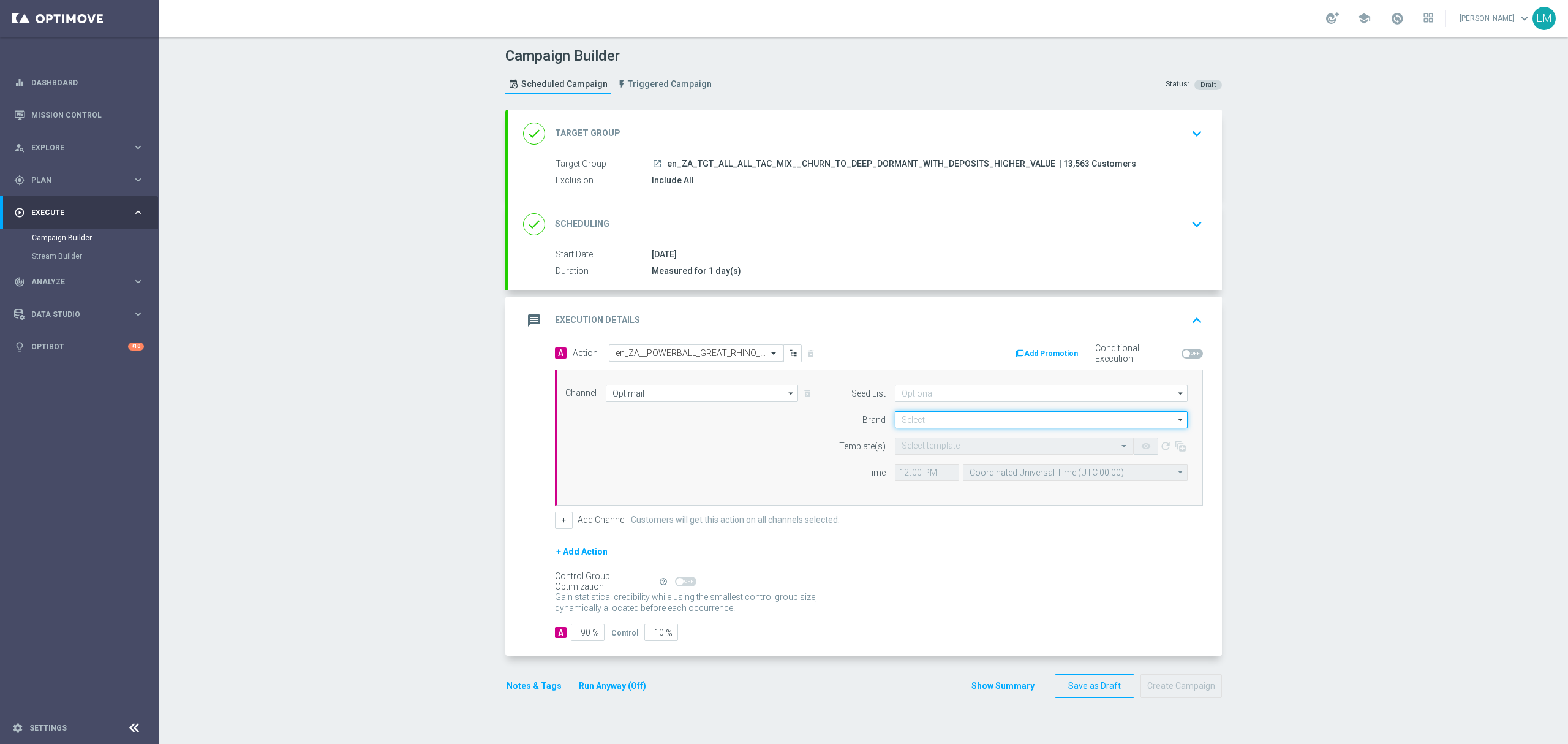
click at [1034, 415] on input at bounding box center [1041, 420] width 293 height 17
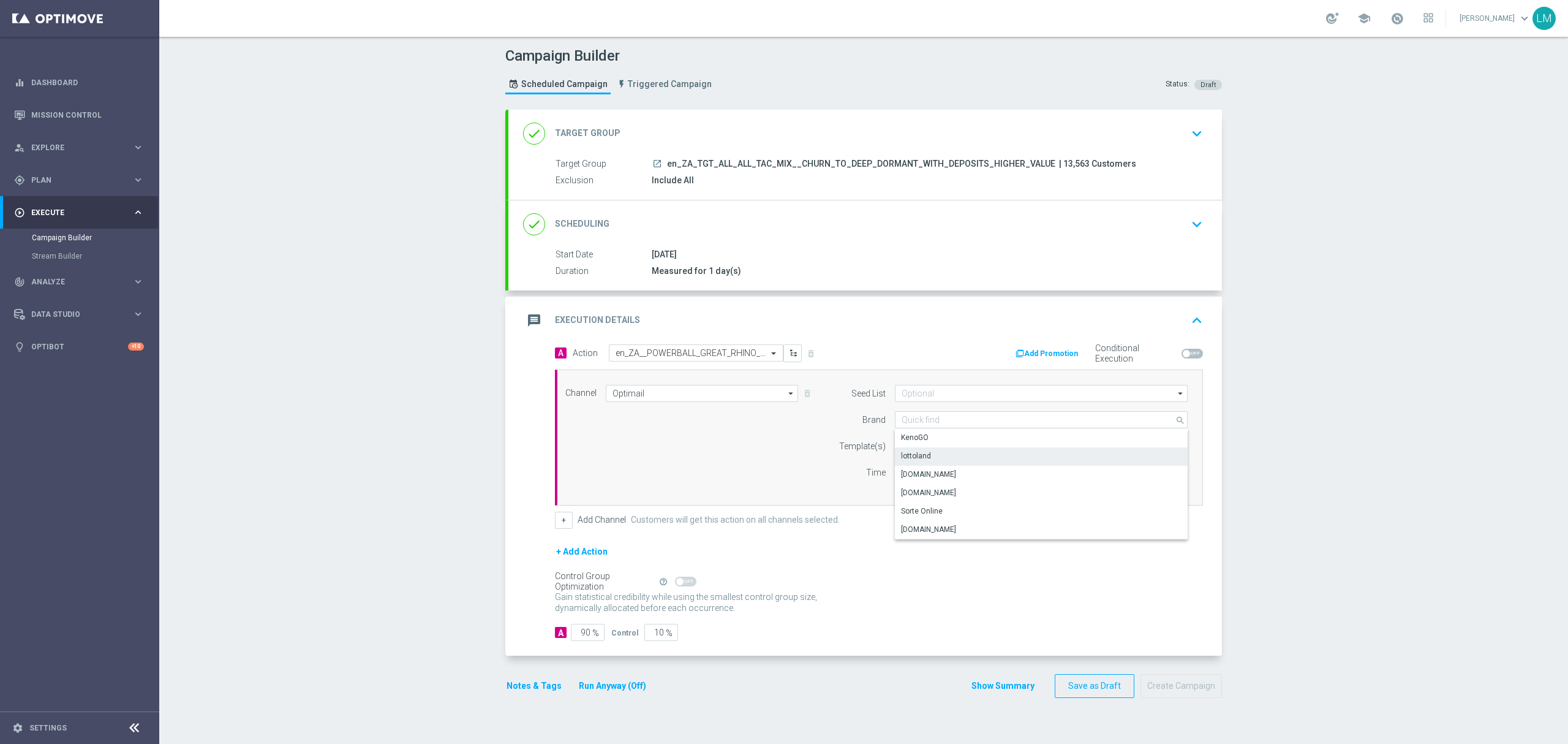
click at [941, 457] on div "lottoland" at bounding box center [1042, 456] width 294 height 17
type input "lottoland"
click at [932, 452] on input "text" at bounding box center [1002, 447] width 201 height 10
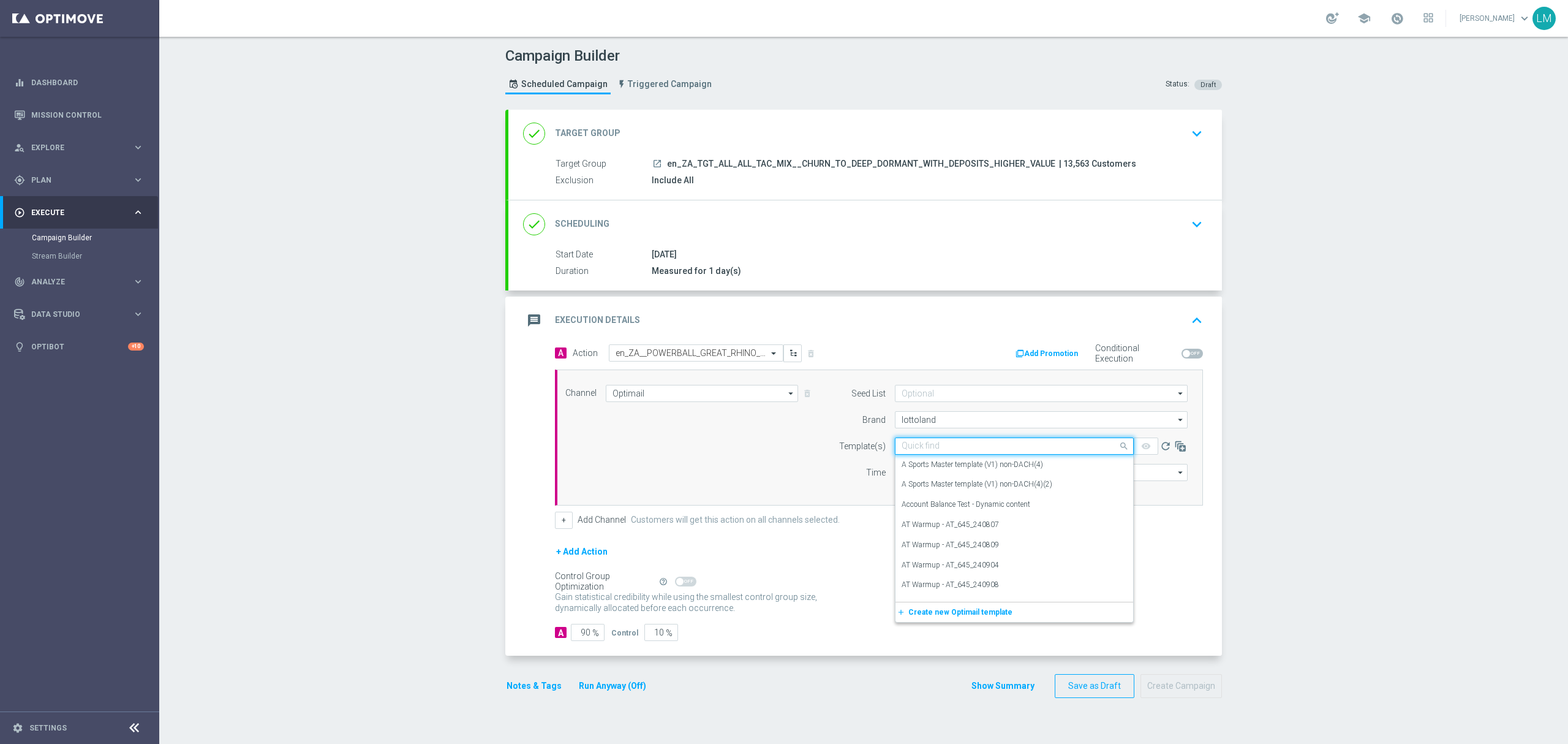
paste input "en_ZA__POWERBALL_GREAT_RHINO_FREE_SPINS_COMBO_REACTIVATION_DORMANTS_HIGH_VALUE_…"
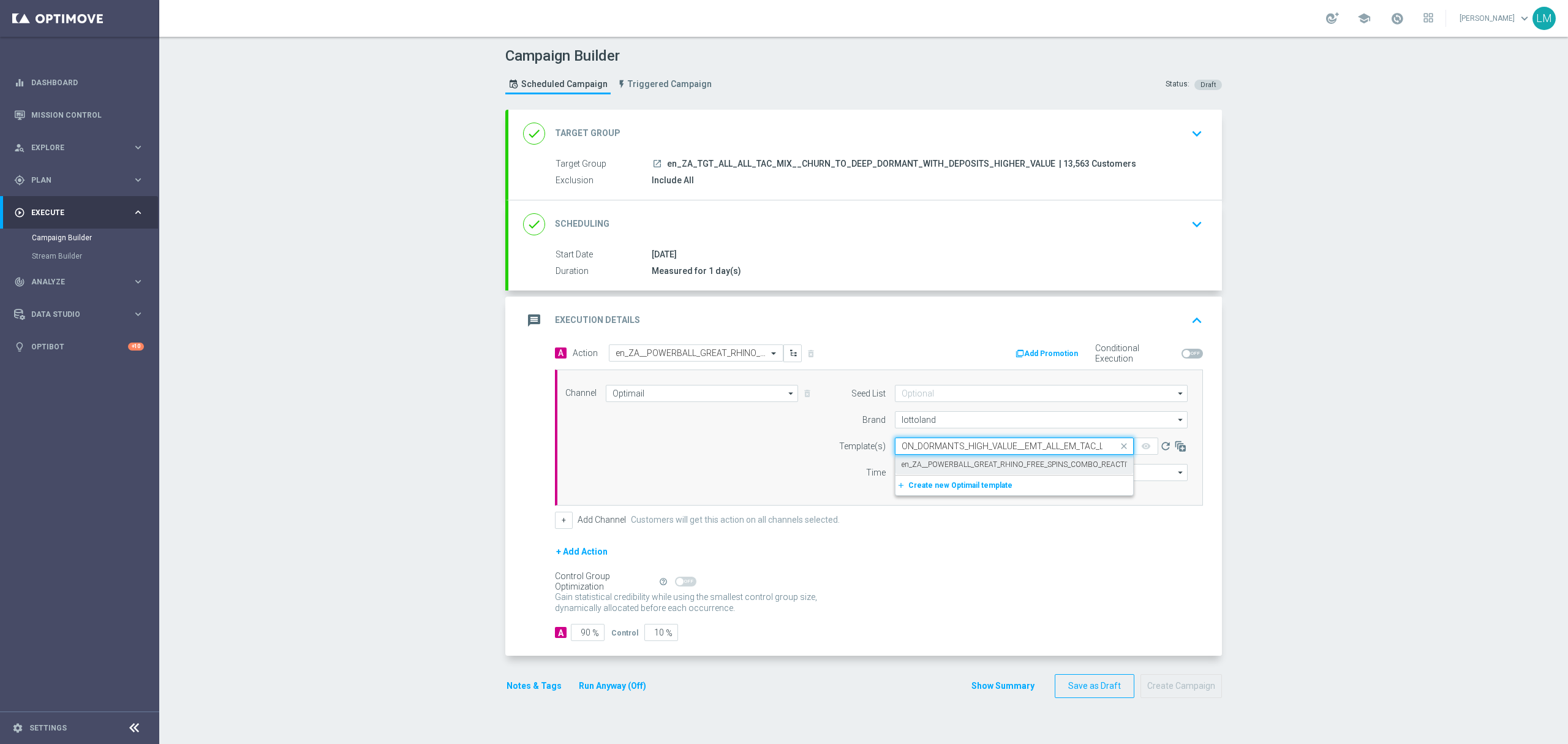
click at [936, 463] on label "en_ZA__POWERBALL_GREAT_RHINO_FREE_SPINS_COMBO_REACTIVATION_DORMANTS_HIGH_VALUE_…" at bounding box center [1111, 465] width 419 height 10
type input "en_ZA__POWERBALL_GREAT_RHINO_FREE_SPINS_COMBO_REACTIVATION_DORMANTS_HIGH_VALUE_…"
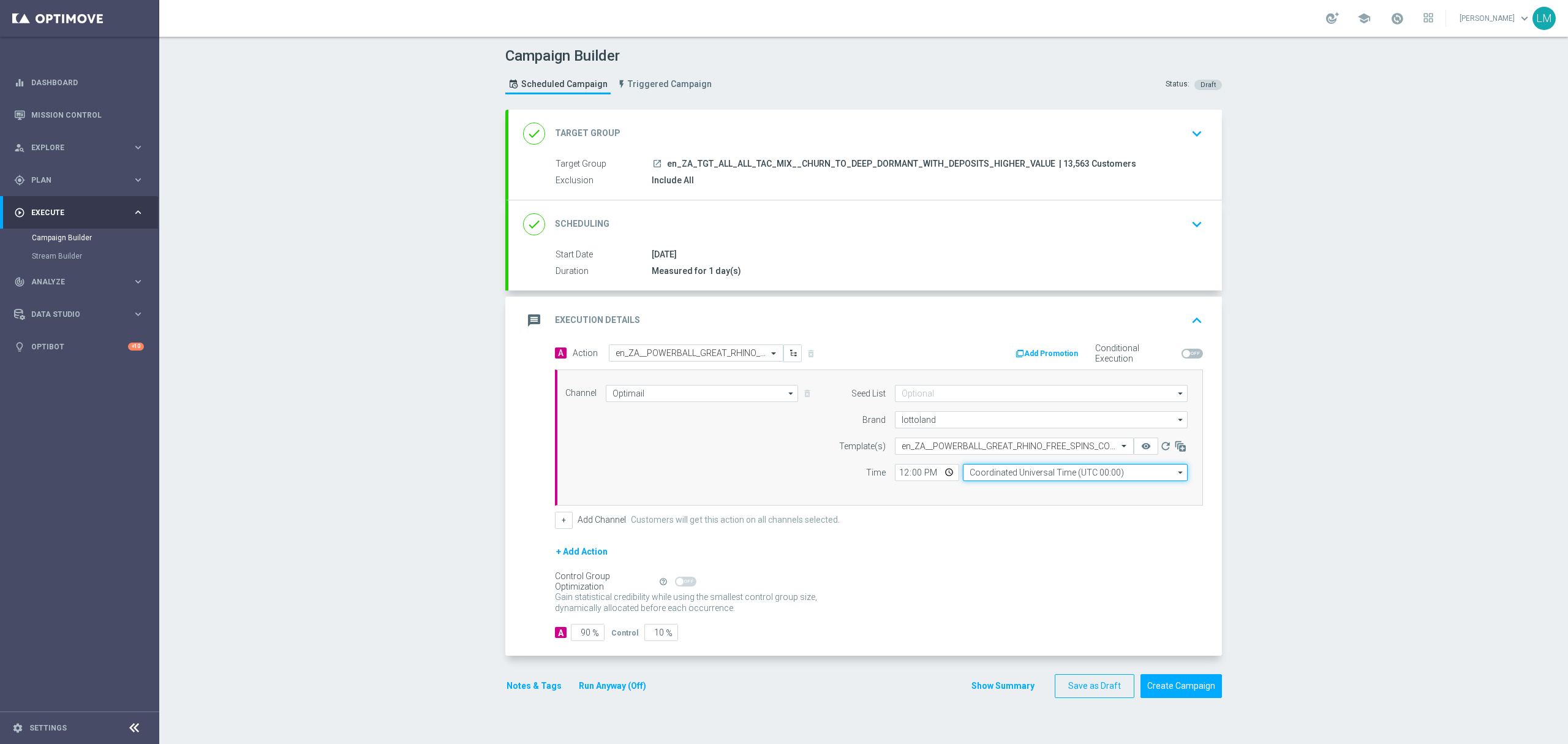
click at [1020, 473] on input "Coordinated Universal Time (UTC 00:00)" at bounding box center [1075, 473] width 225 height 17
click at [1039, 485] on div "Central European Time ([GEOGRAPHIC_DATA]) (UTC +02:00)" at bounding box center [1075, 490] width 225 height 17
type input "Central European Time ([GEOGRAPHIC_DATA]) (UTC +02:00)"
click at [648, 631] on input "10" at bounding box center [661, 633] width 34 height 17
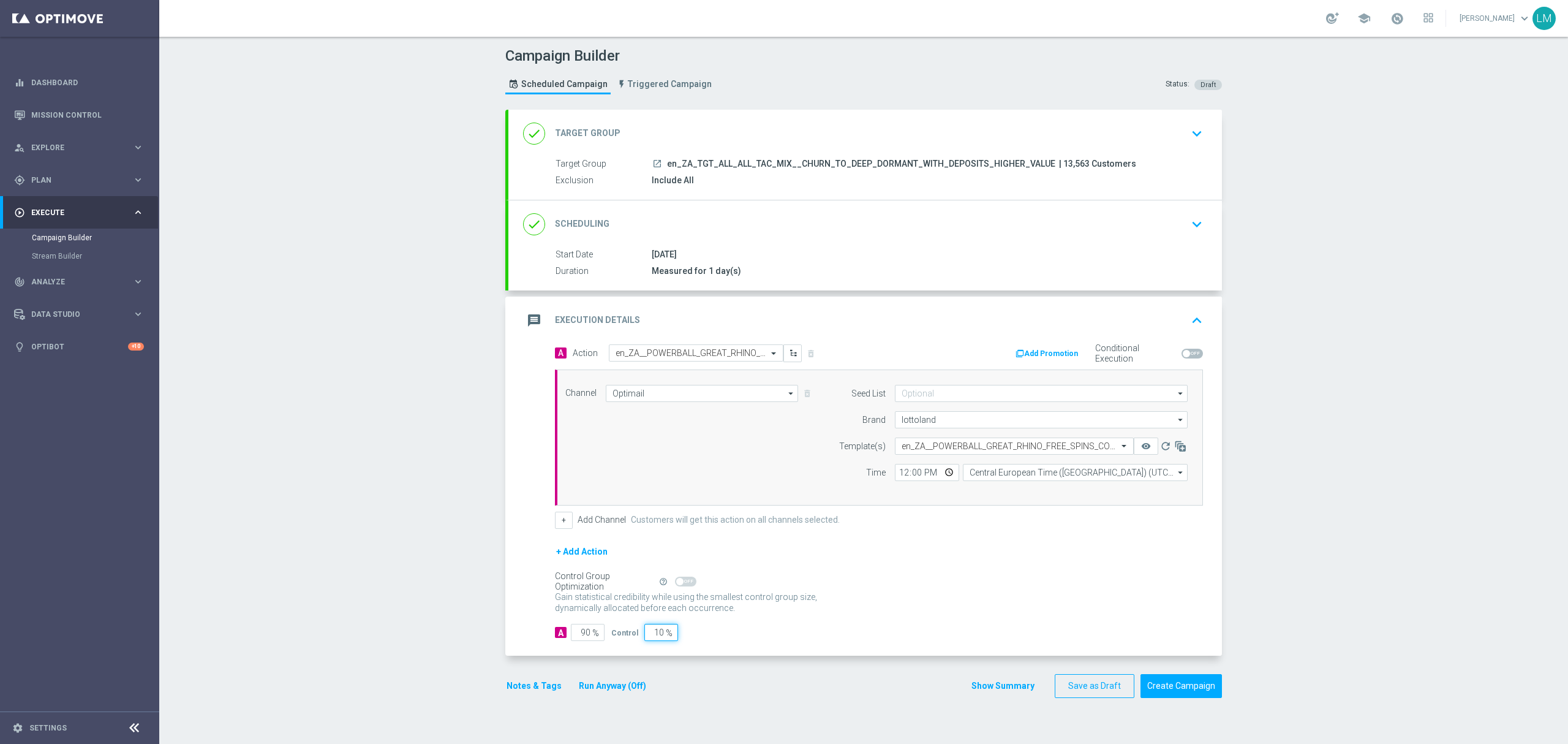
type input "5"
type input "95"
type input "5"
click at [984, 586] on div "Control Group Optimization Self Optimizing Campaign help_outline" at bounding box center [879, 581] width 648 height 14
click at [1144, 445] on button "remove_red_eye" at bounding box center [1146, 446] width 24 height 17
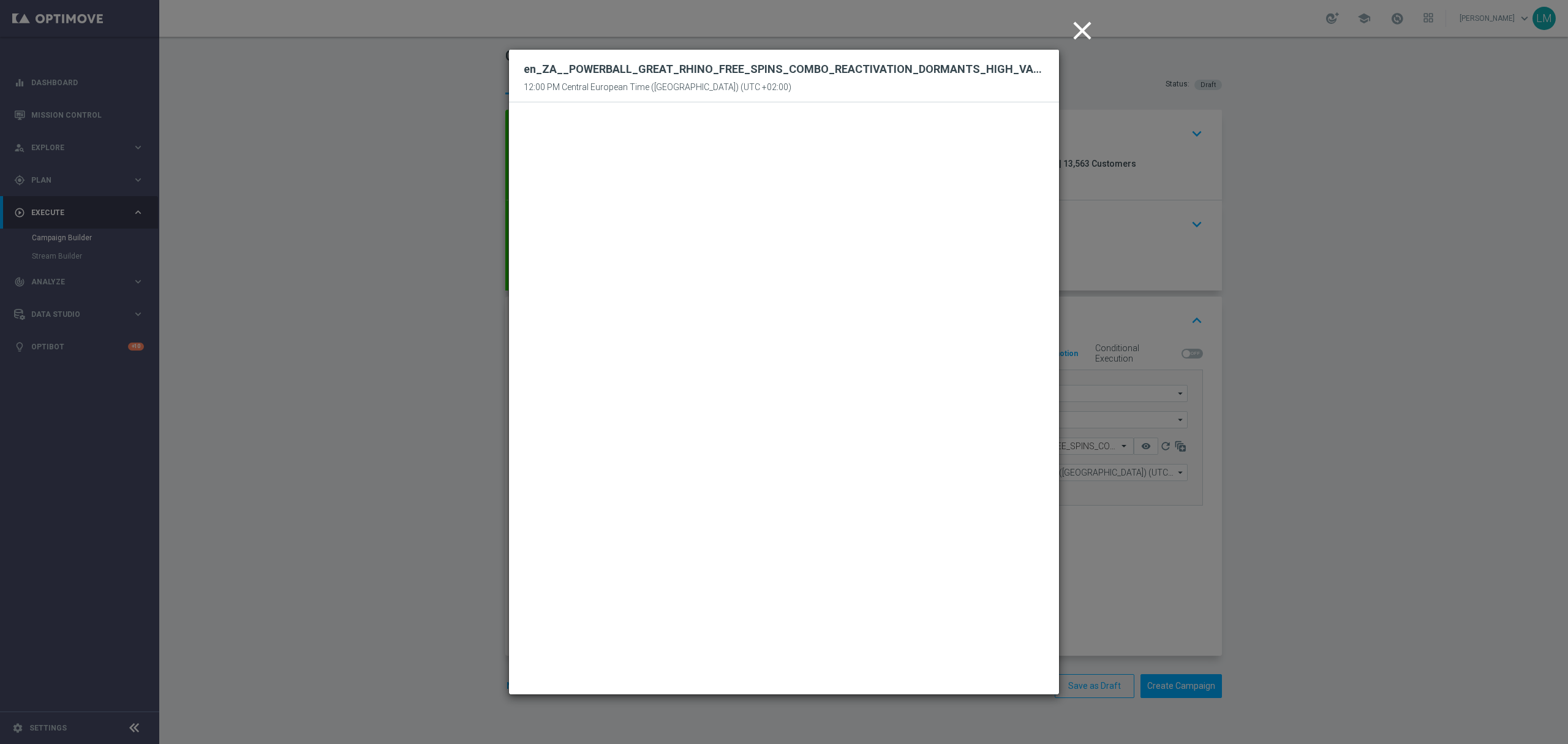
click at [1084, 23] on icon "close" at bounding box center [1082, 30] width 30 height 30
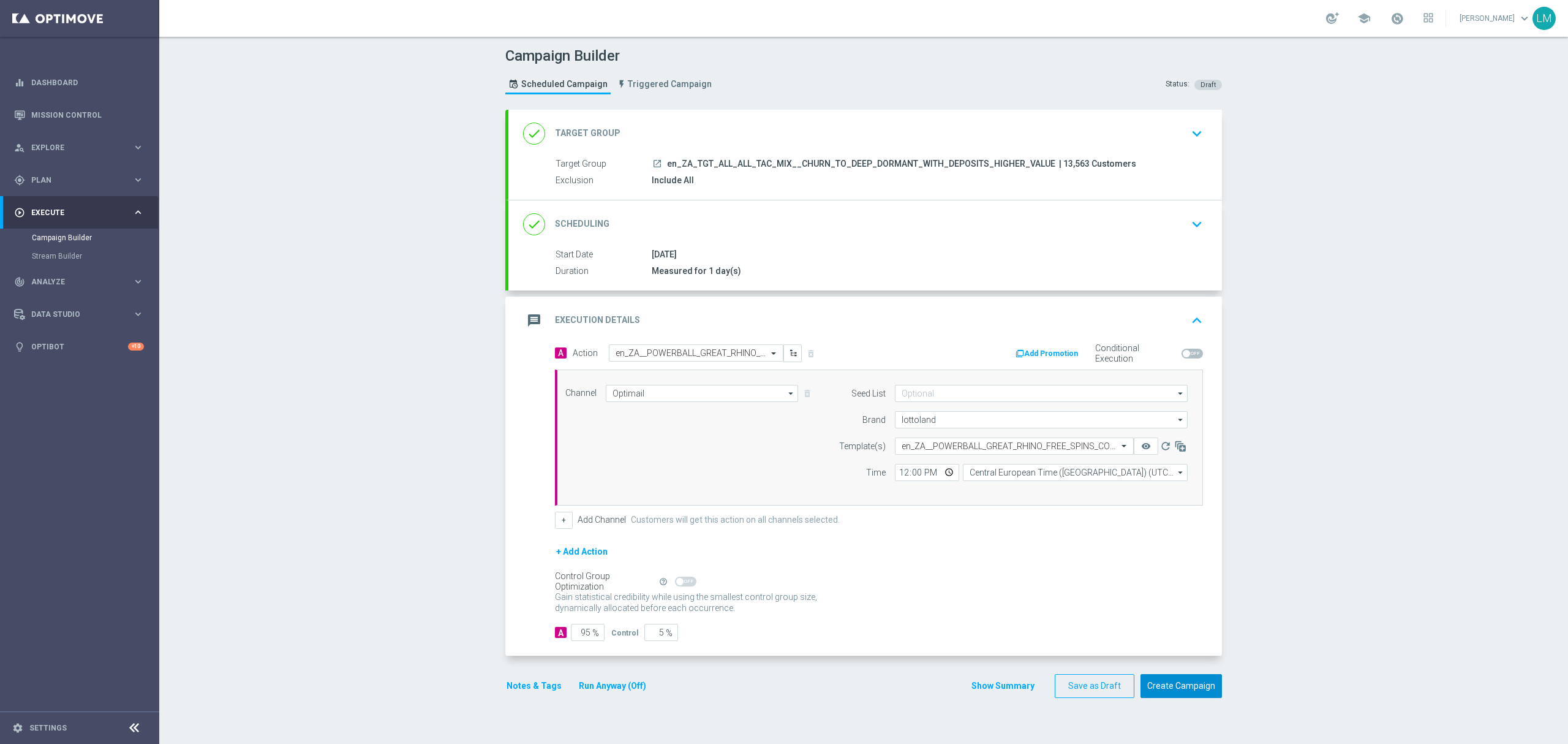
click at [1181, 687] on button "Create Campaign" at bounding box center [1181, 685] width 82 height 23
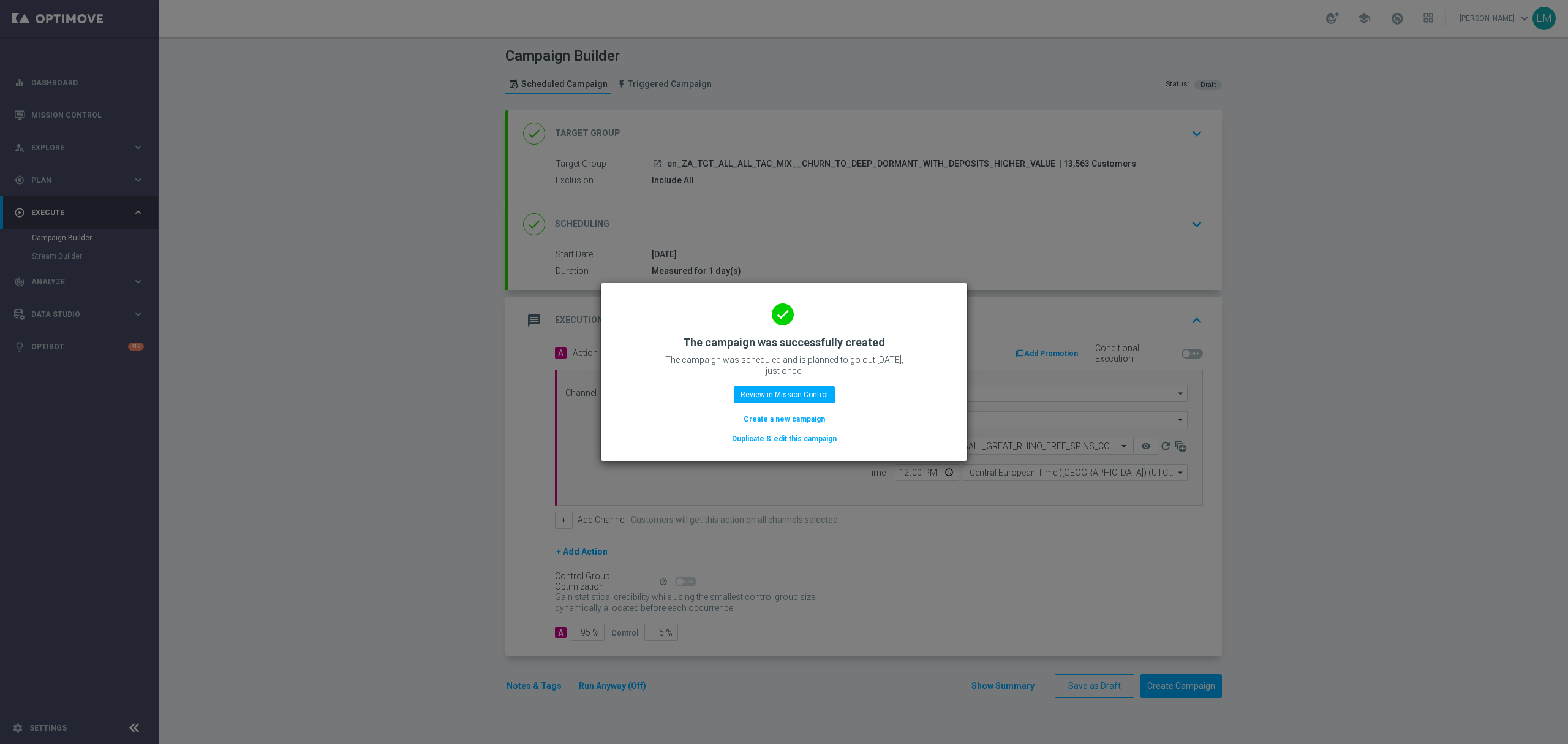
click at [787, 421] on button "Create a new campaign" at bounding box center [784, 419] width 84 height 14
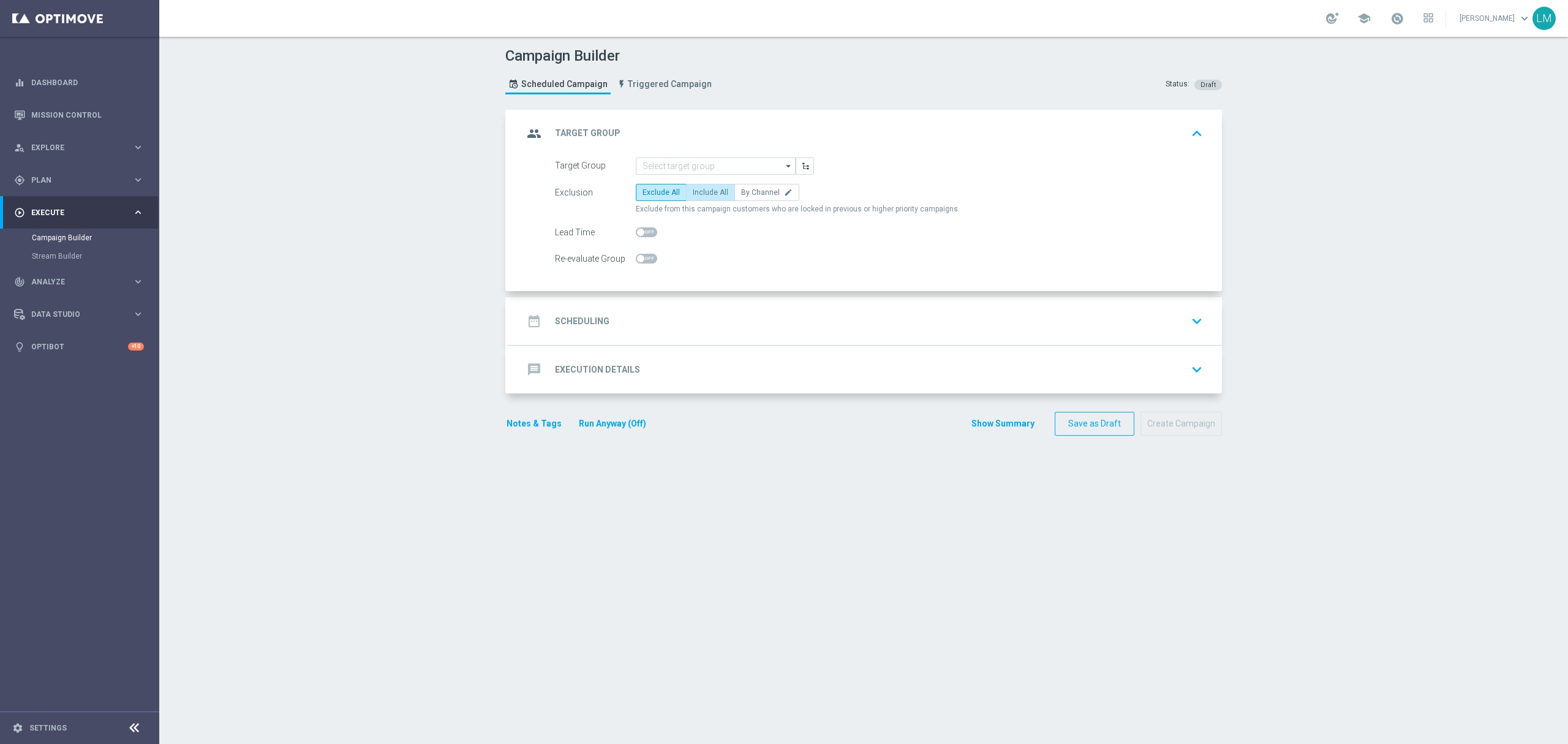
click at [694, 183] on label "Include All" at bounding box center [710, 192] width 49 height 17
click at [694, 190] on input "Include All" at bounding box center [696, 194] width 8 height 8
radio input "true"
click at [696, 169] on input at bounding box center [716, 166] width 160 height 17
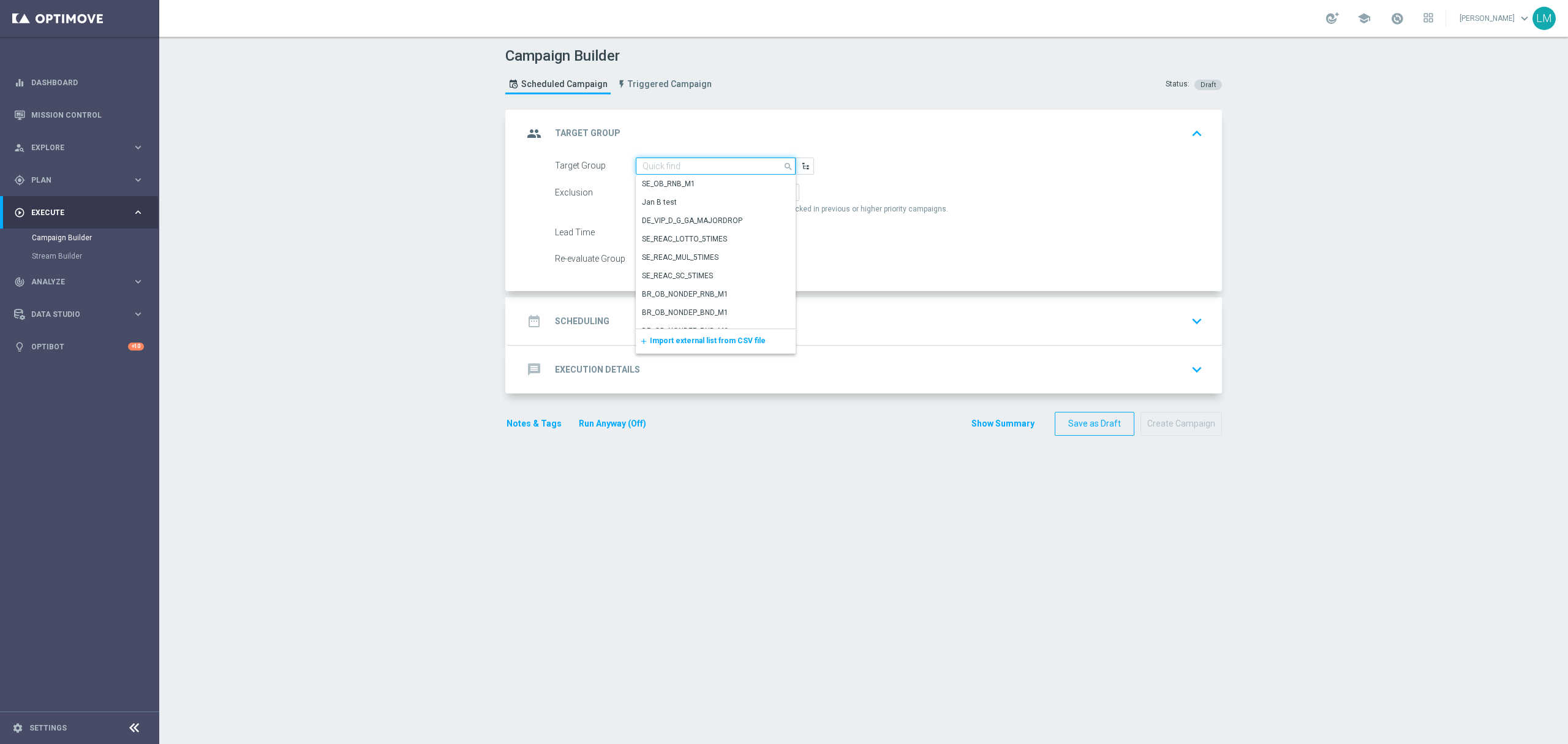
paste input "en_ZA_TGT_ALL_ALL_TAC_MIX__CHURN_TO_DEEP_DORMANT_WITH_DEPOSITS"
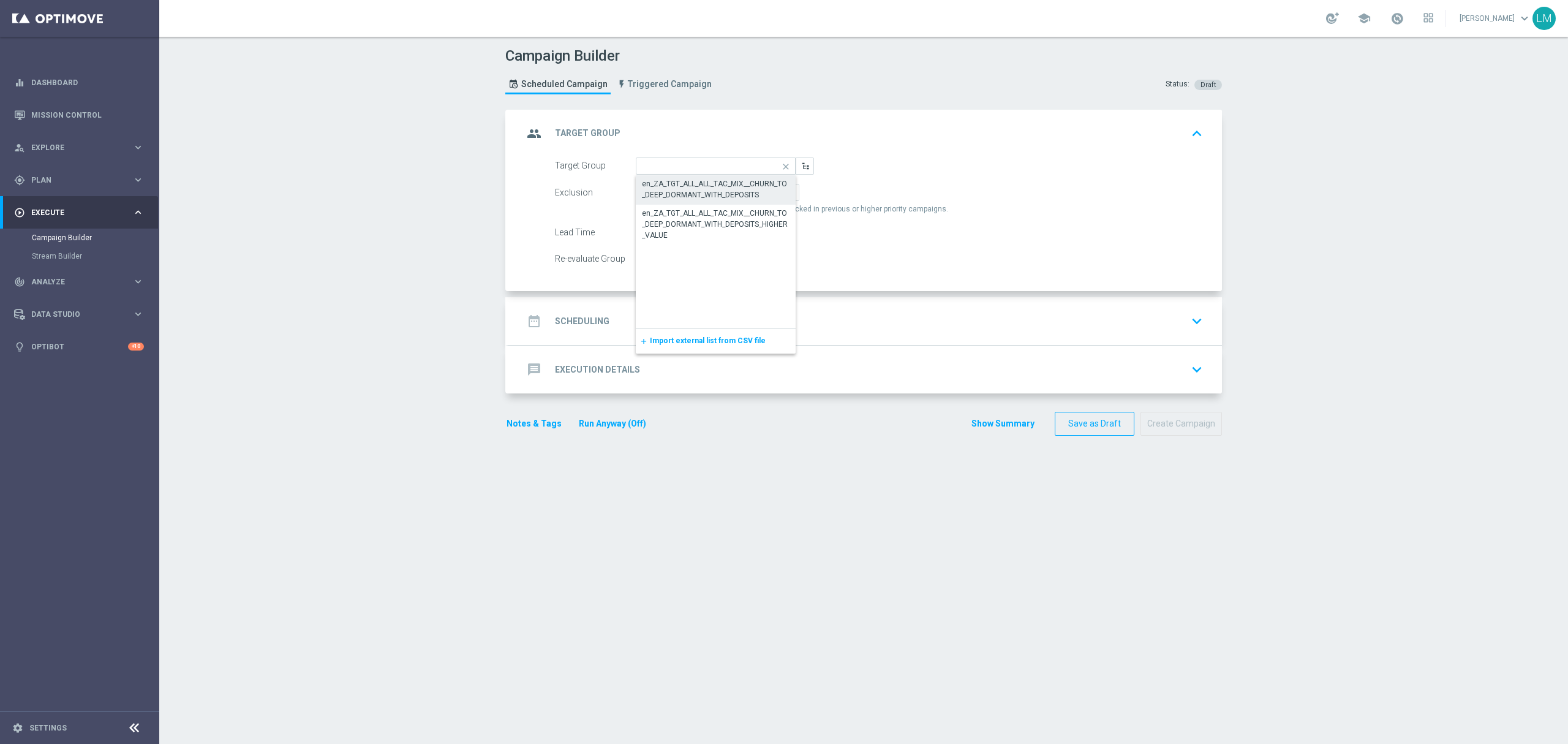
click at [699, 192] on div "en_ZA_TGT_ALL_ALL_TAC_MIX__CHURN_TO_DEEP_DORMANT_WITH_DEPOSITS" at bounding box center [716, 189] width 149 height 22
type input "en_ZA_TGT_ALL_ALL_TAC_MIX__CHURN_TO_DEEP_DORMANT_WITH_DEPOSITS"
click at [698, 319] on div "date_range Scheduling keyboard_arrow_down" at bounding box center [864, 321] width 684 height 23
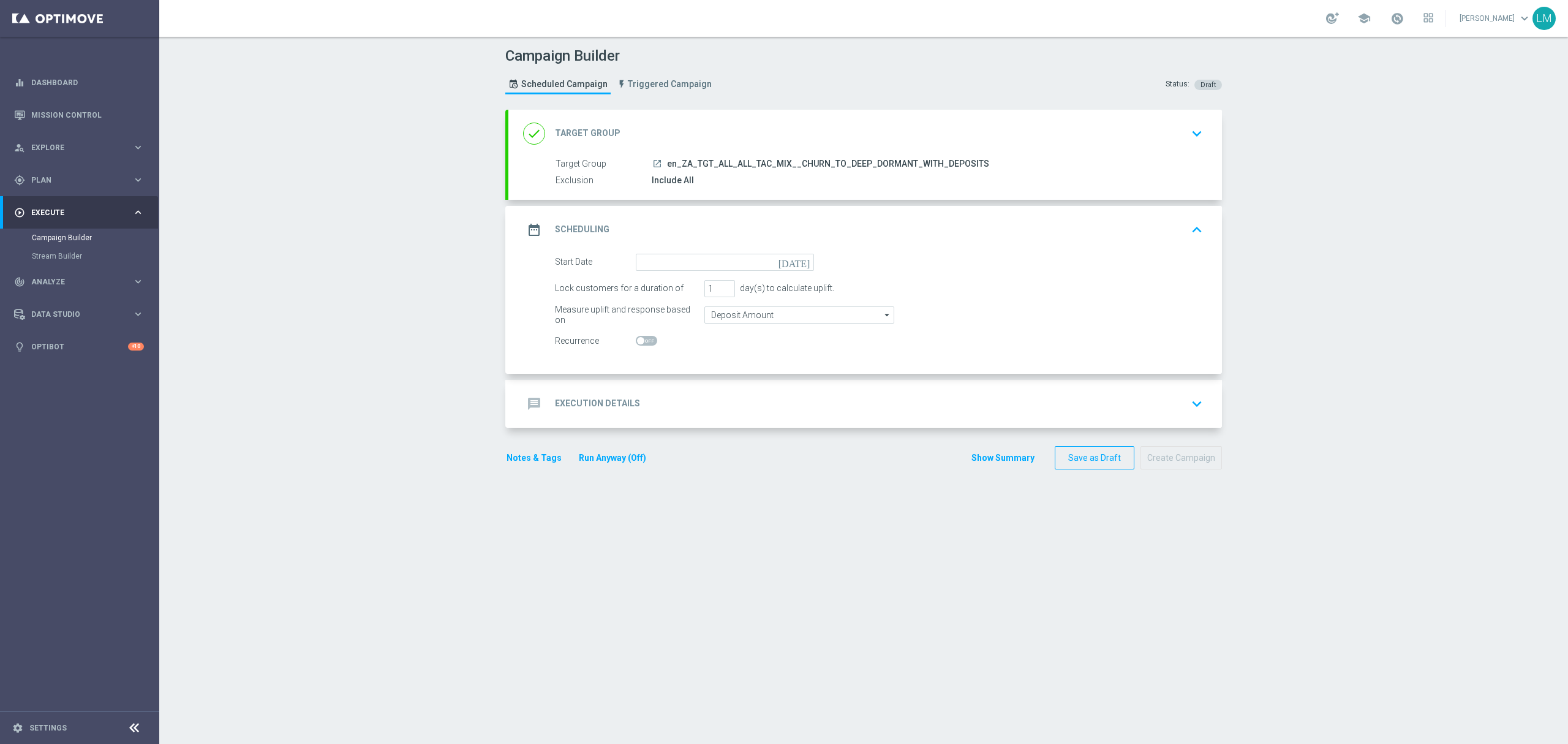
click at [796, 262] on icon "[DATE]" at bounding box center [797, 261] width 36 height 14
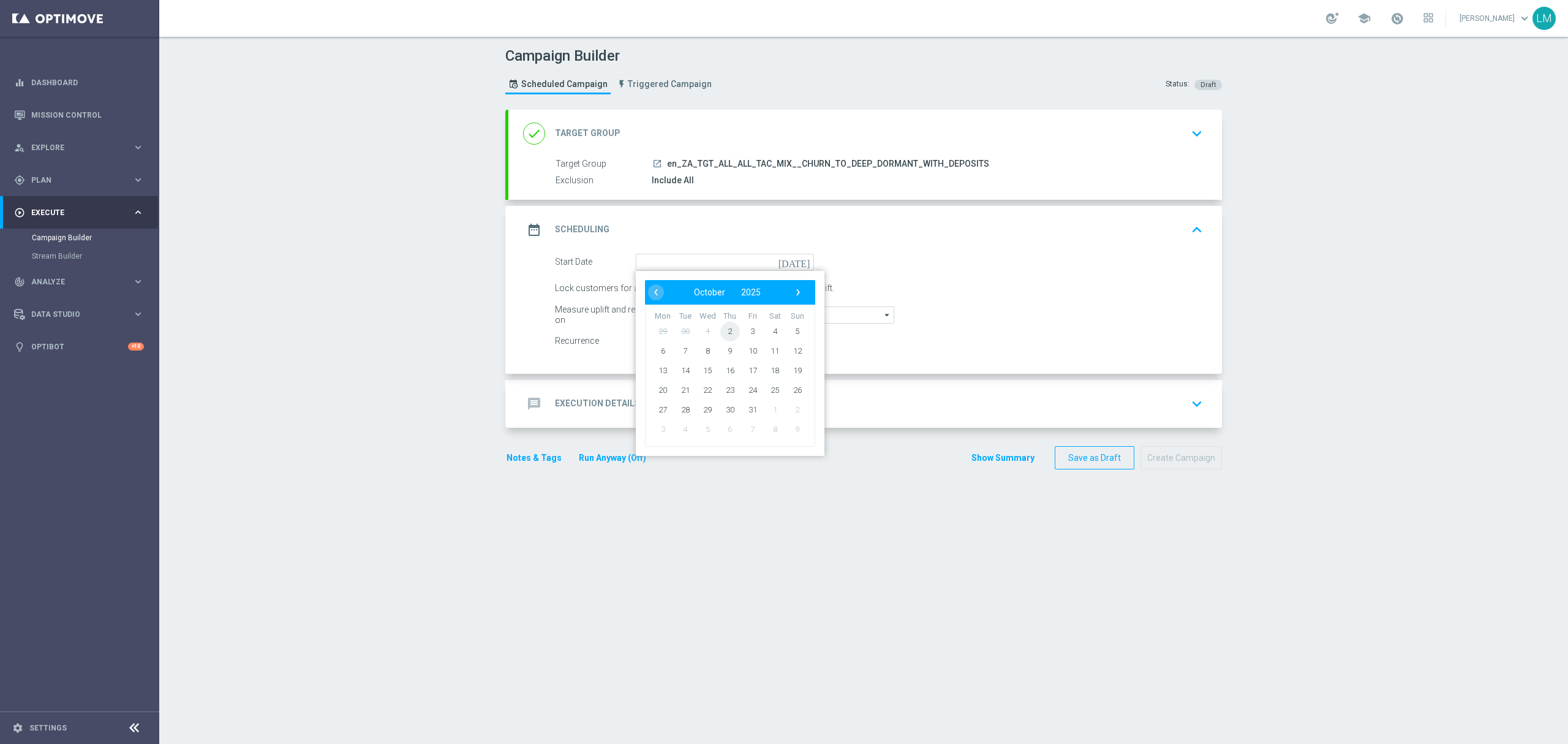
click at [731, 332] on span "2" at bounding box center [730, 330] width 20 height 20
type input "[DATE]"
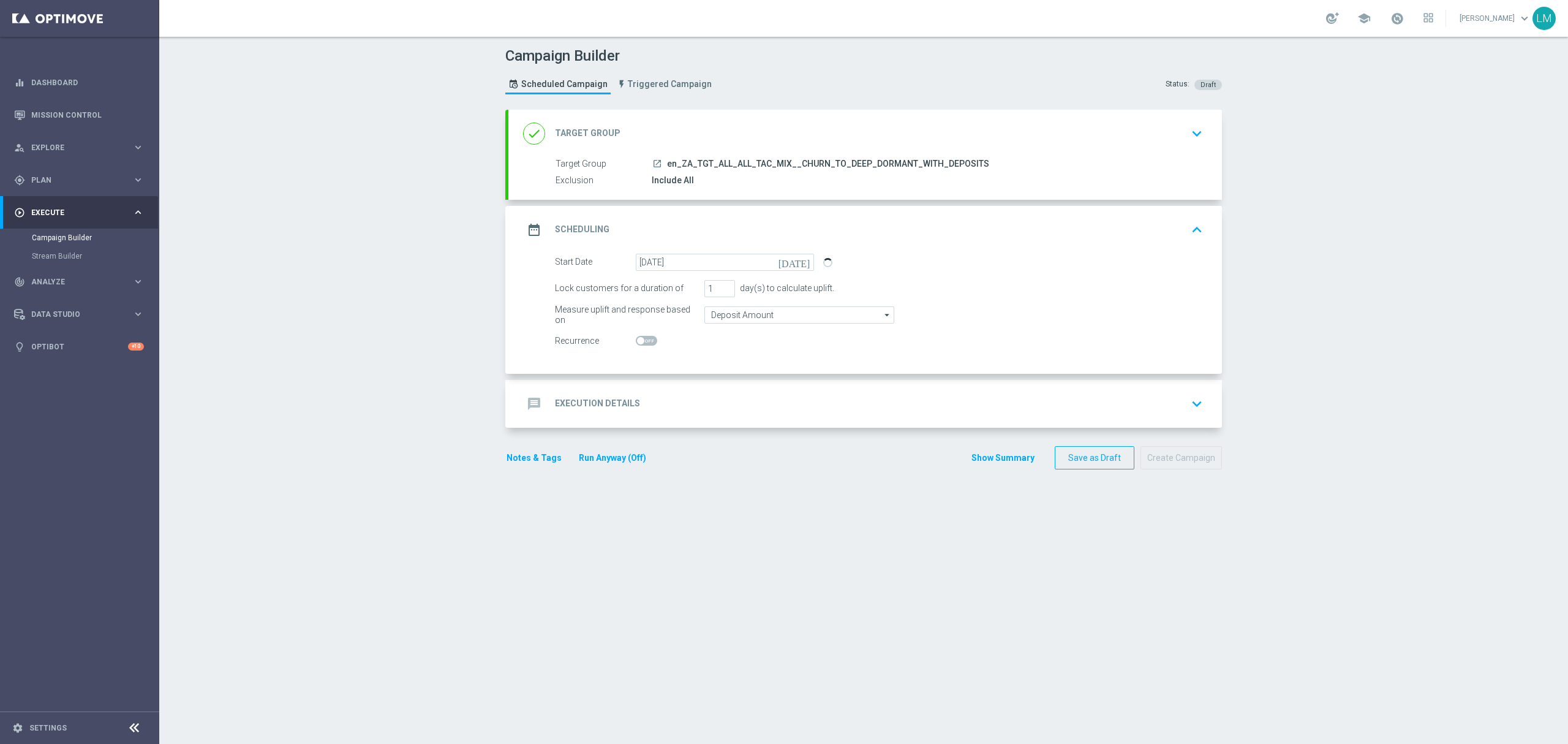
click at [750, 404] on div "message Execution Details keyboard_arrow_down" at bounding box center [864, 403] width 684 height 23
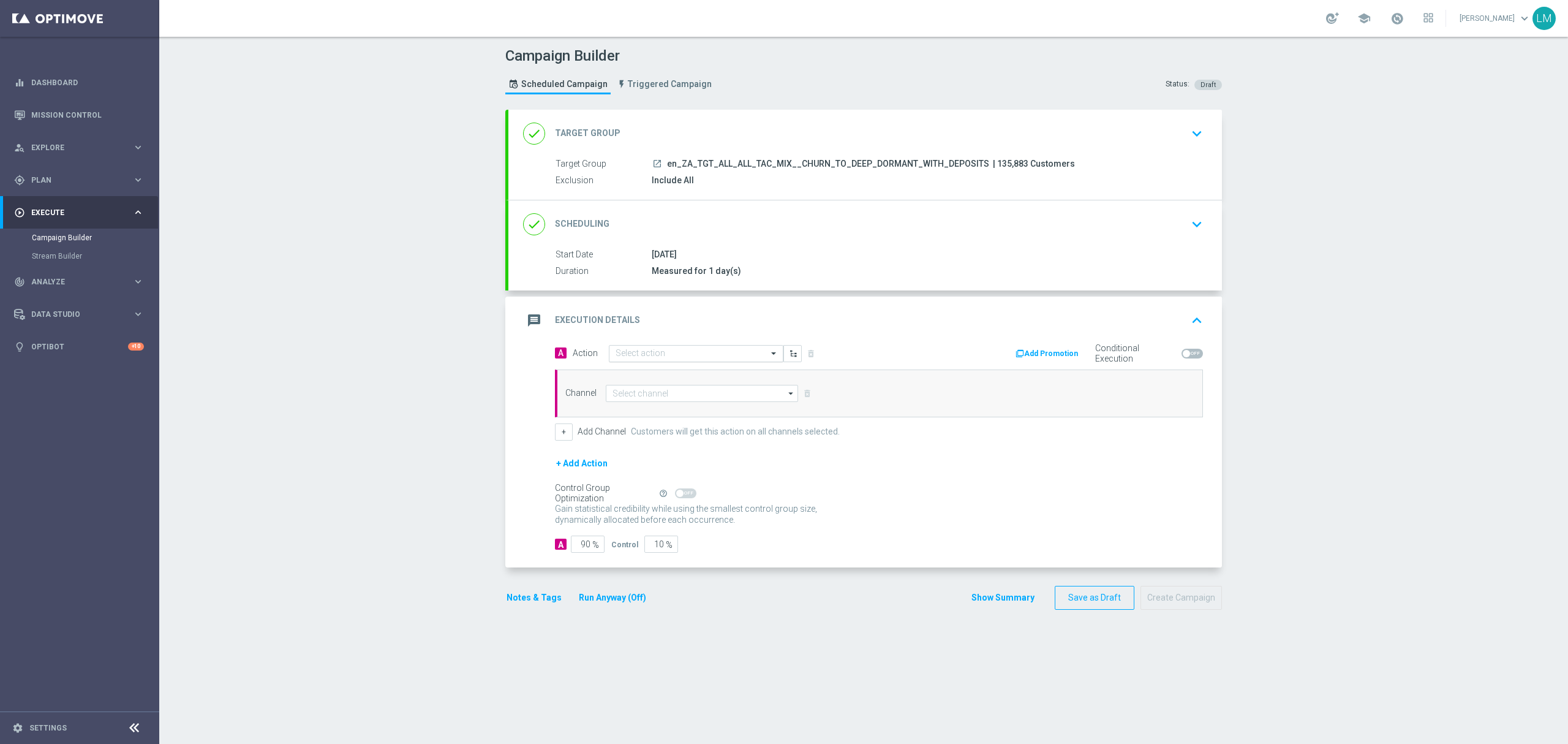
click at [648, 358] on input "text" at bounding box center [683, 354] width 136 height 10
paste input "en_ZA__POWERBALL_GREAT_RHINO_FREE_SPINS_COMBO_REACTIVATION_DORMANTS_REGULAR__EM…"
type input "en_ZA__POWERBALL_GREAT_RHINO_FREE_SPINS_COMBO_REACTIVATION_DORMANTS_REGULAR__EM…"
click at [645, 390] on span "Create new action" at bounding box center [658, 391] width 64 height 9
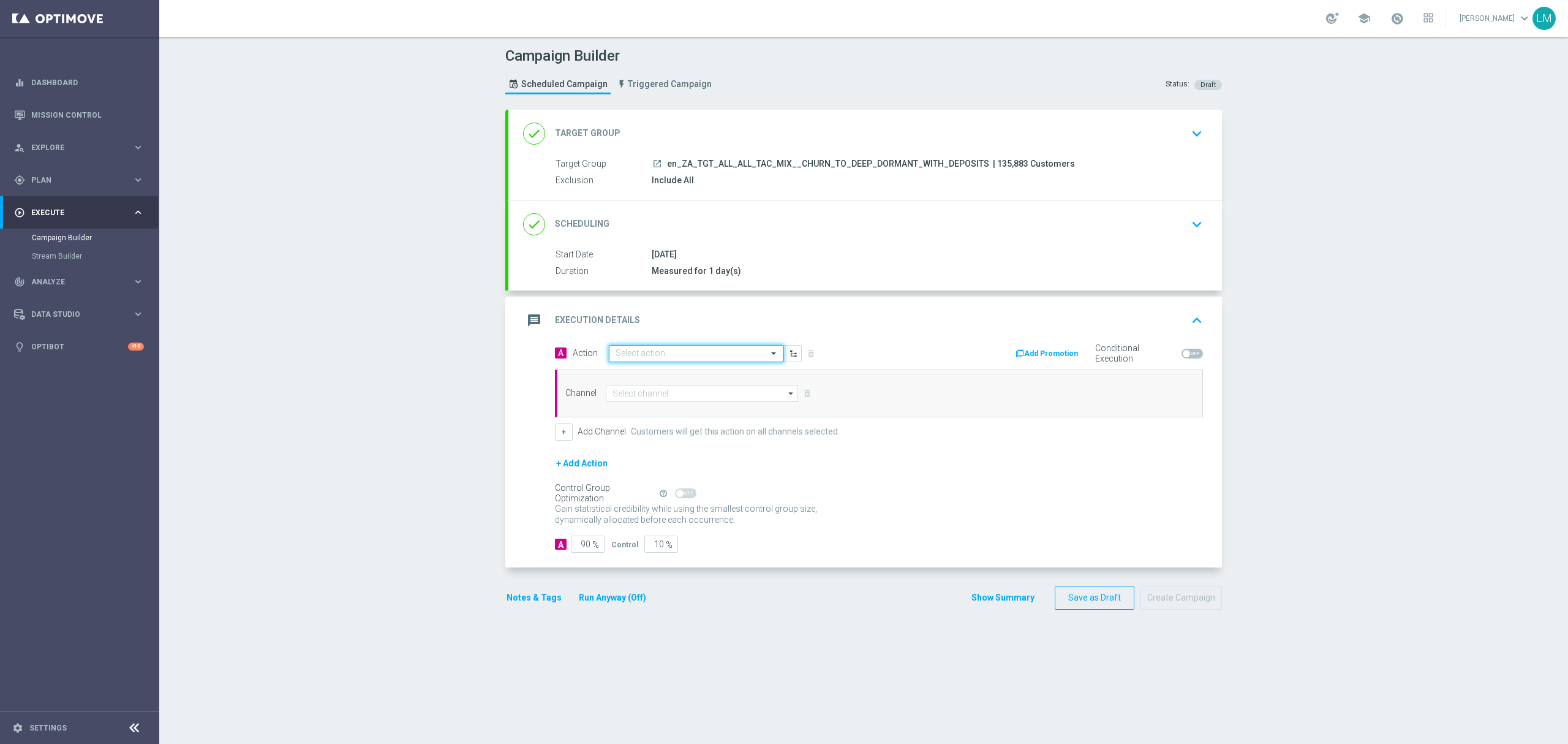
scroll to position [0, 0]
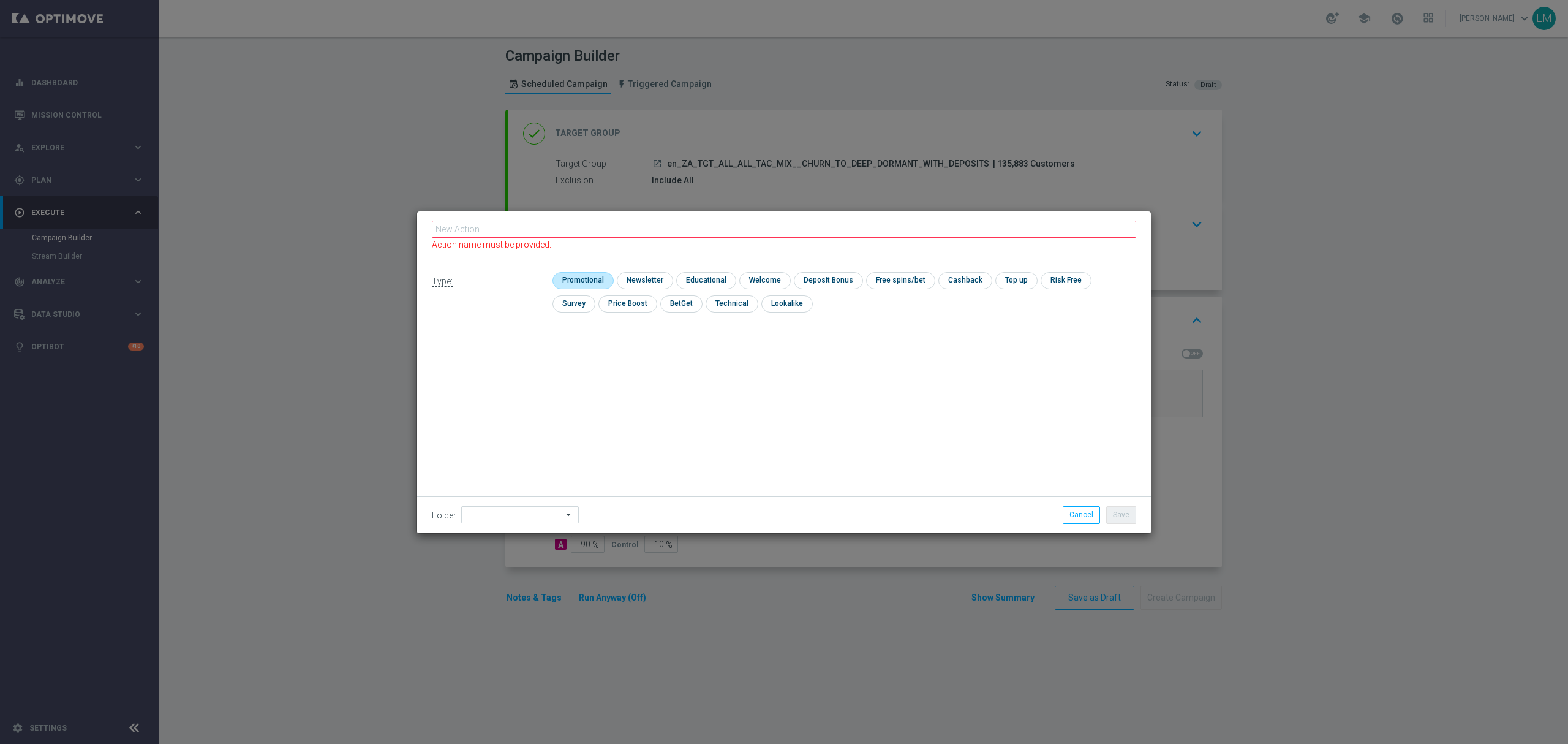
click at [600, 277] on input "checkbox" at bounding box center [581, 280] width 58 height 17
checkbox input "true"
click at [603, 229] on input "text" at bounding box center [784, 229] width 705 height 17
paste input "en_ZA__POWERBALL_GREAT_RHINO_FREE_SPINS_COMBO_REACTIVATION_DORMANTS_REGULAR__EM…"
type input "en_ZA__POWERBALL_GREAT_RHINO_FREE_SPINS_COMBO_REACTIVATION_DORMANTS_REGULAR__EM…"
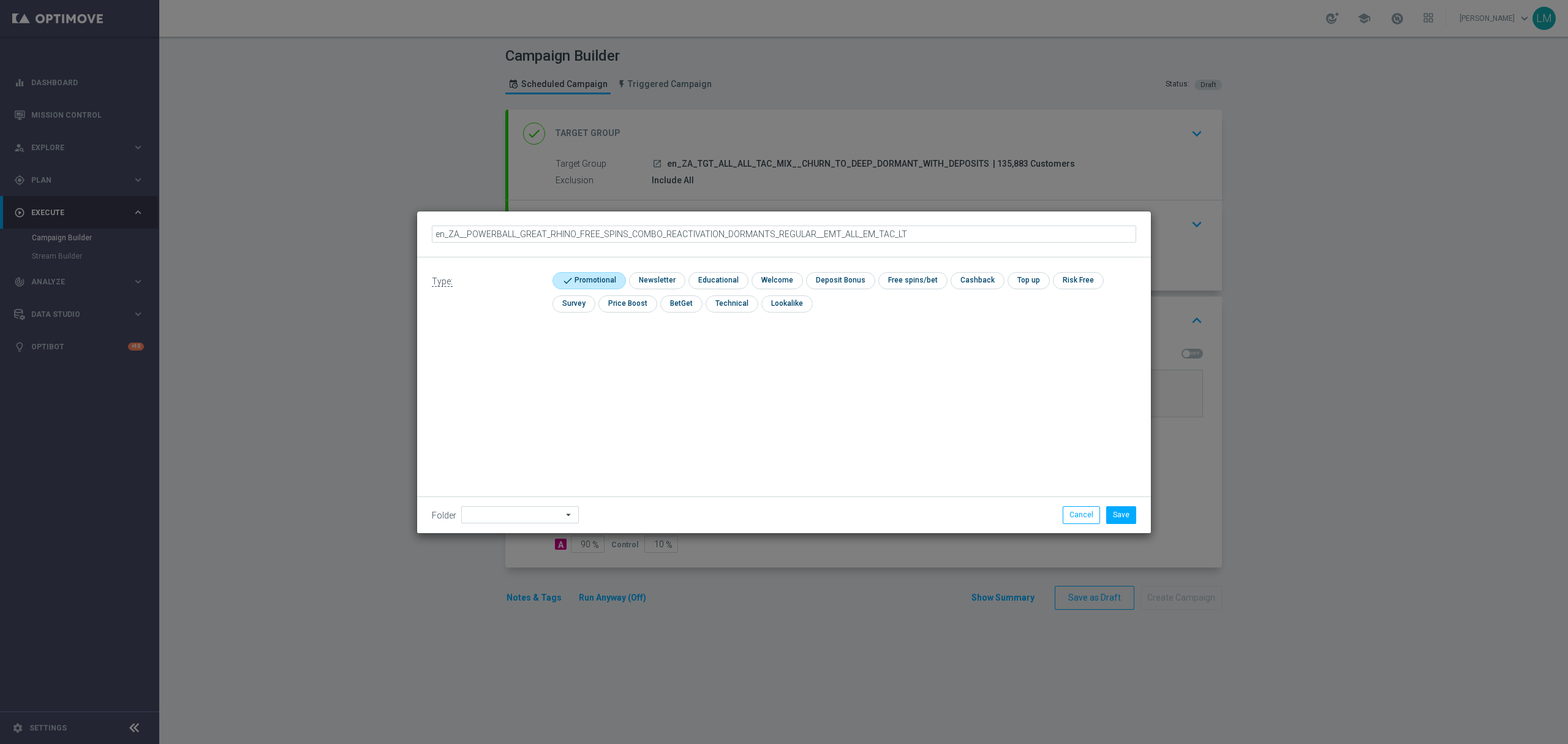
click at [1103, 514] on li "Save" at bounding box center [1121, 515] width 36 height 17
click at [1108, 510] on button "Save" at bounding box center [1121, 515] width 30 height 17
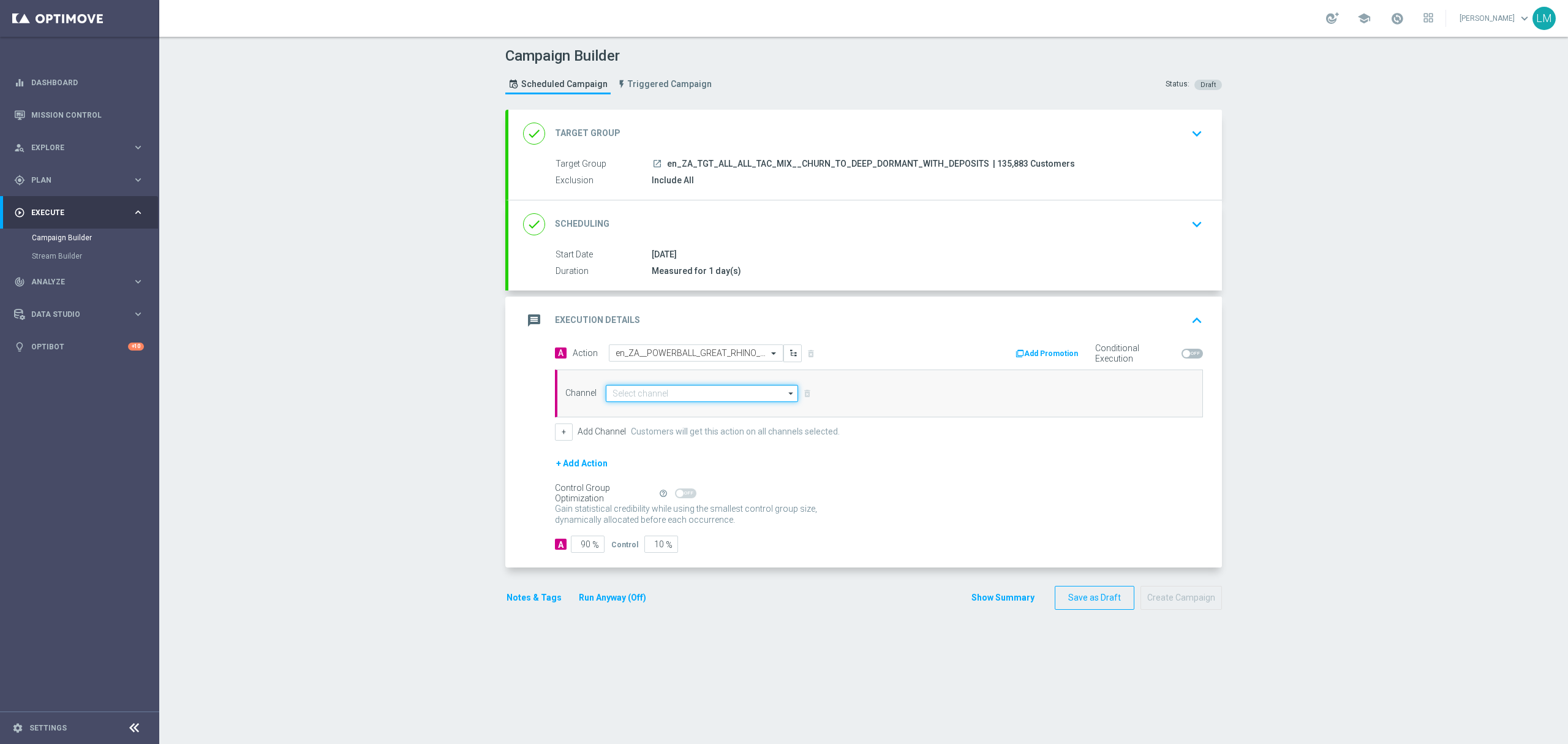
click at [700, 400] on input at bounding box center [701, 394] width 192 height 17
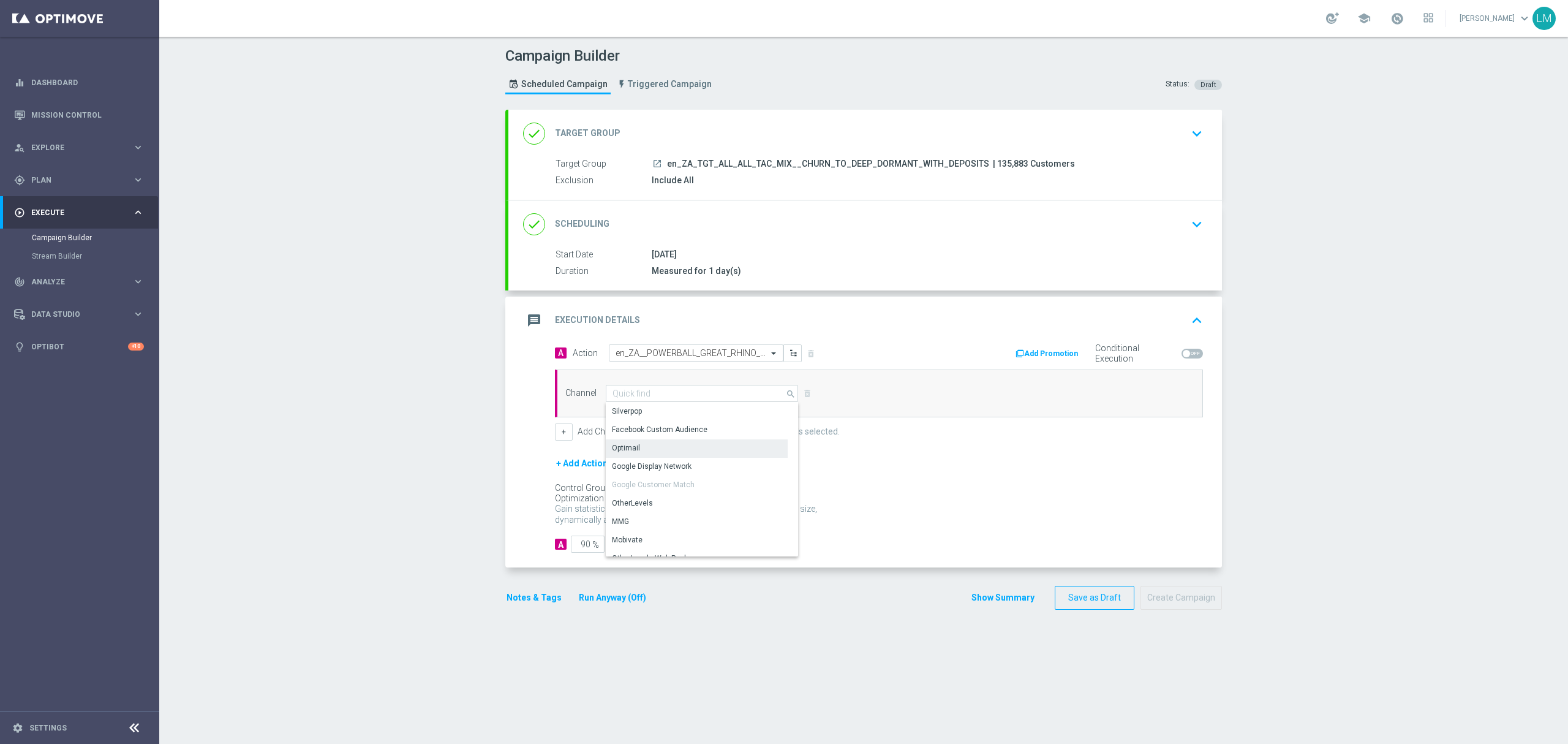
click at [652, 443] on div "Optimail" at bounding box center [696, 448] width 182 height 17
type input "Optimail"
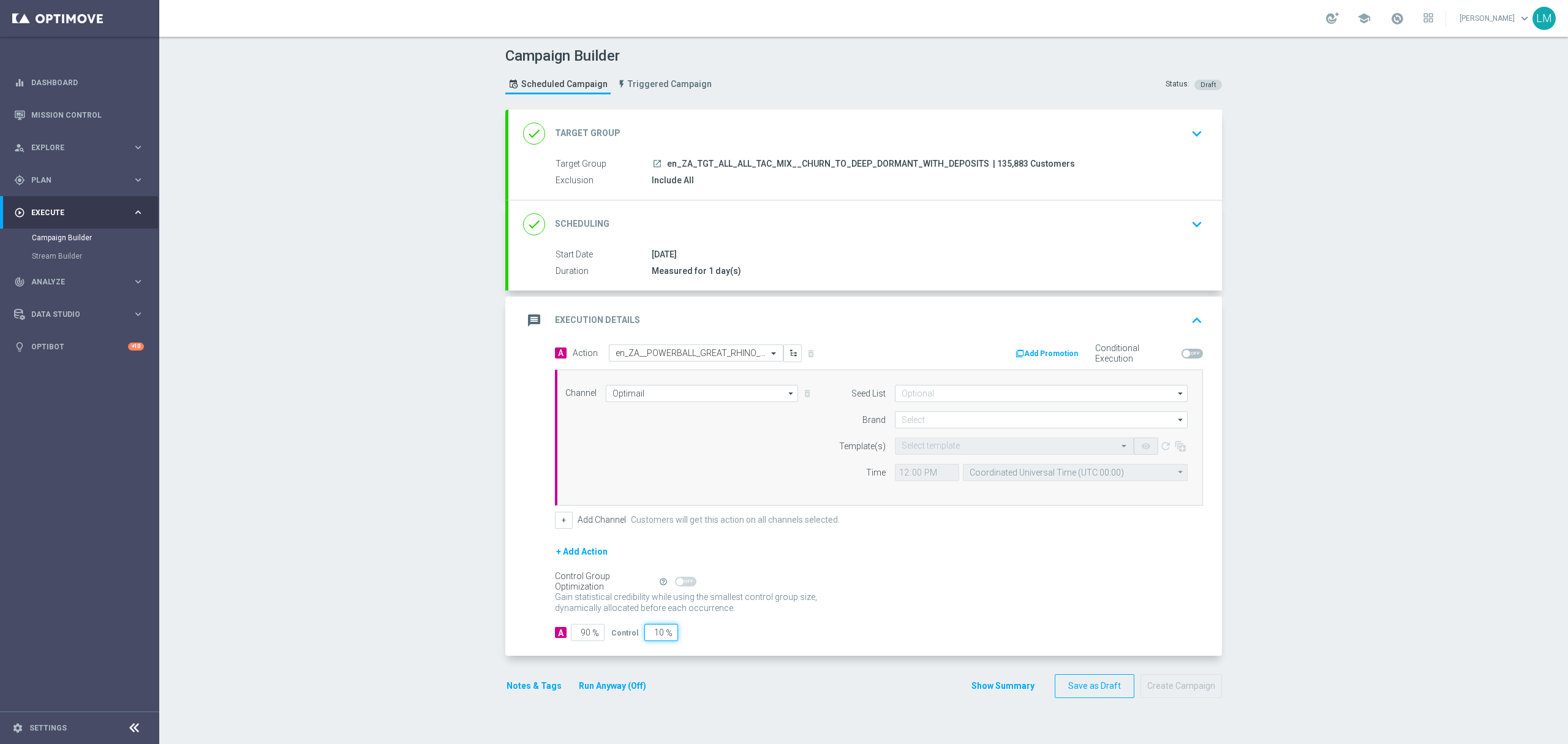
click at [646, 634] on input "10" at bounding box center [661, 633] width 34 height 17
type input "5"
type input "95"
type input "5"
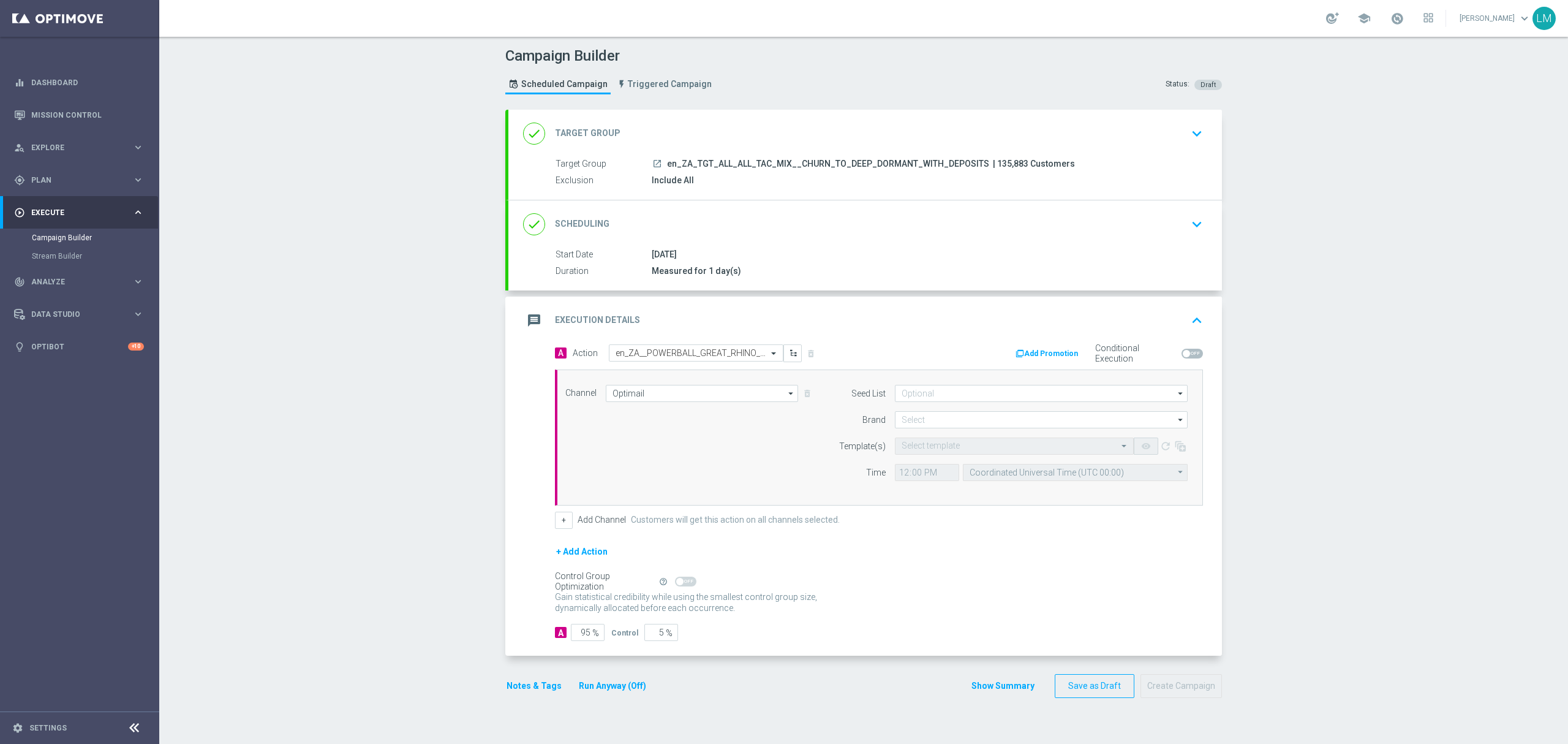
click at [936, 570] on div "+ Add Action" at bounding box center [879, 559] width 648 height 30
click at [978, 415] on input at bounding box center [1041, 420] width 293 height 17
click at [944, 452] on div "lottoland" at bounding box center [1042, 456] width 294 height 17
type input "lottoland"
click at [944, 452] on input "text" at bounding box center [1002, 447] width 201 height 10
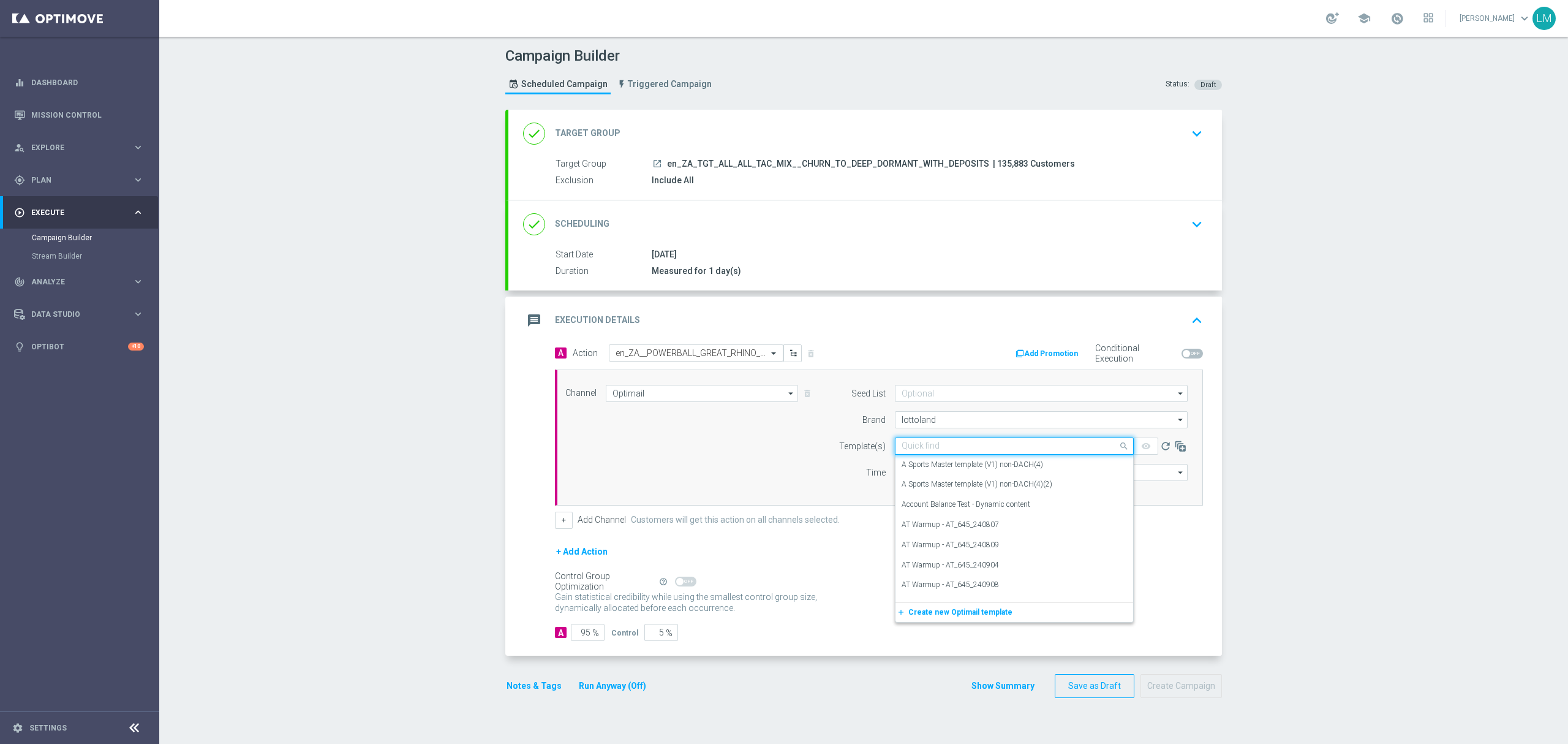
paste input "en_ZA__POWERBALL_GREAT_RHINO_FREE_SPINS_COMBO_REACTIVATION_DORMANTS_REGULAR__EM…"
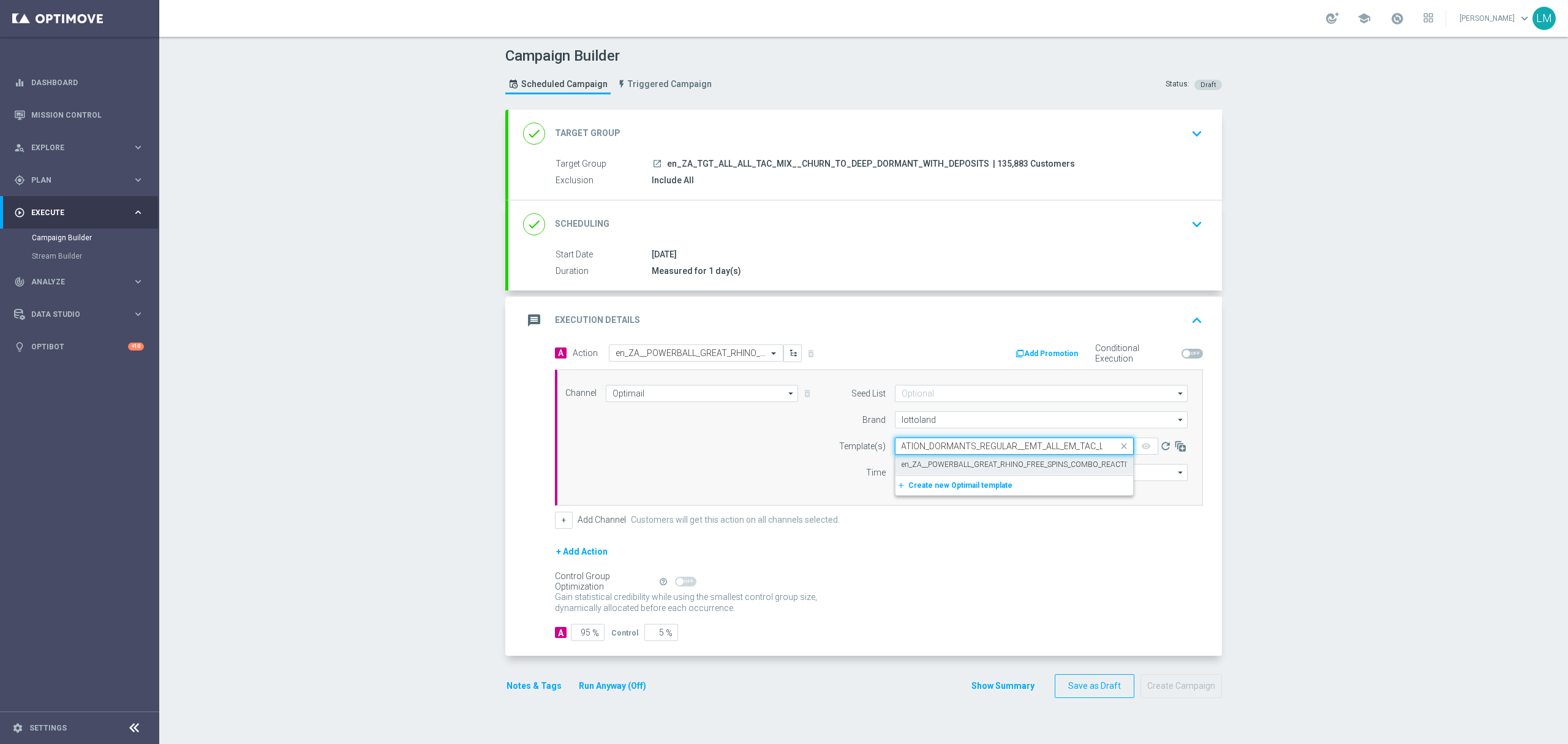
click at [947, 463] on label "en_ZA__POWERBALL_GREAT_RHINO_FREE_SPINS_COMBO_REACTIVATION_DORMANTS_REGULAR__EM…" at bounding box center [1106, 465] width 408 height 10
type input "en_ZA__POWERBALL_GREAT_RHINO_FREE_SPINS_COMBO_REACTIVATION_DORMANTS_REGULAR__EM…"
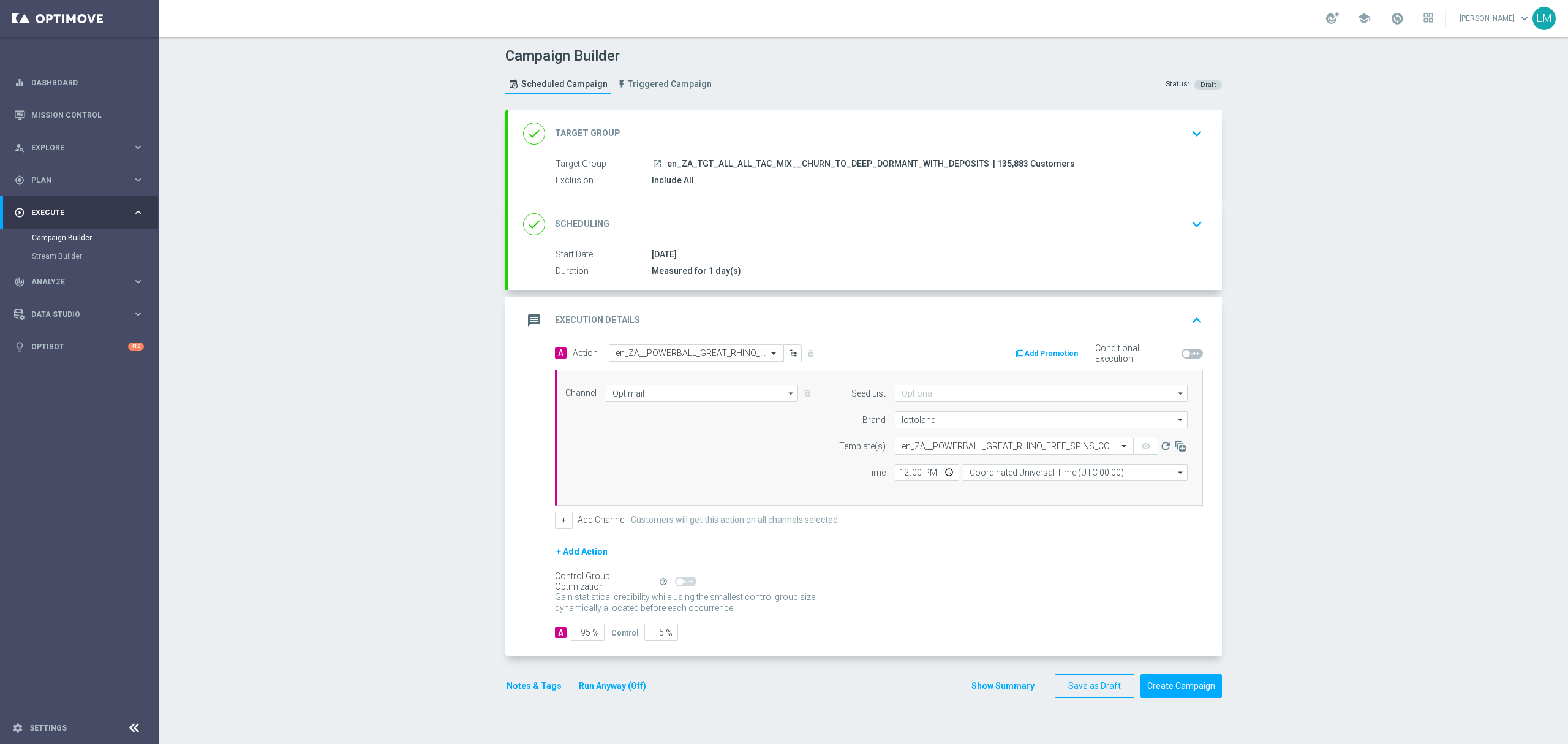
scroll to position [0, 0]
click at [976, 476] on input "Coordinated Universal Time (UTC 00:00)" at bounding box center [1075, 473] width 225 height 17
click at [995, 493] on div "Central European Time ([GEOGRAPHIC_DATA]) (UTC +02:00)" at bounding box center [1068, 490] width 200 height 11
type input "Central European Time ([GEOGRAPHIC_DATA]) (UTC +02:00)"
drag, startPoint x: 412, startPoint y: 408, endPoint x: 406, endPoint y: 412, distance: 7.2
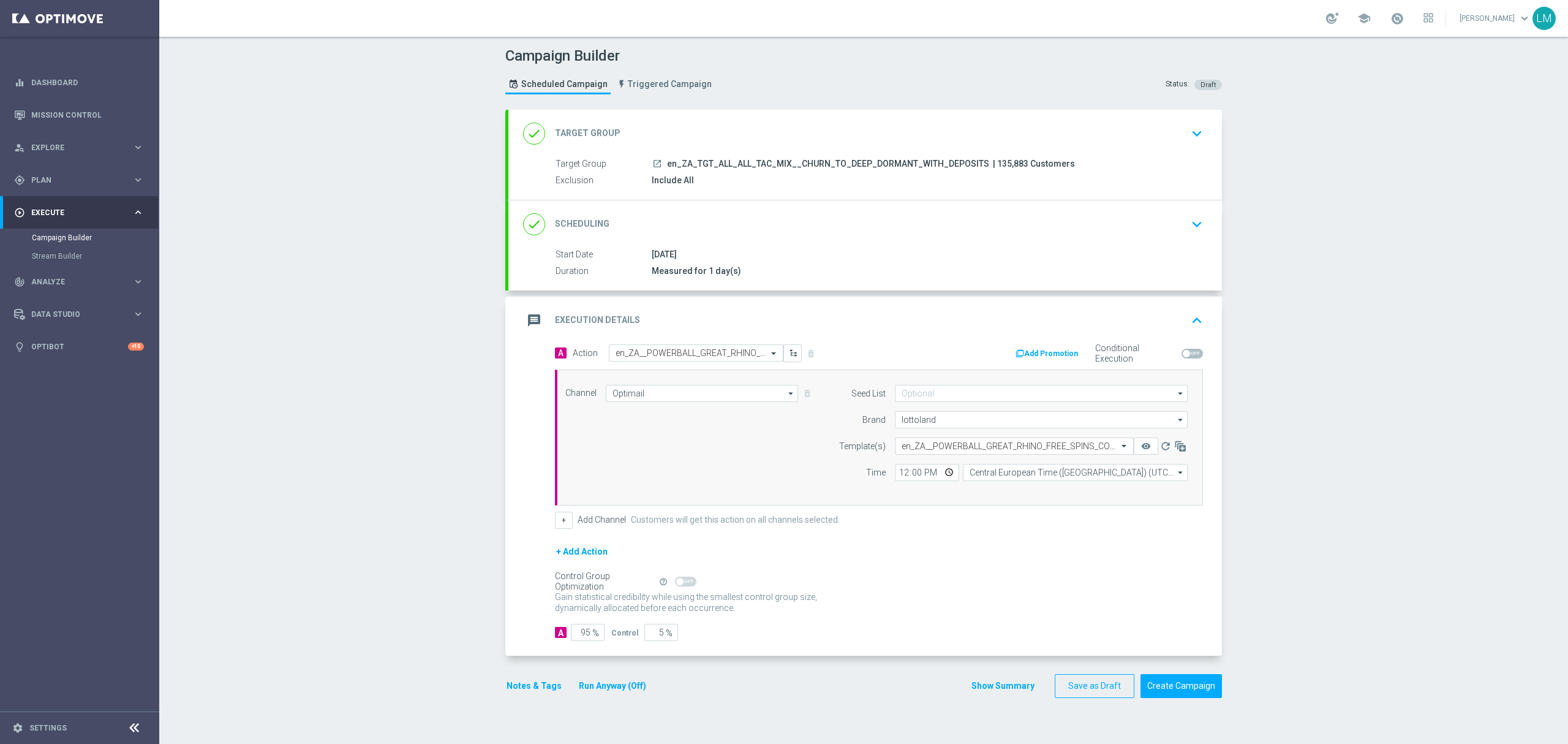
click at [407, 410] on div "Campaign Builder Scheduled Campaign Triggered Campaign Status: Draft done Targe…" at bounding box center [863, 389] width 1408 height 707
click at [1169, 688] on button "Create Campaign" at bounding box center [1181, 685] width 82 height 23
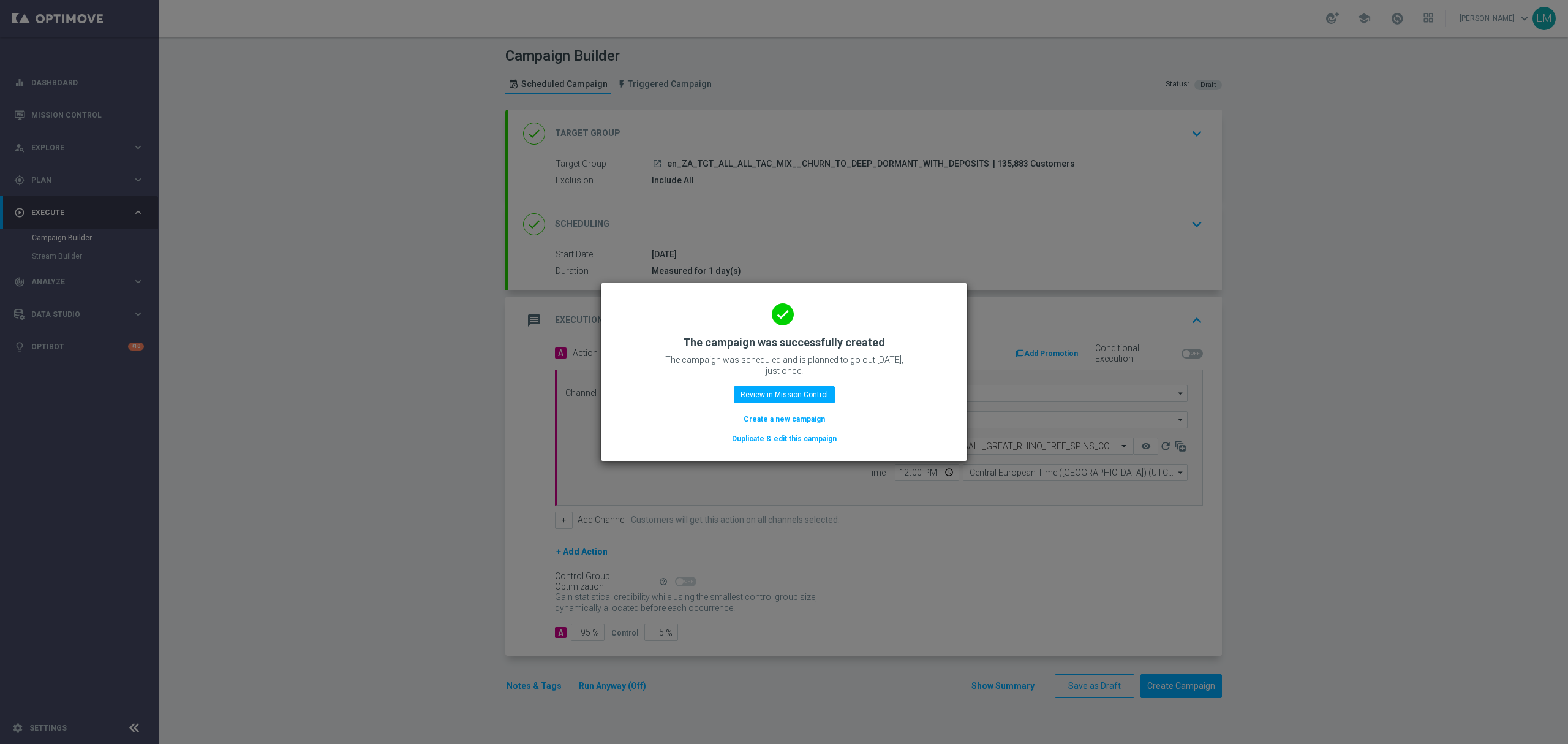
click at [767, 417] on button "Create a new campaign" at bounding box center [784, 419] width 84 height 14
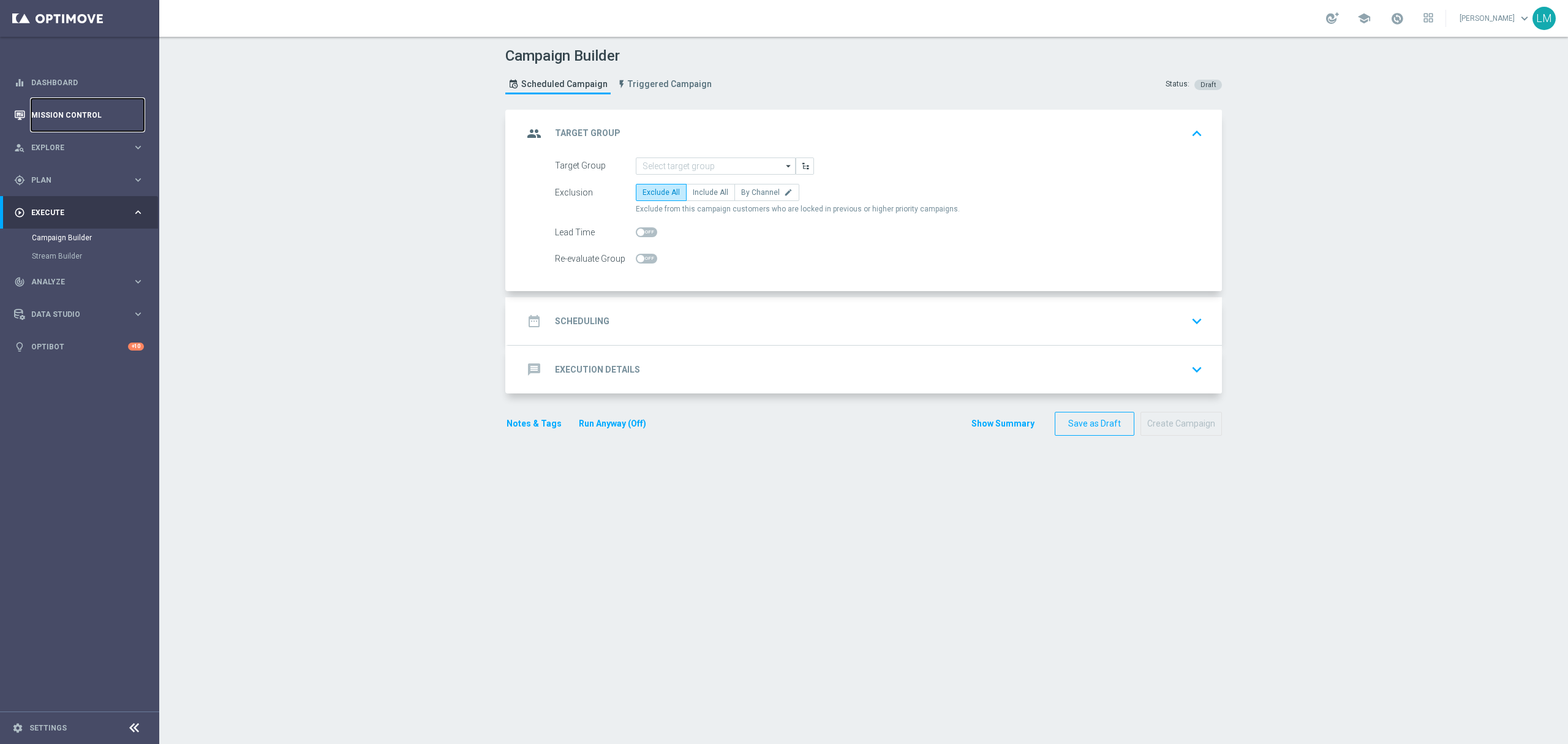
click at [89, 107] on link "Mission Control" at bounding box center [88, 114] width 113 height 32
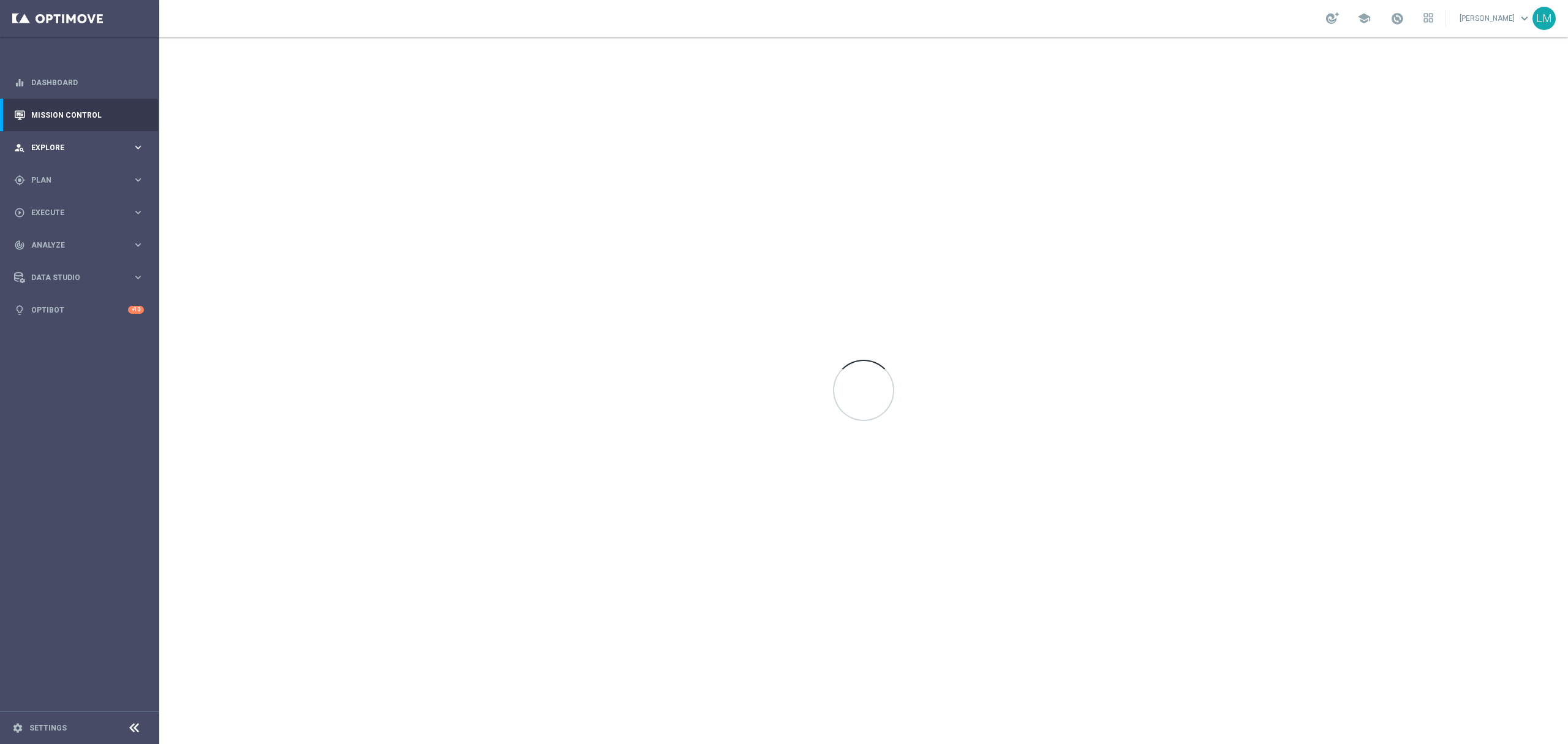
click at [114, 155] on div "person_search Explore keyboard_arrow_right" at bounding box center [79, 147] width 158 height 32
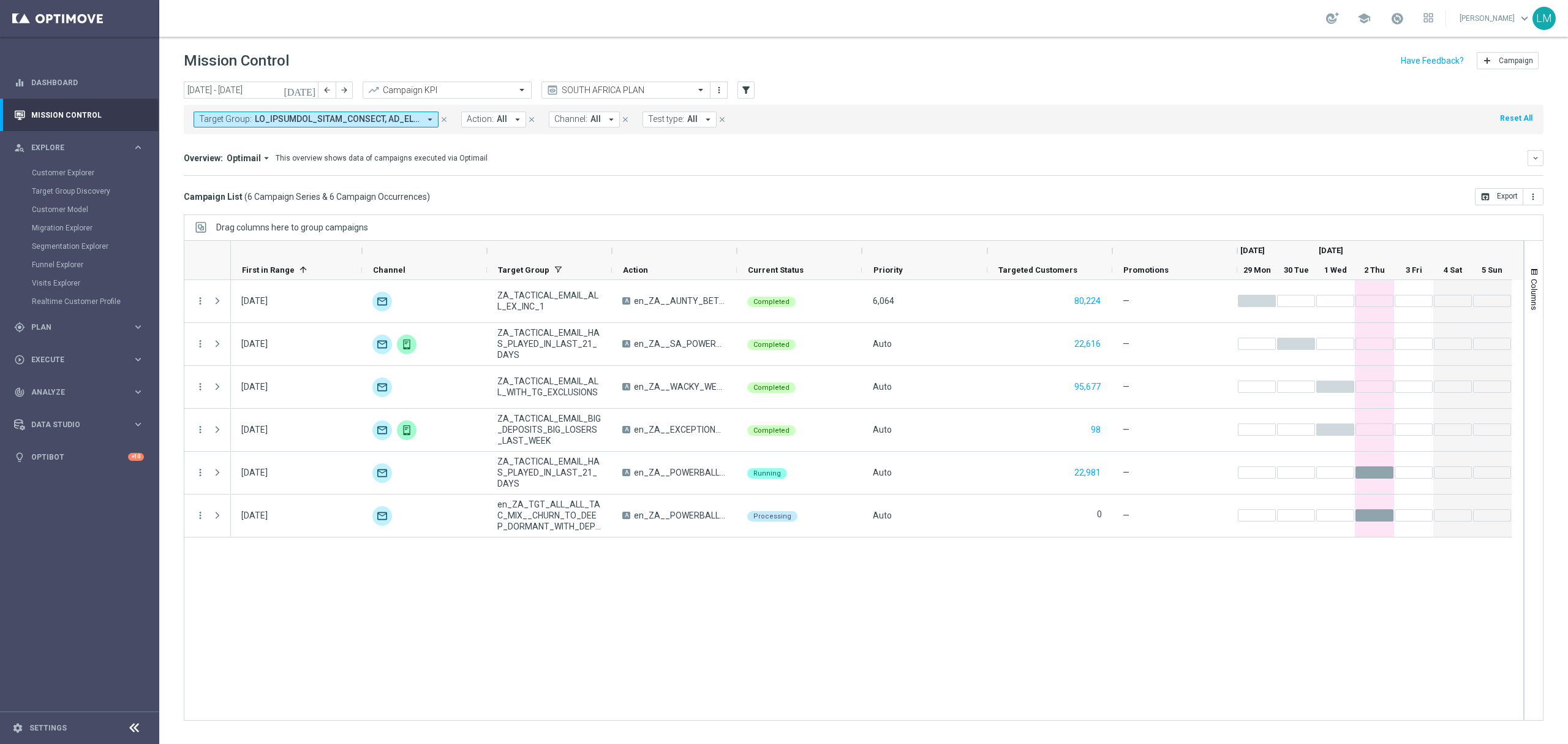
click at [385, 121] on span at bounding box center [337, 119] width 165 height 10
click at [296, 204] on div "en_ZA_TGT_ALL_ALL_TAC_MIX__CHURN_TO_DEEP_DORMANT_WITH_DEPOSITS_HIGHER_VALUE" at bounding box center [301, 197] width 202 height 20
type input "en_ZA_TGT_ALL_ALL_TAC_MIX__CHURN_TO_DEEP_DORMANT_WITH_DEPOSITS_HIGHER_VALUE"
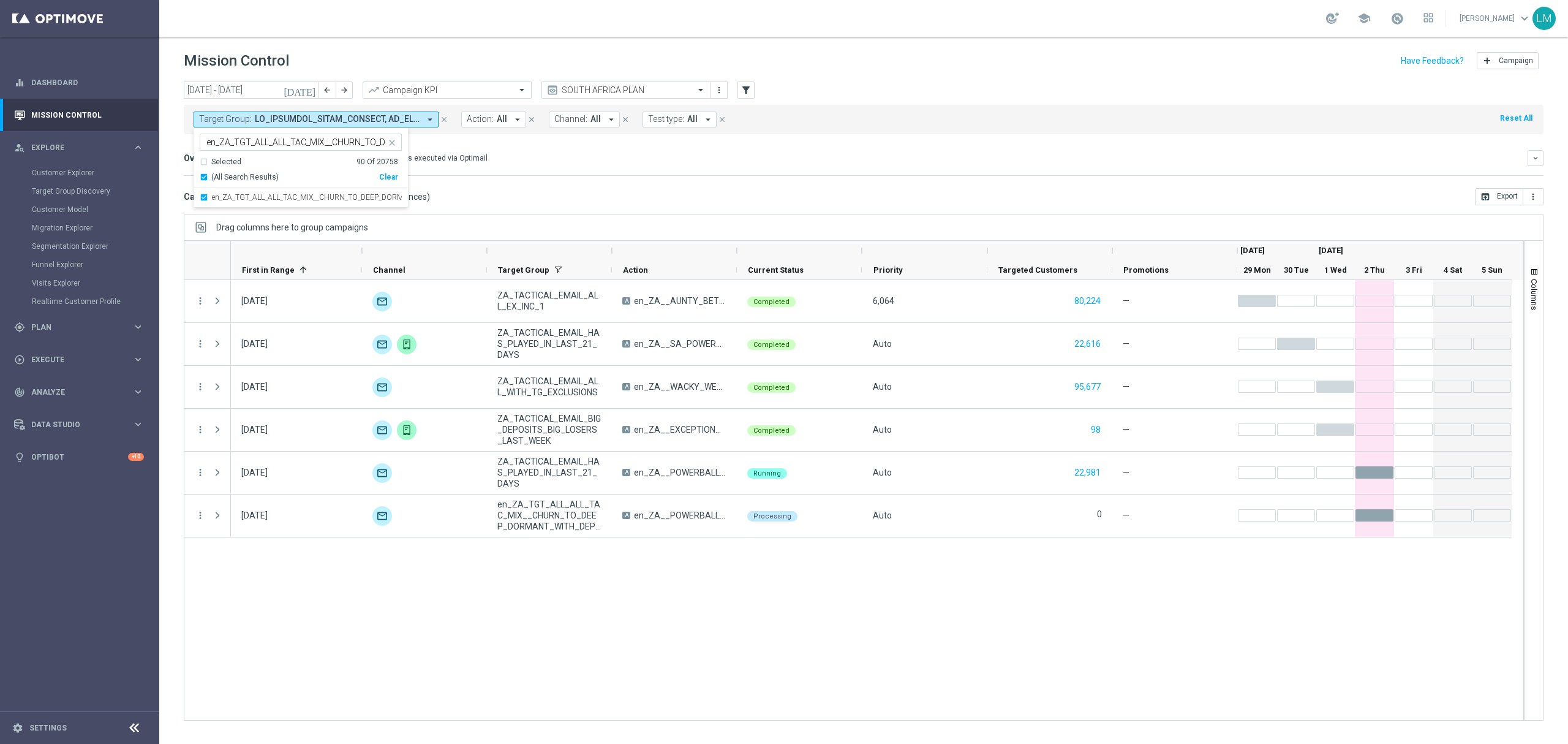
click at [652, 185] on mini-dashboard "Overview: Optimail arrow_drop_down This overview shows data of campaigns execut…" at bounding box center [863, 161] width 1360 height 54
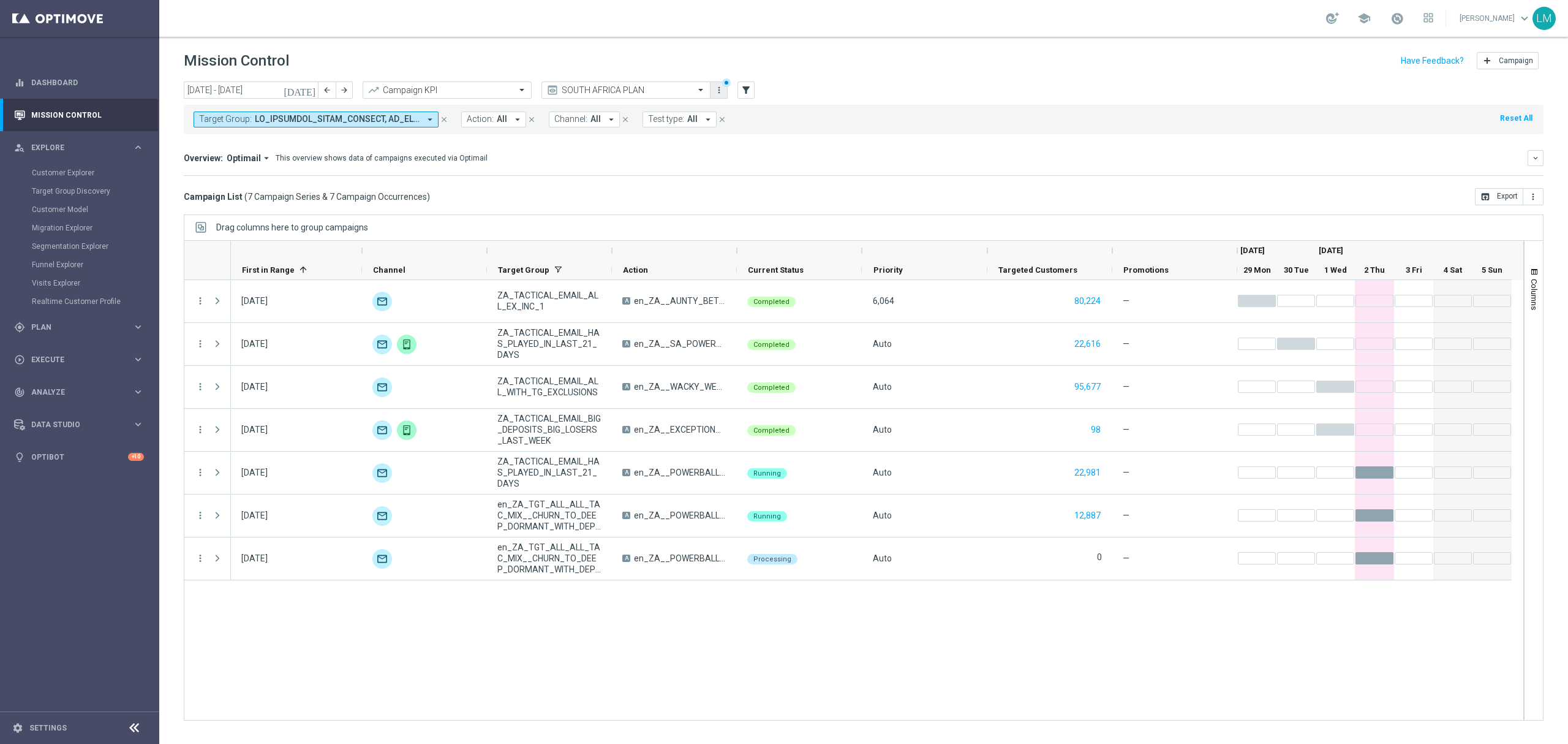
click at [719, 91] on icon "more_vert" at bounding box center [718, 90] width 10 height 10
click at [752, 111] on div "Save view" at bounding box center [783, 113] width 111 height 9
click at [76, 175] on link "Customer Explorer" at bounding box center [80, 172] width 96 height 10
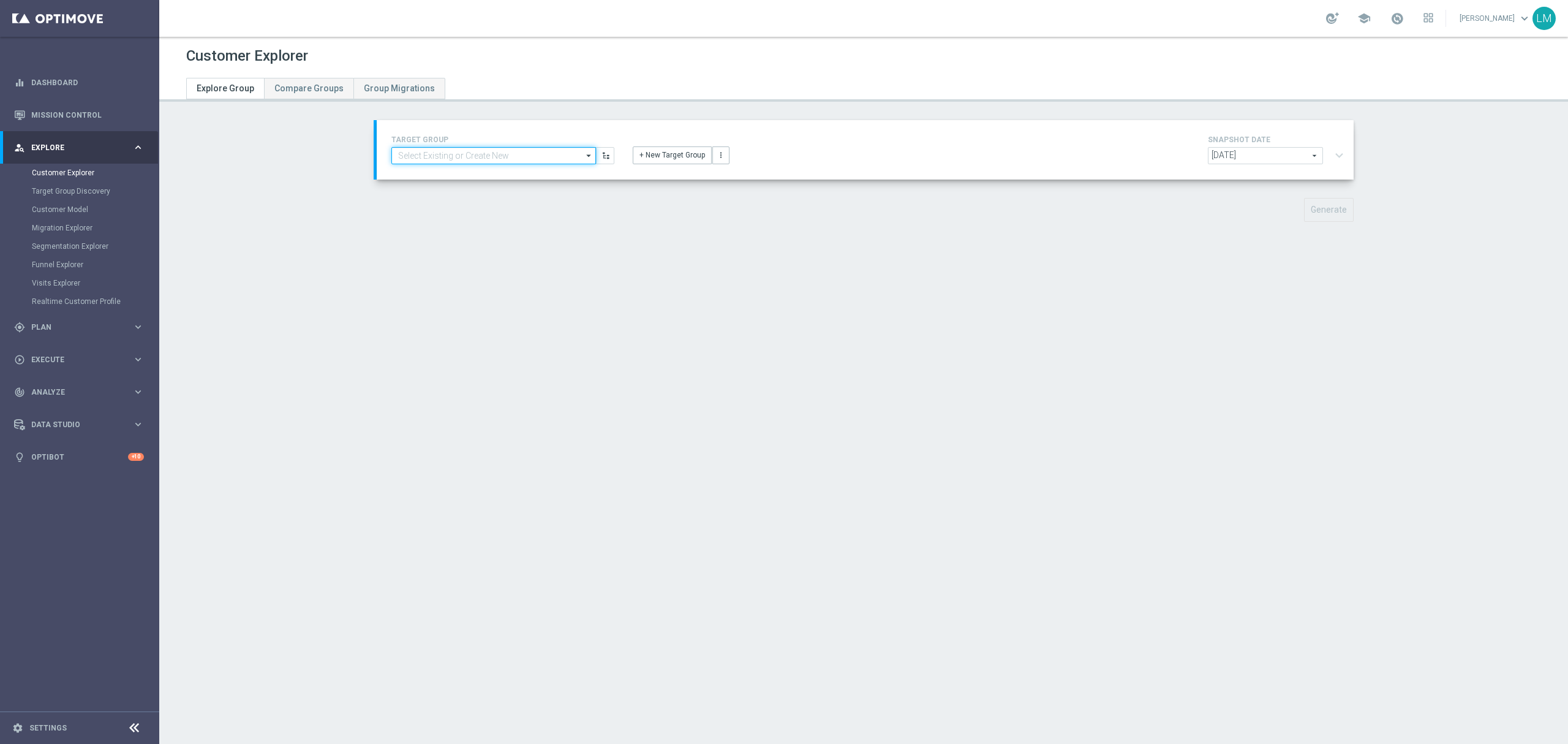
click at [496, 159] on input at bounding box center [493, 156] width 204 height 17
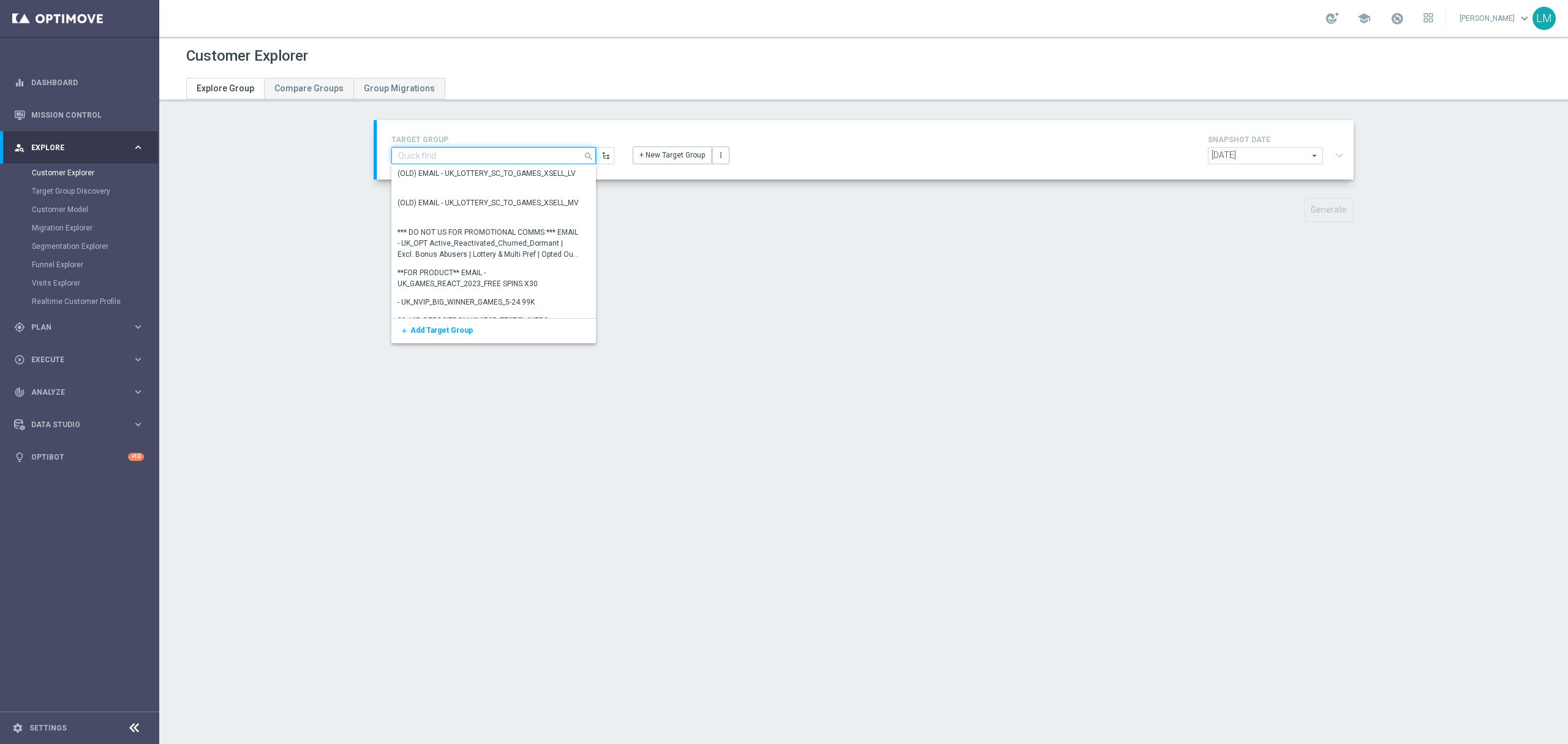
paste input "en_ZA_TGT_ALL_ALL_TAC_MIX__CHURN_TO_DEEP_DORMANT_WITH_DEPOSITS_HIGHER_VALUE"
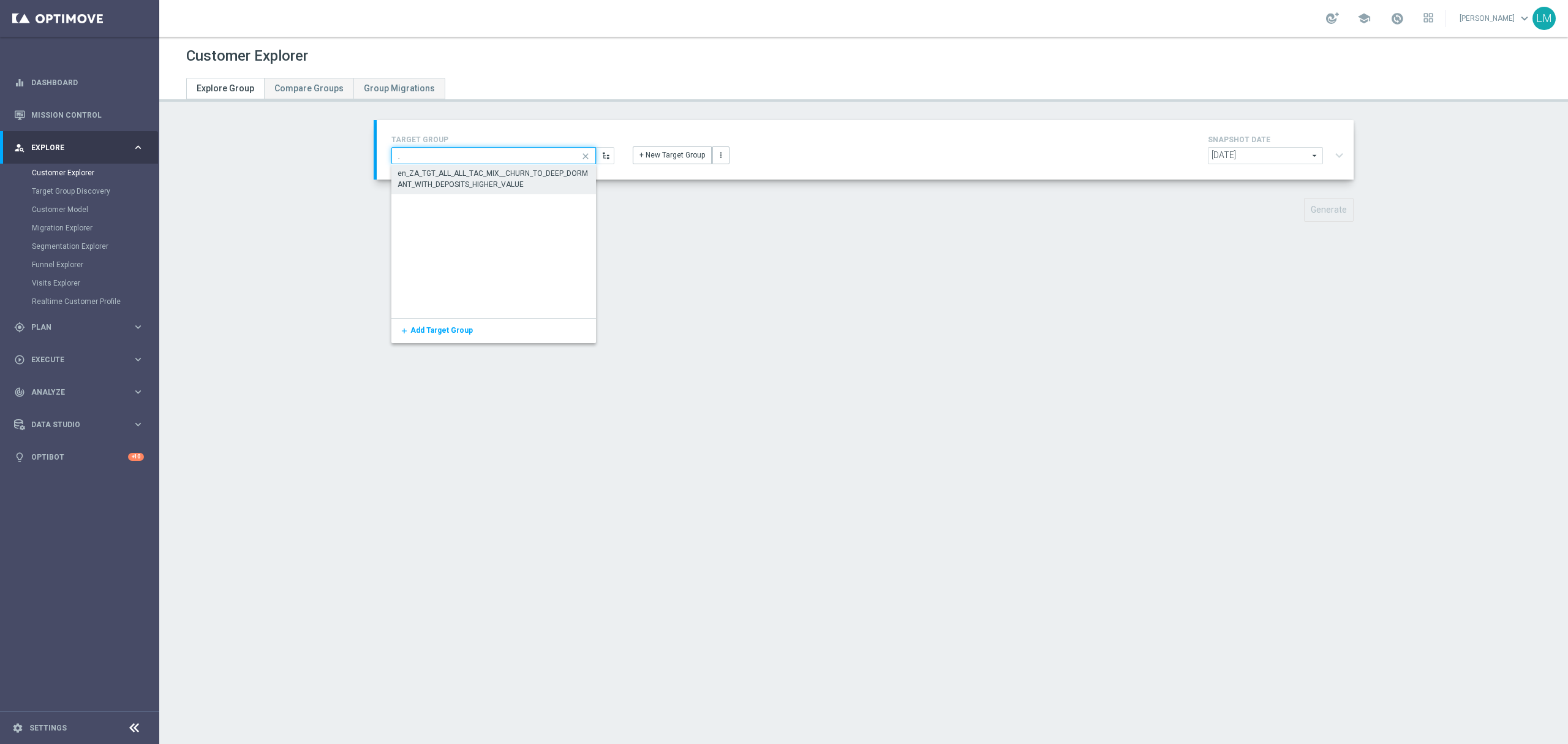
type input "en_ZA_TGT_ALL_ALL_TAC_MIX__CHURN_TO_DEEP_DORMANT_WITH_DEPOSITS_HIGHER_VALUE"
click at [520, 176] on div "en_ZA_TGT_ALL_ALL_TAC_MIX__CHURN_TO_DEEP_DORMANT_WITH_DEPOSITS_HIGHER_VALUE" at bounding box center [493, 178] width 193 height 22
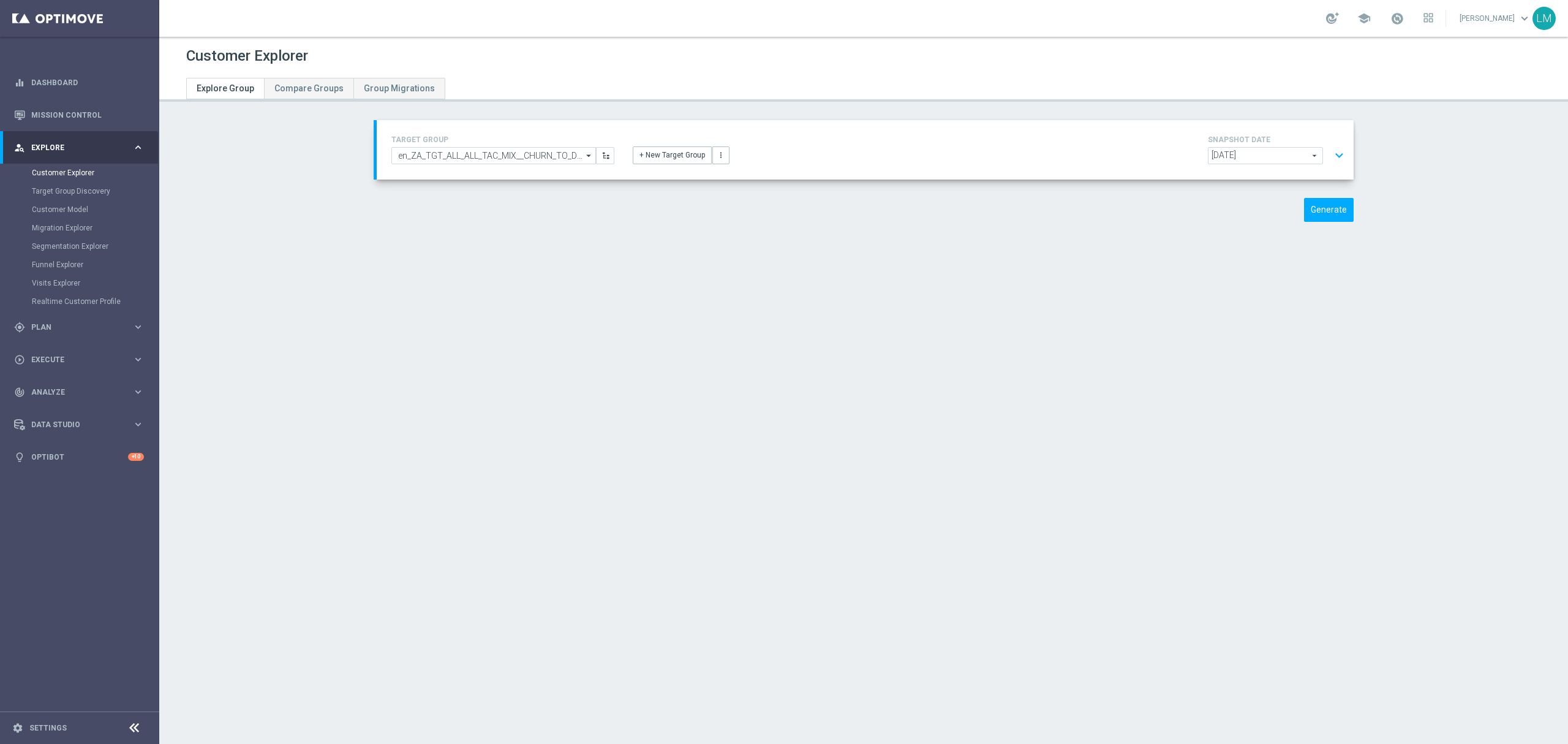
click at [1330, 161] on button "expand_more" at bounding box center [1339, 156] width 17 height 23
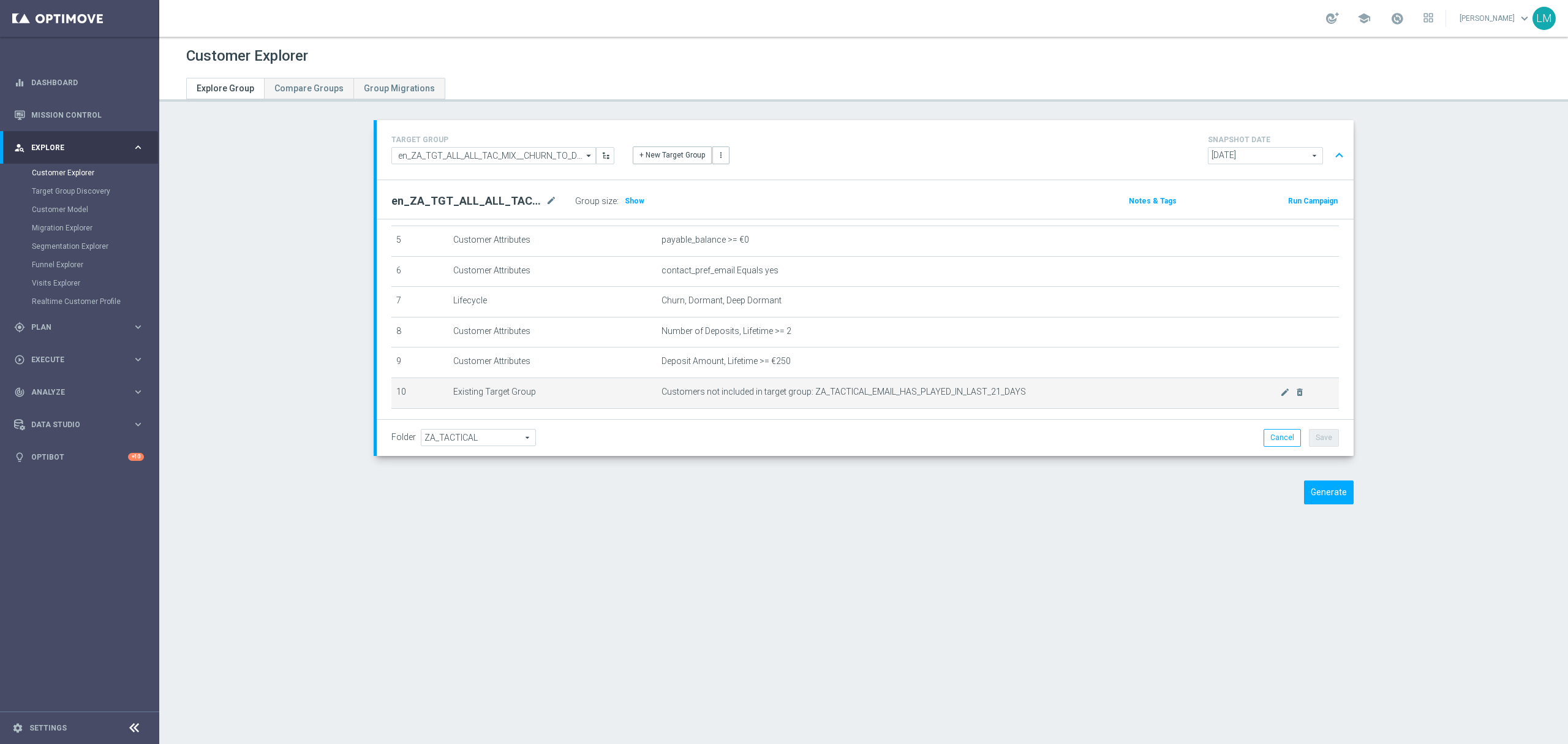
scroll to position [223, 0]
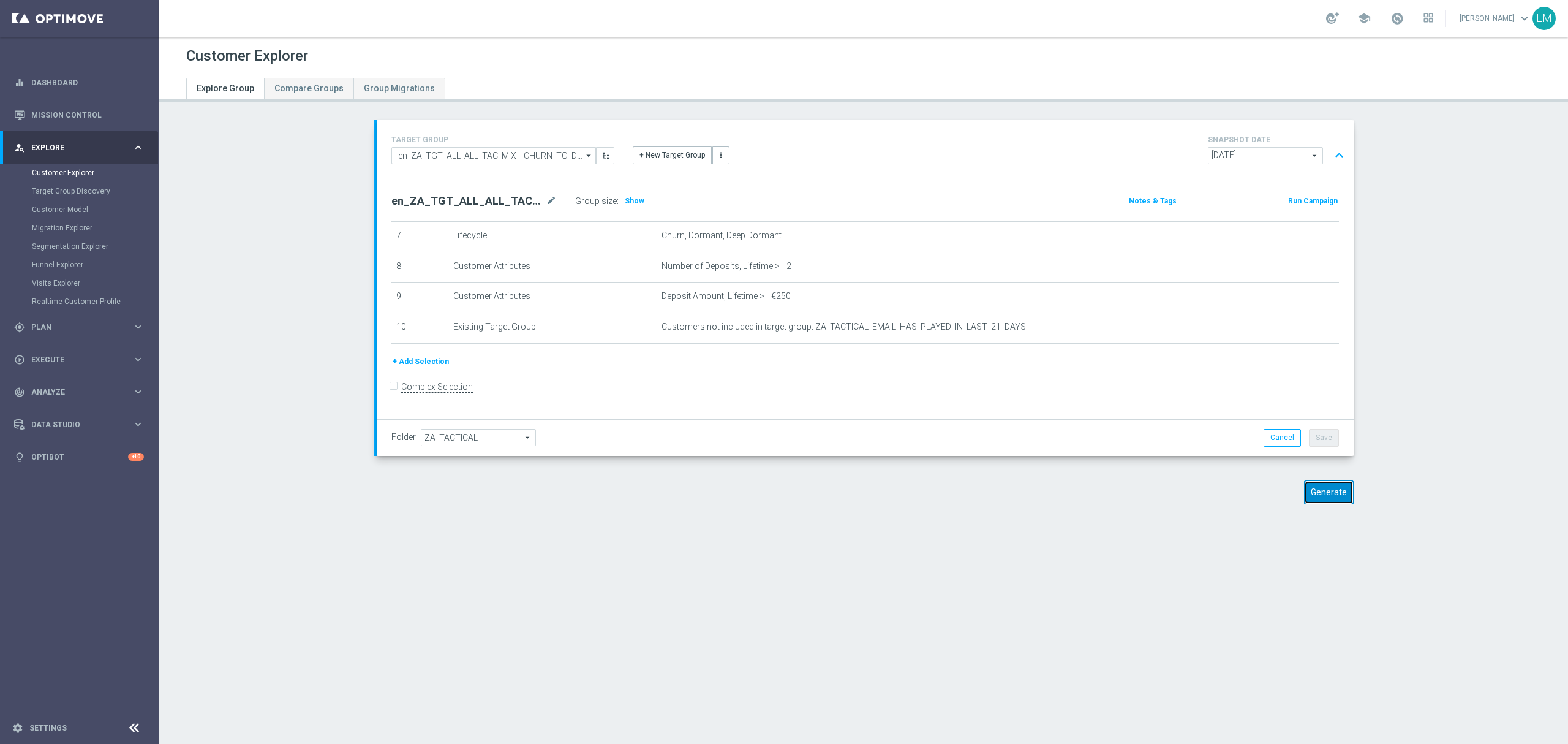
click at [1310, 501] on button "Generate" at bounding box center [1328, 492] width 50 height 23
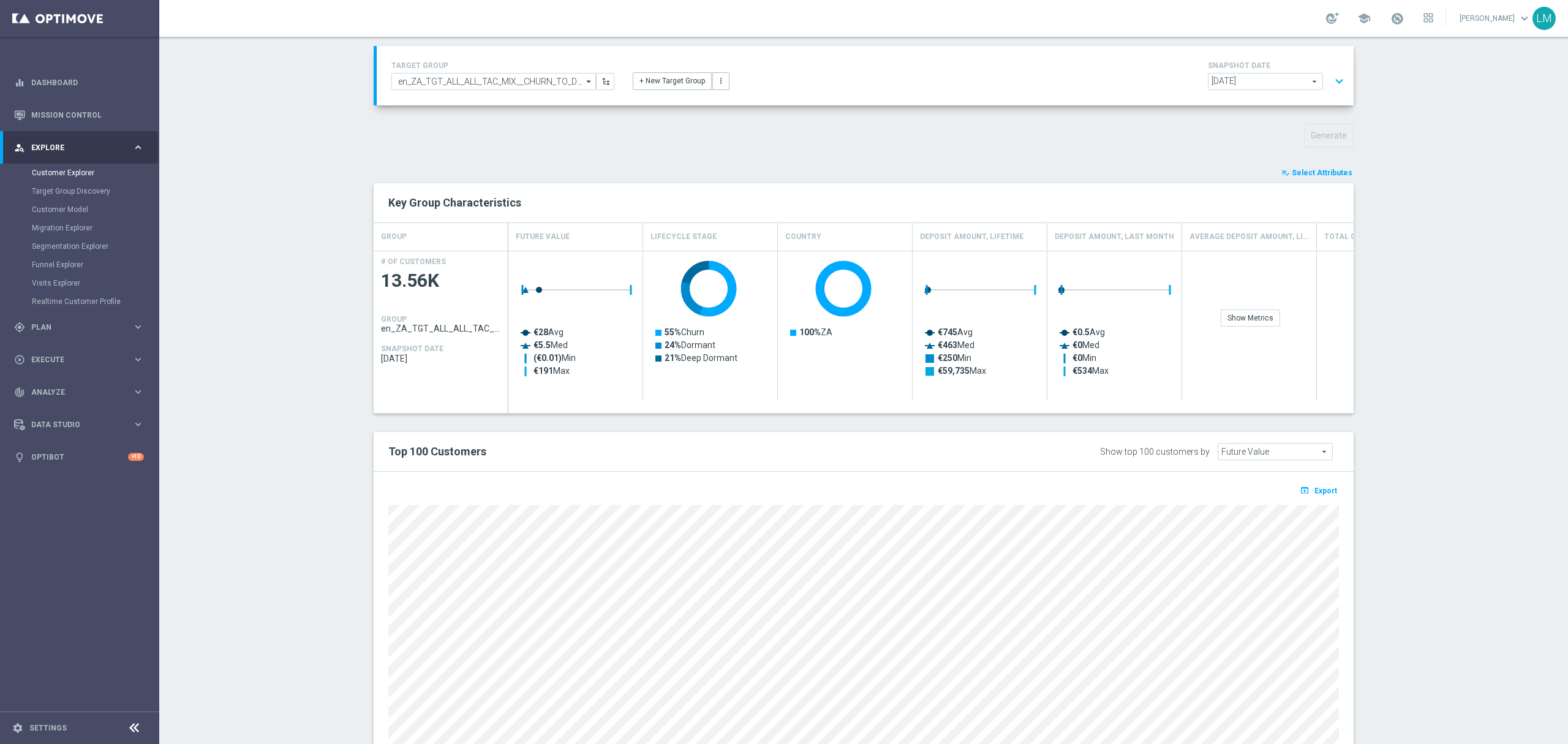
scroll to position [133, 0]
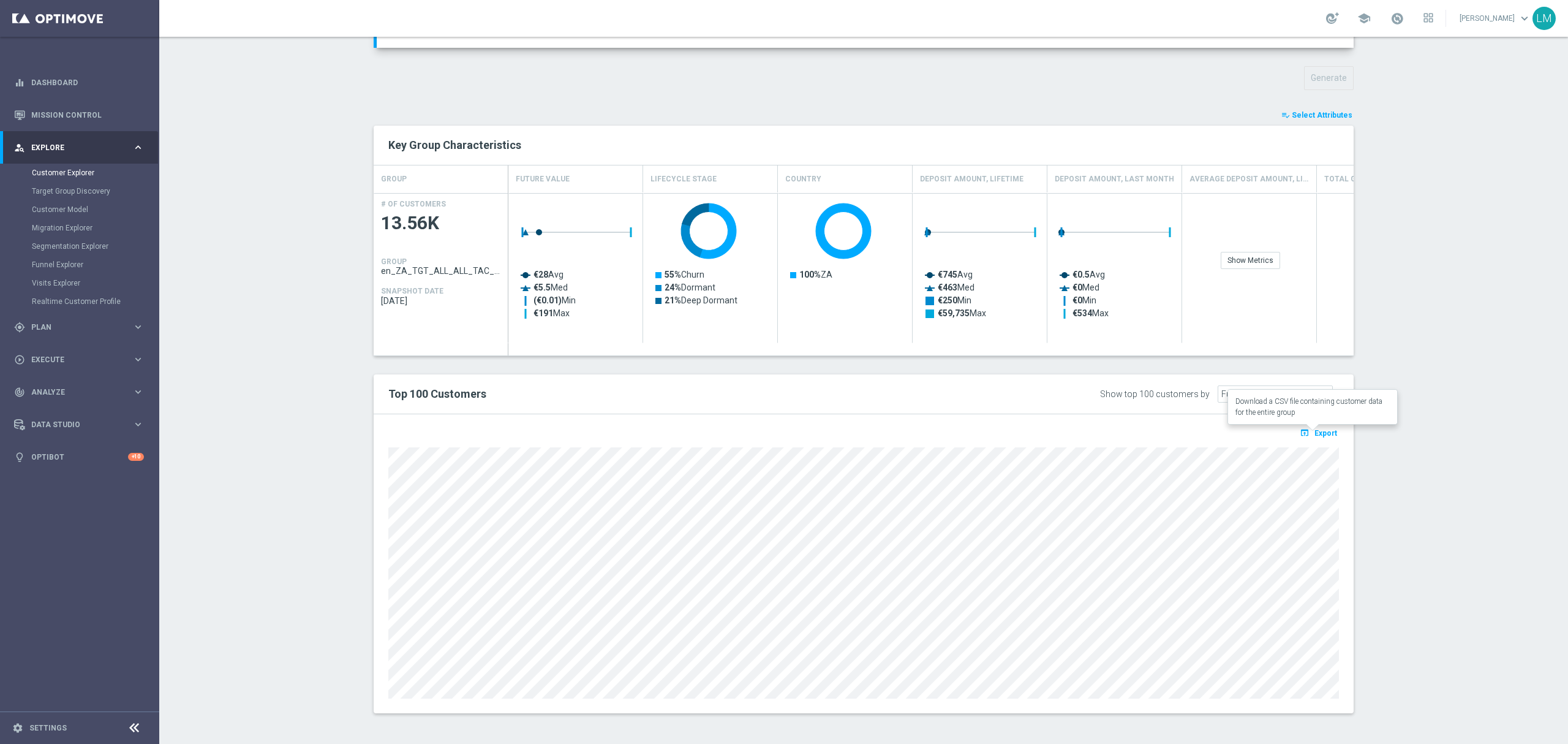
click at [1319, 436] on span "Export" at bounding box center [1326, 433] width 23 height 9
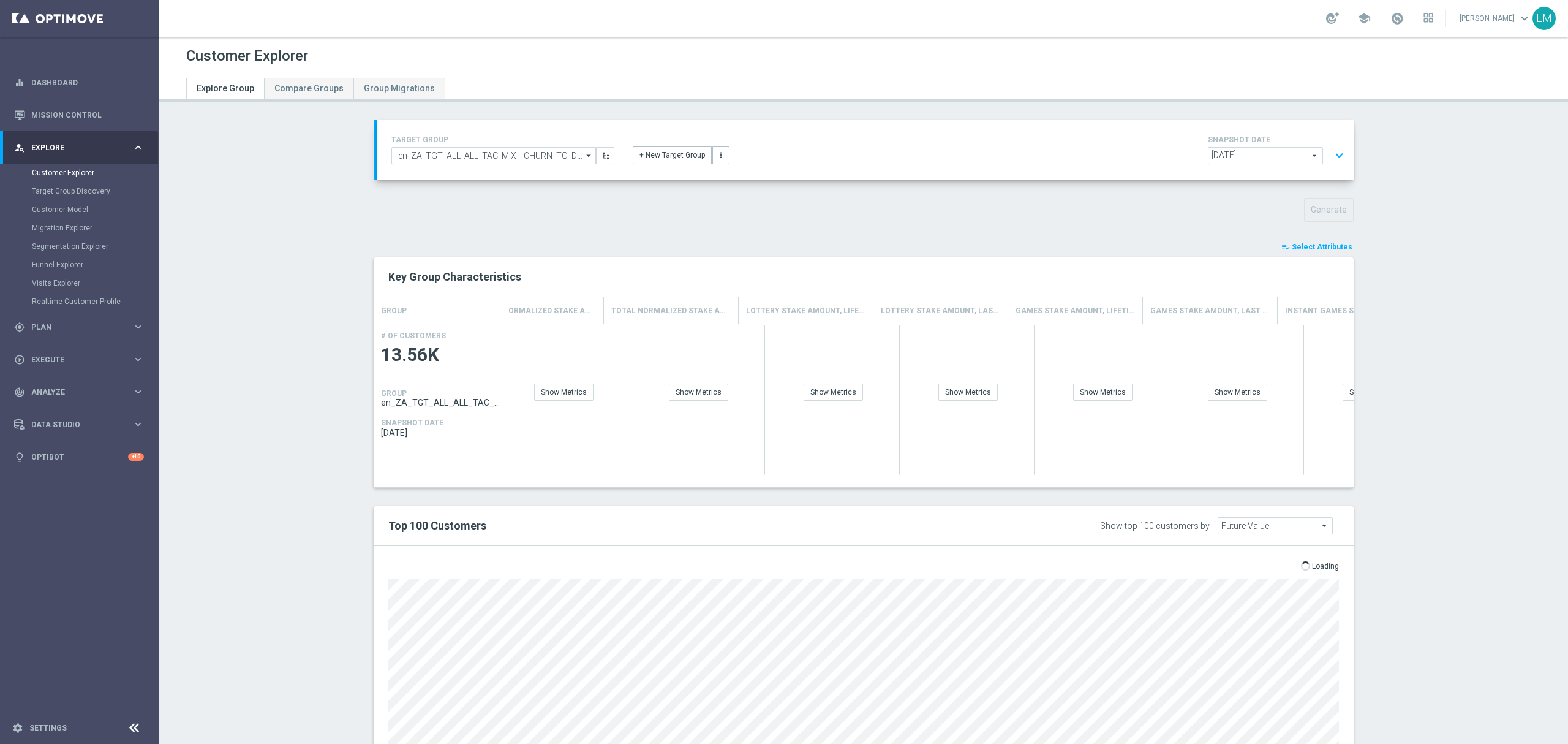
scroll to position [0, 2026]
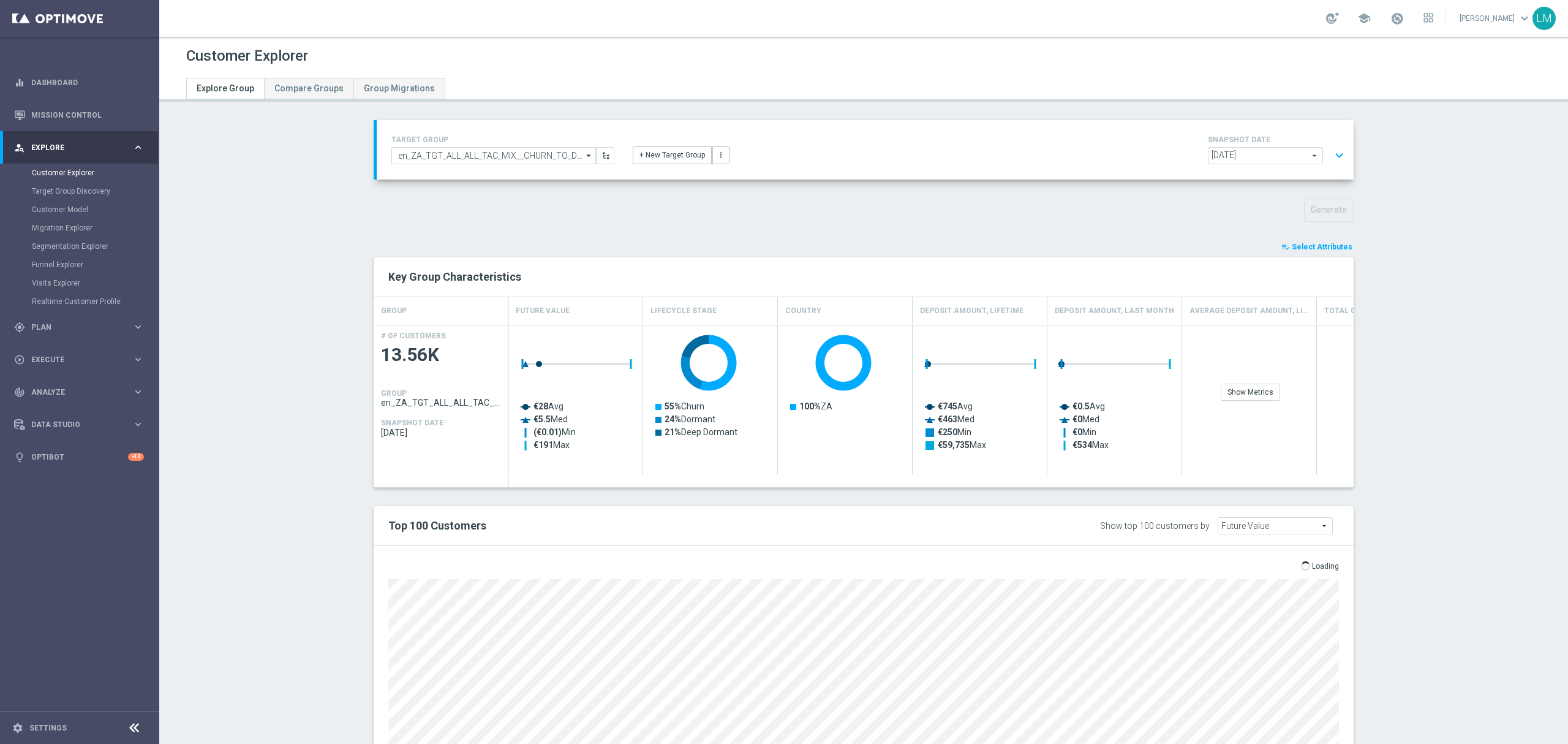
click at [800, 217] on div "Generate" at bounding box center [863, 209] width 998 height 23
click at [89, 113] on link "Mission Control" at bounding box center [88, 114] width 113 height 32
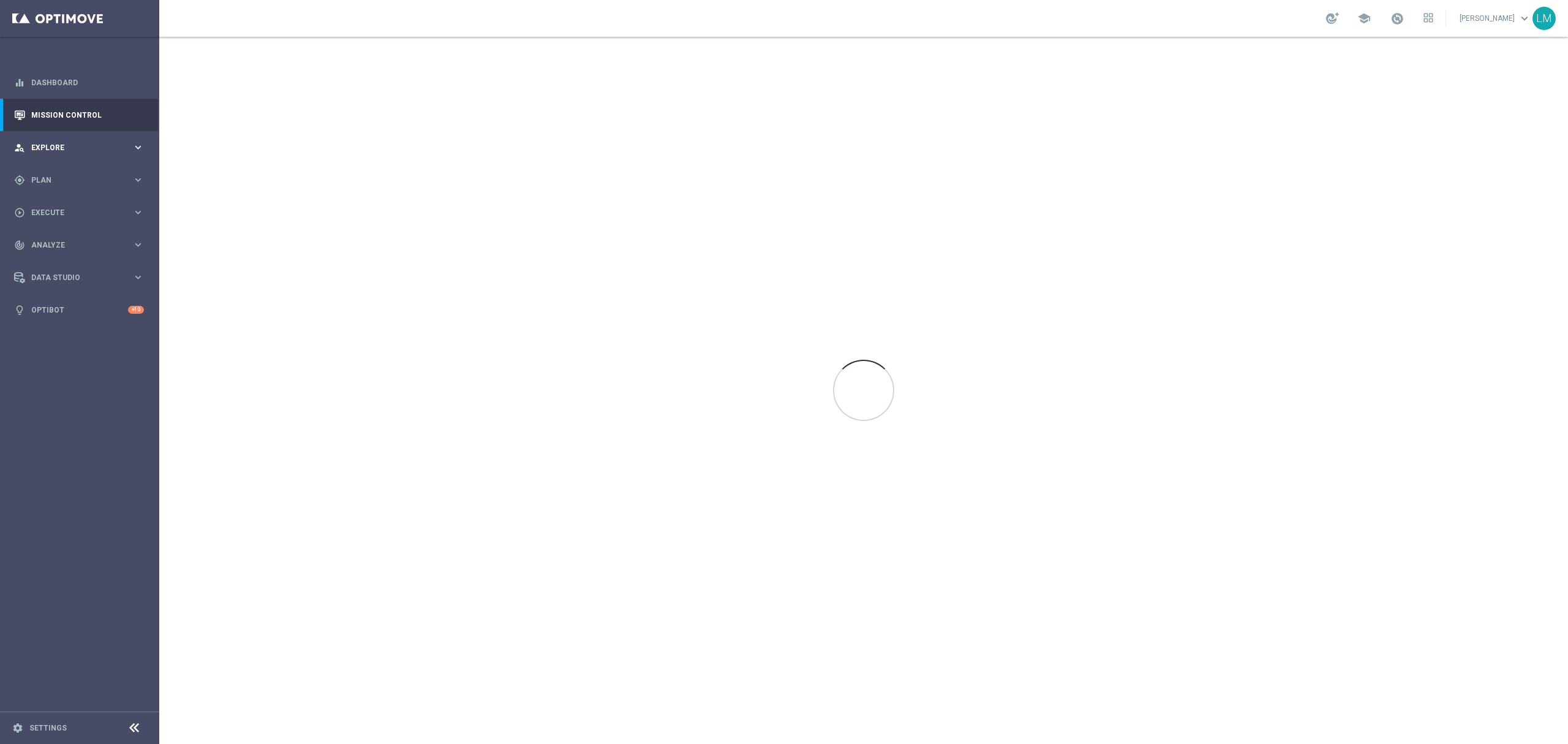
click at [79, 156] on div "person_search Explore keyboard_arrow_right" at bounding box center [79, 147] width 158 height 32
click at [76, 173] on link "Customer Explorer" at bounding box center [80, 172] width 96 height 10
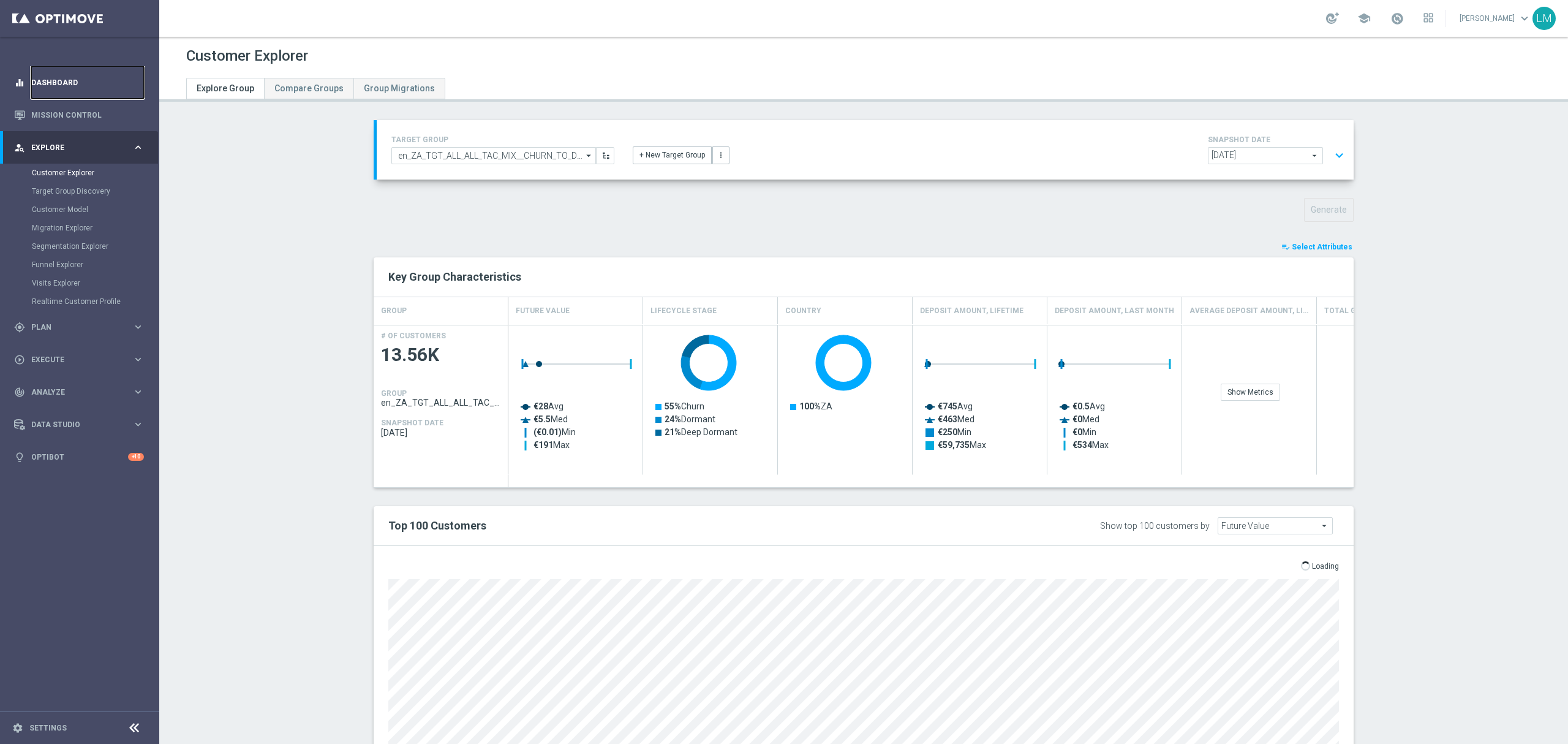
click at [72, 87] on link "Dashboard" at bounding box center [88, 82] width 113 height 32
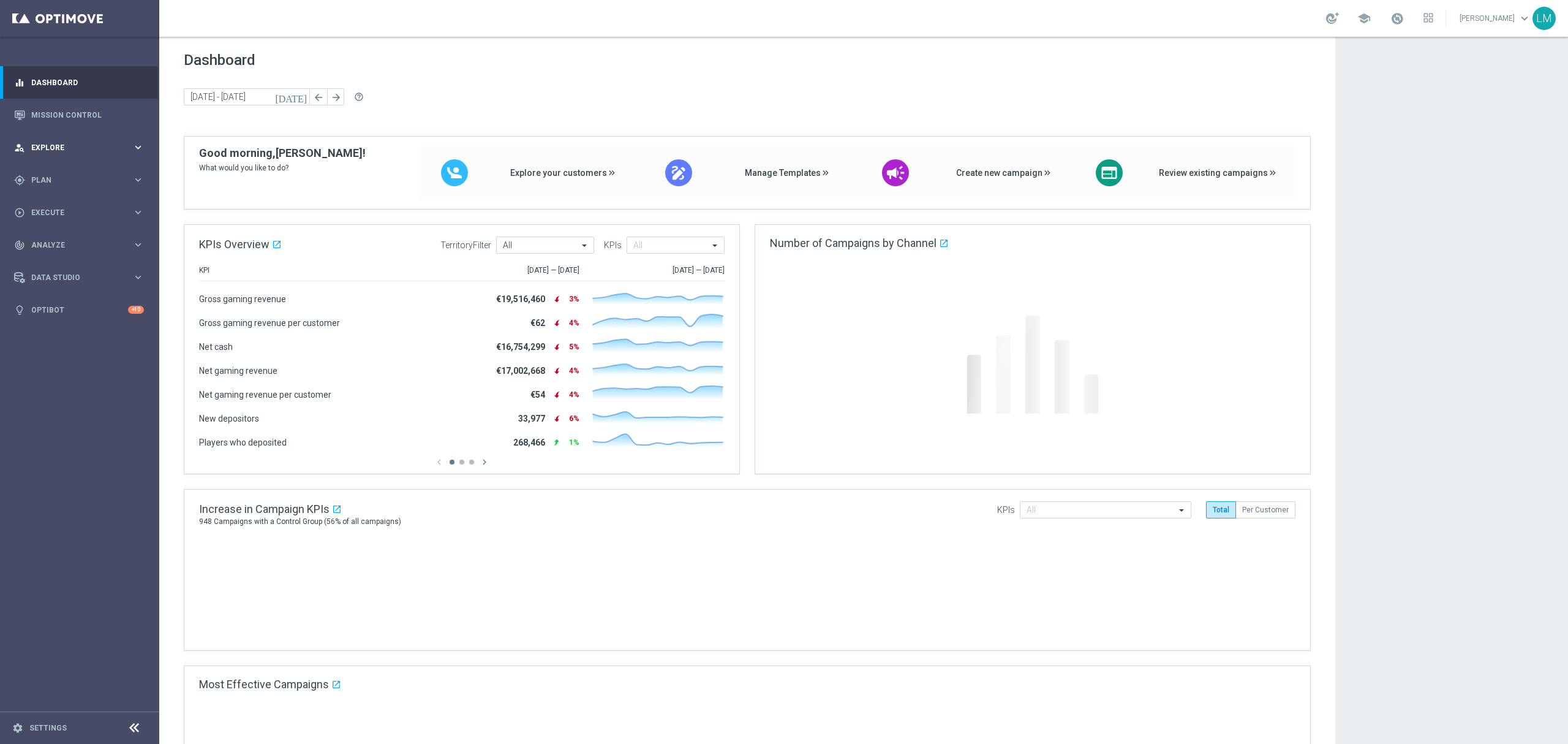
click at [75, 156] on div "person_search Explore keyboard_arrow_right" at bounding box center [79, 147] width 158 height 32
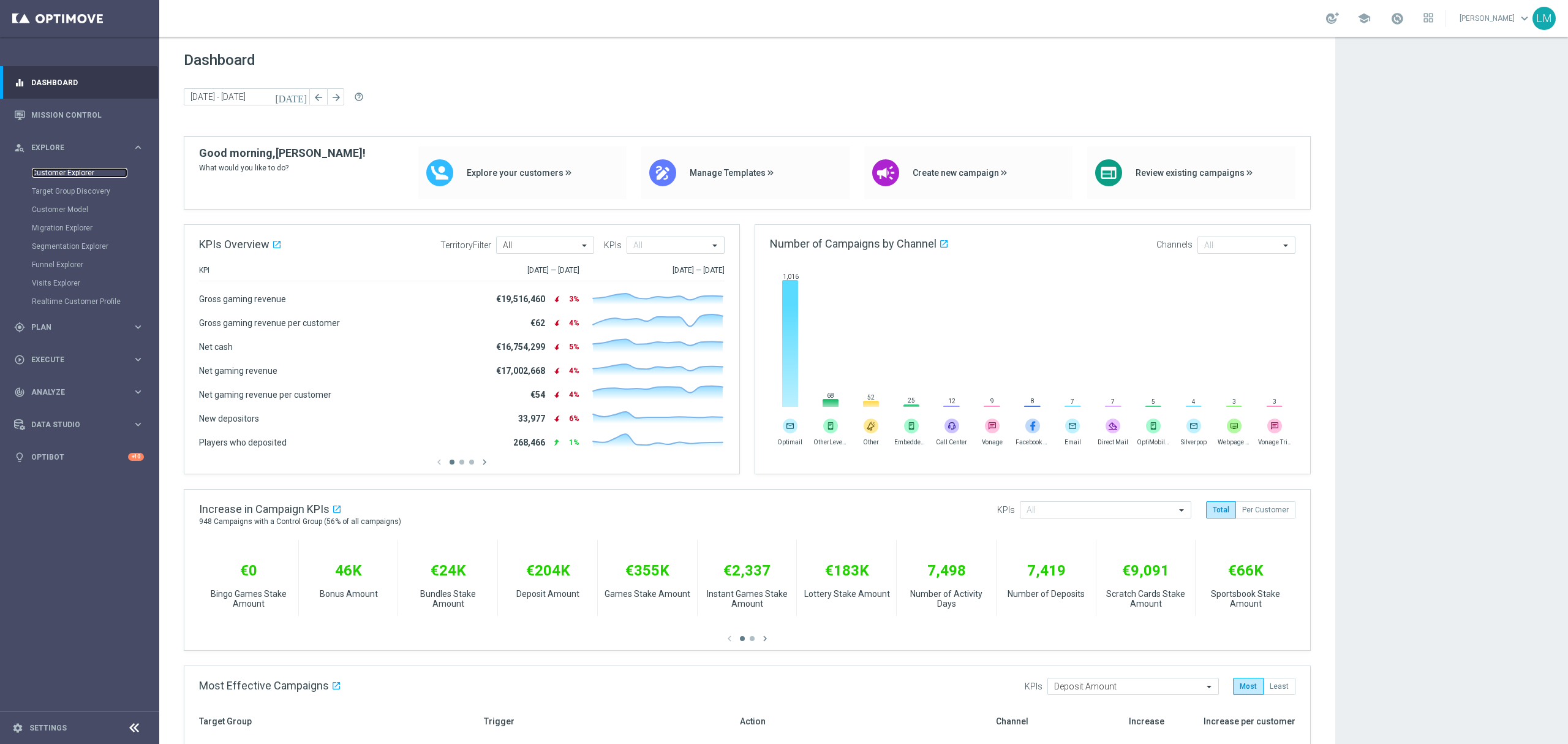
click at [69, 171] on link "Customer Explorer" at bounding box center [80, 172] width 96 height 10
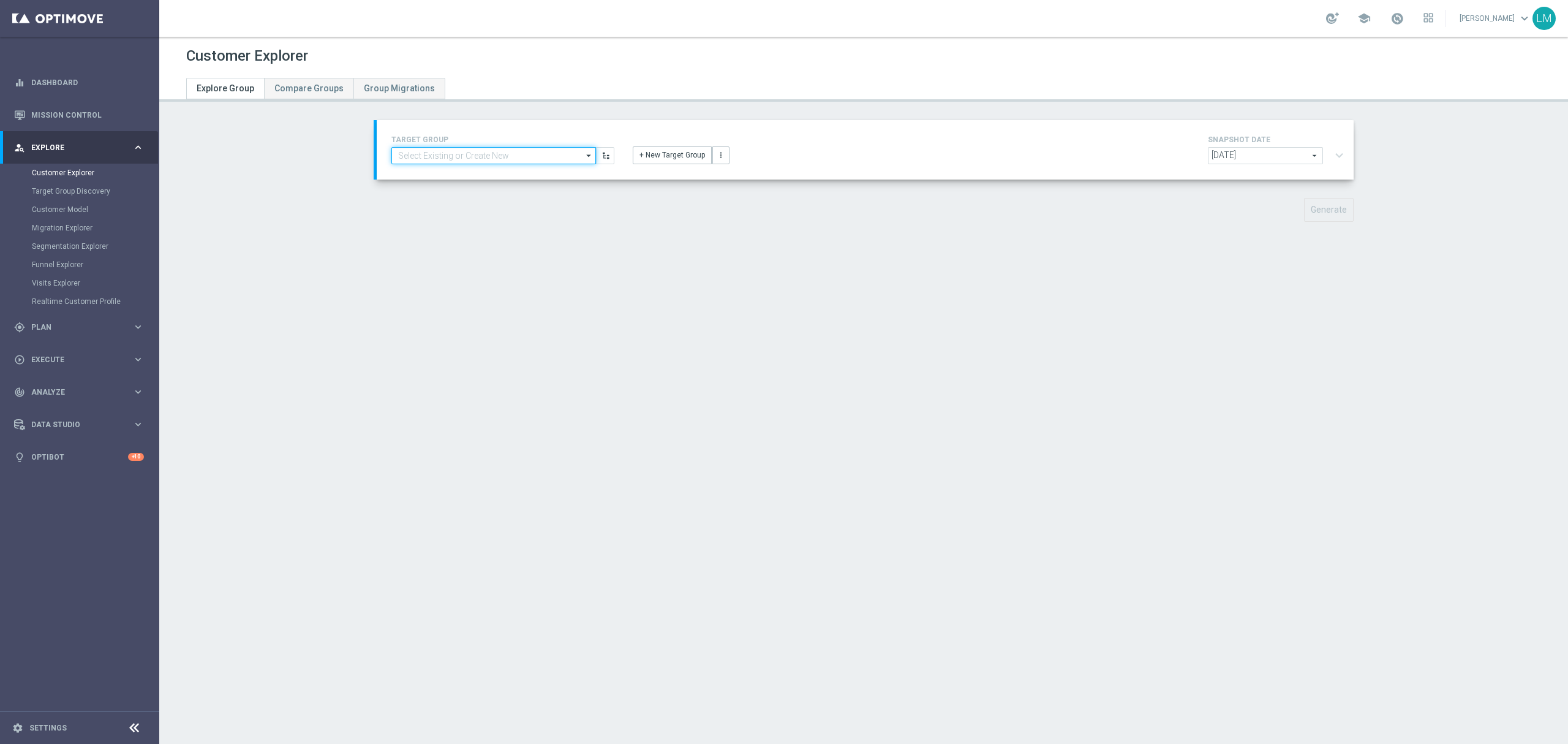
click at [527, 163] on input at bounding box center [493, 156] width 204 height 17
paste input "en_ZA_TGT_ALL_ALL_TAC_MIX__CHURN_TO_DEEP_DORMANT_WITH_DEPOSITS_HIGHER_VALUE"
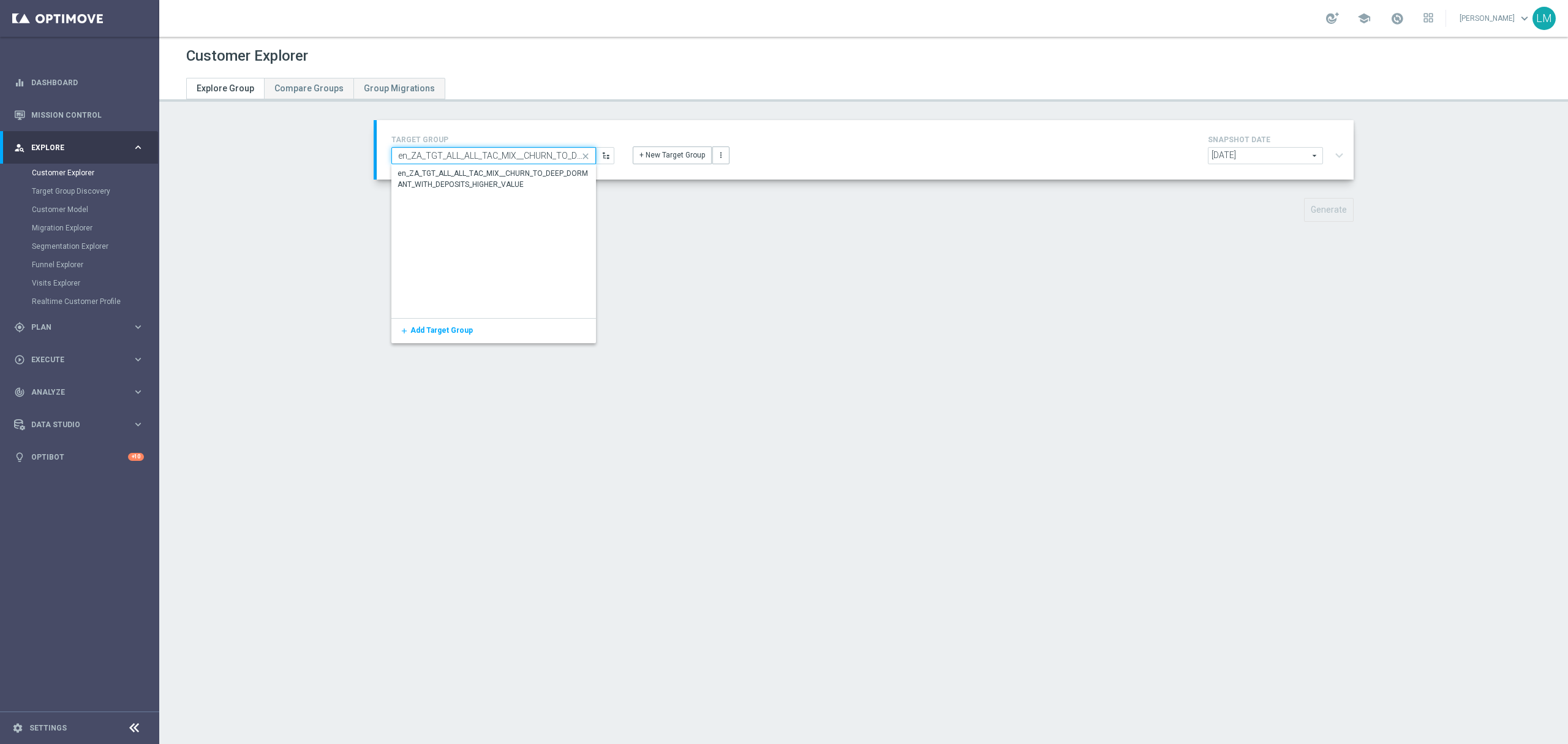
scroll to position [0, 182]
type input "en_ZA_TGT_ALL_ALL_TAC_MIX__CHURN_TO_DEEP_DORMANT_WITH_DEPOSITS_HIGHER_VALUE"
click at [515, 182] on div "en_ZA_TGT_ALL_ALL_TAC_MIX__CHURN_TO_DEEP_DORMANT_WITH_DEPOSITS_HIGHER_VALUE" at bounding box center [493, 178] width 193 height 22
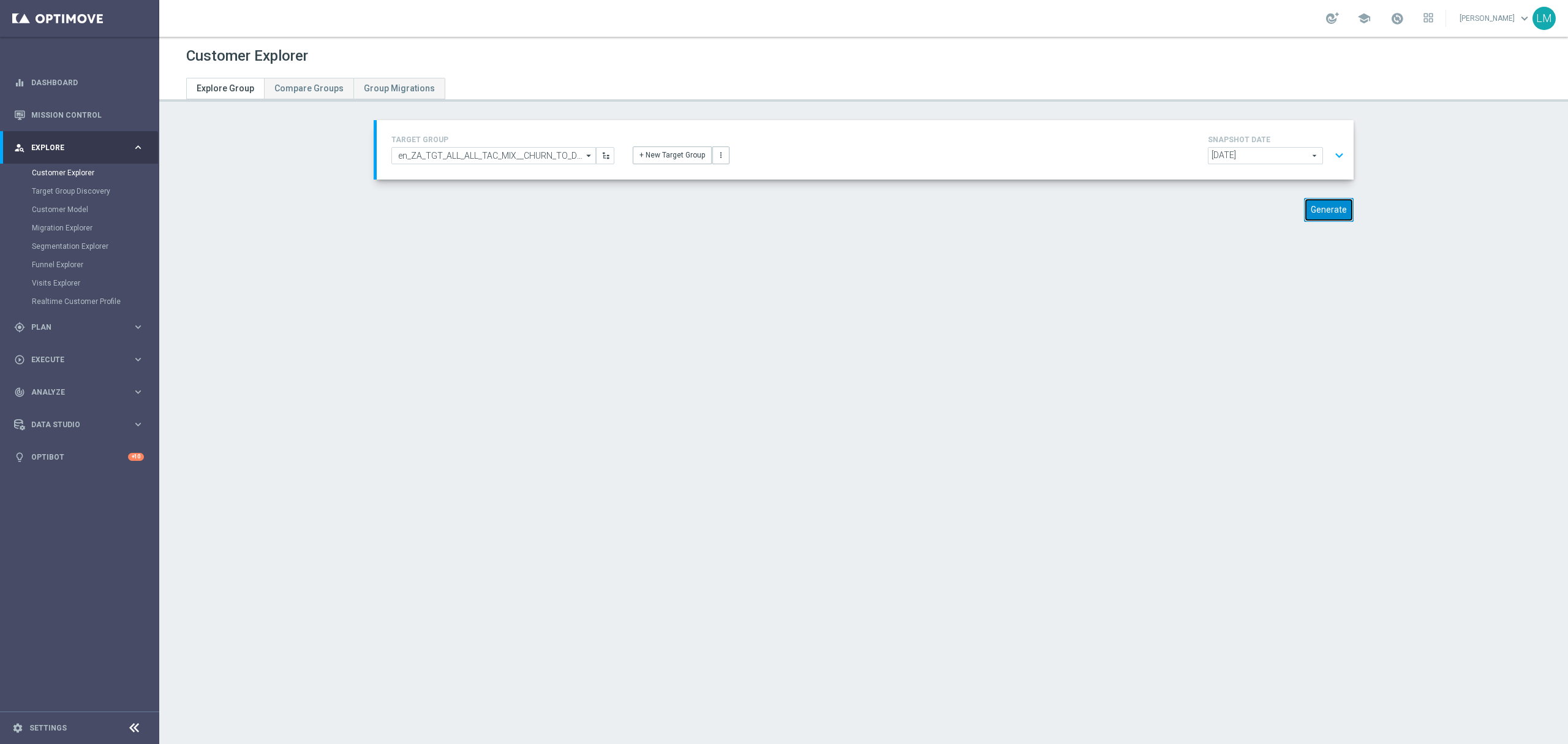
click at [1323, 210] on button "Generate" at bounding box center [1328, 209] width 50 height 23
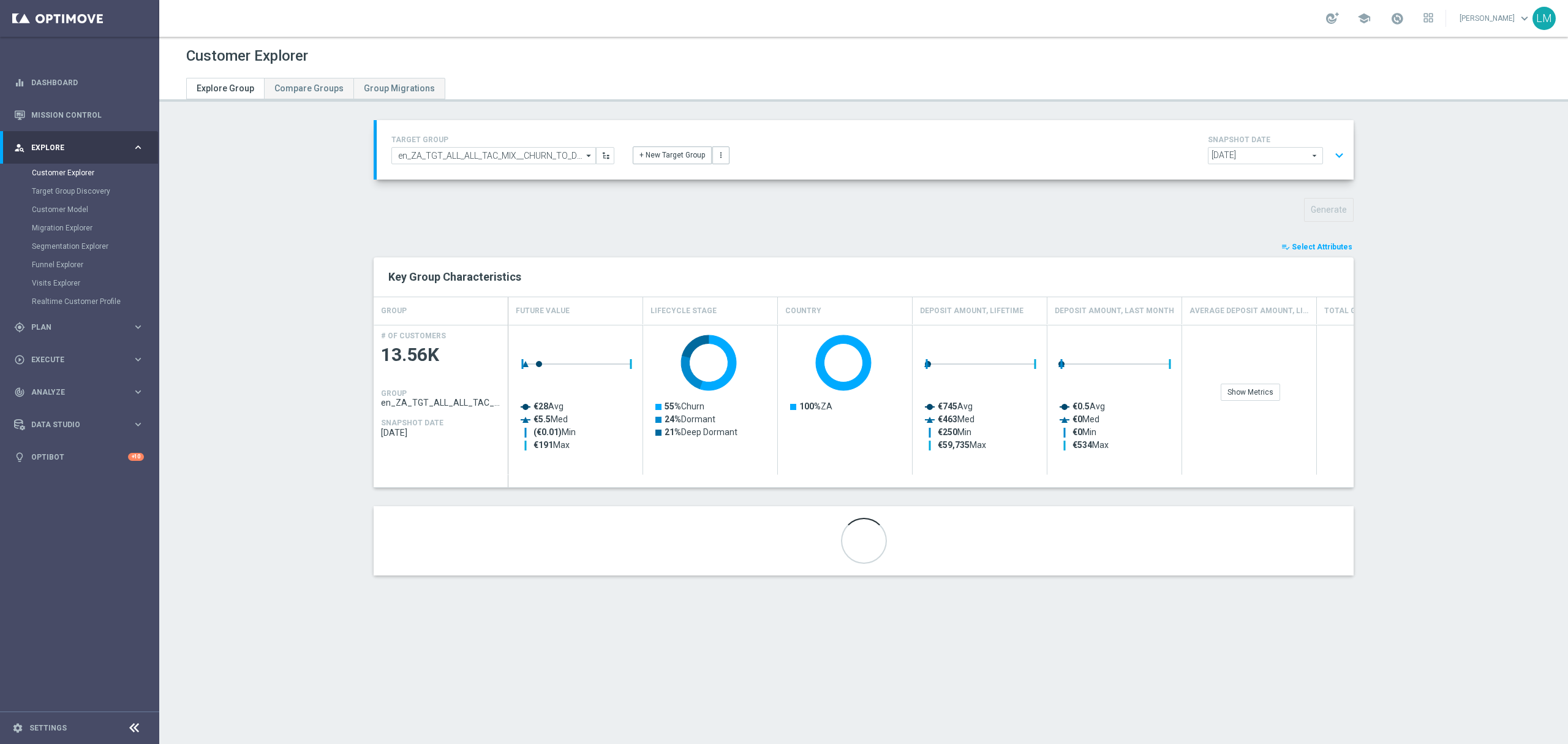
click at [1310, 243] on span "Select Attributes" at bounding box center [1322, 247] width 61 height 9
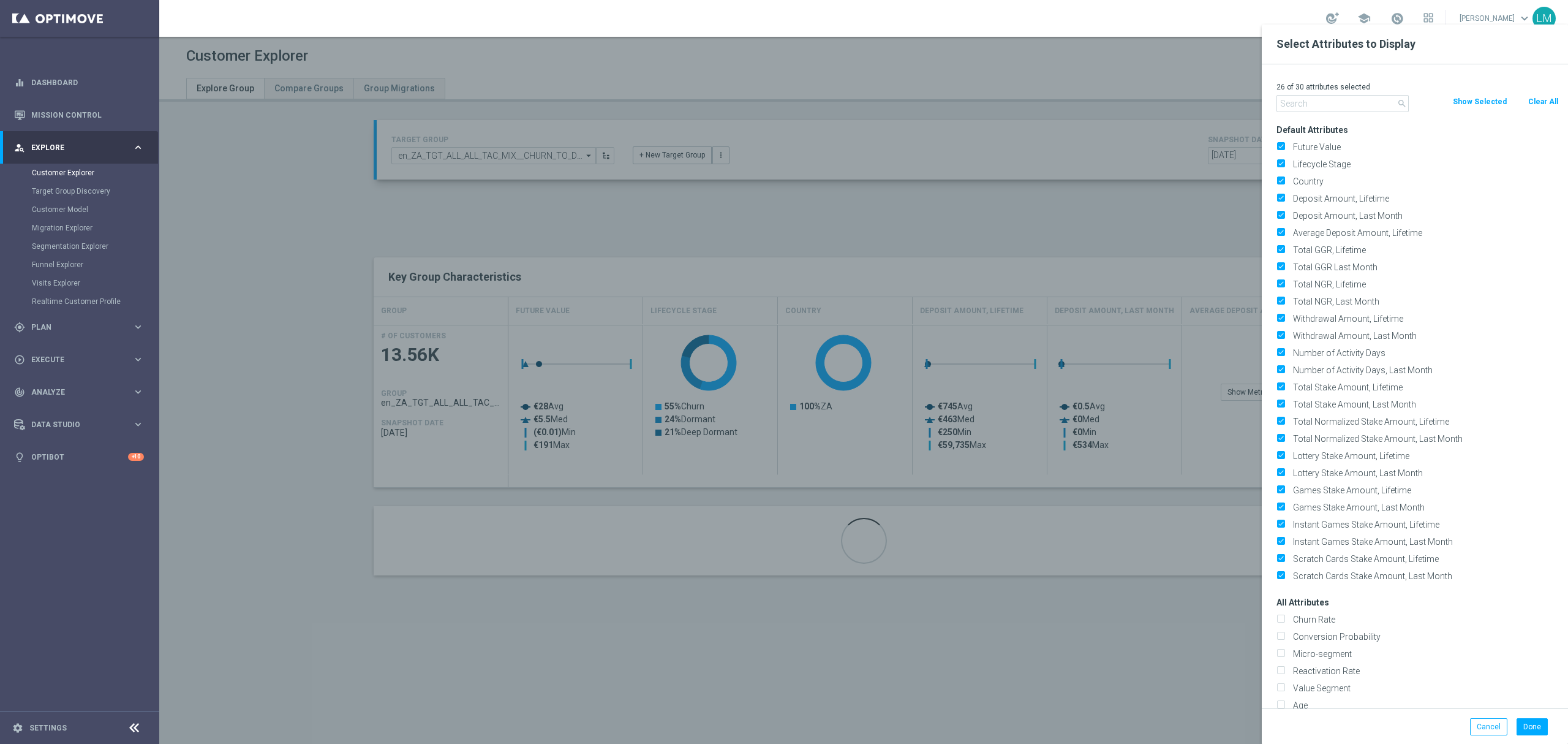
click at [1541, 106] on button "Clear All" at bounding box center [1542, 102] width 32 height 14
checkbox input "false"
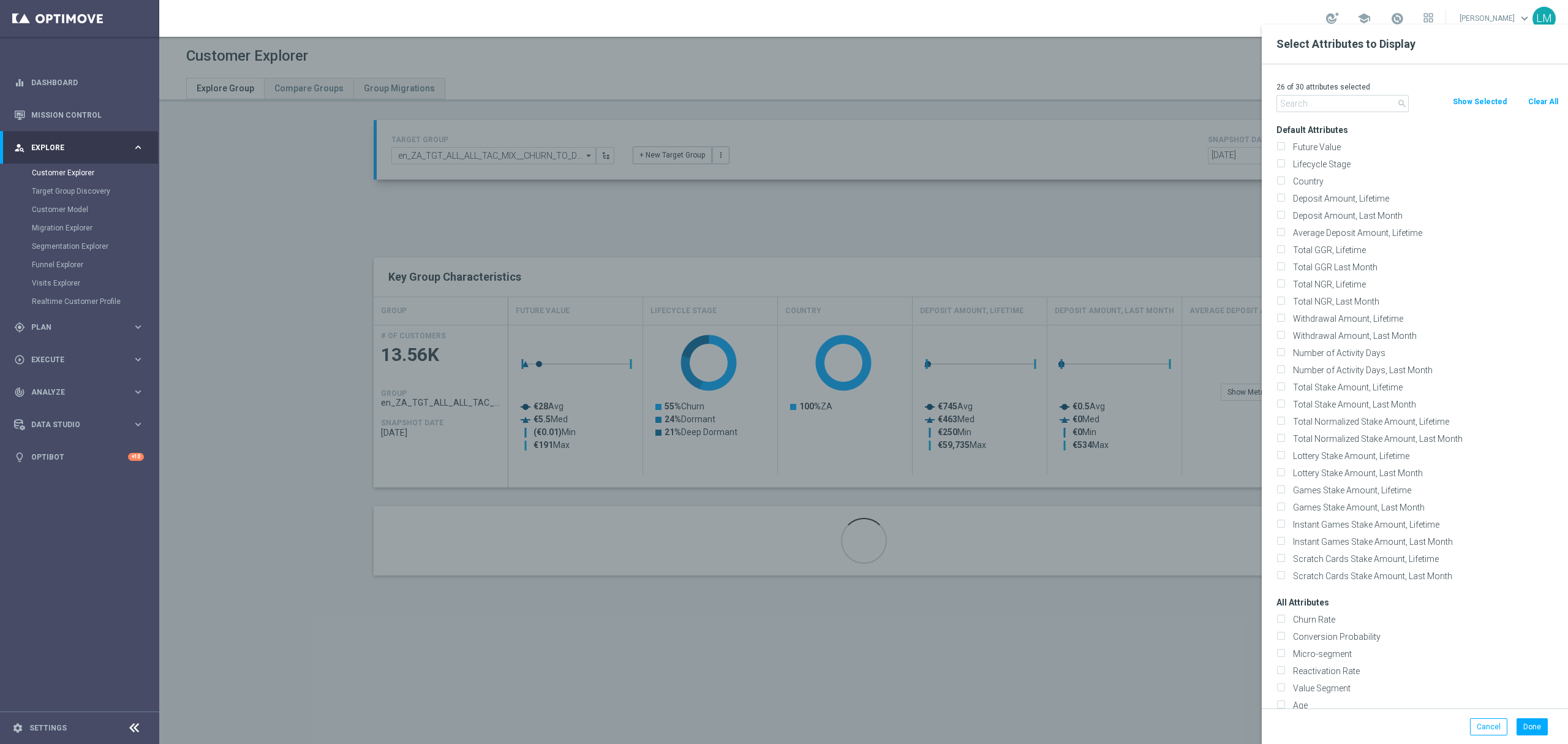
checkbox input "false"
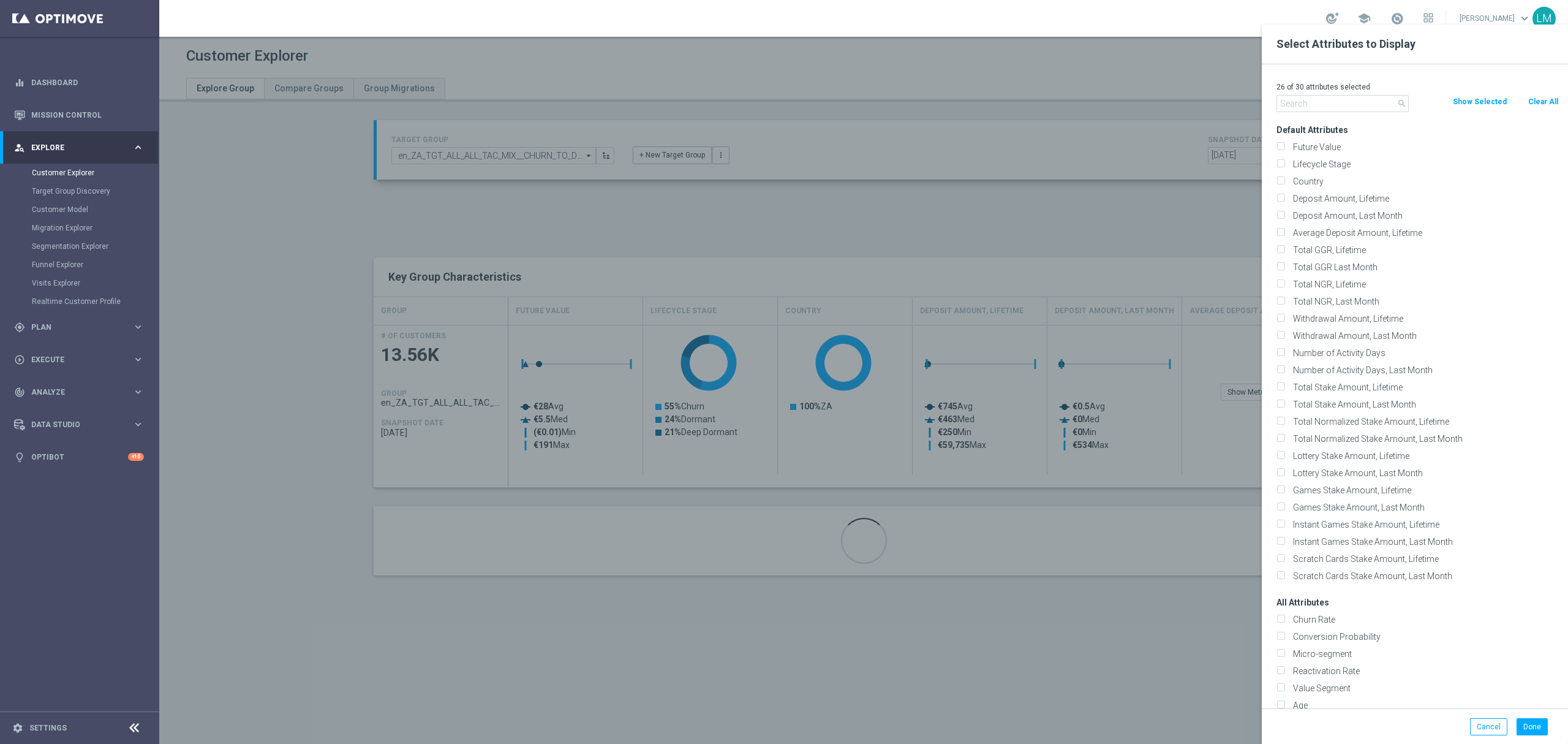
checkbox input "false"
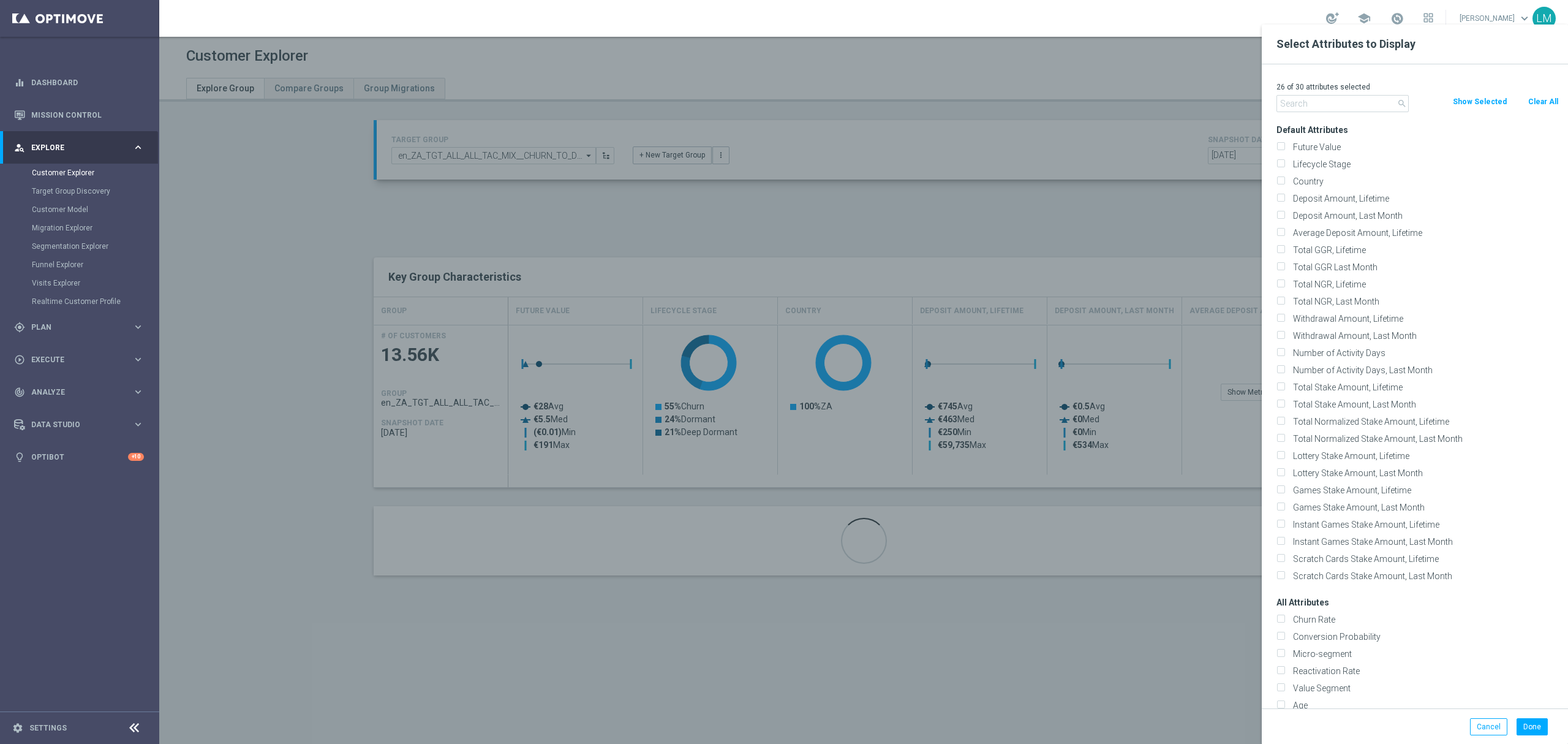
checkbox input "false"
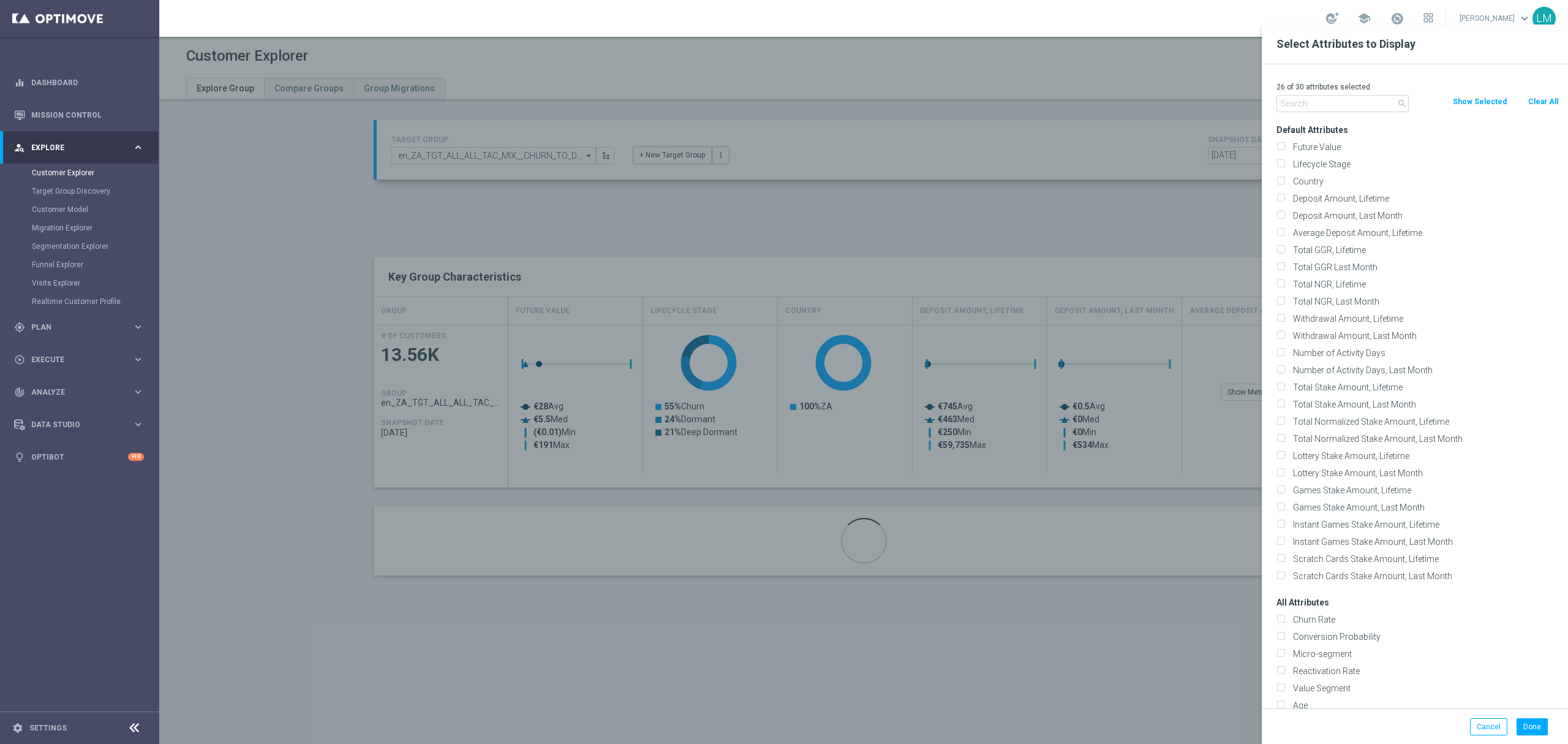
checkbox input "false"
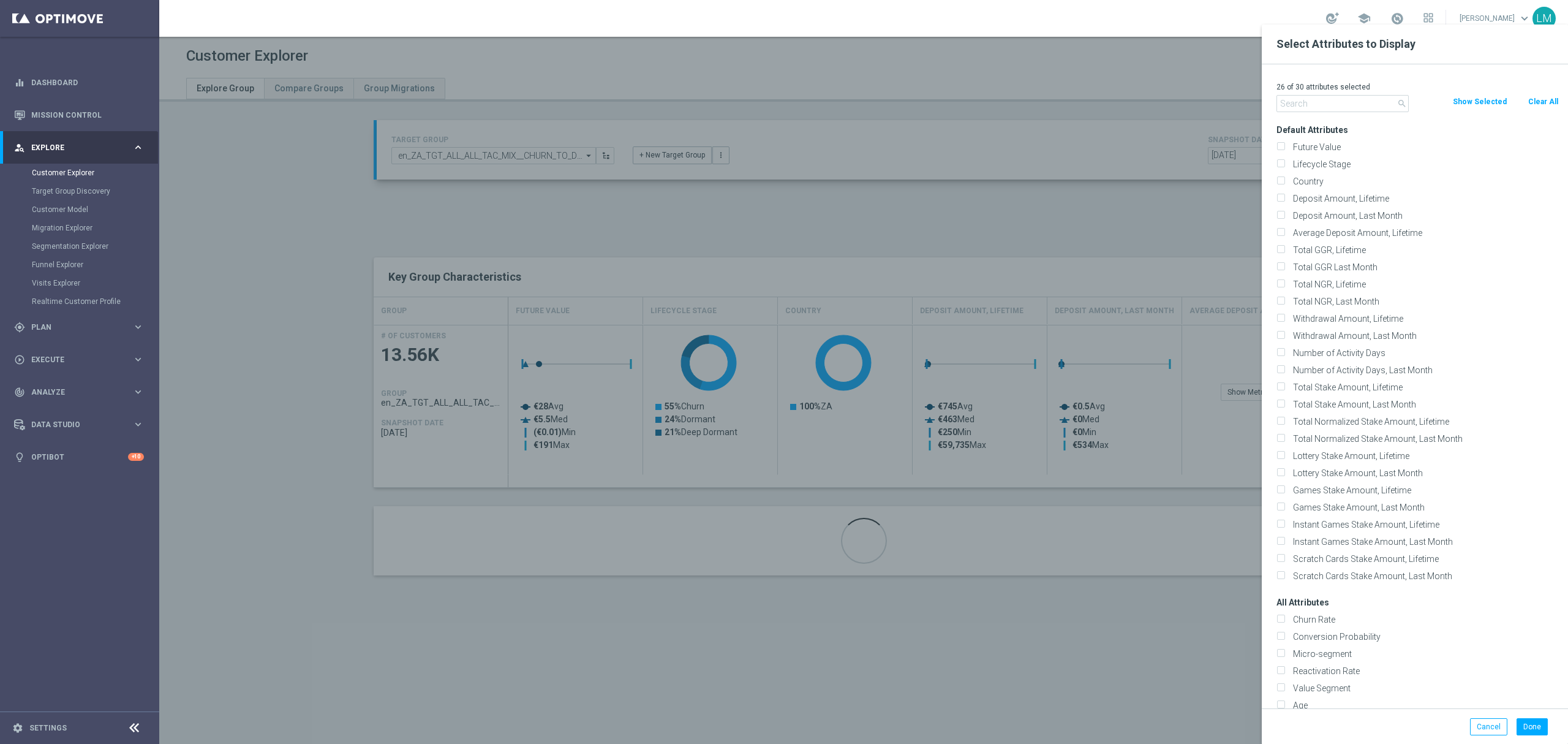
checkbox input "false"
click at [1323, 183] on label "Country" at bounding box center [1423, 181] width 270 height 11
click at [1284, 183] on input "Country" at bounding box center [1280, 183] width 8 height 8
checkbox input "true"
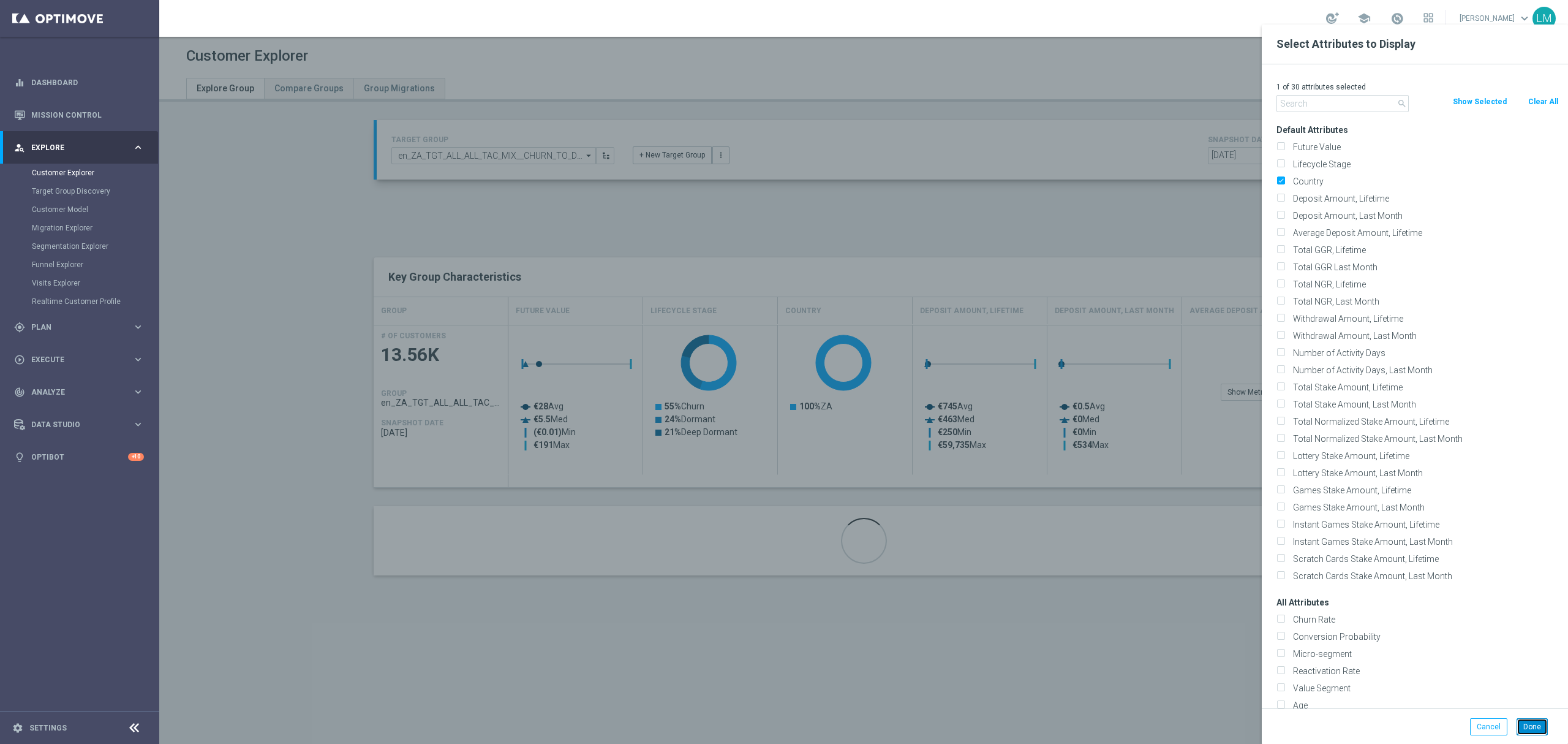
click at [1534, 726] on button "Done" at bounding box center [1532, 727] width 31 height 17
